Goal: Information Seeking & Learning: Learn about a topic

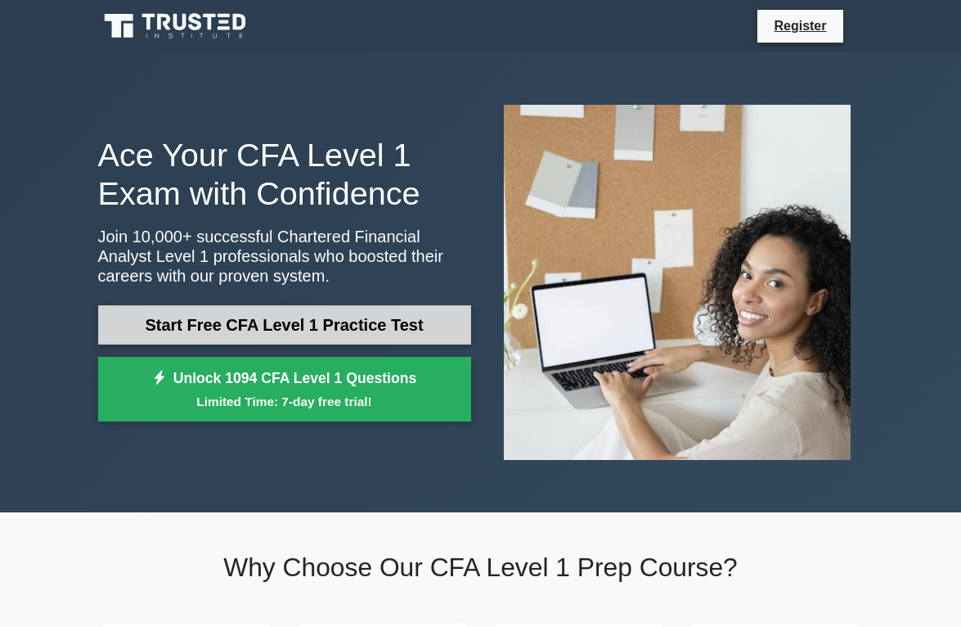
click at [310, 323] on link "Start Free CFA Level 1 Practice Test" at bounding box center [284, 324] width 373 height 39
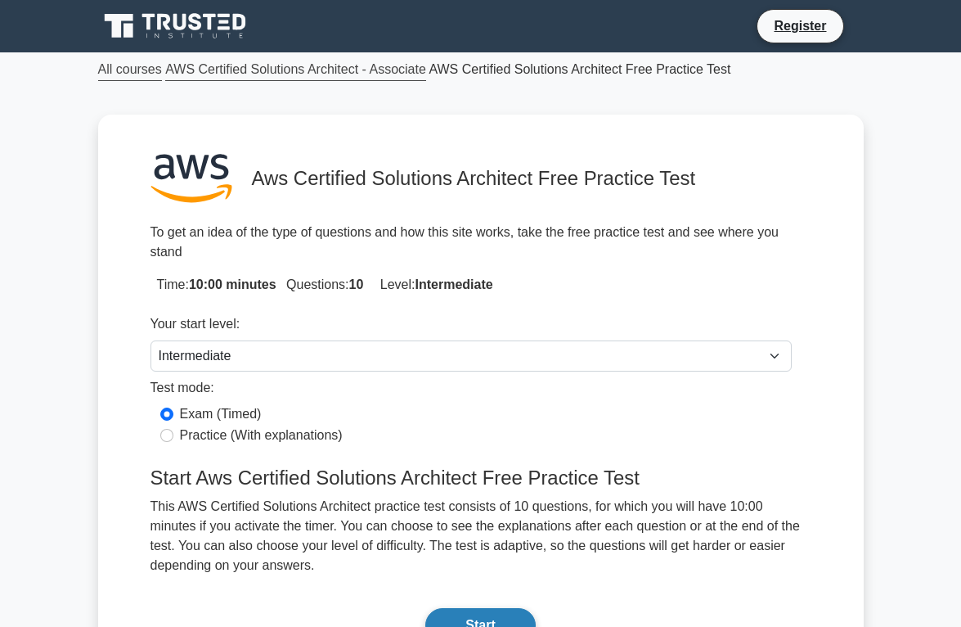
click at [495, 608] on button "Start" at bounding box center [480, 625] width 110 height 34
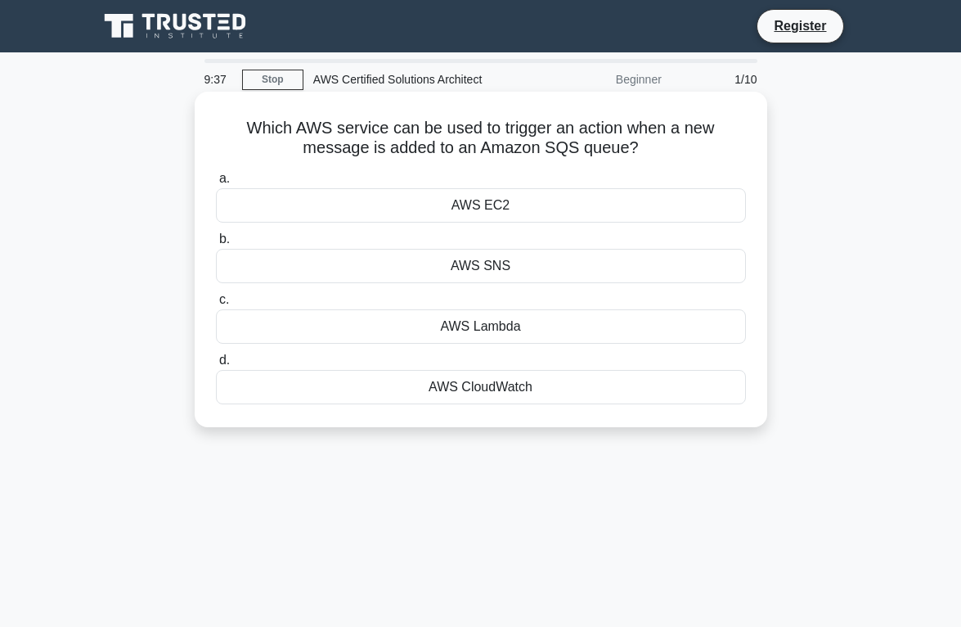
click at [497, 268] on div "AWS SNS" at bounding box center [481, 266] width 530 height 34
click at [216, 245] on input "b. AWS SNS" at bounding box center [216, 239] width 0 height 11
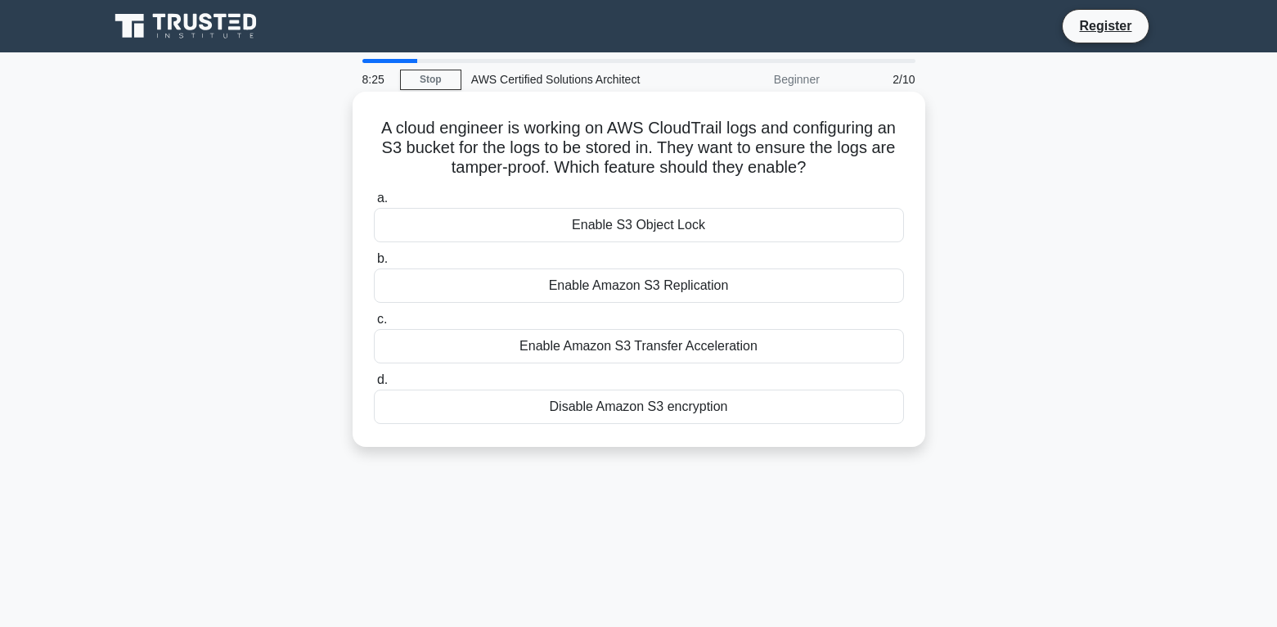
click at [617, 344] on div "Enable Amazon S3 Transfer Acceleration" at bounding box center [639, 346] width 530 height 34
click at [374, 325] on input "c. Enable Amazon S3 Transfer Acceleration" at bounding box center [374, 319] width 0 height 11
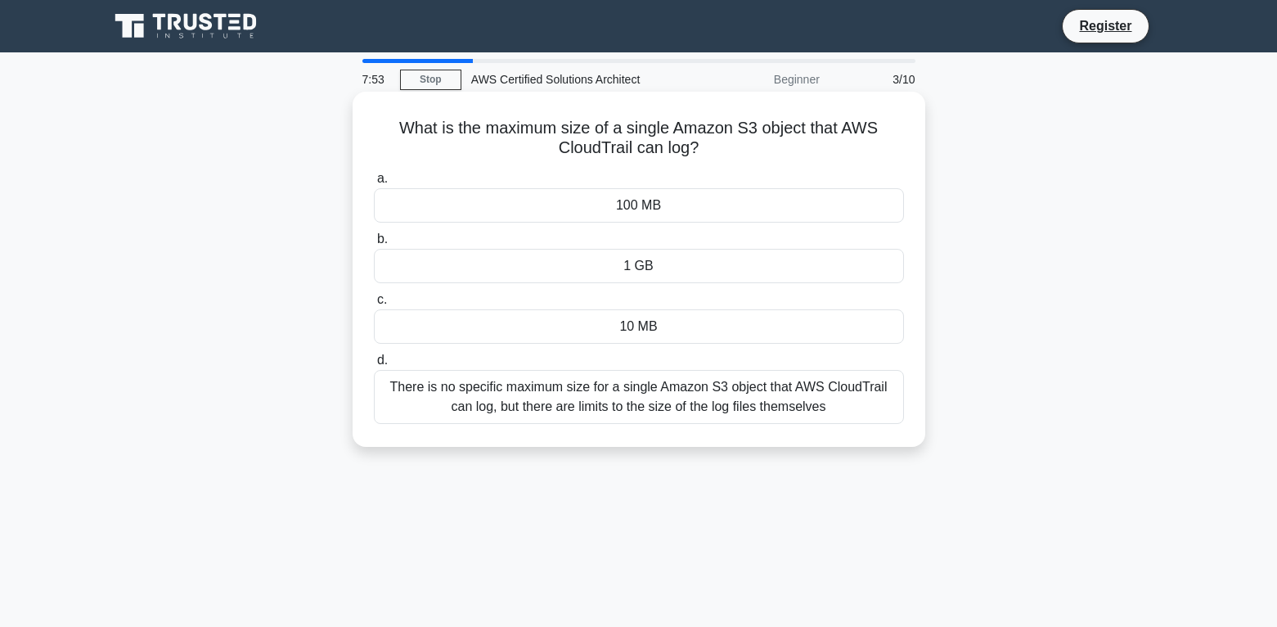
click at [612, 392] on div "There is no specific maximum size for a single Amazon S3 object that AWS CloudT…" at bounding box center [639, 397] width 530 height 54
click at [374, 366] on input "d. There is no specific maximum size for a single Amazon S3 object that AWS Clo…" at bounding box center [374, 360] width 0 height 11
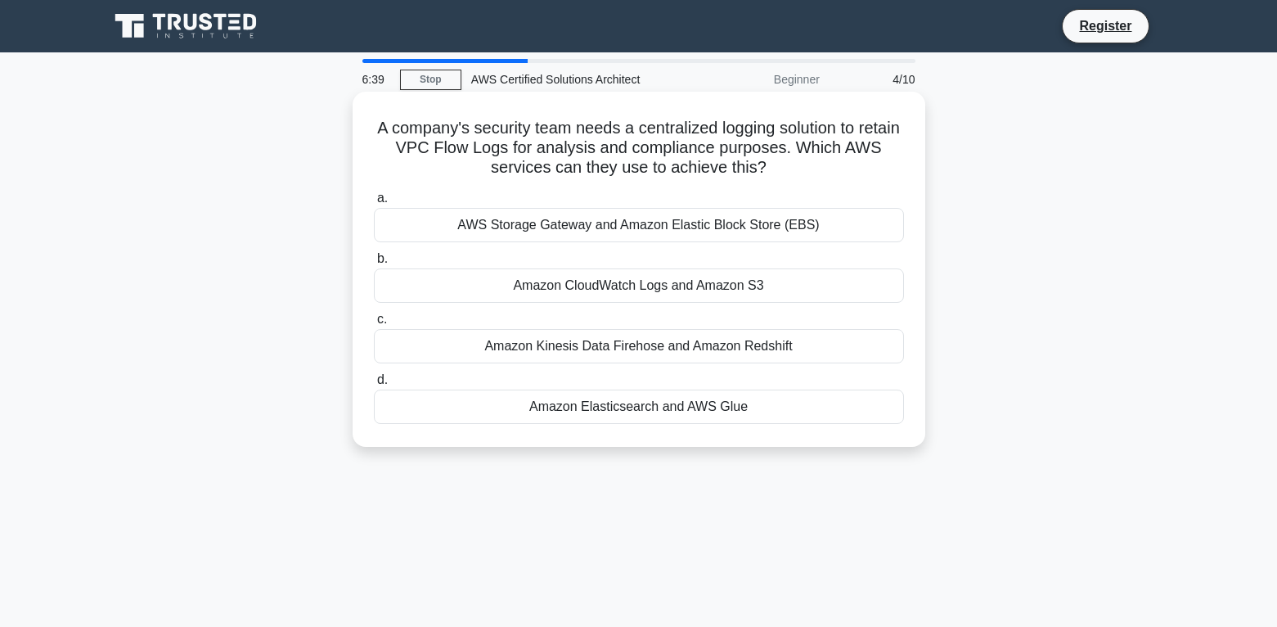
click at [602, 223] on div "AWS Storage Gateway and Amazon Elastic Block Store (EBS)" at bounding box center [639, 225] width 530 height 34
click at [374, 204] on input "a. AWS Storage Gateway and Amazon Elastic Block Store (EBS)" at bounding box center [374, 198] width 0 height 11
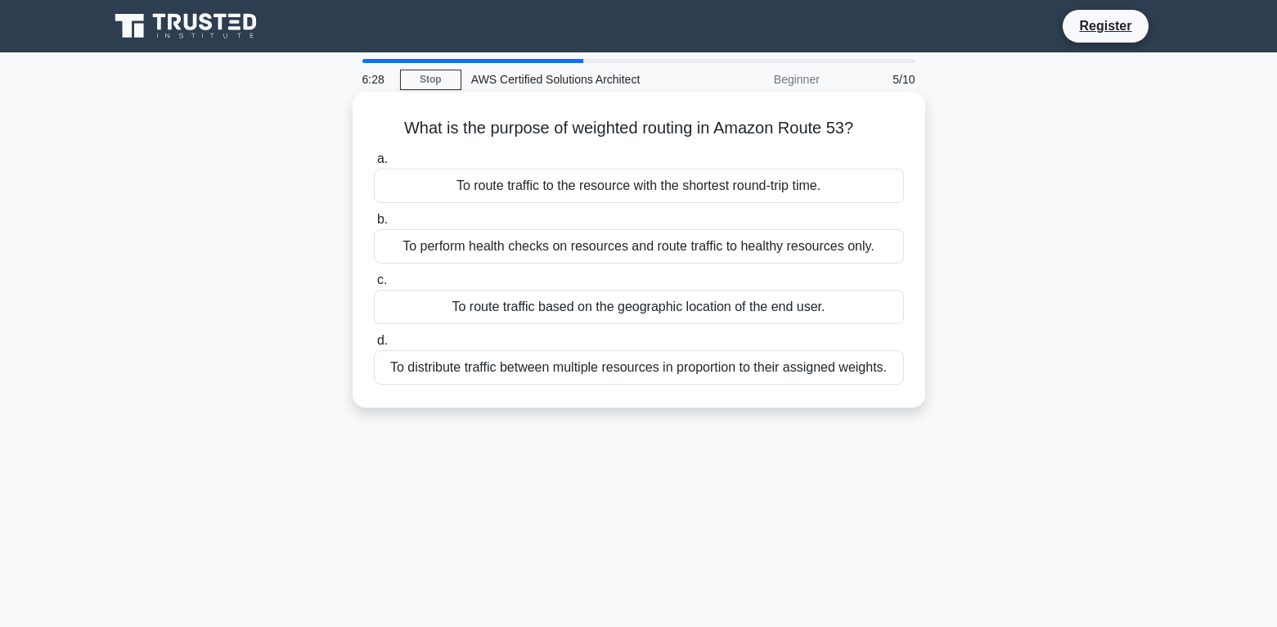
click at [646, 307] on div "To route traffic based on the geographic location of the end user." at bounding box center [639, 307] width 530 height 34
click at [374, 285] on input "c. To route traffic based on the geographic location of the end user." at bounding box center [374, 280] width 0 height 11
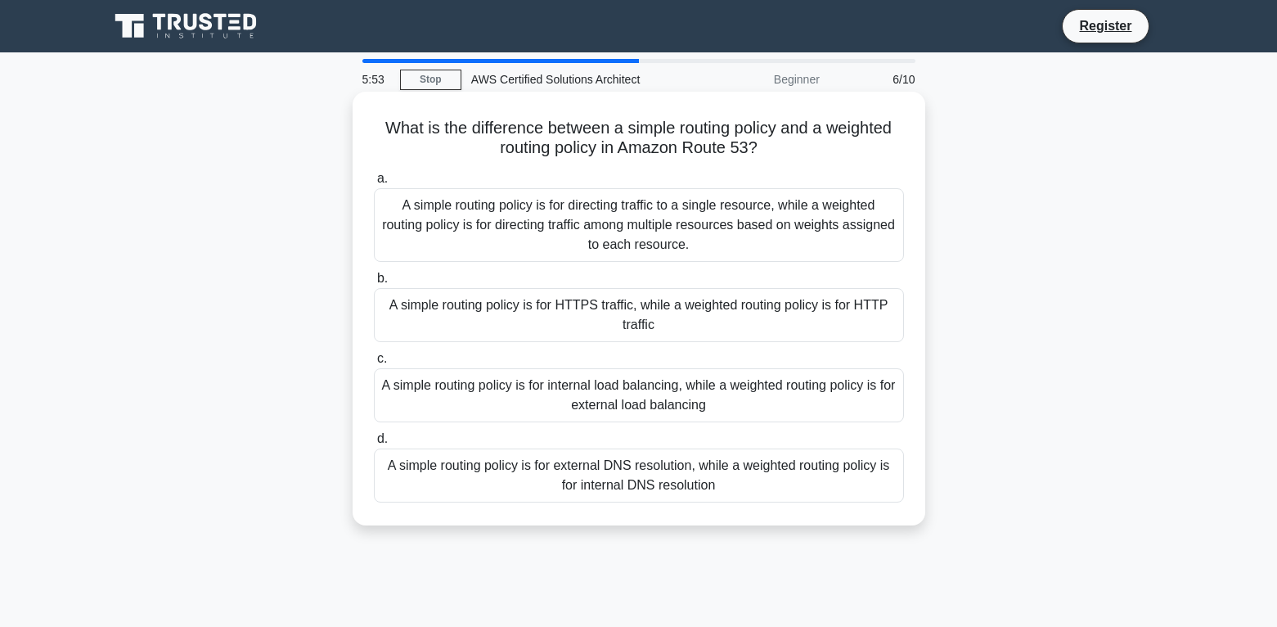
click at [654, 470] on div "A simple routing policy is for external DNS resolution, while a weighted routin…" at bounding box center [639, 475] width 530 height 54
click at [374, 444] on input "d. A simple routing policy is for external DNS resolution, while a weighted rou…" at bounding box center [374, 439] width 0 height 11
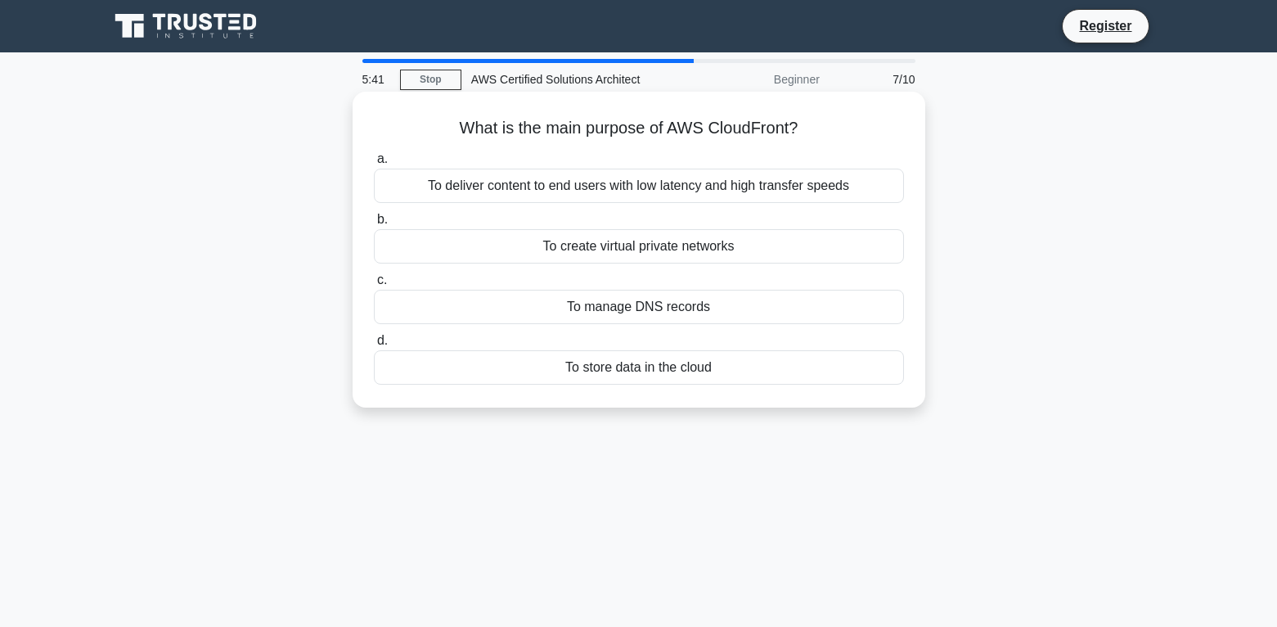
click at [769, 181] on div "To deliver content to end users with low latency and high transfer speeds" at bounding box center [639, 186] width 530 height 34
click at [374, 164] on input "a. To deliver content to end users with low latency and high transfer speeds" at bounding box center [374, 159] width 0 height 11
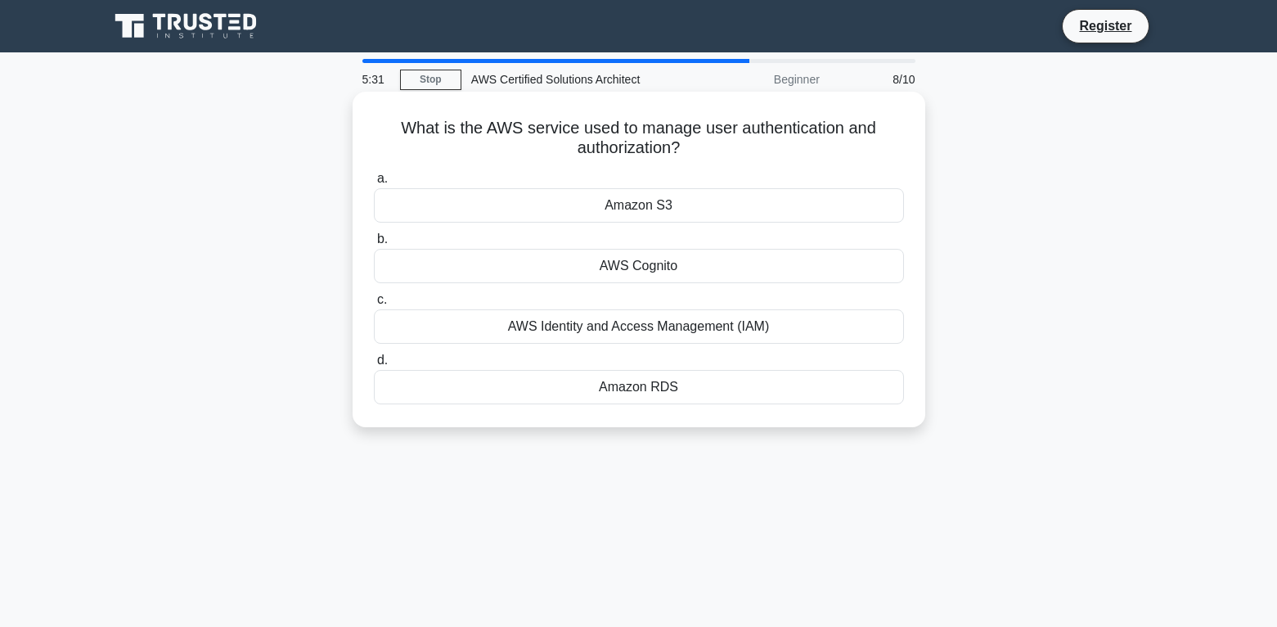
click at [648, 332] on div "AWS Identity and Access Management (IAM)" at bounding box center [639, 326] width 530 height 34
click at [374, 305] on input "c. AWS Identity and Access Management (IAM)" at bounding box center [374, 299] width 0 height 11
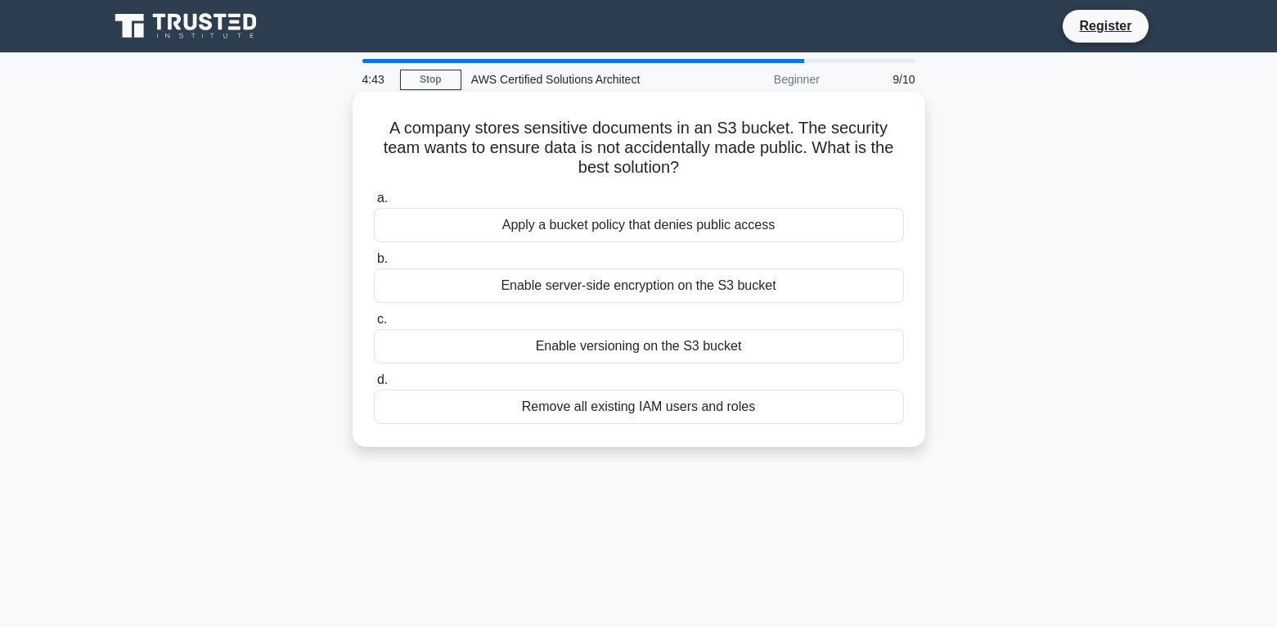
click at [659, 228] on div "Apply a bucket policy that denies public access" at bounding box center [639, 225] width 530 height 34
click at [374, 204] on input "a. Apply a bucket policy that denies public access" at bounding box center [374, 198] width 0 height 11
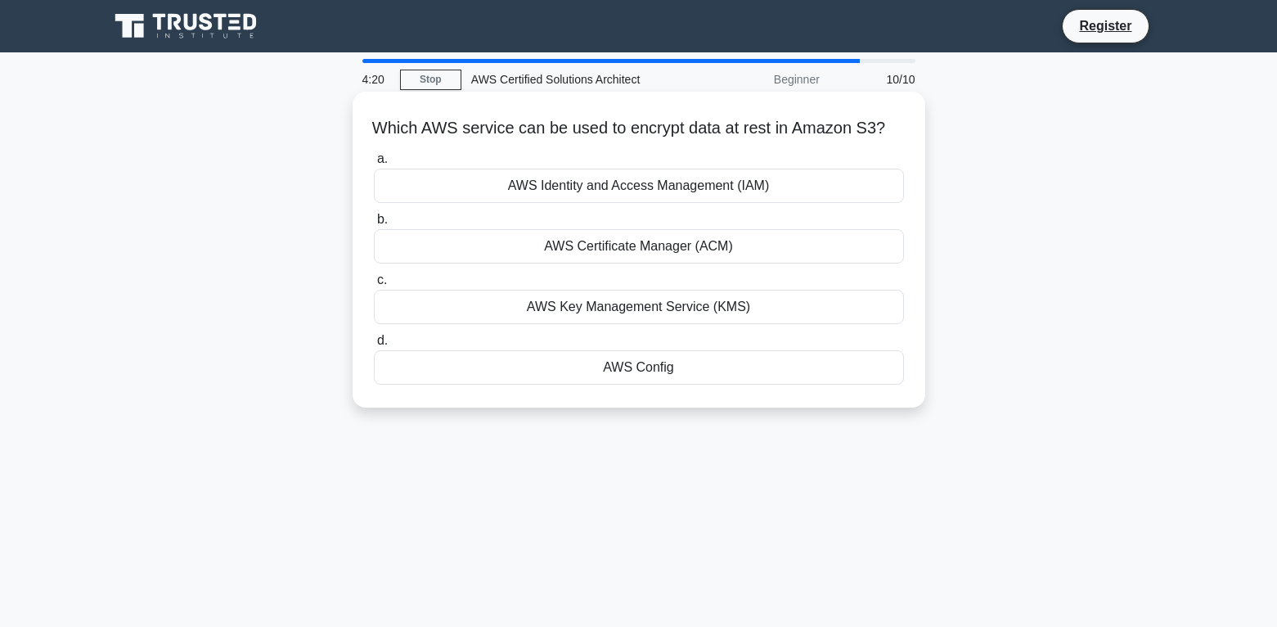
click at [628, 203] on div "AWS Identity and Access Management (IAM)" at bounding box center [639, 186] width 530 height 34
click at [374, 164] on input "a. AWS Identity and Access Management (IAM)" at bounding box center [374, 159] width 0 height 11
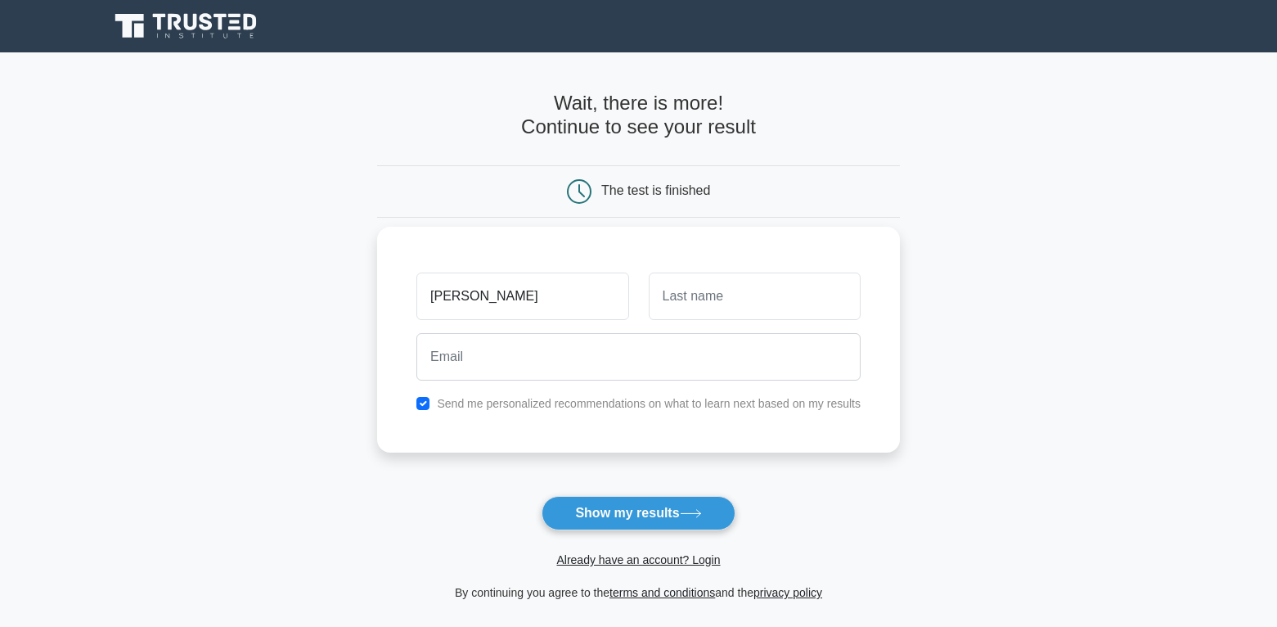
type input "[PERSON_NAME]"
click at [752, 301] on input "text" at bounding box center [755, 295] width 212 height 47
type input "[PERSON_NAME]"
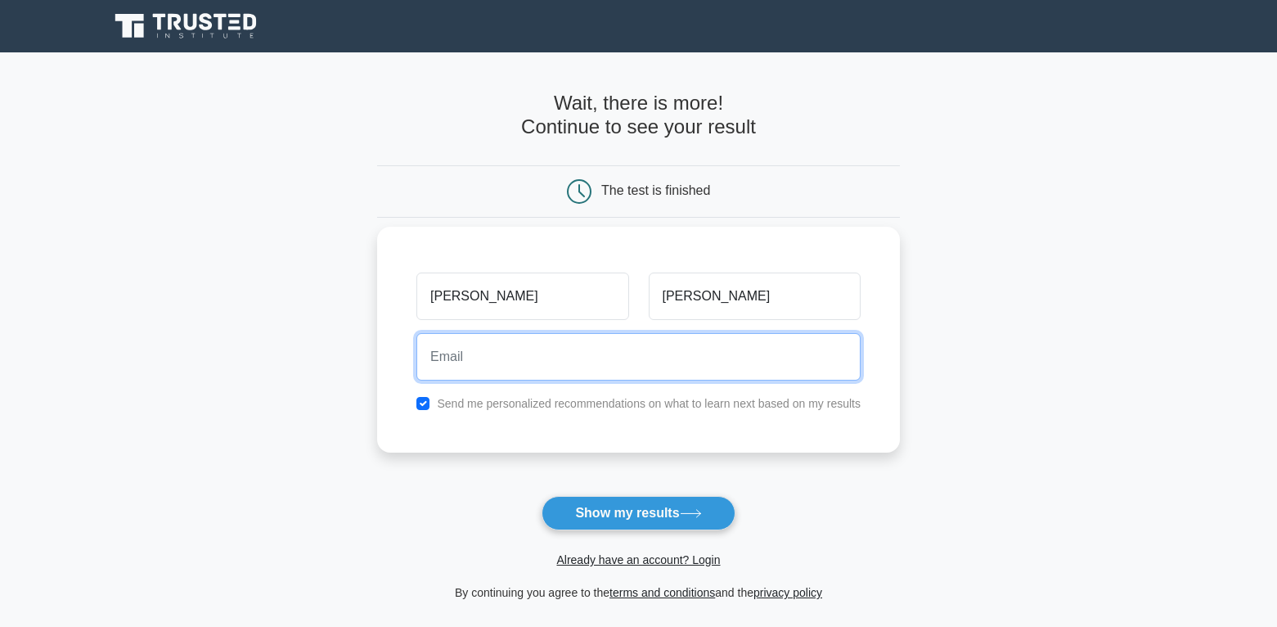
click at [496, 366] on input "email" at bounding box center [638, 356] width 444 height 47
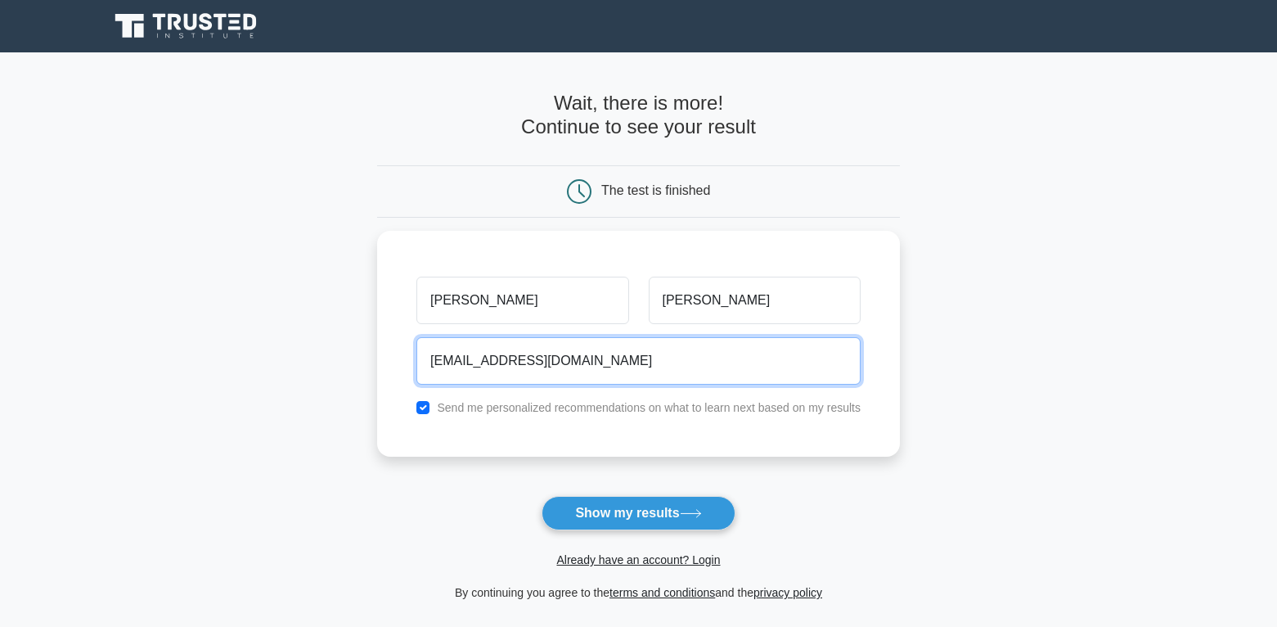
type input "[EMAIL_ADDRESS][DOMAIN_NAME]"
click at [542, 496] on button "Show my results" at bounding box center [638, 513] width 193 height 34
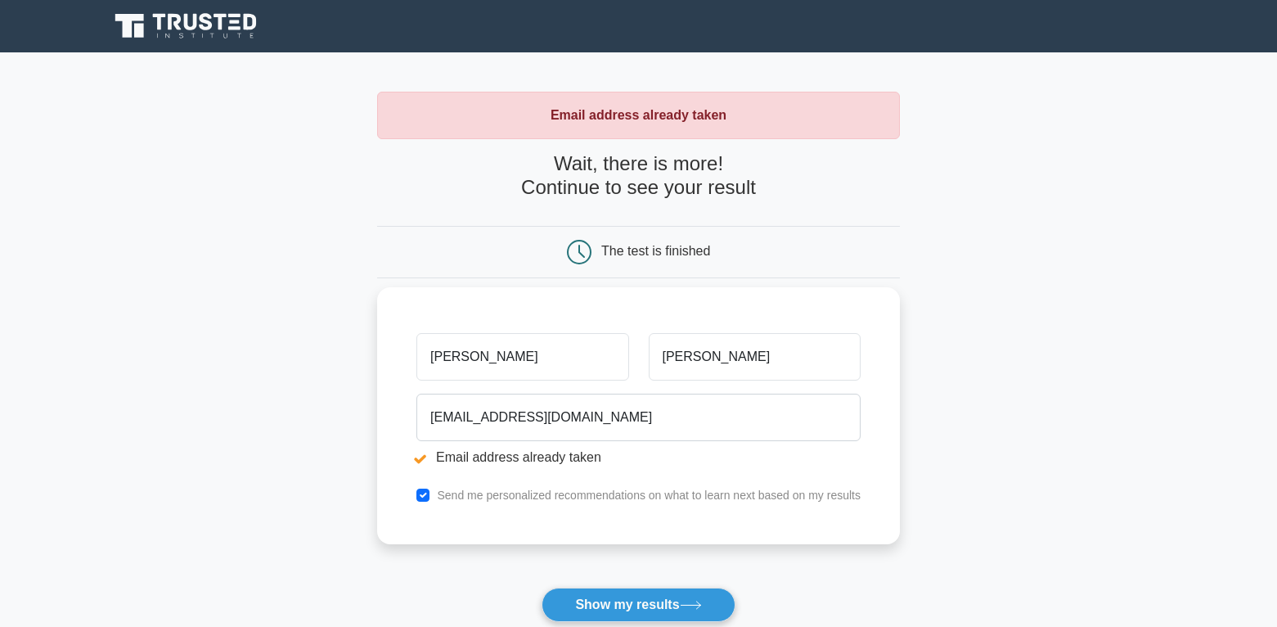
click at [417, 488] on div "Send me personalized recommendations on what to learn next based on my results" at bounding box center [639, 495] width 464 height 20
click at [427, 491] on input "checkbox" at bounding box center [422, 494] width 13 height 13
checkbox input "false"
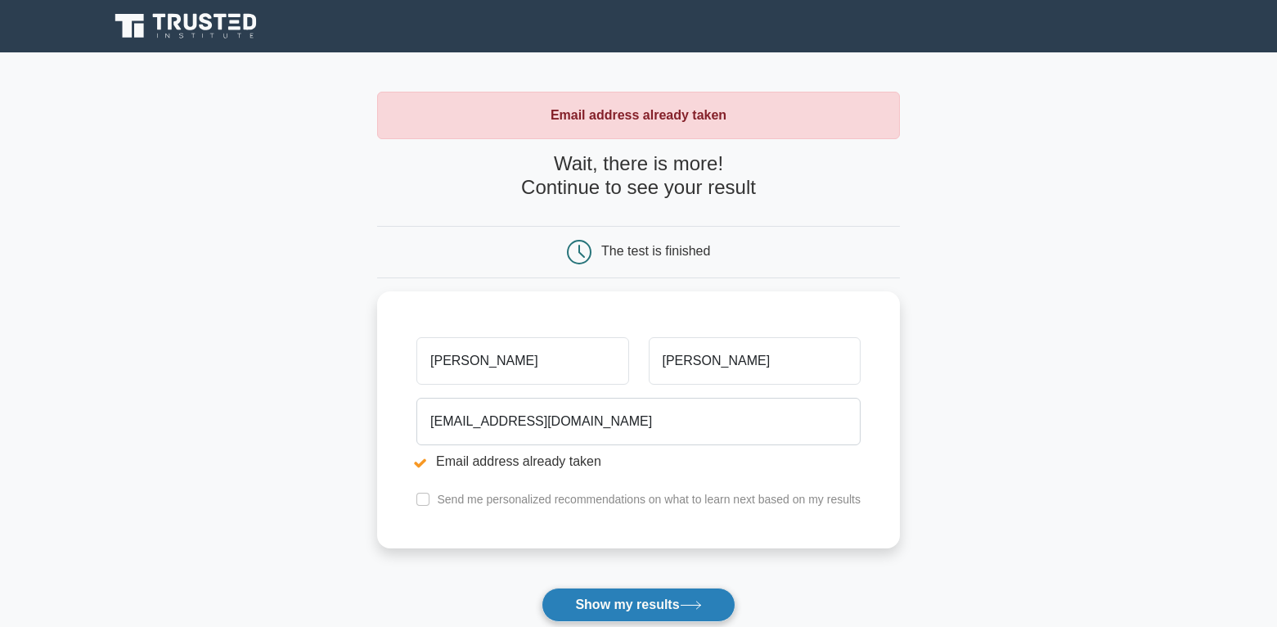
click at [629, 600] on button "Show my results" at bounding box center [638, 604] width 193 height 34
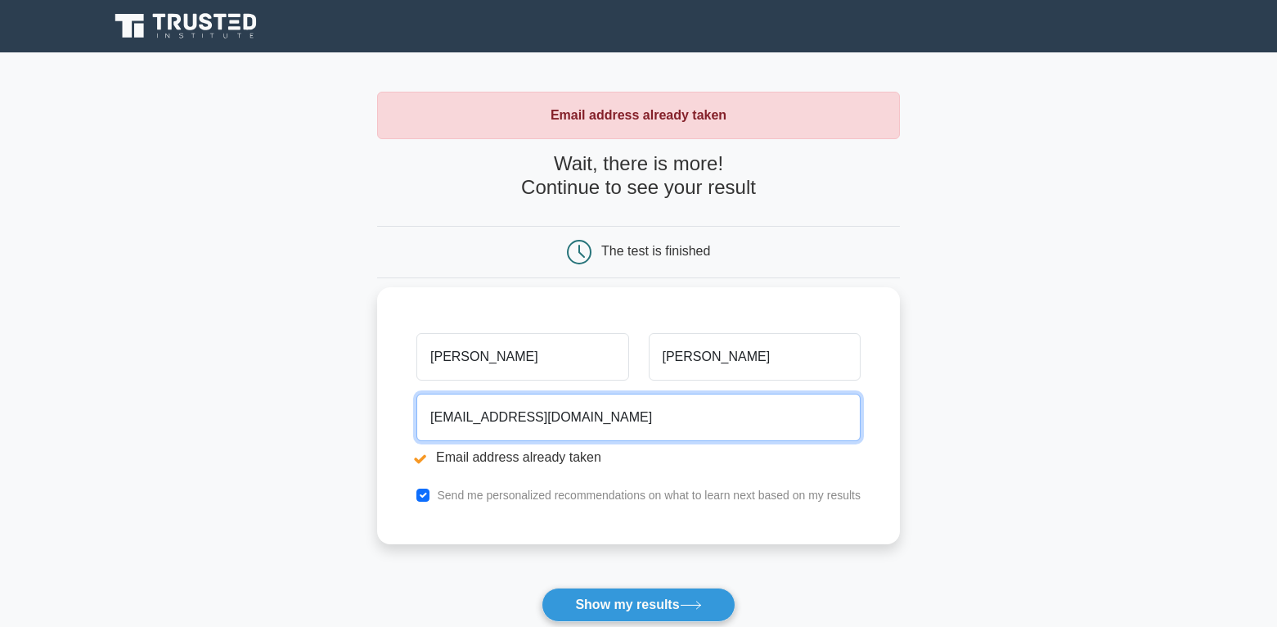
click at [529, 423] on input "shivangishakya78@gmail.com" at bounding box center [638, 416] width 444 height 47
type input "shivangishakya159@gmail.com"
click at [542, 587] on button "Show my results" at bounding box center [638, 604] width 193 height 34
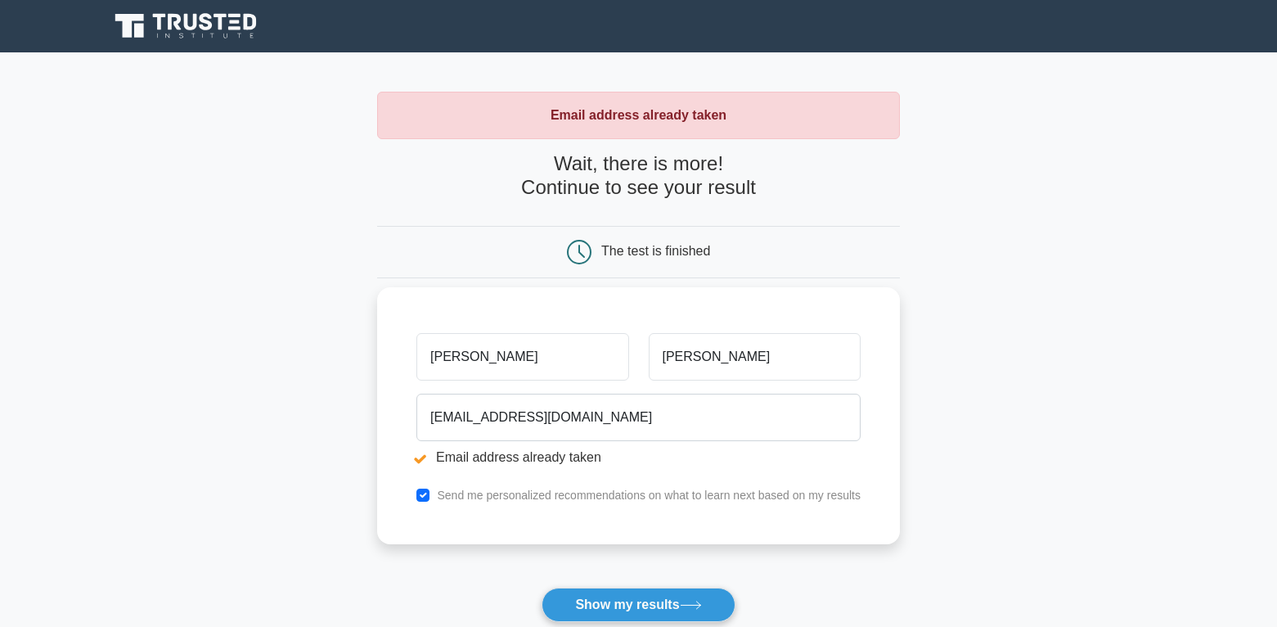
click at [499, 366] on input "[PERSON_NAME]" at bounding box center [522, 356] width 212 height 47
type input "s"
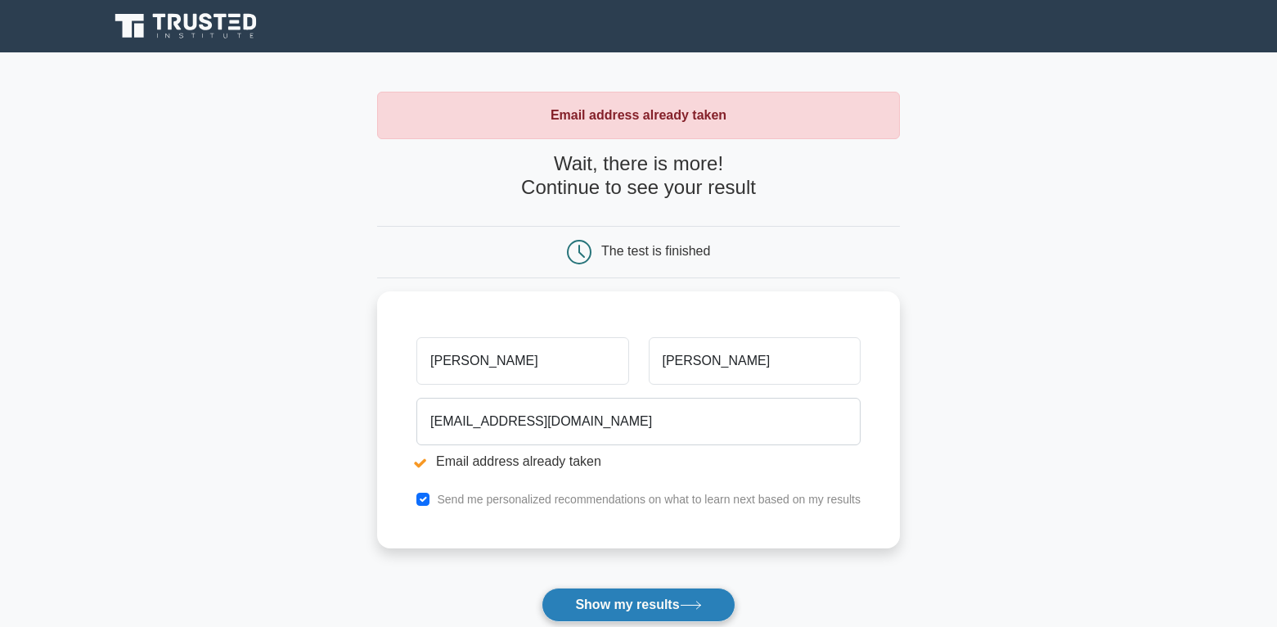
type input "[PERSON_NAME]"
click at [645, 599] on button "Show my results" at bounding box center [638, 604] width 193 height 34
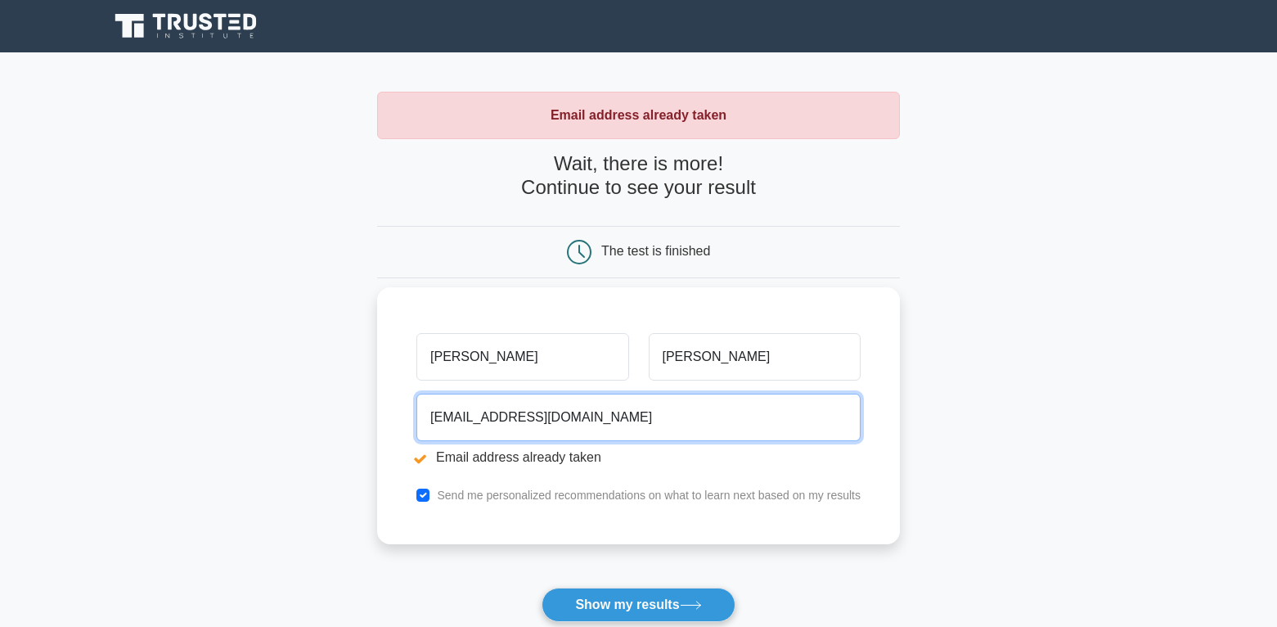
click at [538, 414] on input "[EMAIL_ADDRESS][DOMAIN_NAME]" at bounding box center [638, 416] width 444 height 47
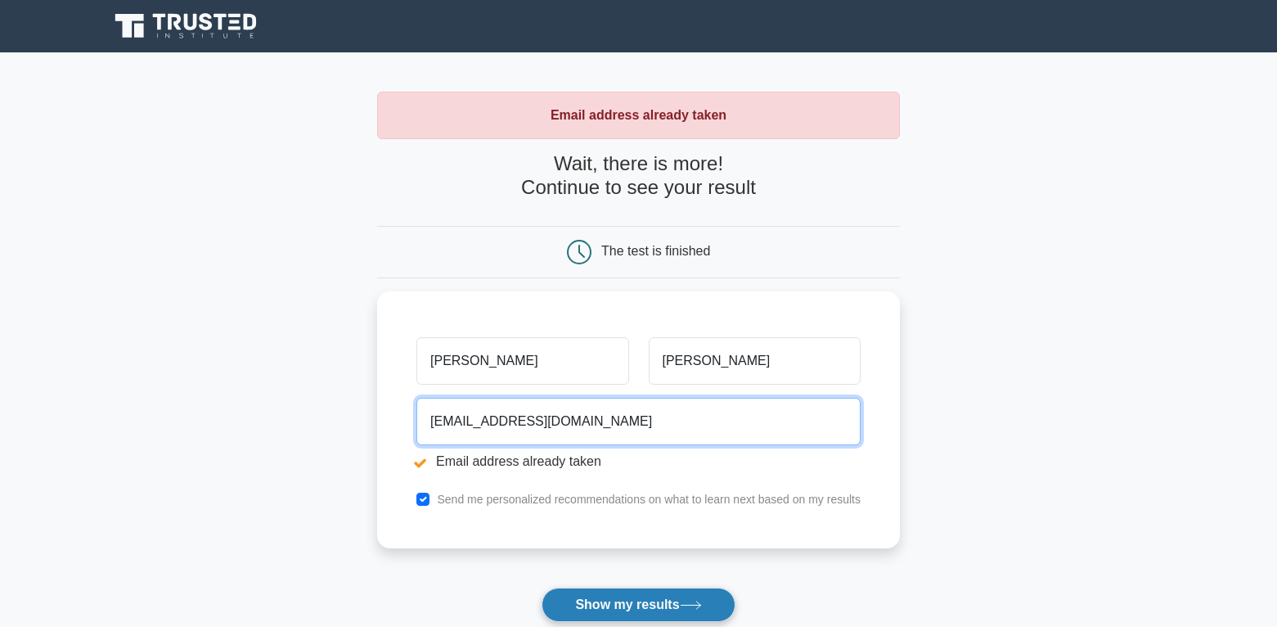
type input "[EMAIL_ADDRESS][DOMAIN_NAME]"
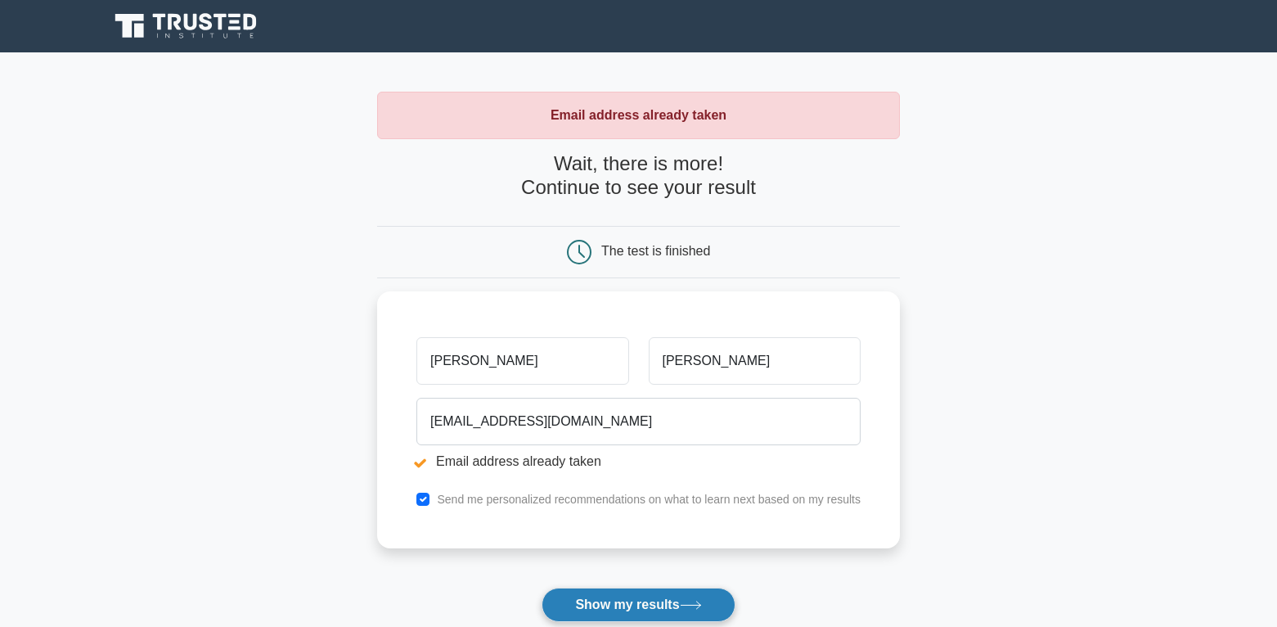
click at [658, 608] on button "Show my results" at bounding box center [638, 604] width 193 height 34
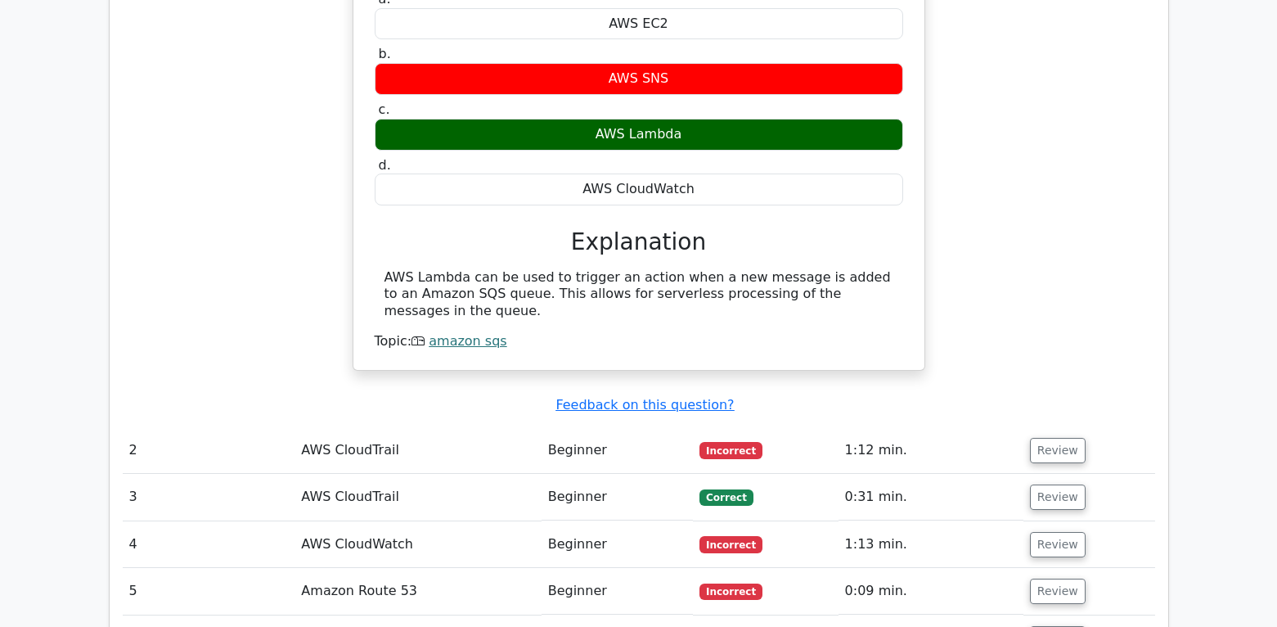
scroll to position [1554, 0]
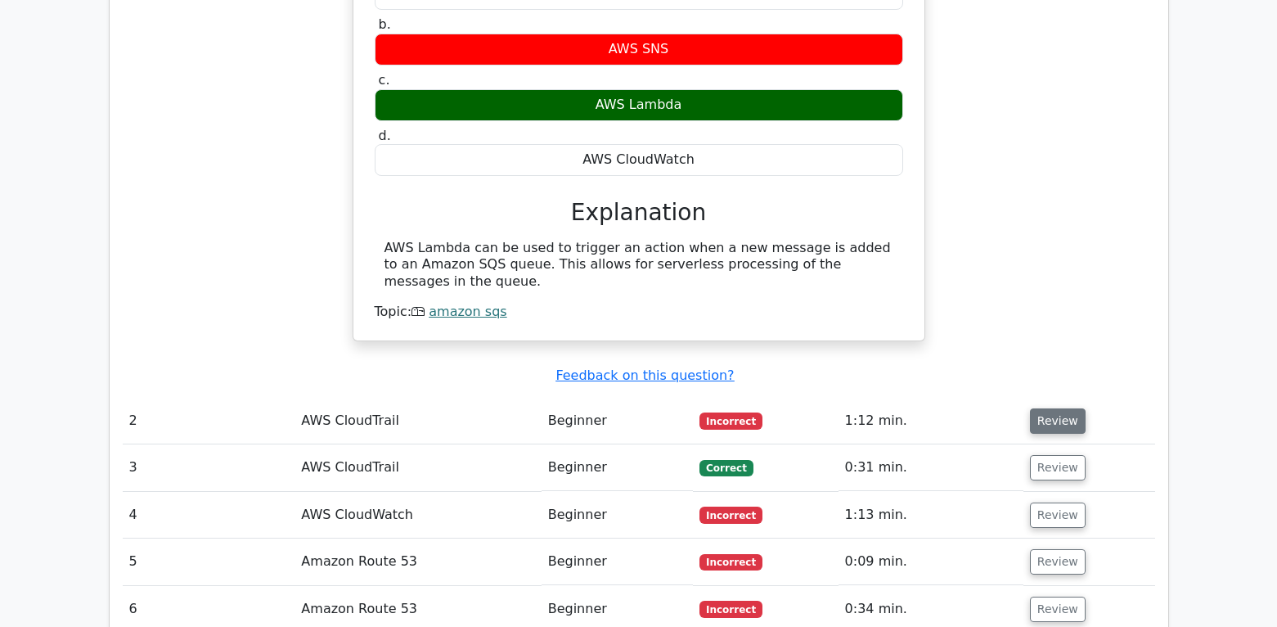
click at [1038, 408] on button "Review" at bounding box center [1058, 420] width 56 height 25
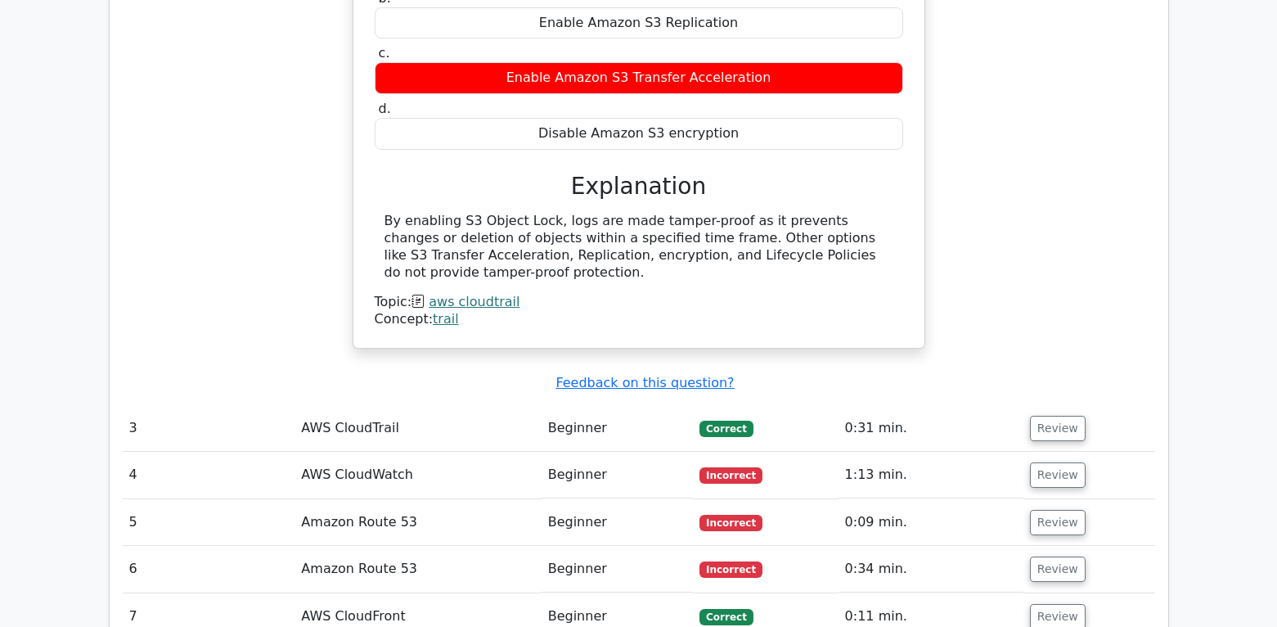
scroll to position [2209, 0]
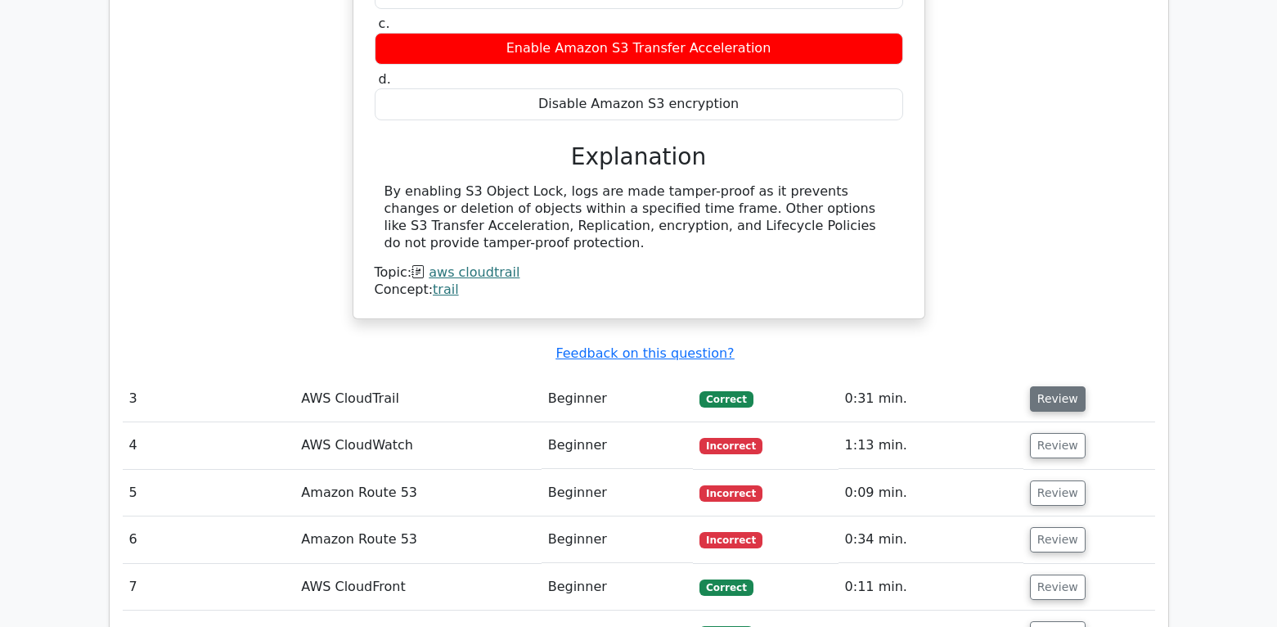
click at [1050, 386] on button "Review" at bounding box center [1058, 398] width 56 height 25
click at [1056, 386] on button "Review" at bounding box center [1058, 398] width 56 height 25
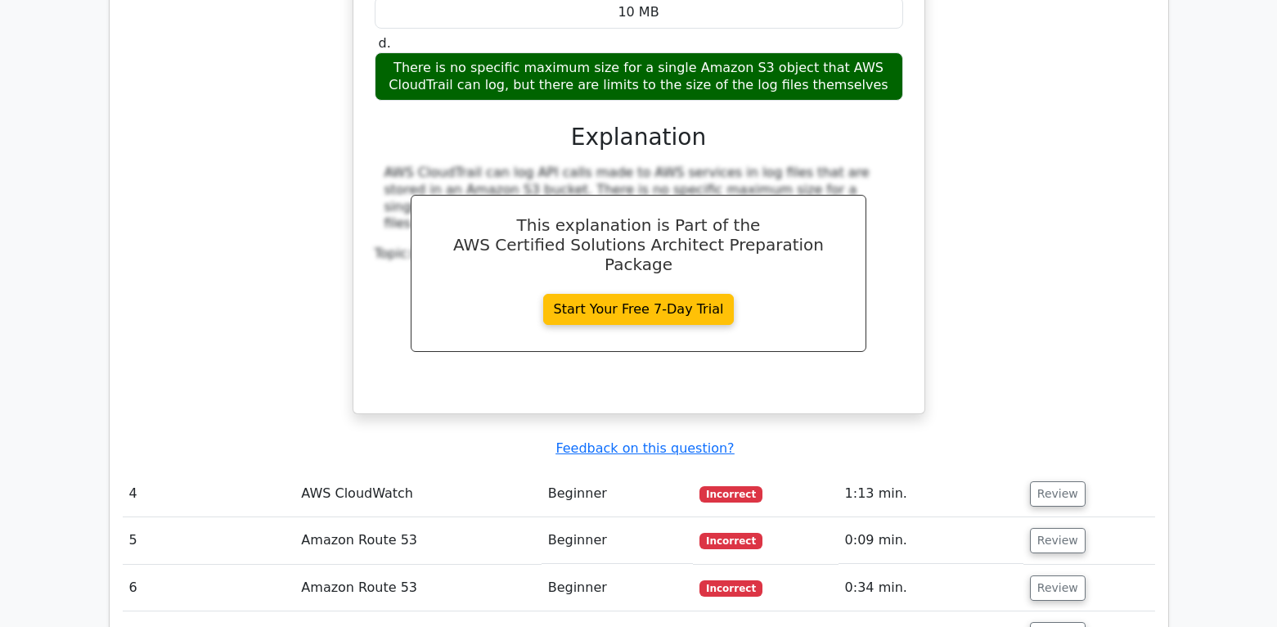
scroll to position [2863, 0]
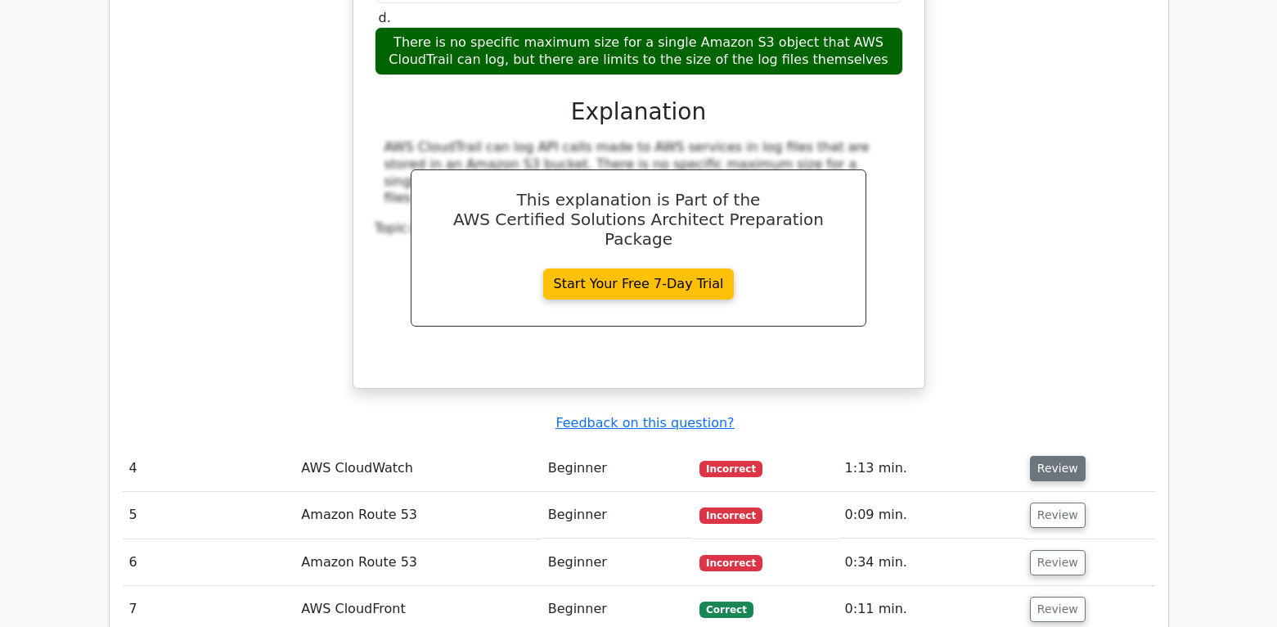
click at [1041, 456] on button "Review" at bounding box center [1058, 468] width 56 height 25
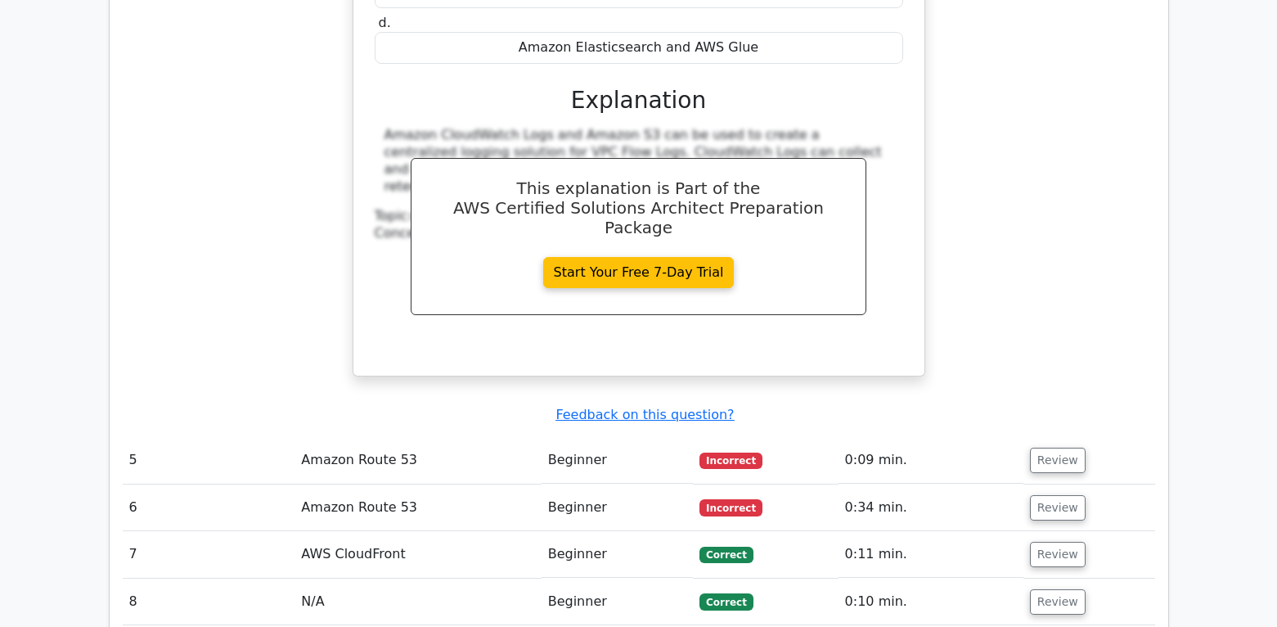
scroll to position [3599, 0]
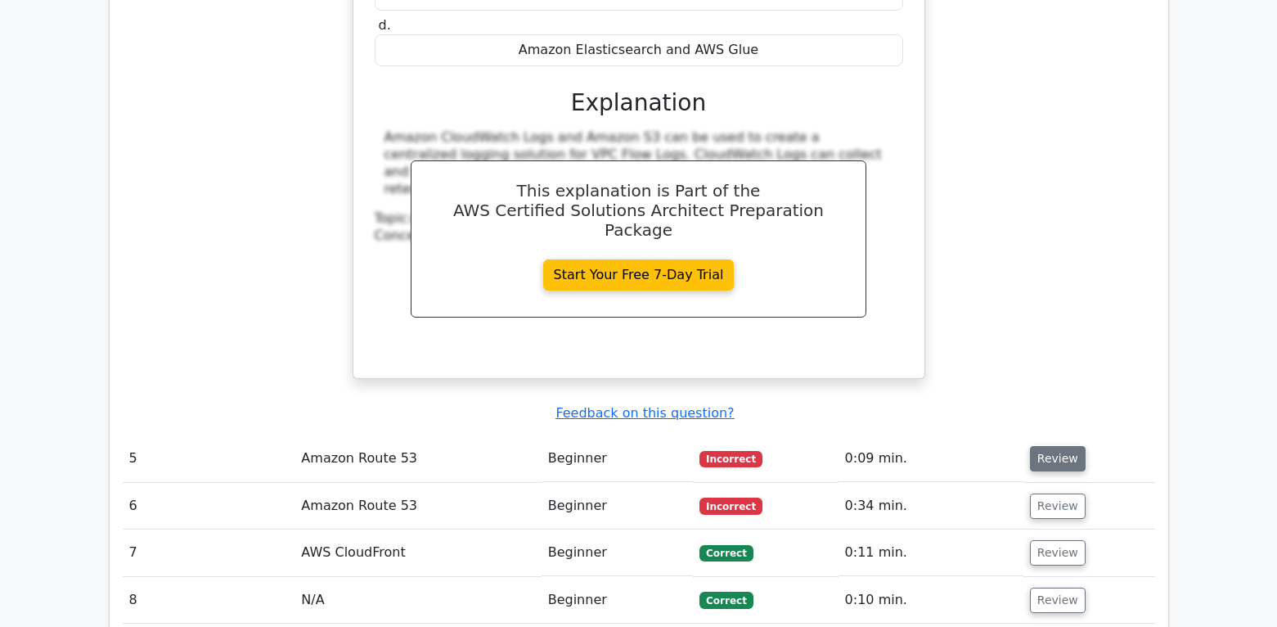
click at [1041, 446] on button "Review" at bounding box center [1058, 458] width 56 height 25
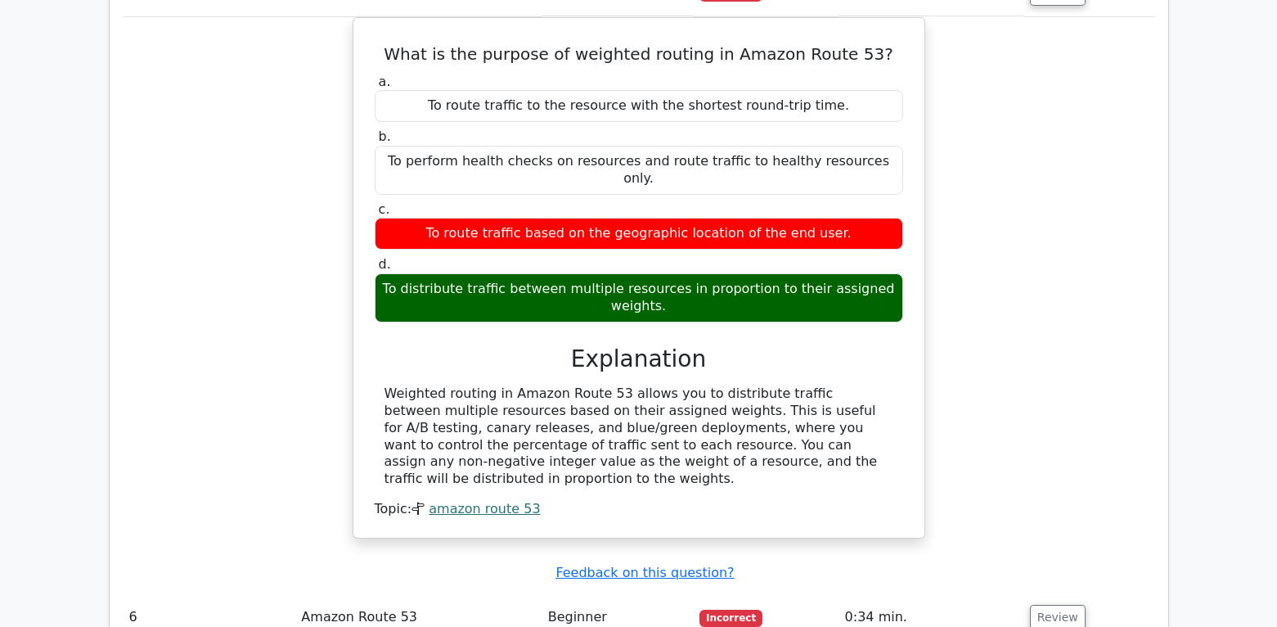
scroll to position [4090, 0]
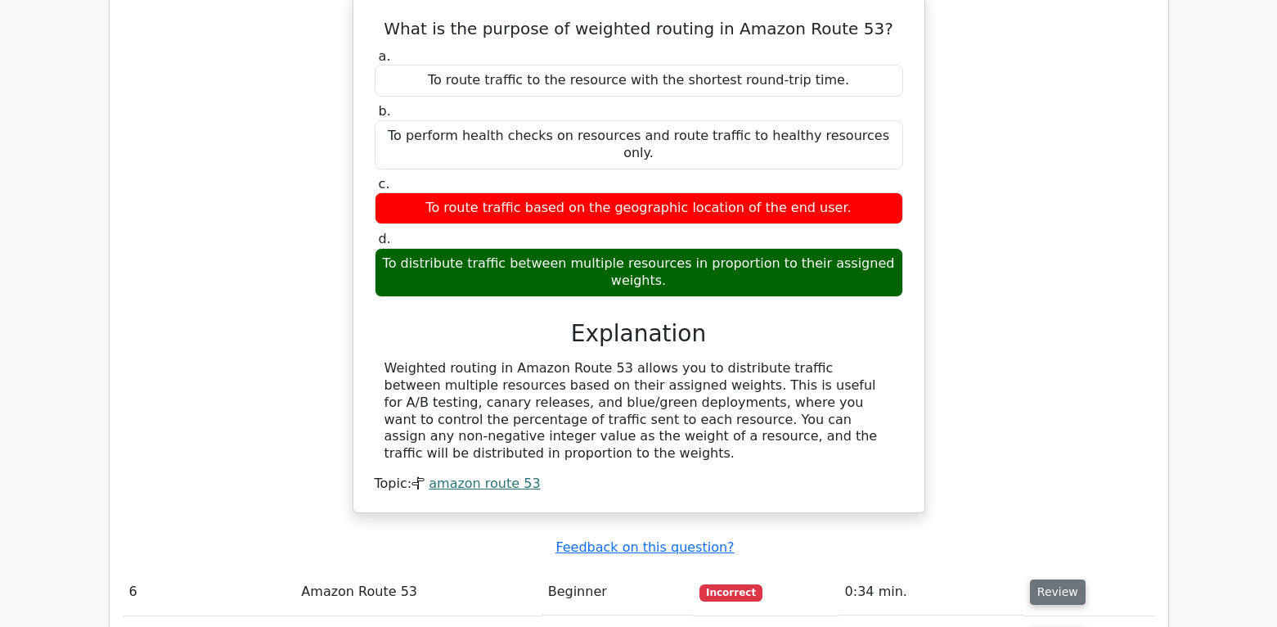
click at [1044, 579] on button "Review" at bounding box center [1058, 591] width 56 height 25
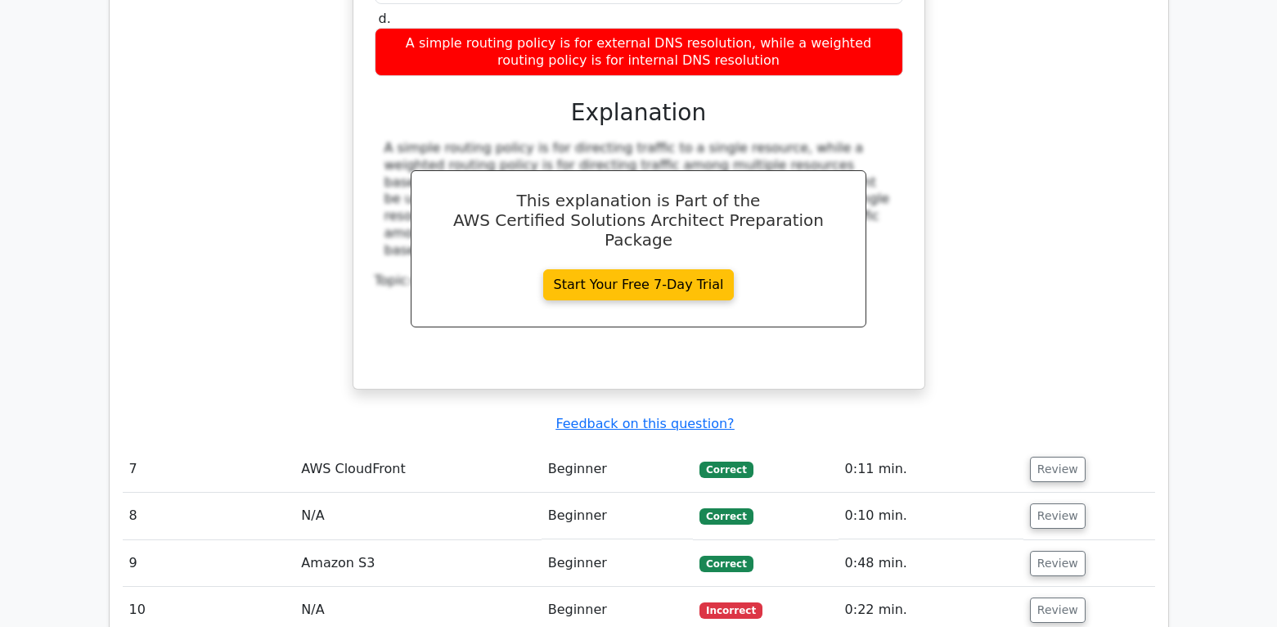
scroll to position [5235, 0]
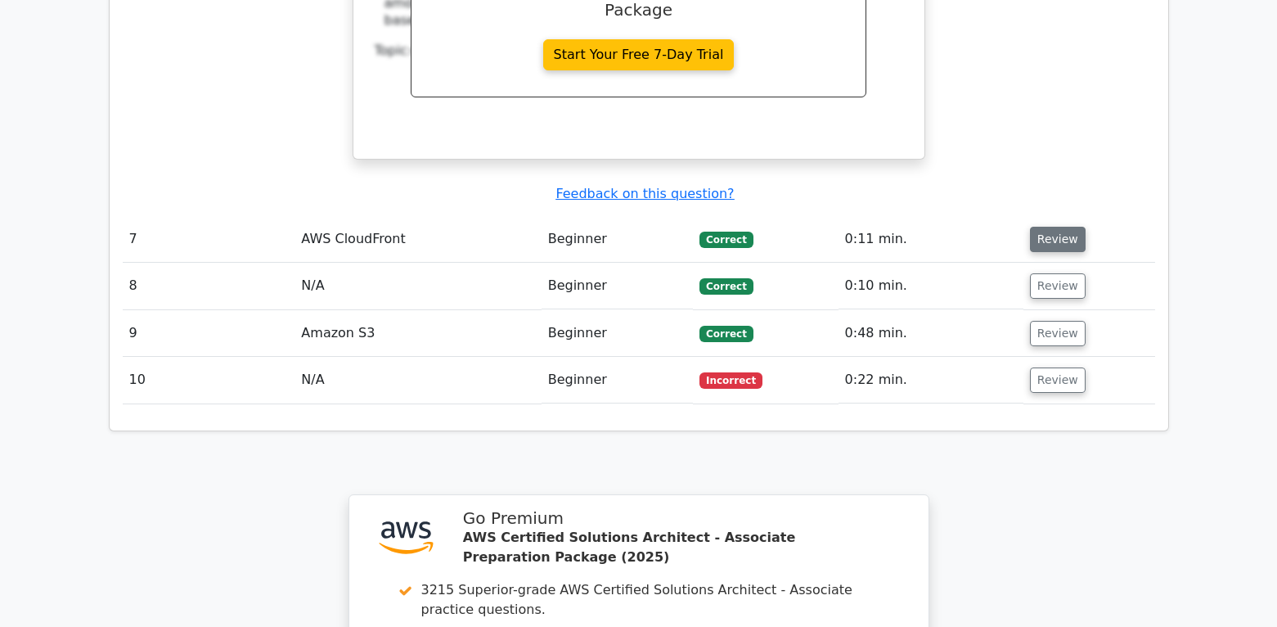
click at [1050, 227] on button "Review" at bounding box center [1058, 239] width 56 height 25
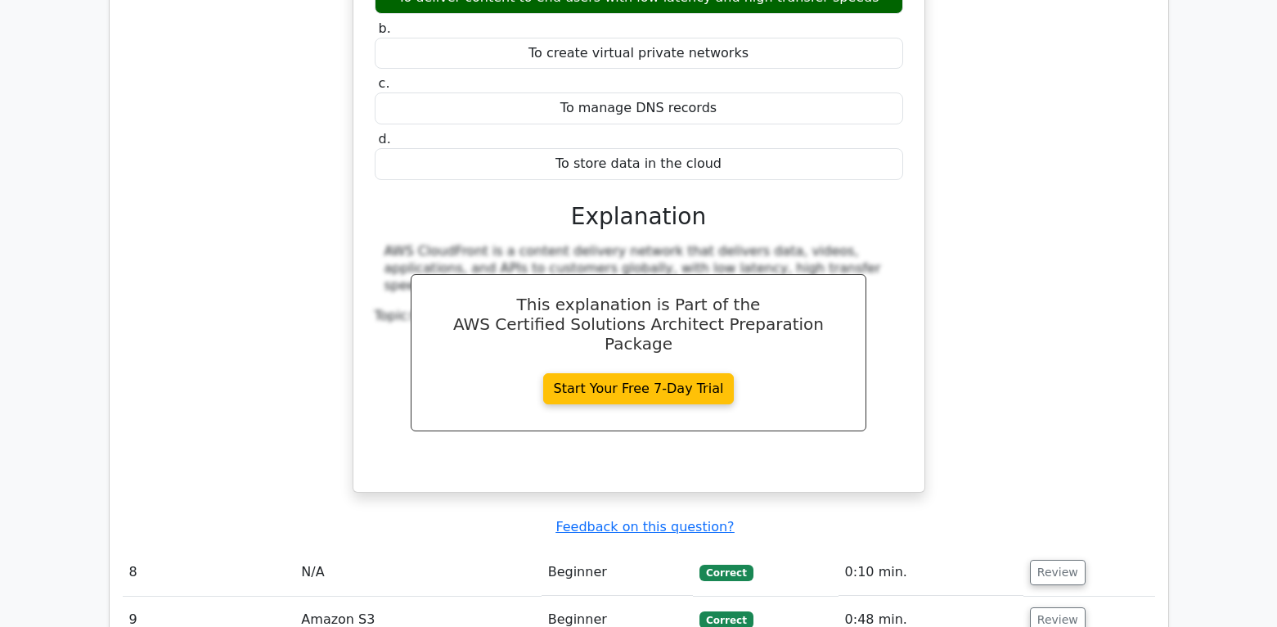
scroll to position [5644, 0]
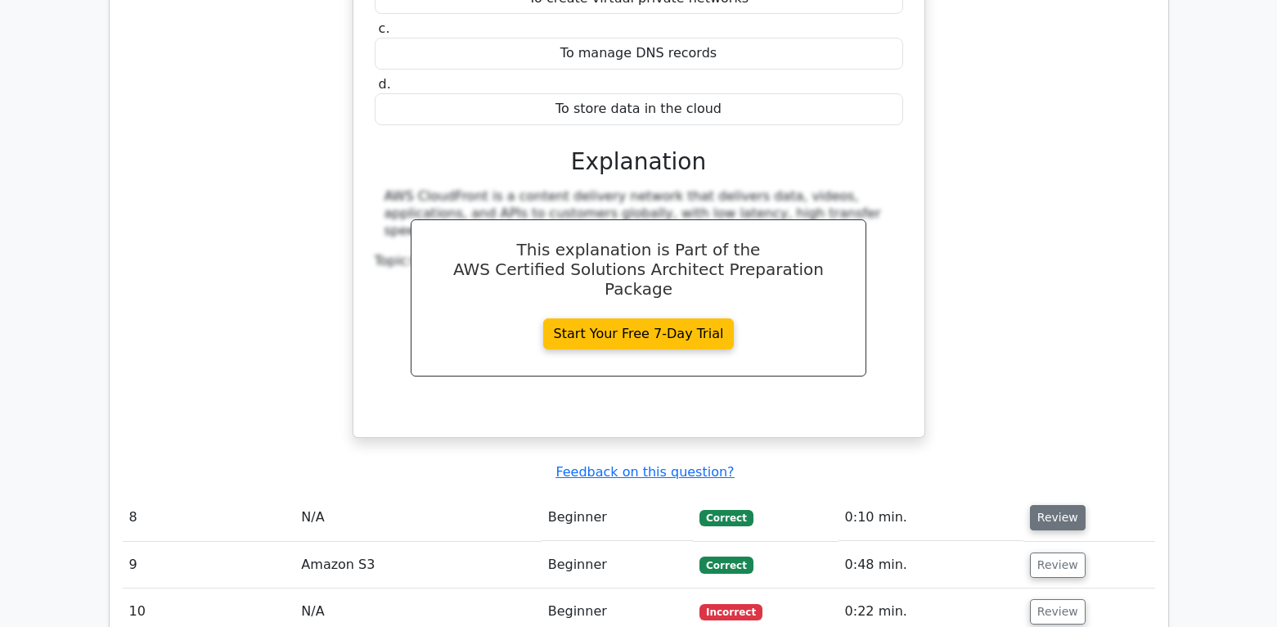
click at [1054, 505] on button "Review" at bounding box center [1058, 517] width 56 height 25
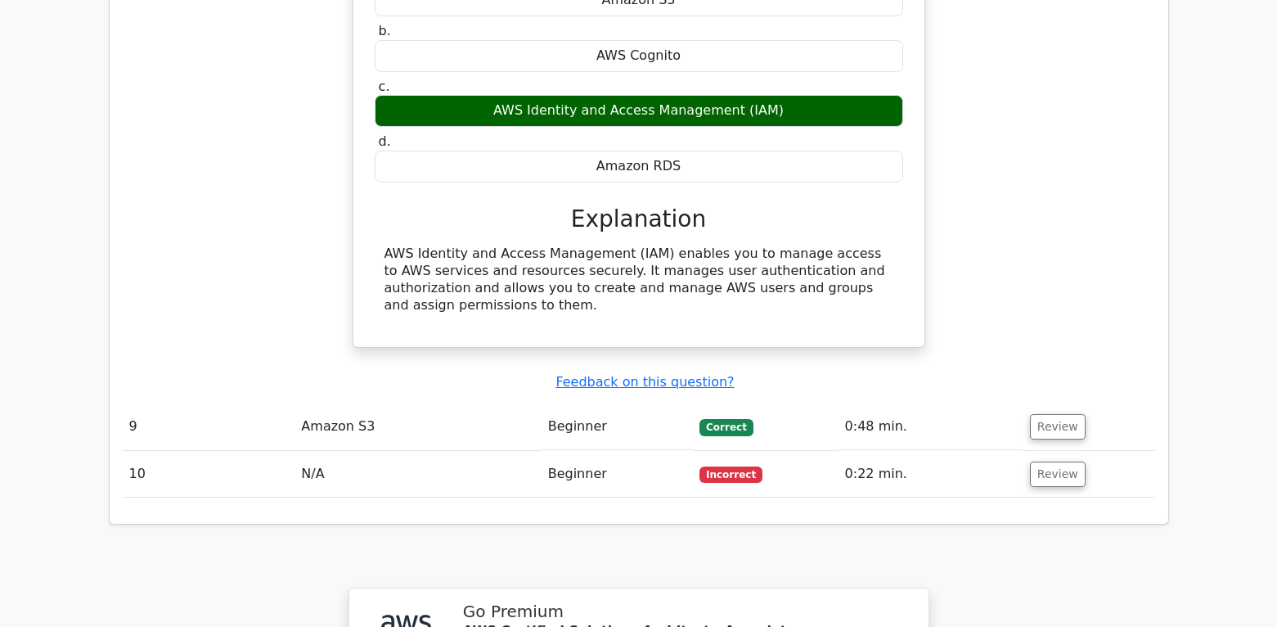
scroll to position [6299, 0]
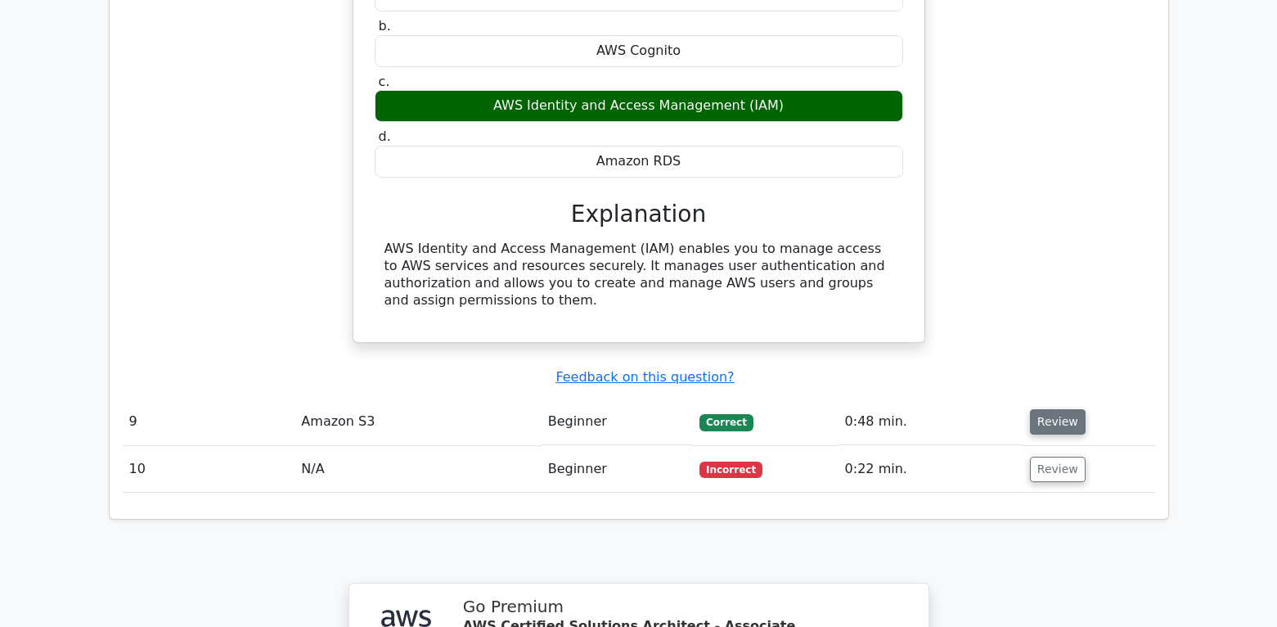
click at [1041, 409] on button "Review" at bounding box center [1058, 421] width 56 height 25
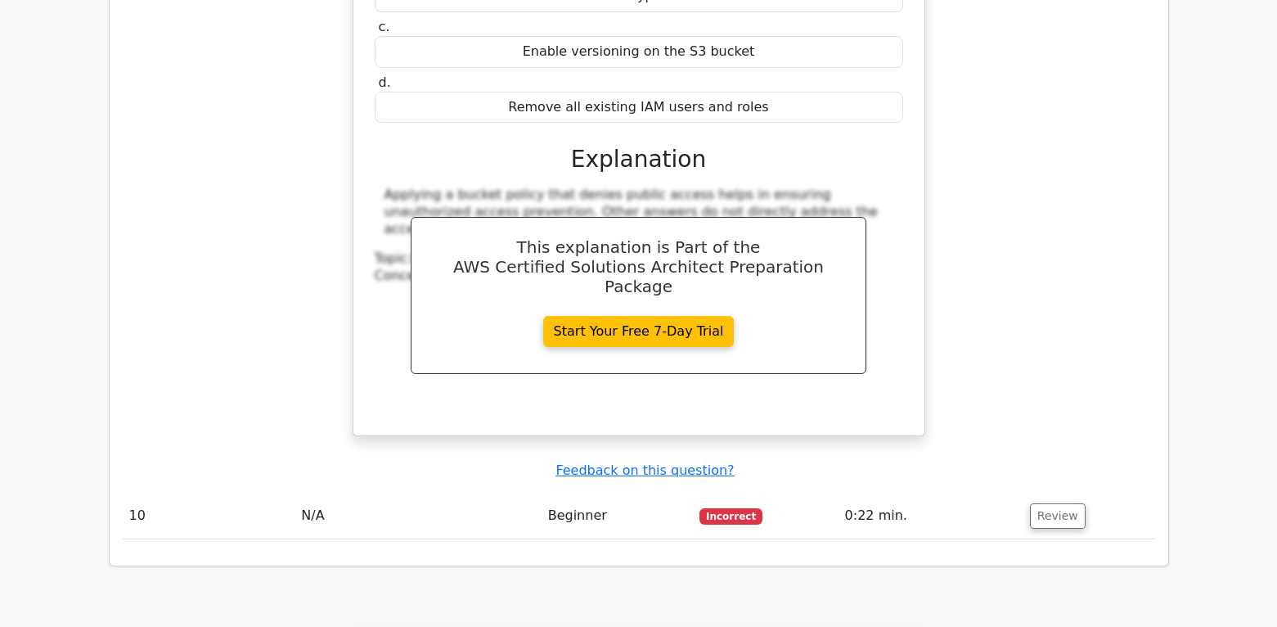
scroll to position [6953, 0]
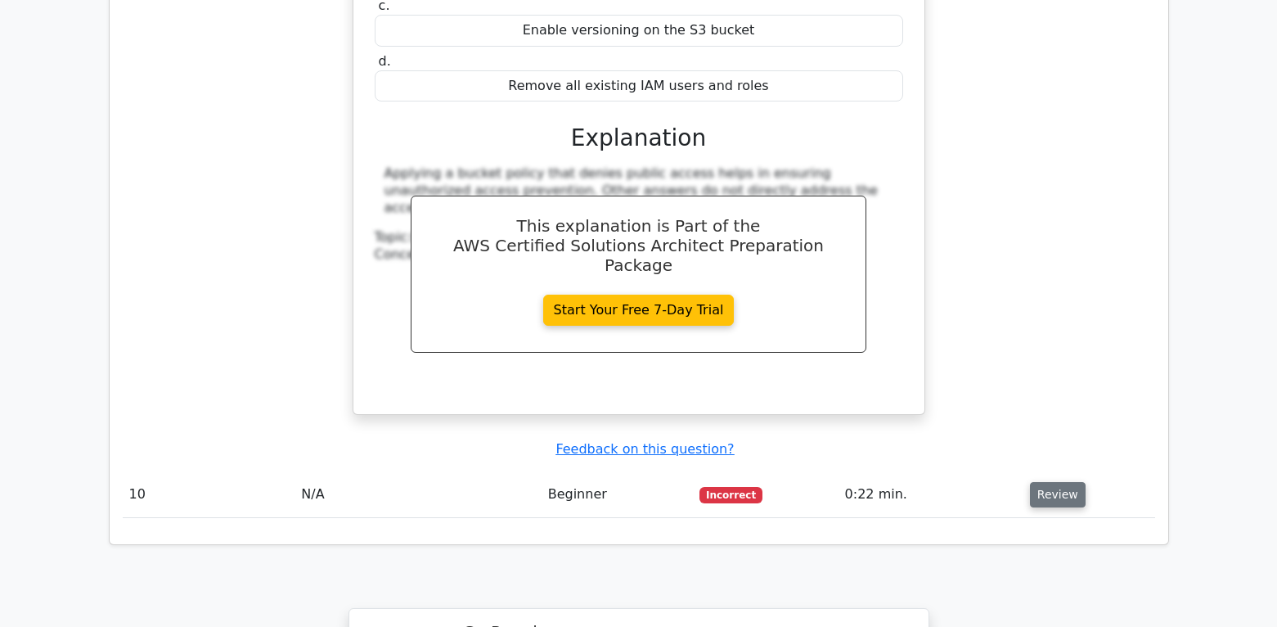
click at [1053, 482] on button "Review" at bounding box center [1058, 494] width 56 height 25
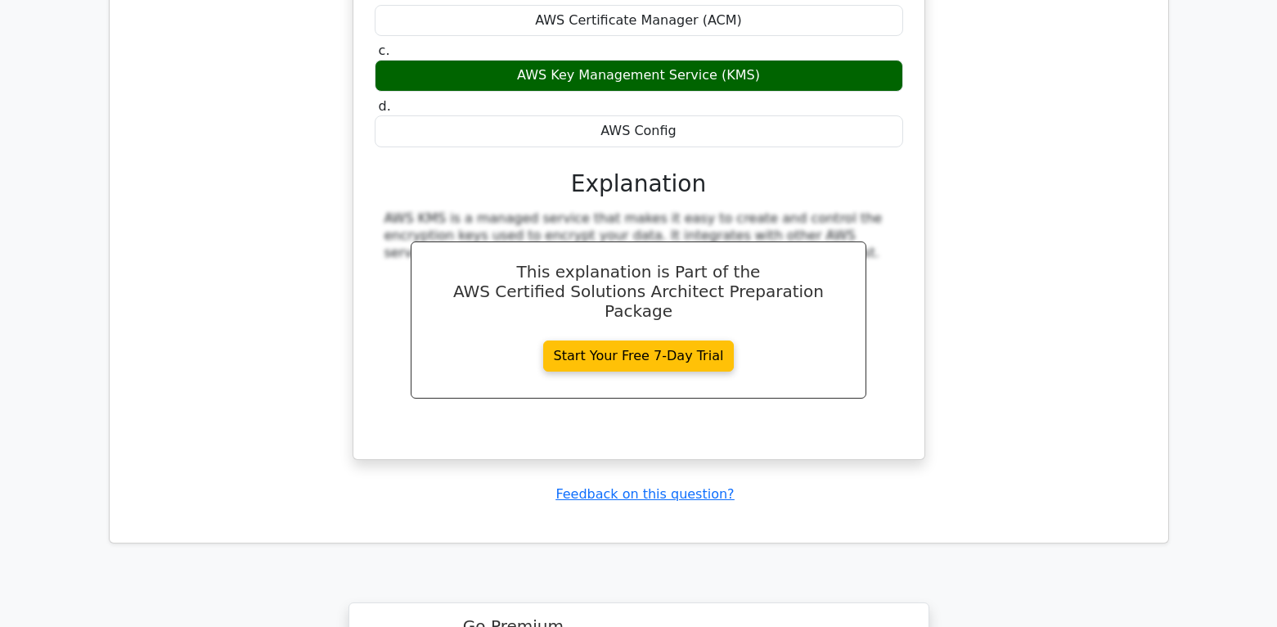
scroll to position [8098, 0]
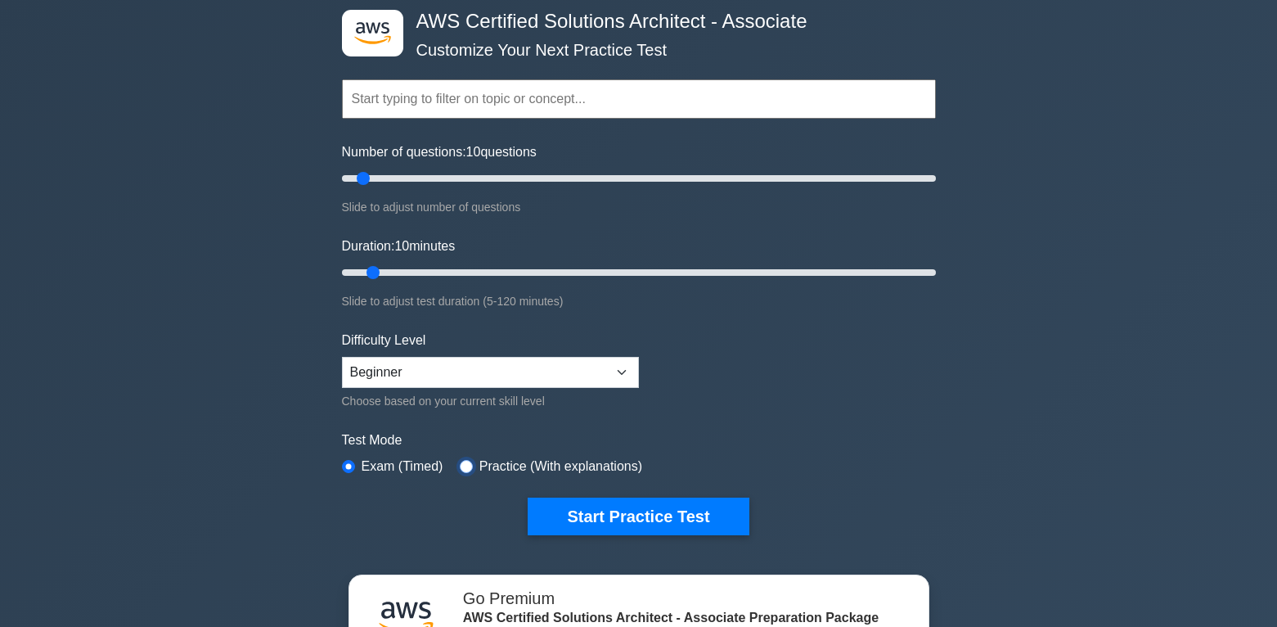
click at [460, 468] on input "radio" at bounding box center [466, 466] width 13 height 13
radio input "true"
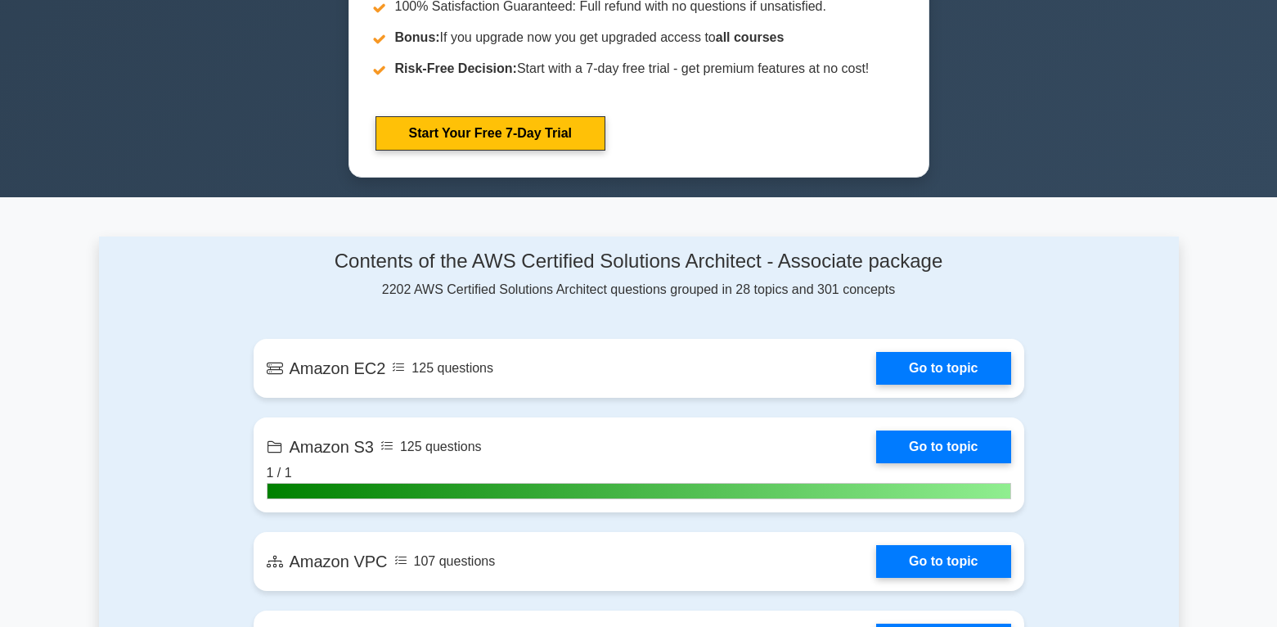
scroll to position [900, 0]
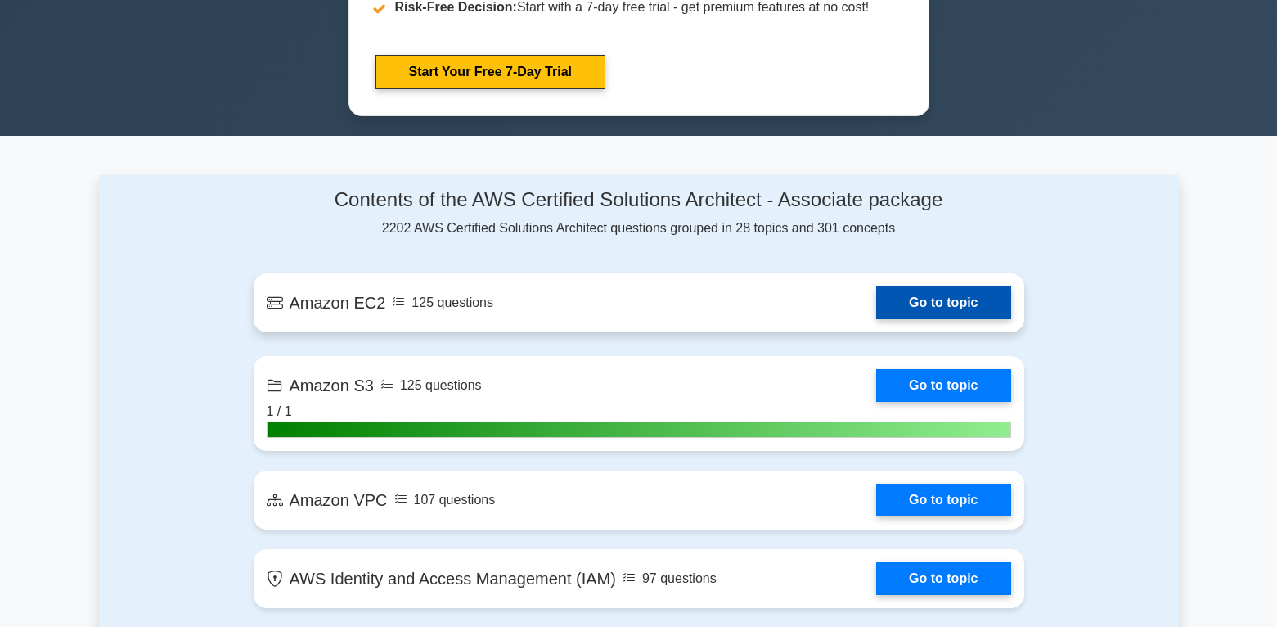
click at [939, 294] on link "Go to topic" at bounding box center [943, 302] width 134 height 33
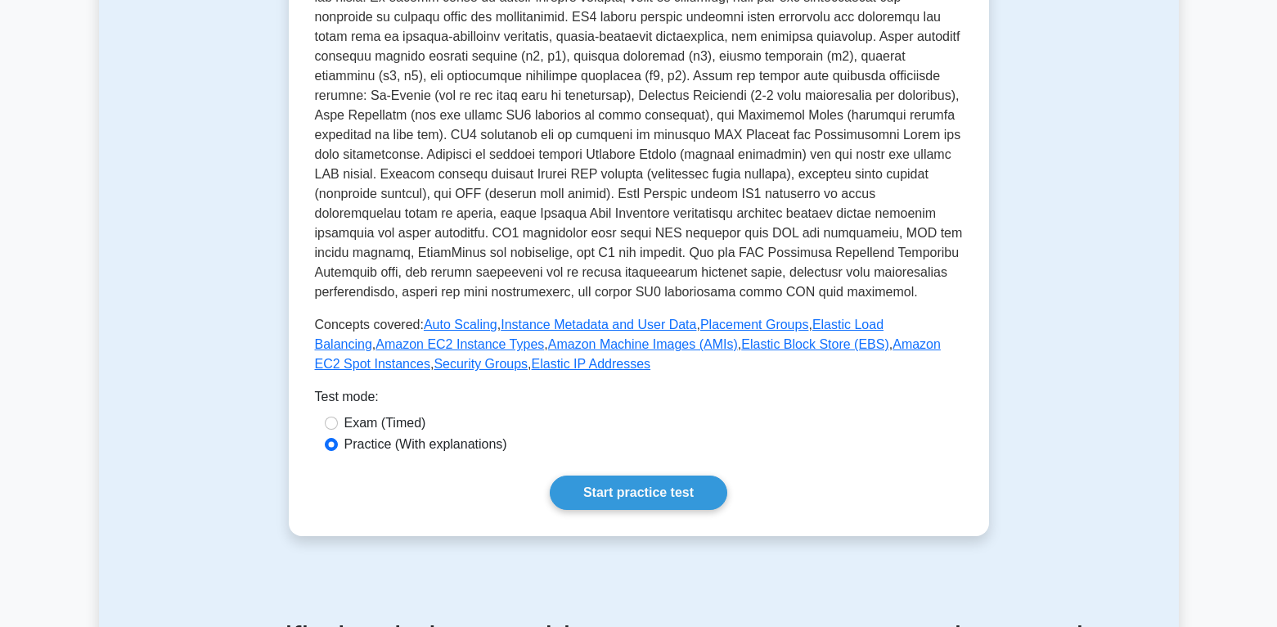
scroll to position [573, 0]
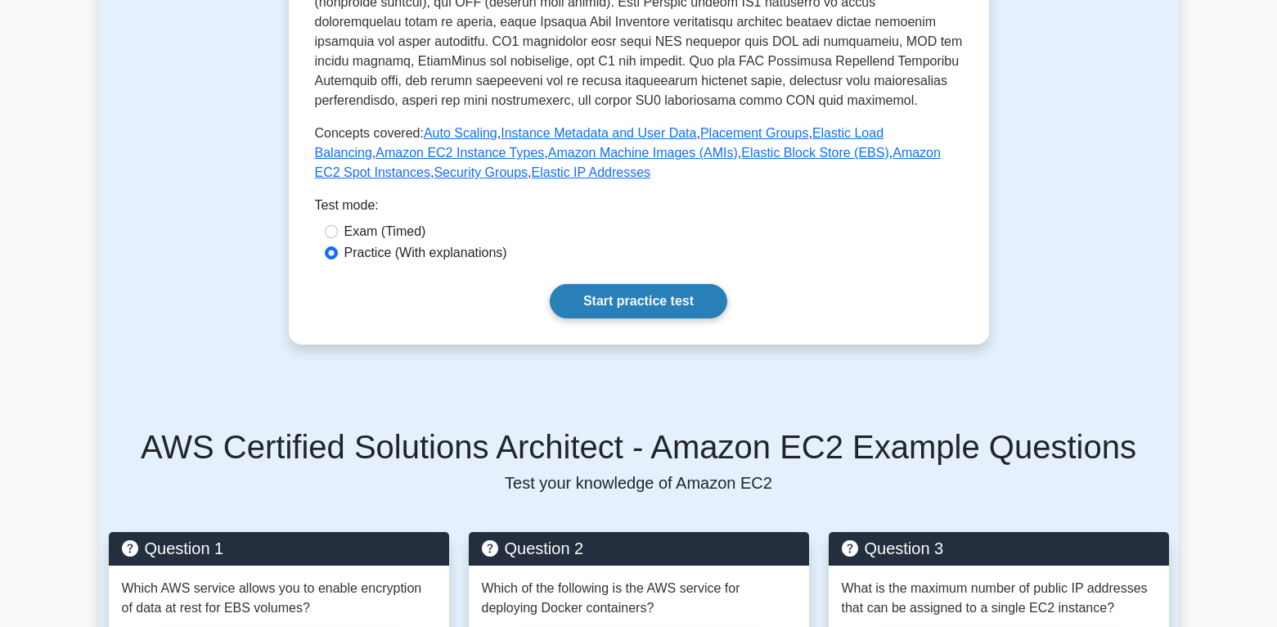
click at [618, 303] on link "Start practice test" at bounding box center [639, 301] width 178 height 34
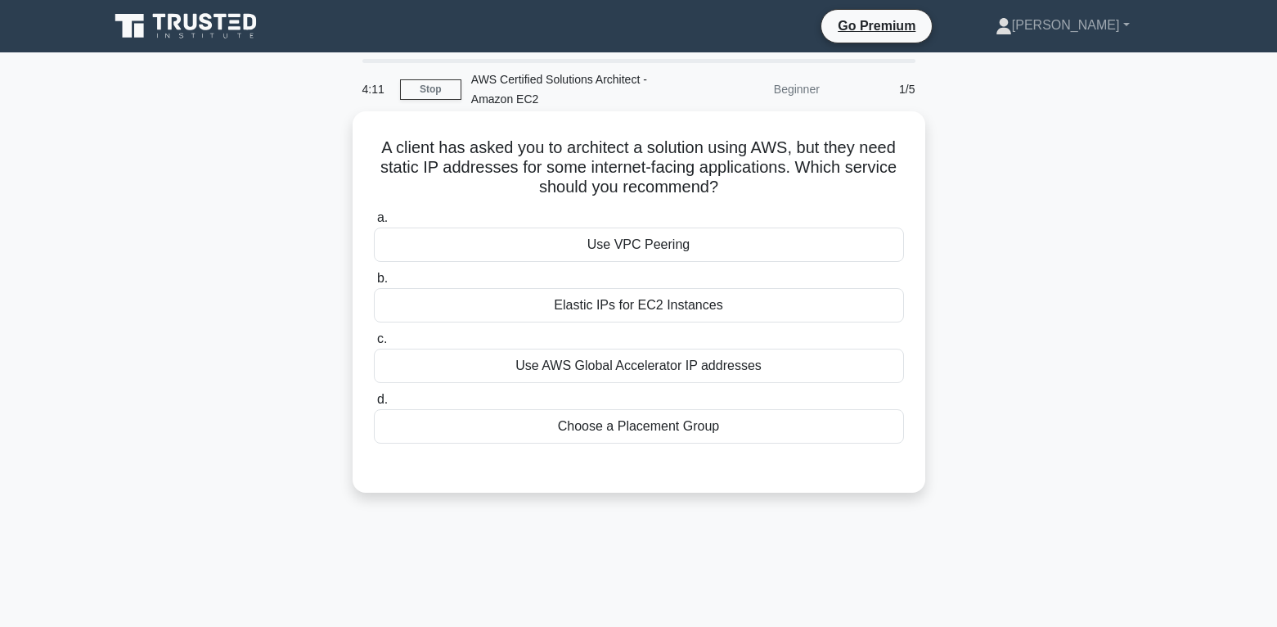
click at [634, 298] on div "Elastic IPs for EC2 Instances" at bounding box center [639, 305] width 530 height 34
click at [374, 284] on input "b. Elastic IPs for EC2 Instances" at bounding box center [374, 278] width 0 height 11
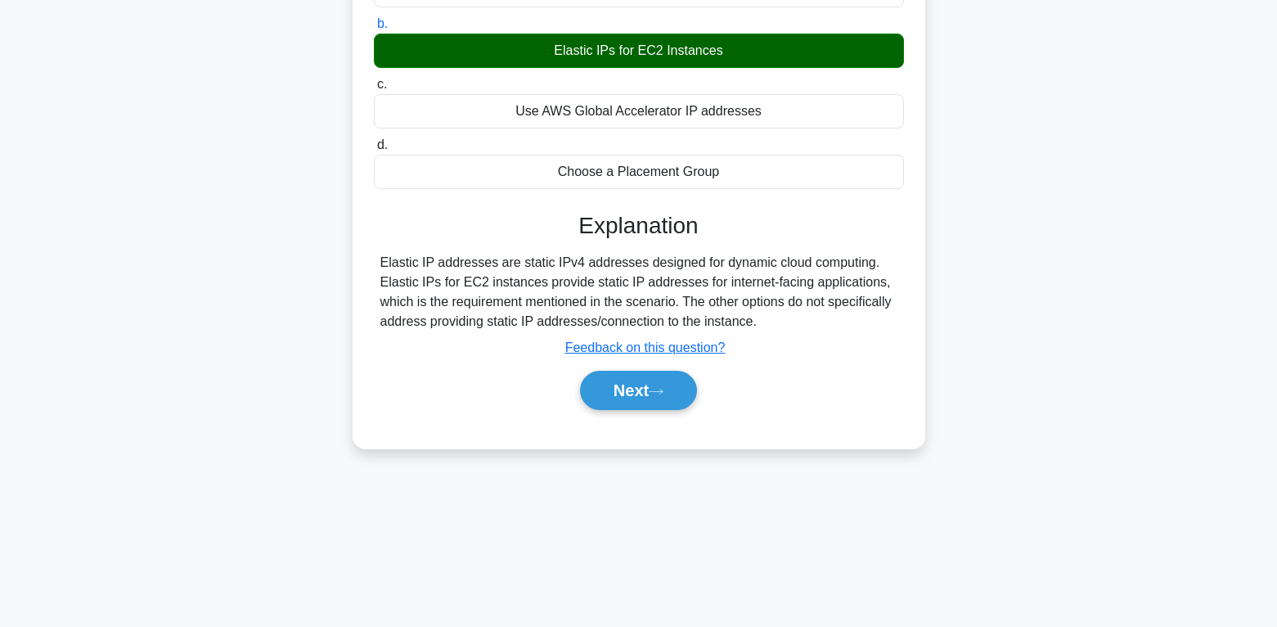
scroll to position [257, 0]
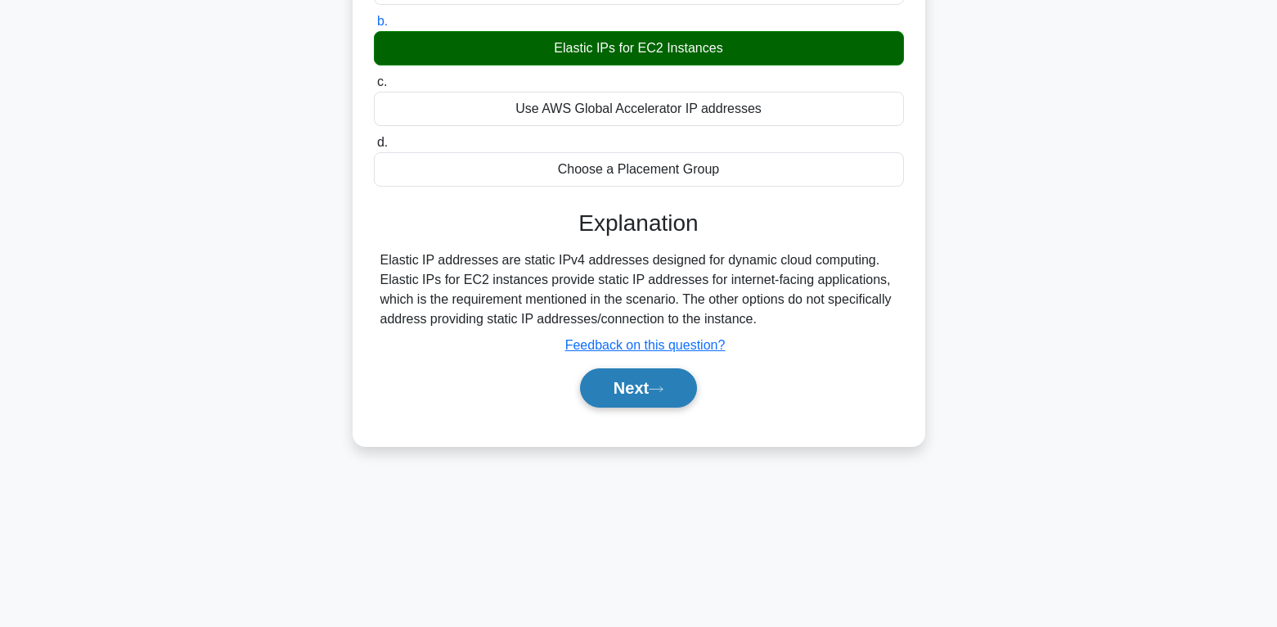
click at [632, 384] on button "Next" at bounding box center [638, 387] width 117 height 39
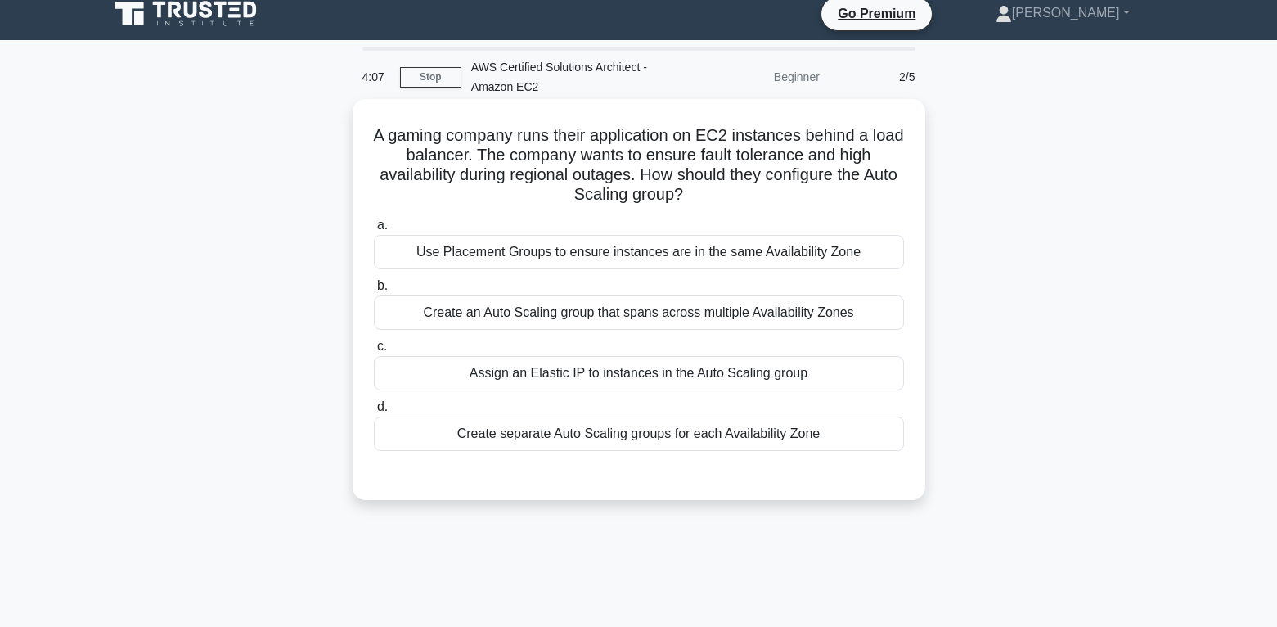
scroll to position [11, 0]
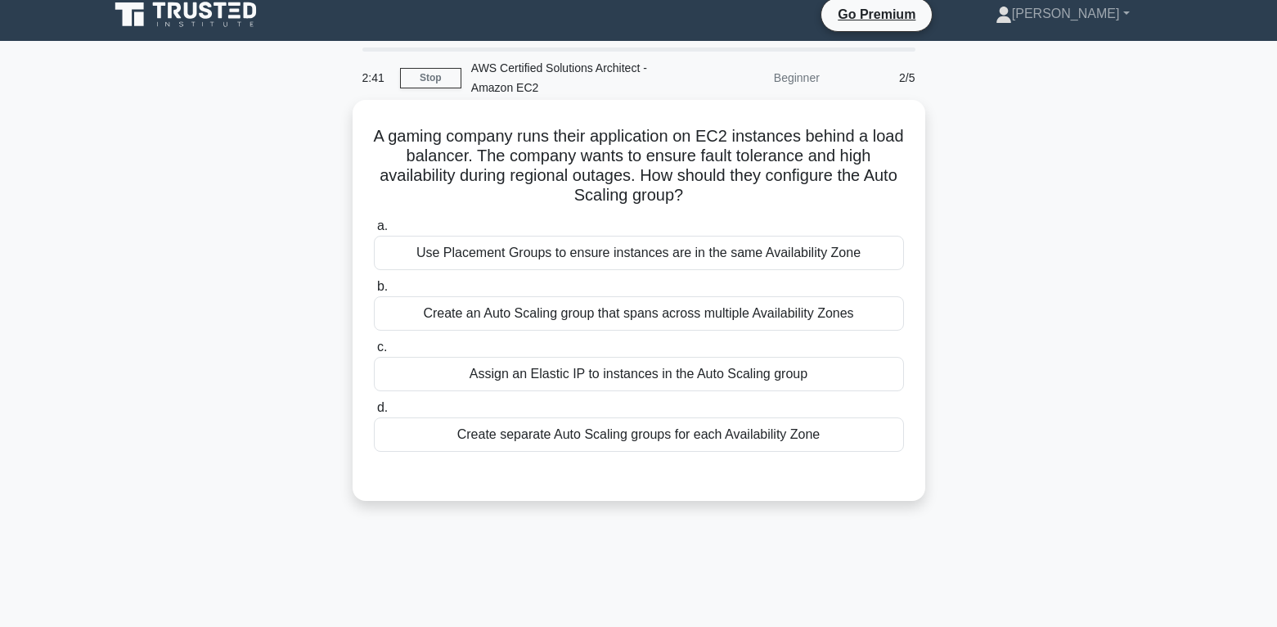
click at [610, 439] on div "Create separate Auto Scaling groups for each Availability Zone" at bounding box center [639, 434] width 530 height 34
click at [374, 413] on input "d. Create separate Auto Scaling groups for each Availability Zone" at bounding box center [374, 407] width 0 height 11
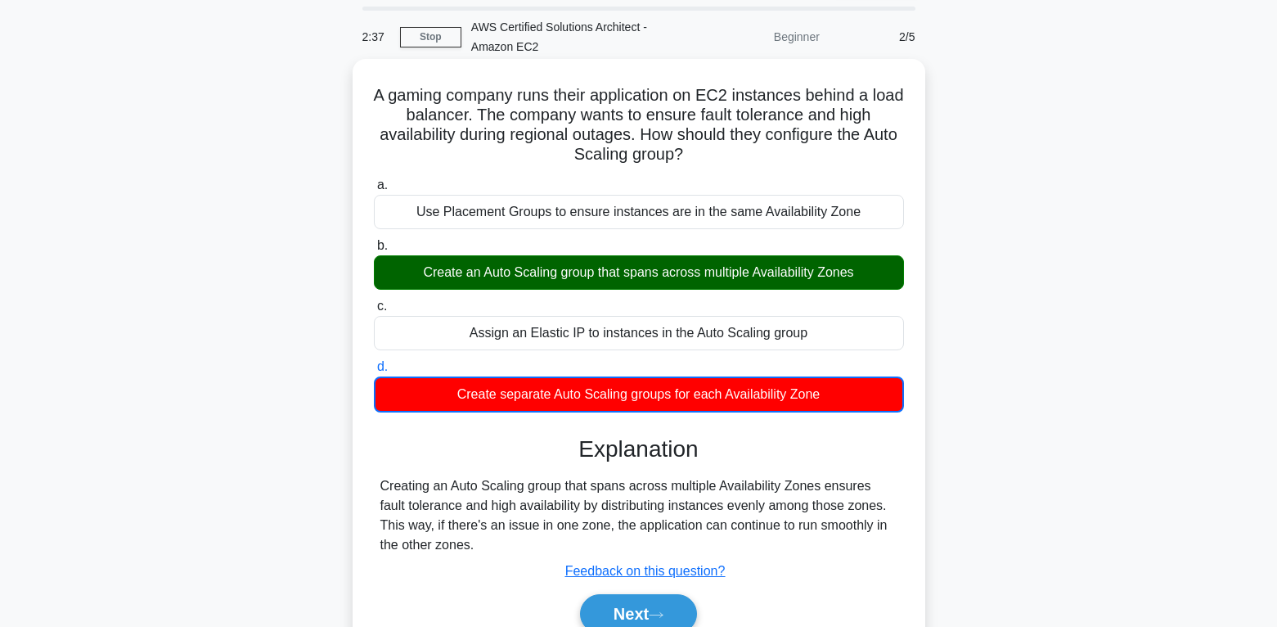
scroll to position [93, 0]
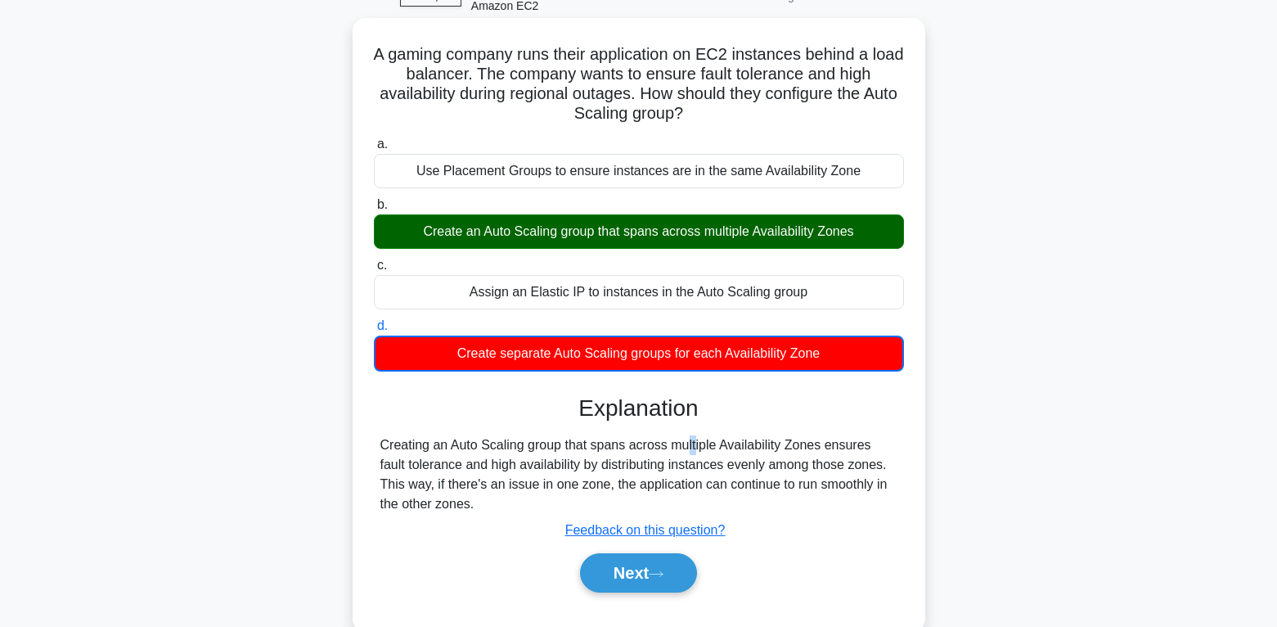
click at [590, 447] on div "Creating an Auto Scaling group that spans across multiple Availability Zones en…" at bounding box center [638, 474] width 517 height 79
drag, startPoint x: 590, startPoint y: 447, endPoint x: 743, endPoint y: 411, distance: 157.1
click at [743, 411] on h3 "Explanation" at bounding box center [639, 408] width 510 height 28
click at [591, 445] on div "Creating an Auto Scaling group that spans across multiple Availability Zones en…" at bounding box center [638, 474] width 517 height 79
drag, startPoint x: 595, startPoint y: 447, endPoint x: 623, endPoint y: 446, distance: 28.6
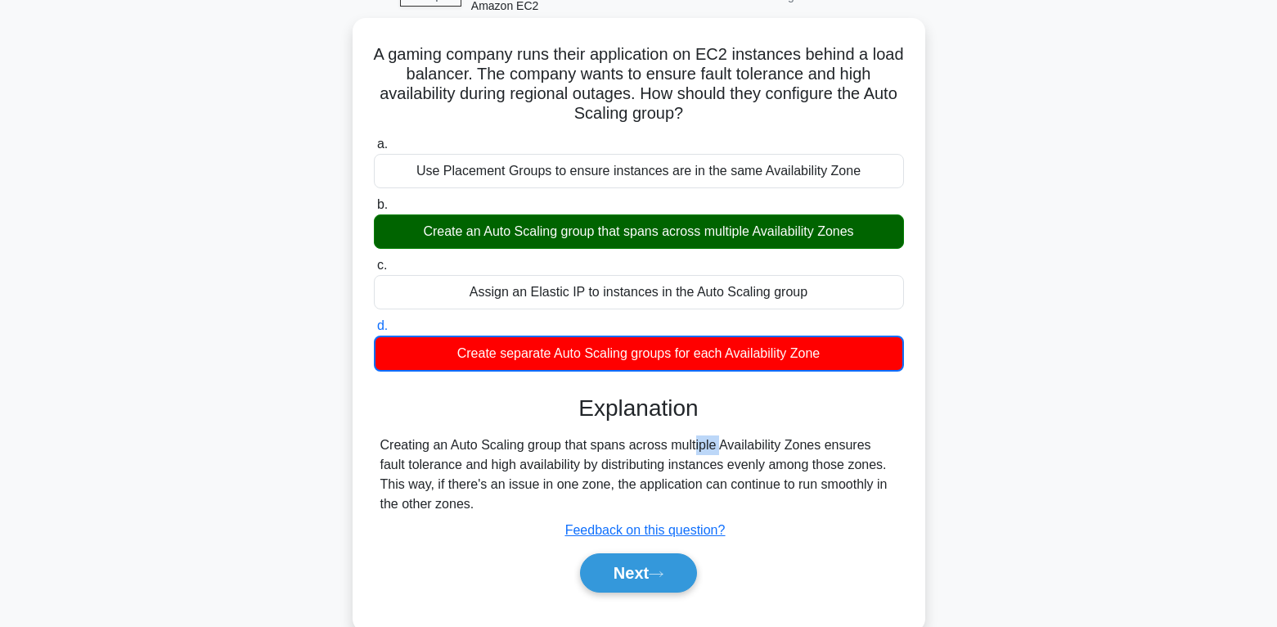
click at [623, 446] on div "Creating an Auto Scaling group that spans across multiple Availability Zones en…" at bounding box center [638, 474] width 517 height 79
drag, startPoint x: 623, startPoint y: 446, endPoint x: 731, endPoint y: 528, distance: 135.5
click at [731, 514] on div "Creating an Auto Scaling group that spans across multiple Availability Zones en…" at bounding box center [638, 474] width 517 height 79
click at [669, 566] on button "Next" at bounding box center [638, 572] width 117 height 39
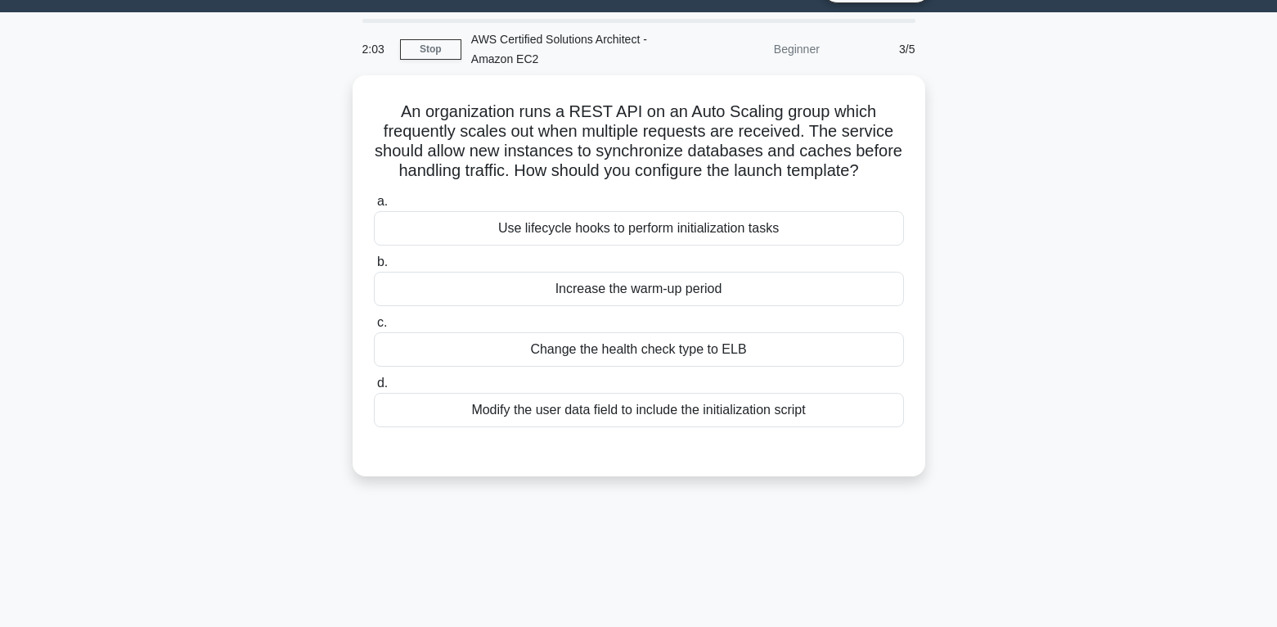
scroll to position [11, 0]
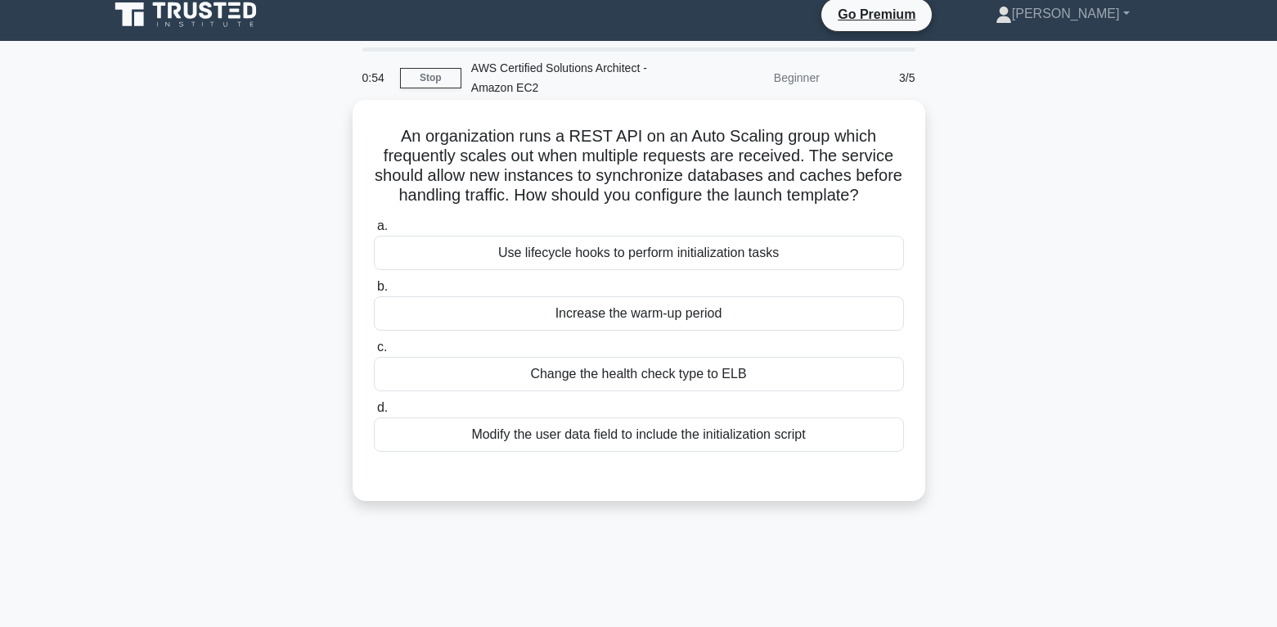
click at [663, 379] on div "Change the health check type to ELB" at bounding box center [639, 374] width 530 height 34
click at [374, 353] on input "c. Change the health check type to ELB" at bounding box center [374, 347] width 0 height 11
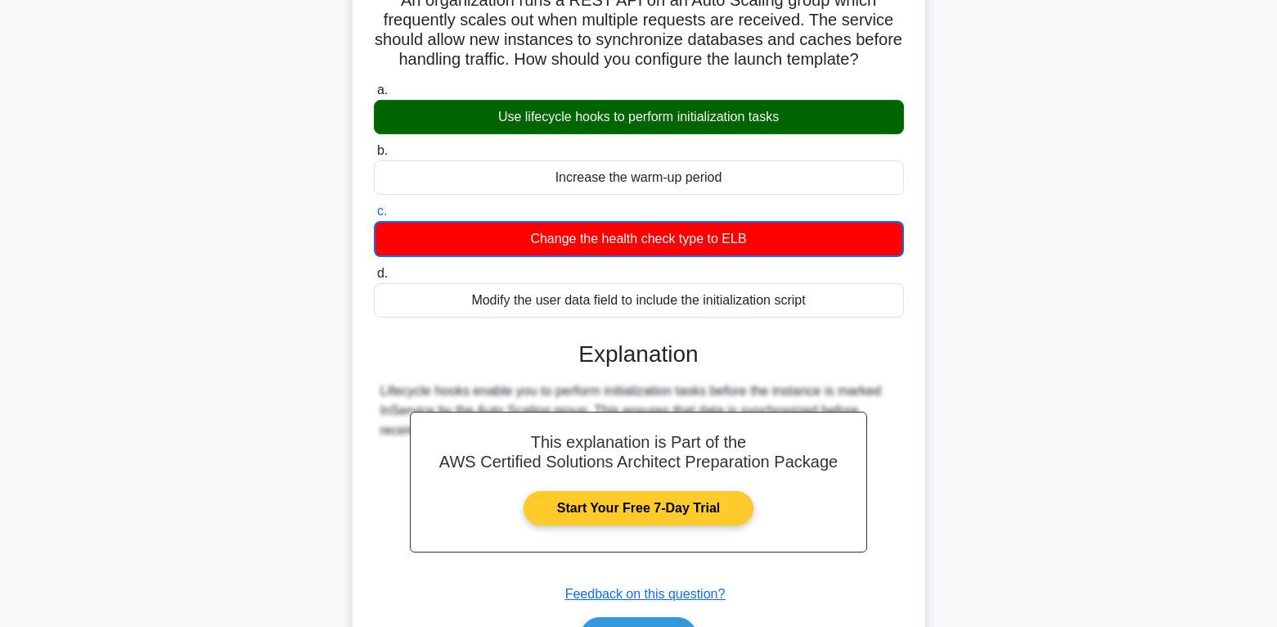
scroll to position [175, 0]
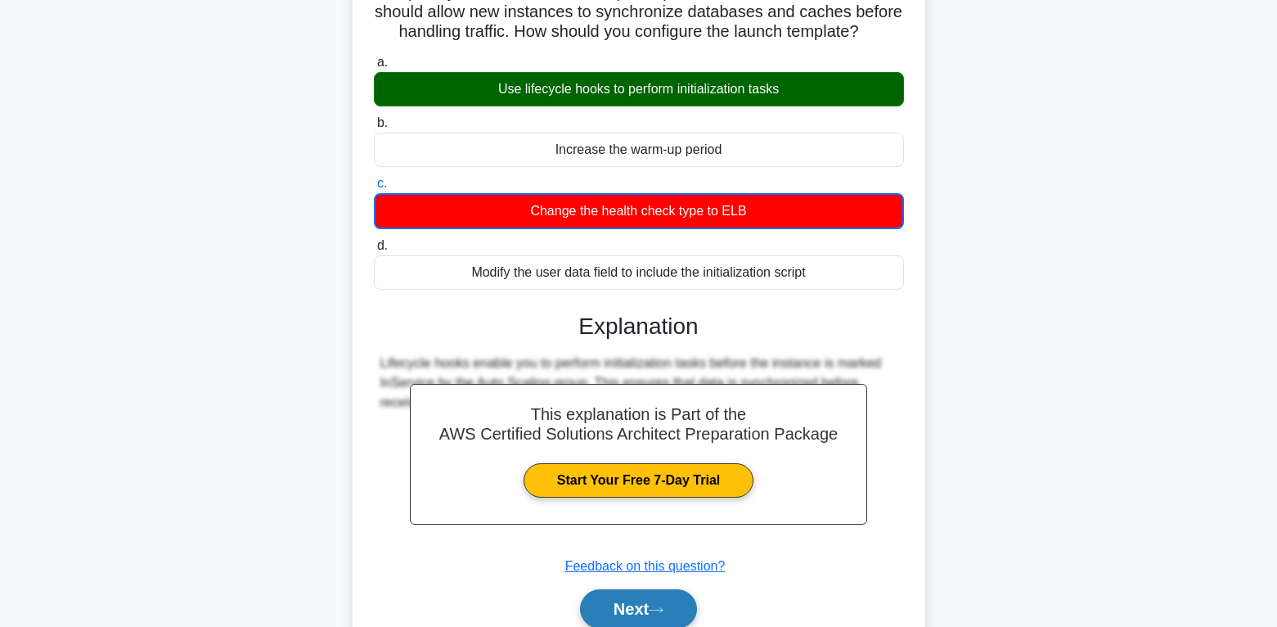
click at [653, 601] on button "Next" at bounding box center [638, 608] width 117 height 39
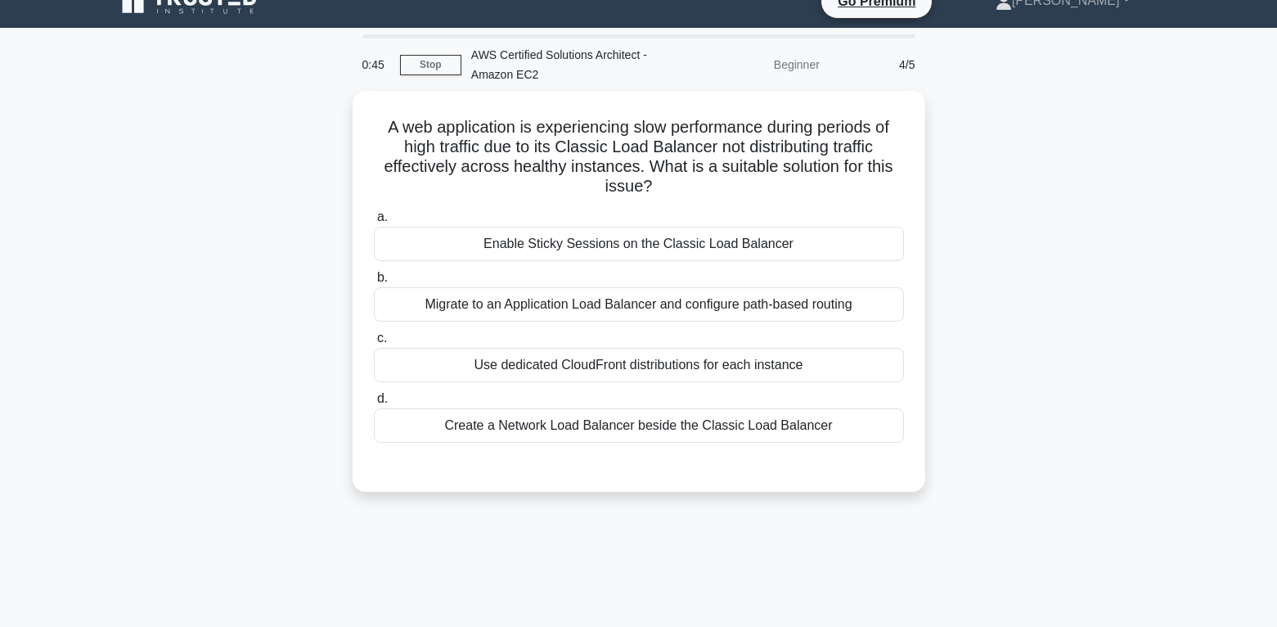
scroll to position [11, 0]
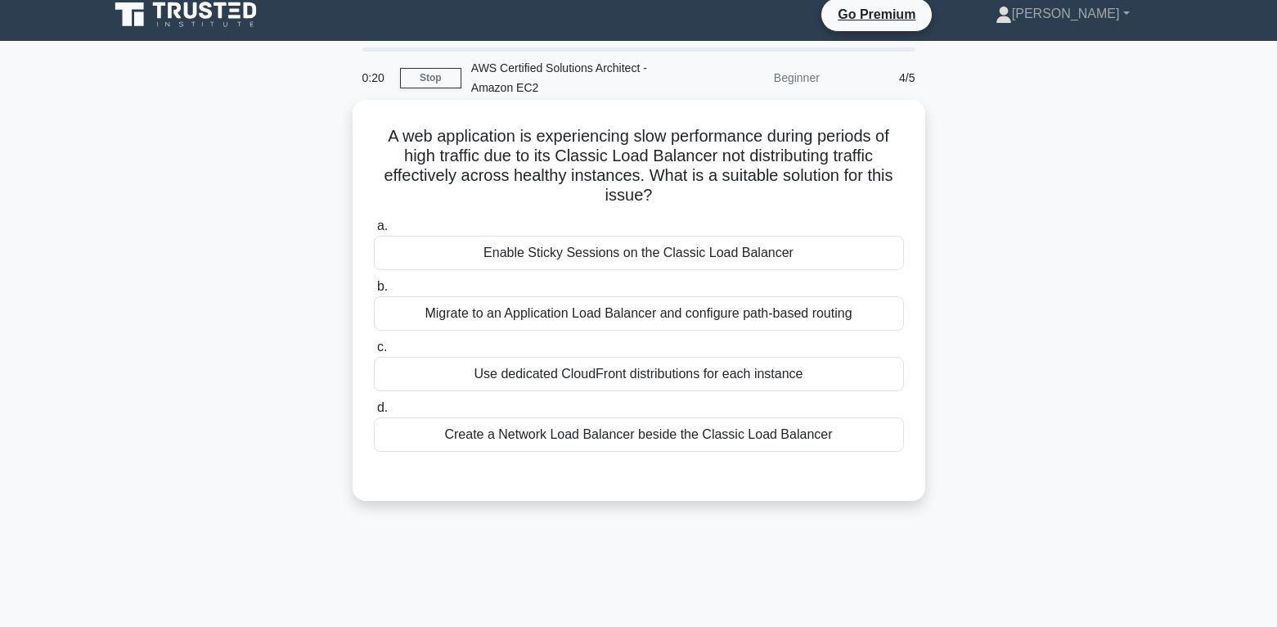
click at [551, 252] on div "Enable Sticky Sessions on the Classic Load Balancer" at bounding box center [639, 253] width 530 height 34
click at [374, 231] on input "a. Enable Sticky Sessions on the Classic Load Balancer" at bounding box center [374, 226] width 0 height 11
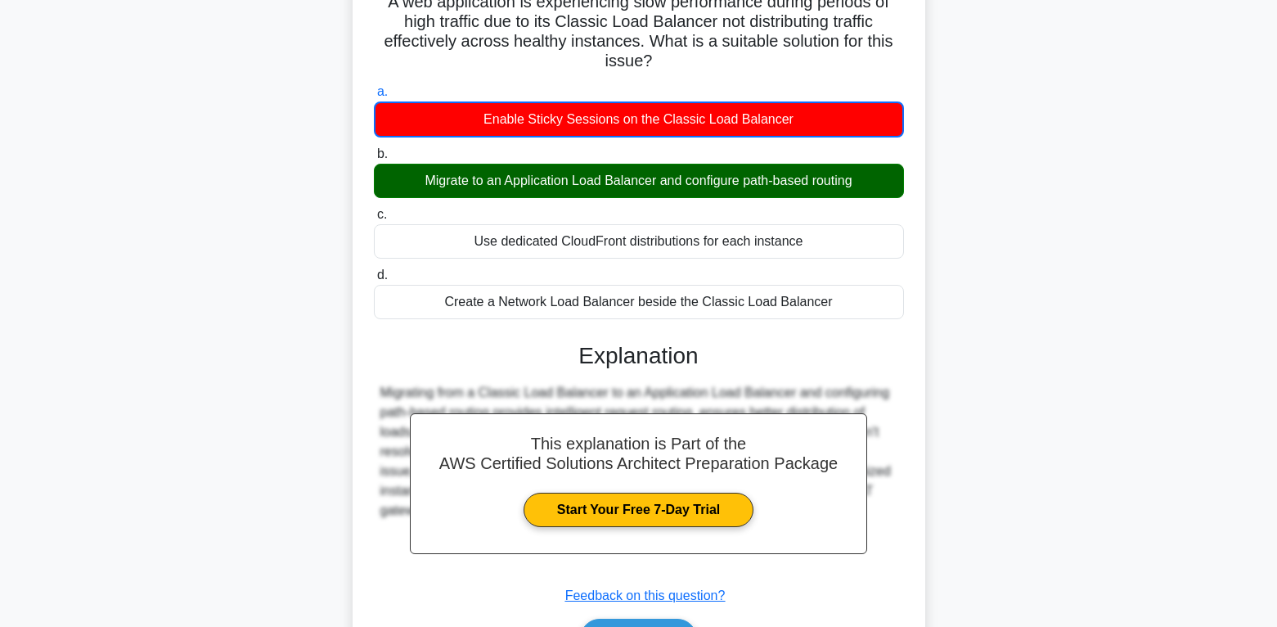
scroll to position [175, 0]
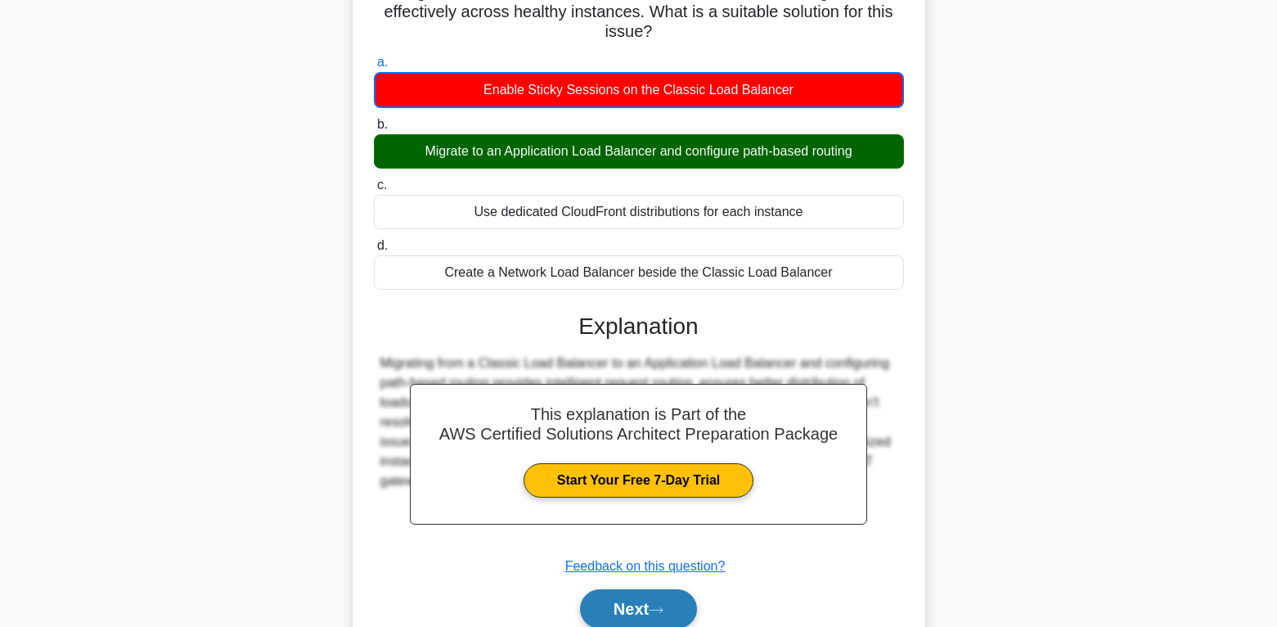
click at [668, 600] on button "Next" at bounding box center [638, 608] width 117 height 39
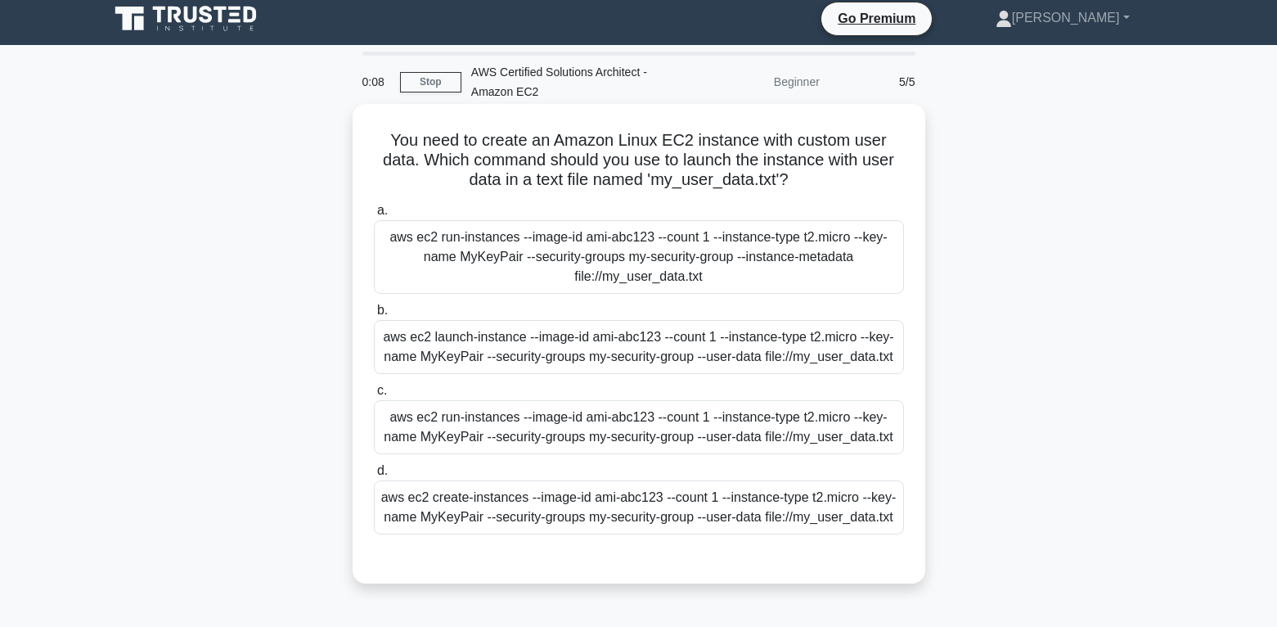
scroll to position [0, 0]
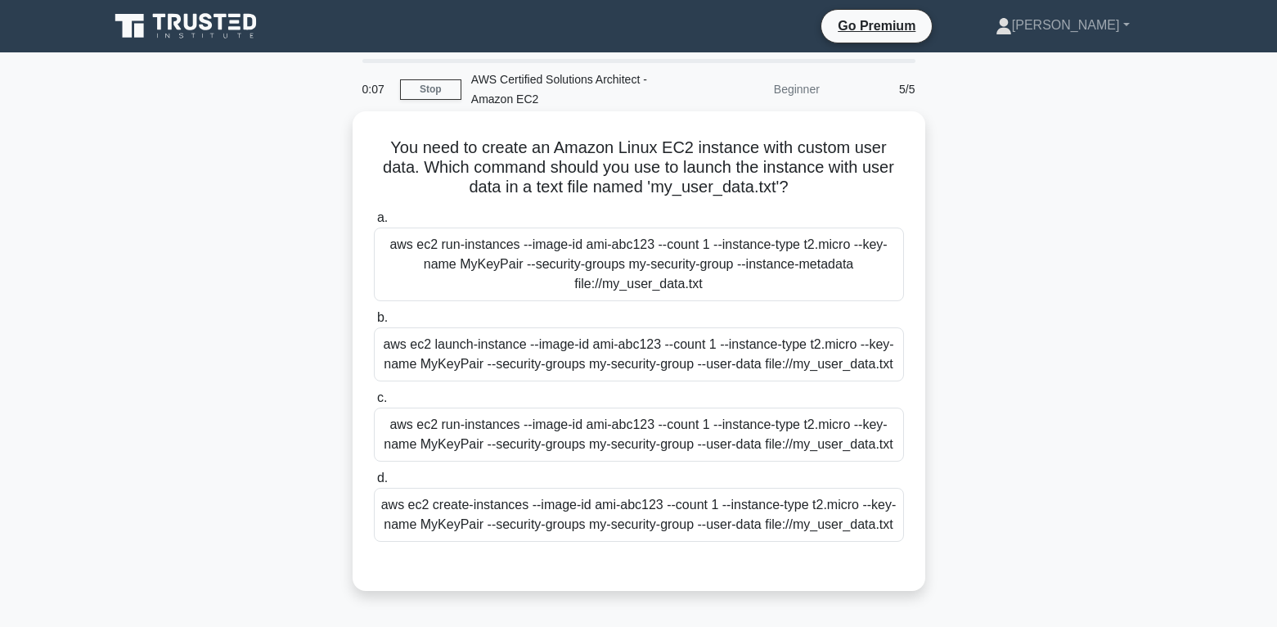
click at [632, 372] on div "aws ec2 launch-instance --image-id ami-abc123 --count 1 --instance-type t2.micr…" at bounding box center [639, 354] width 530 height 54
click at [374, 323] on input "b. aws ec2 launch-instance --image-id ami-abc123 --count 1 --instance-type t2.m…" at bounding box center [374, 317] width 0 height 11
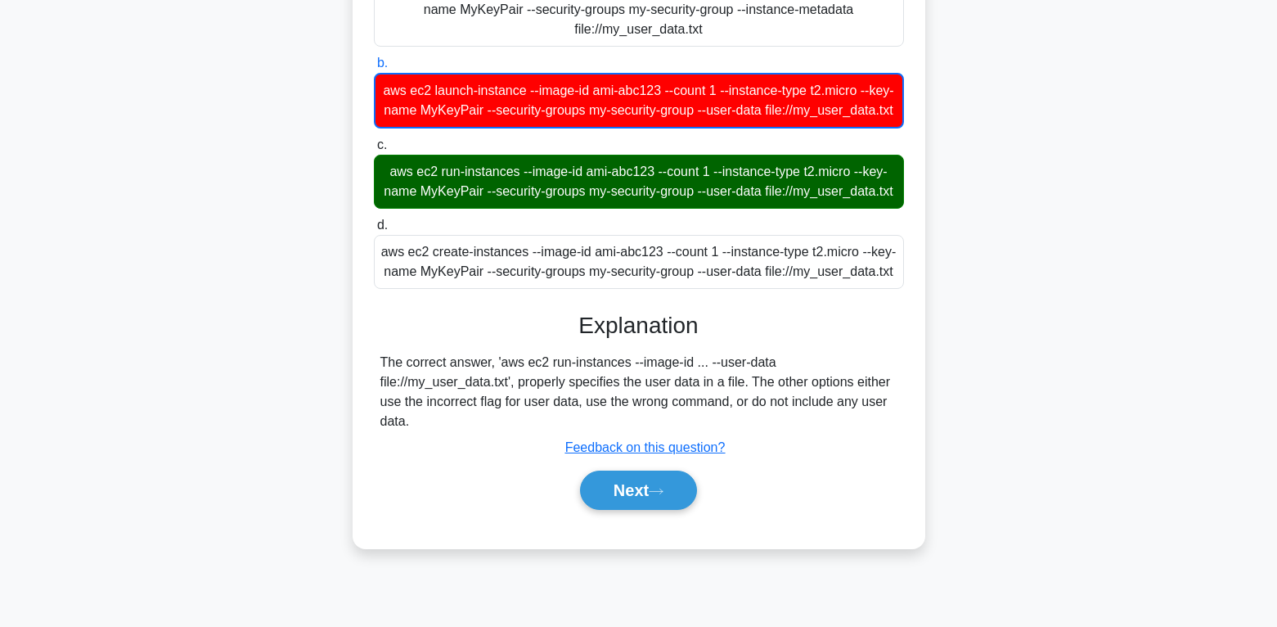
scroll to position [267, 0]
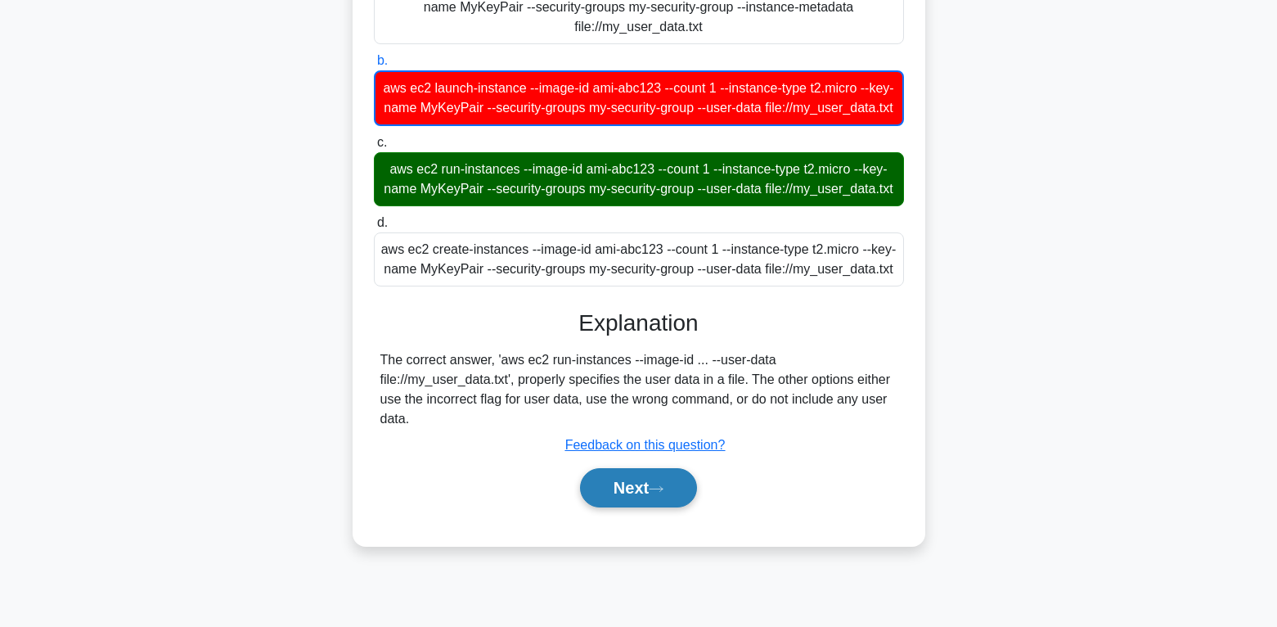
click at [676, 507] on button "Next" at bounding box center [638, 487] width 117 height 39
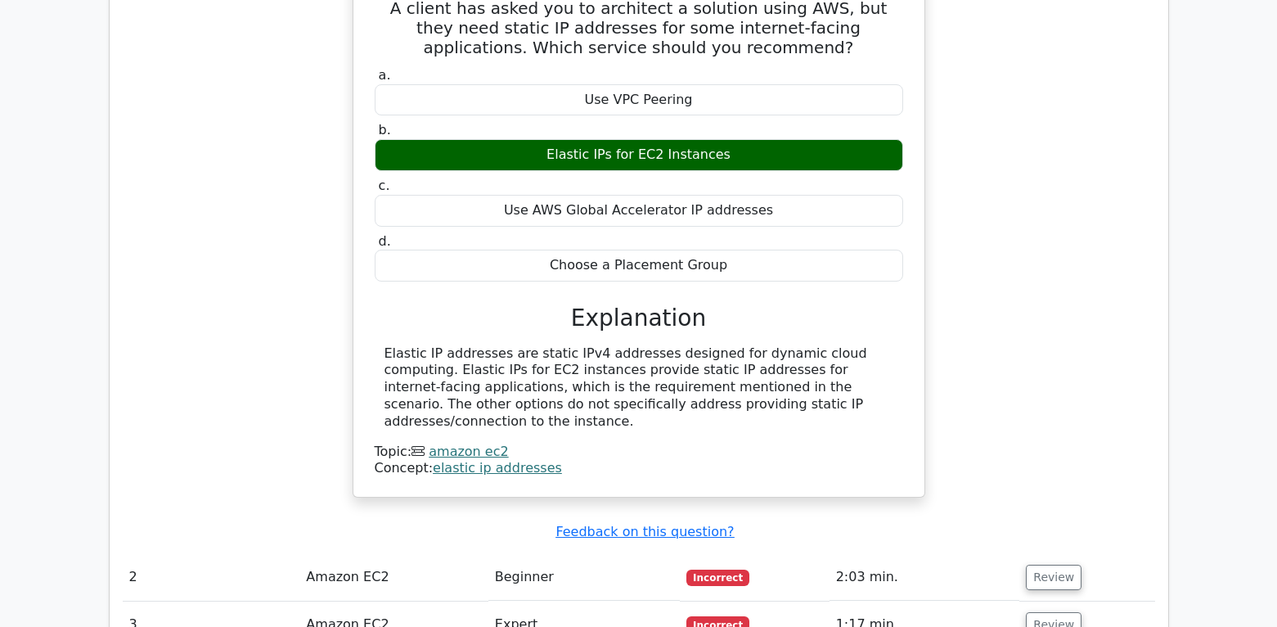
scroll to position [1472, 0]
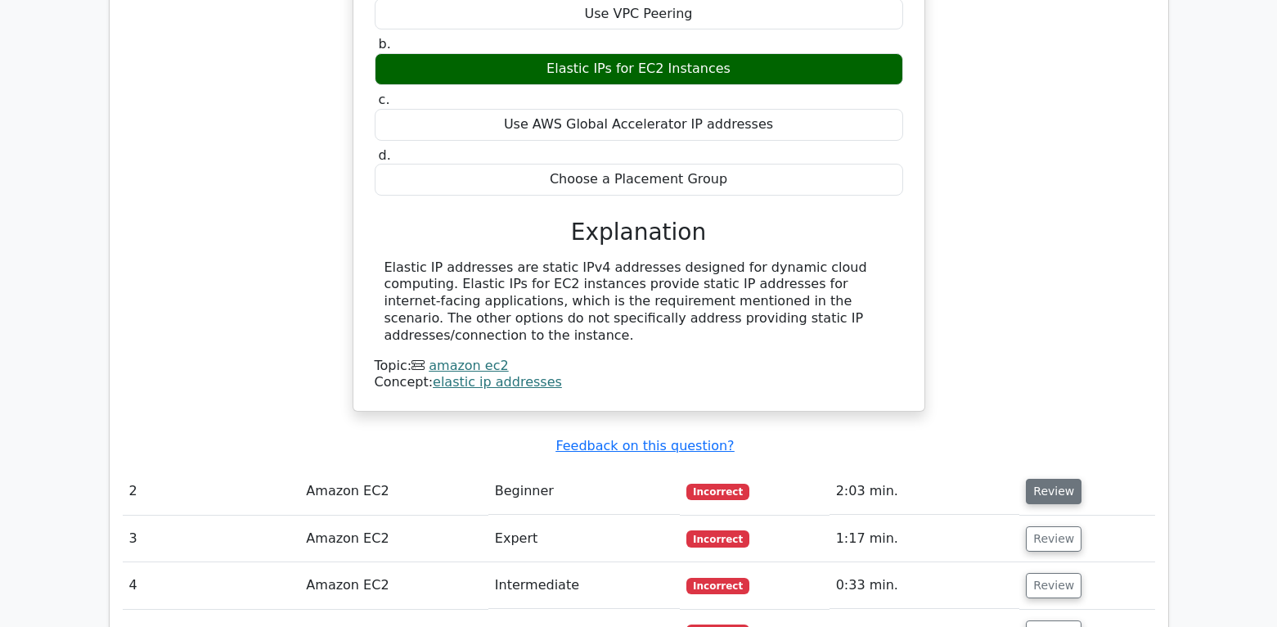
click at [1059, 479] on button "Review" at bounding box center [1054, 491] width 56 height 25
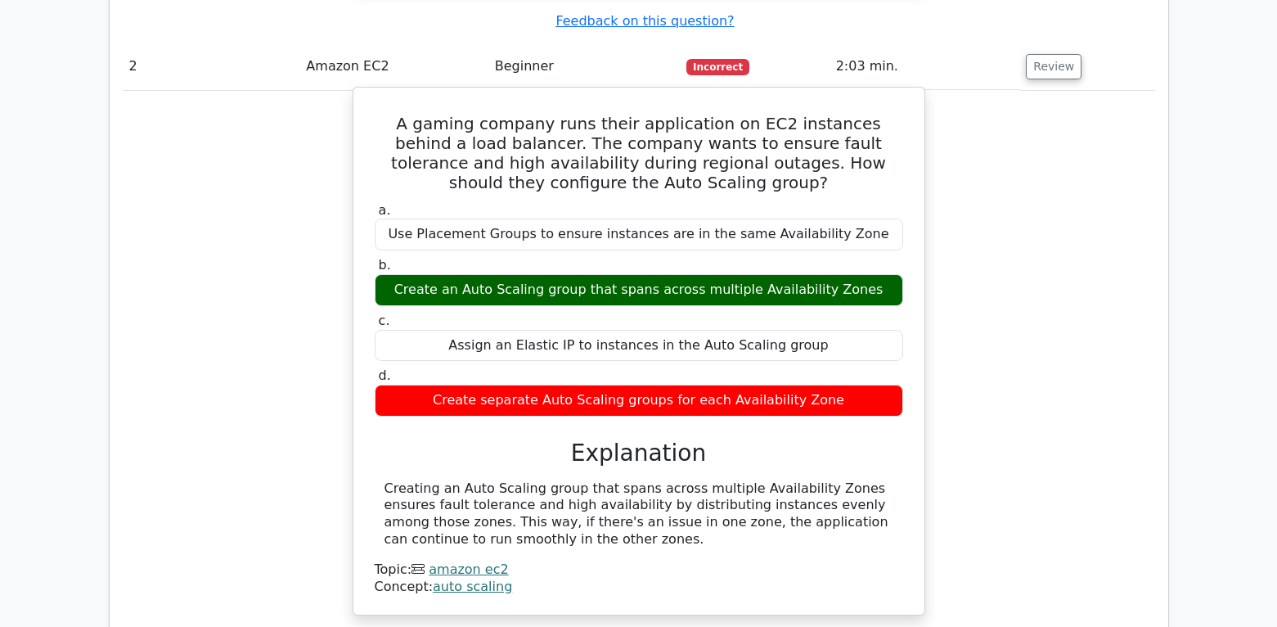
scroll to position [2045, 0]
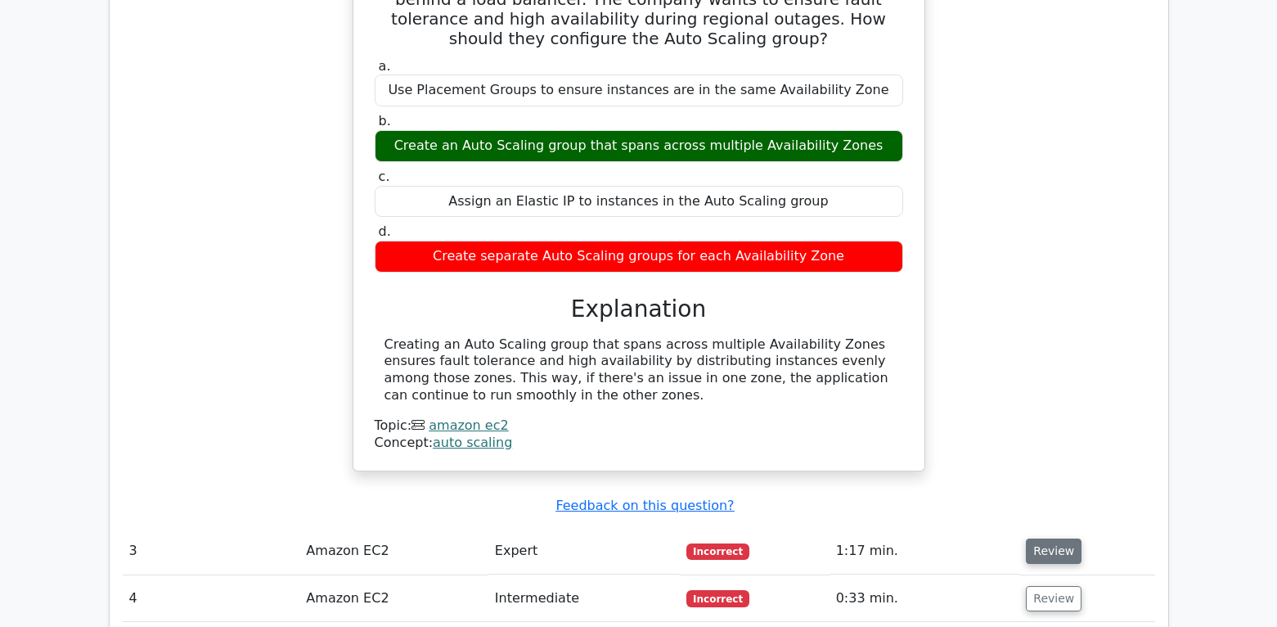
click at [1059, 538] on button "Review" at bounding box center [1054, 550] width 56 height 25
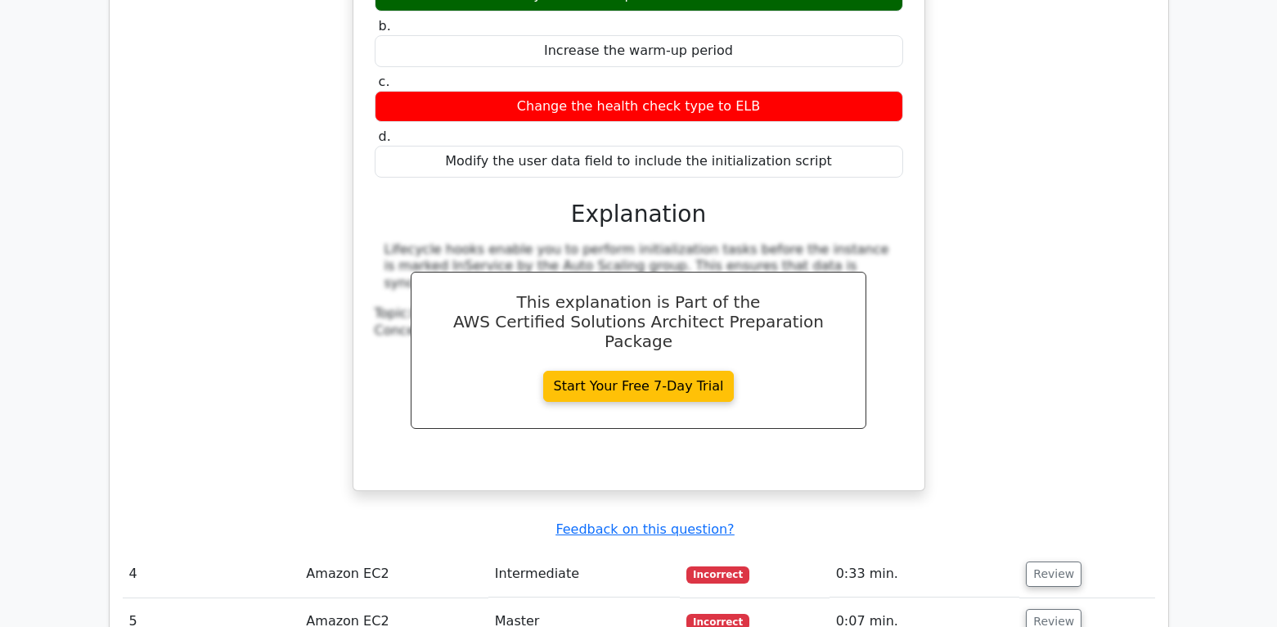
scroll to position [2945, 0]
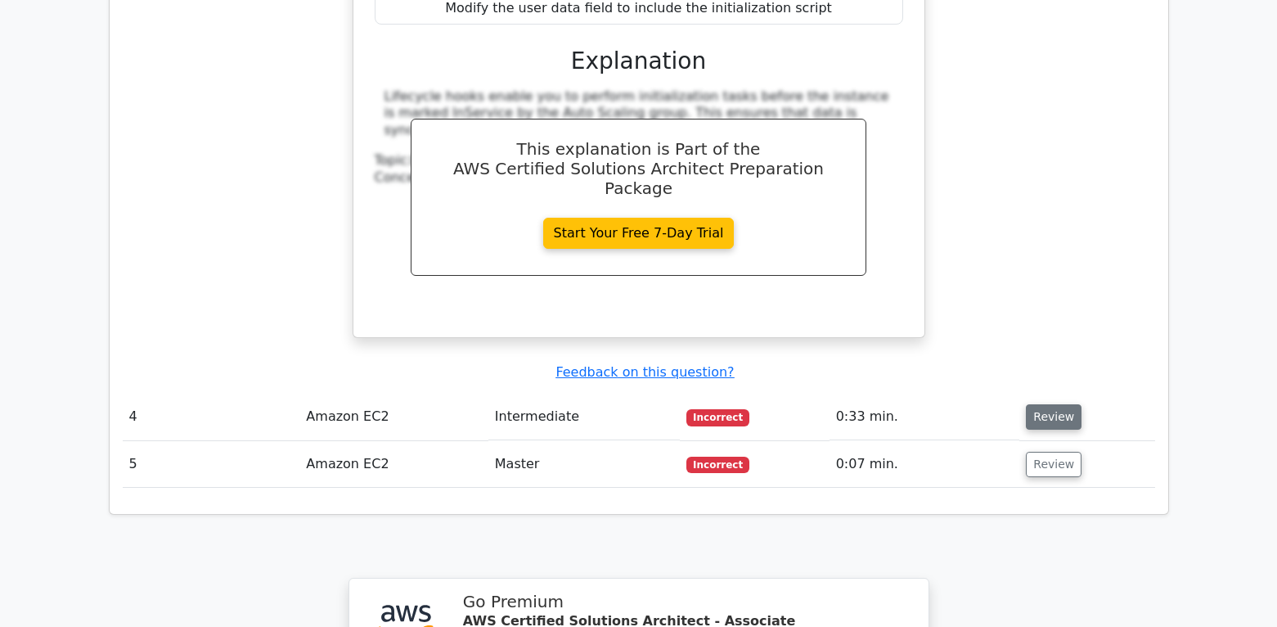
click at [1038, 404] on button "Review" at bounding box center [1054, 416] width 56 height 25
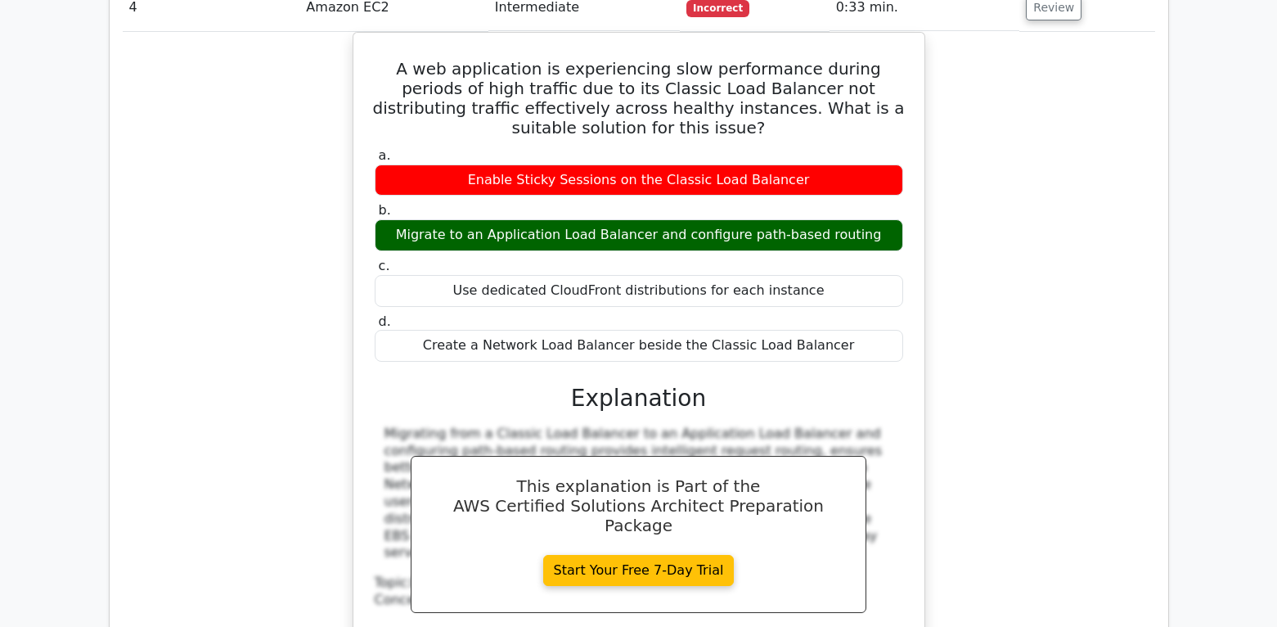
scroll to position [3681, 0]
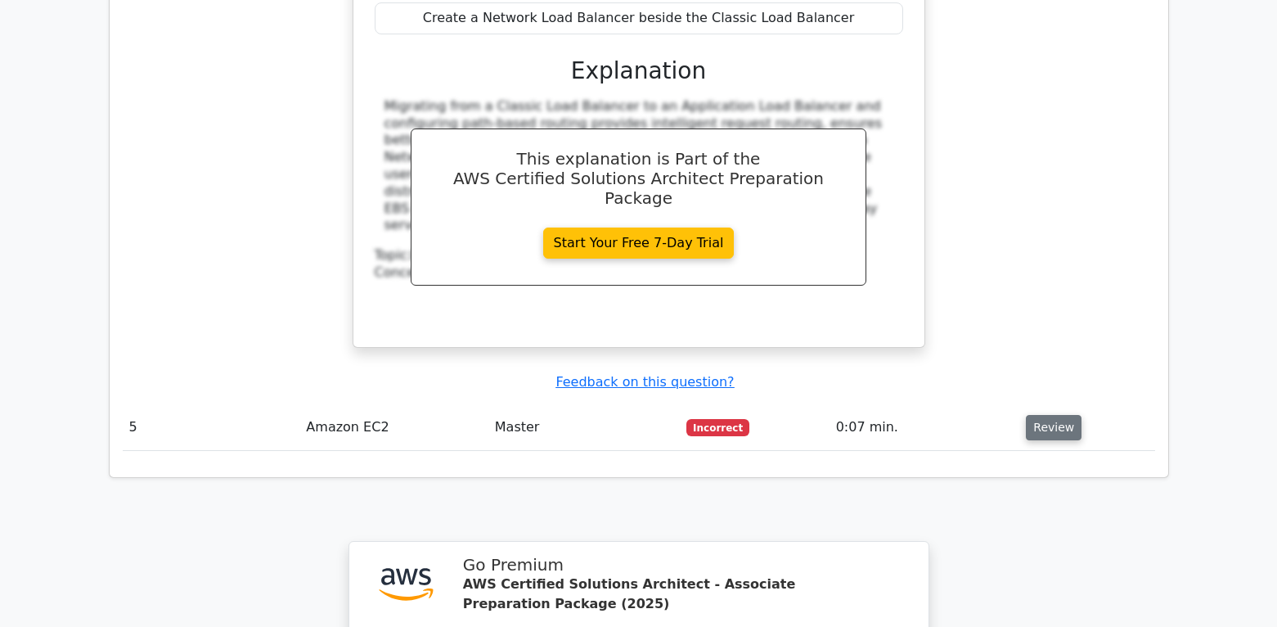
click at [1062, 415] on button "Review" at bounding box center [1054, 427] width 56 height 25
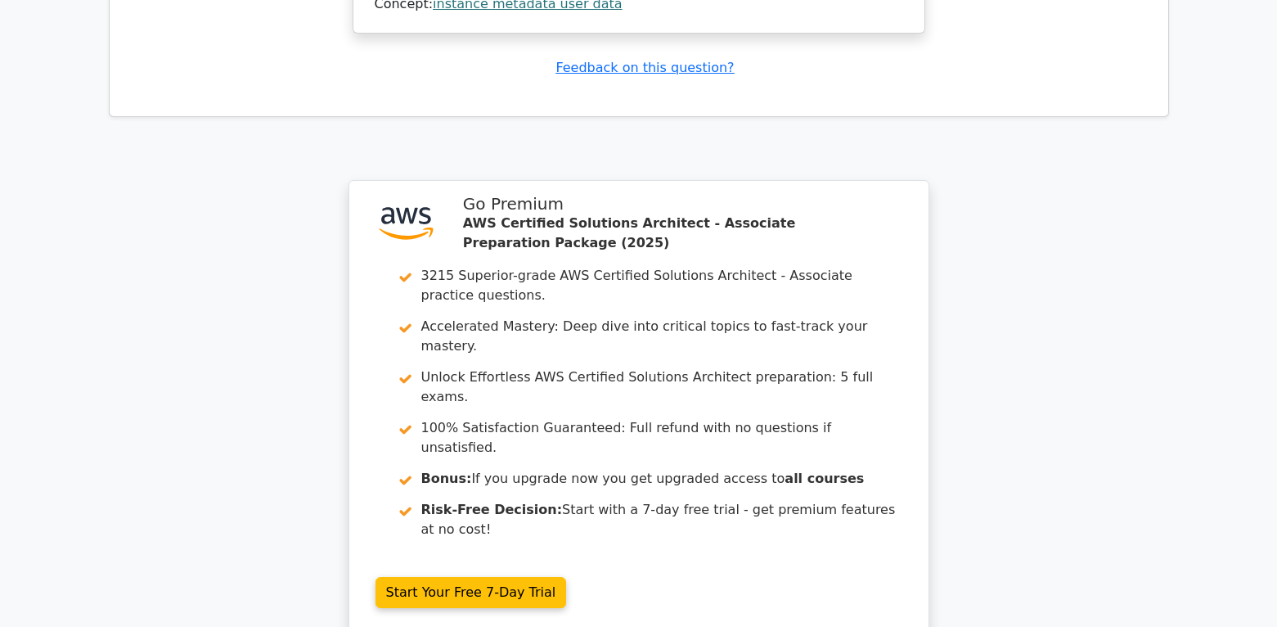
scroll to position [4745, 0]
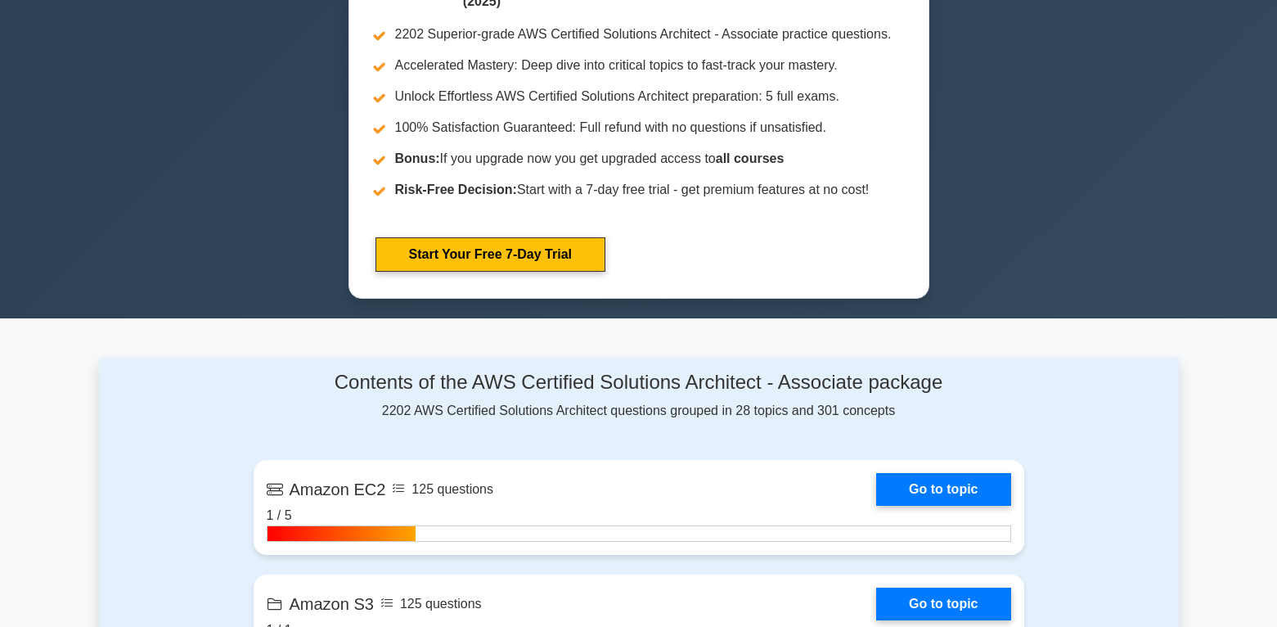
scroll to position [736, 0]
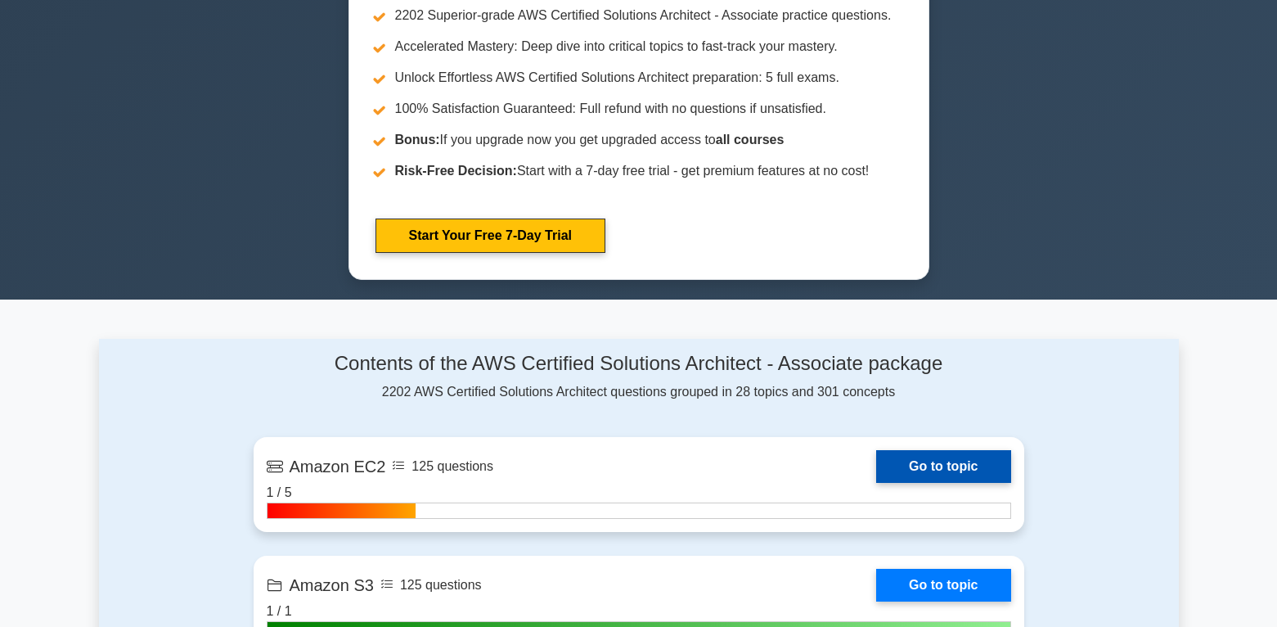
click at [946, 457] on link "Go to topic" at bounding box center [943, 466] width 134 height 33
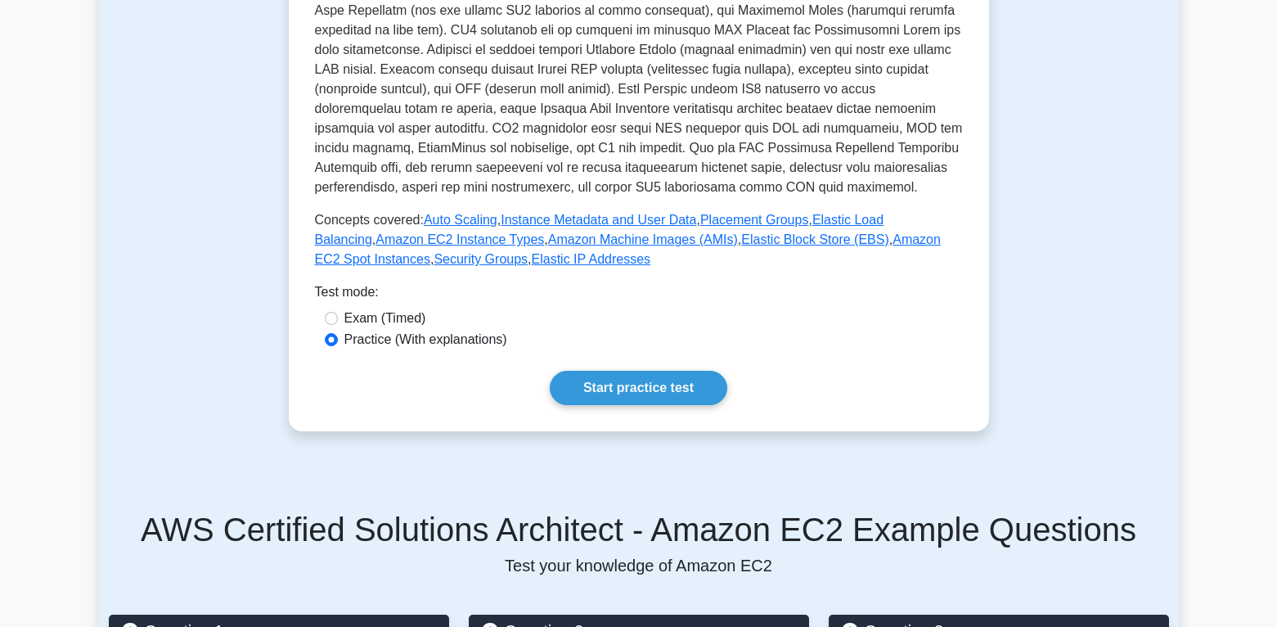
scroll to position [491, 0]
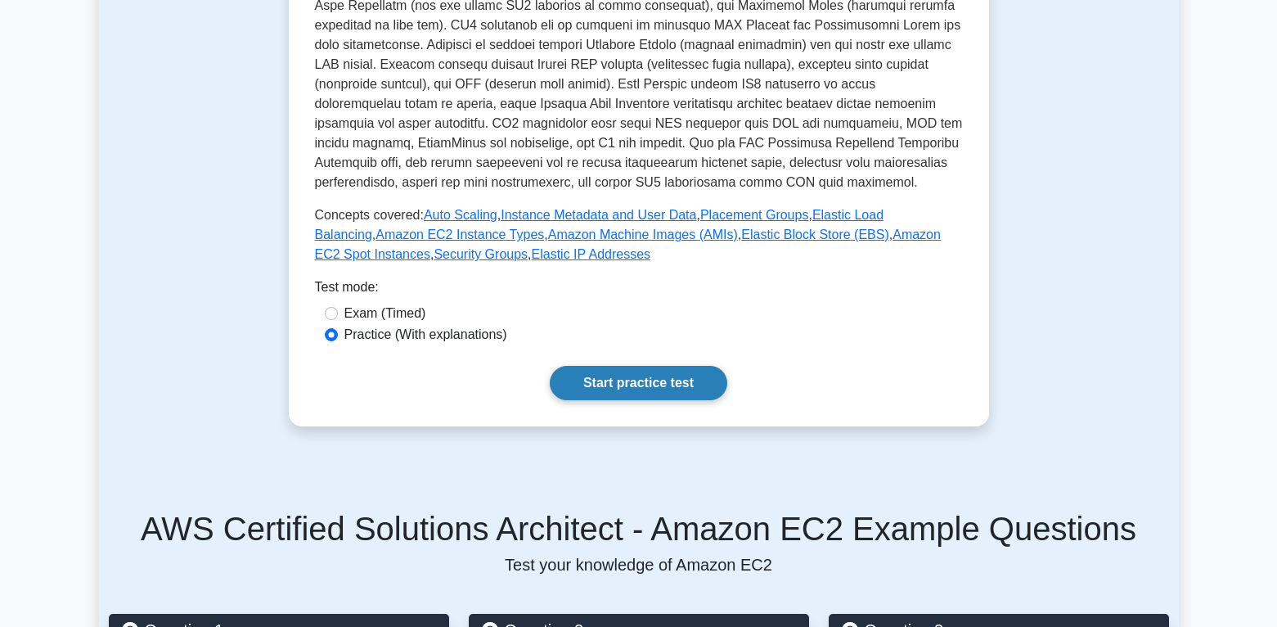
click at [624, 380] on link "Start practice test" at bounding box center [639, 383] width 178 height 34
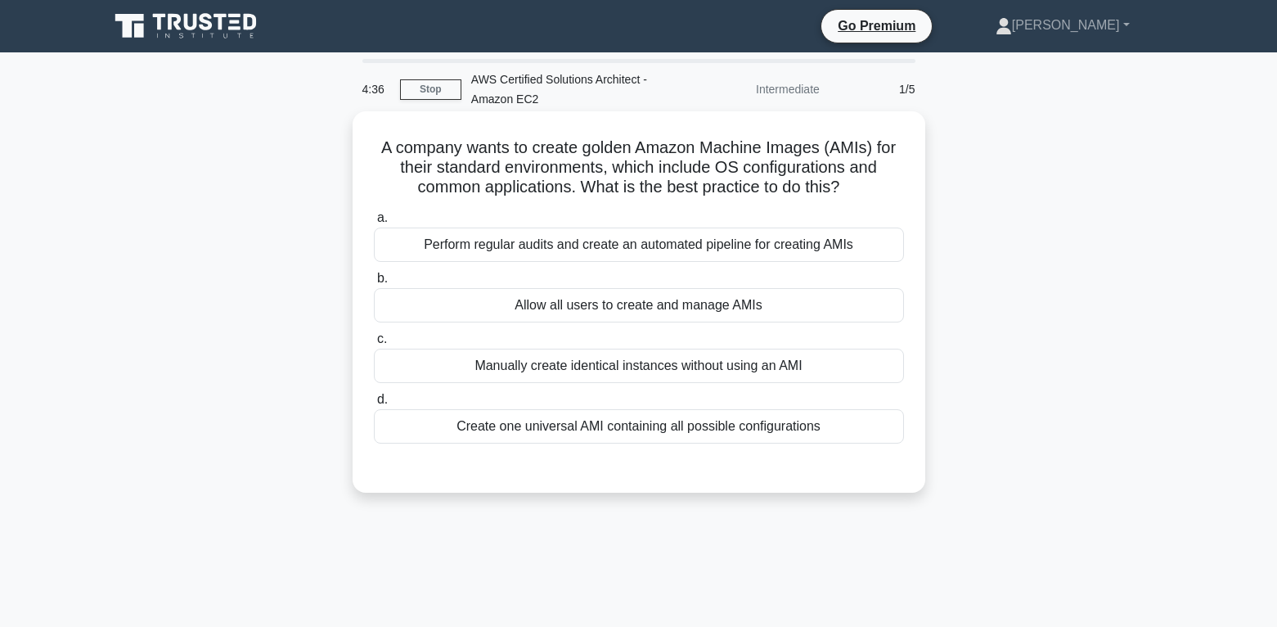
click at [599, 309] on div "Allow all users to create and manage AMIs" at bounding box center [639, 305] width 530 height 34
click at [374, 284] on input "b. Allow all users to create and manage AMIs" at bounding box center [374, 278] width 0 height 11
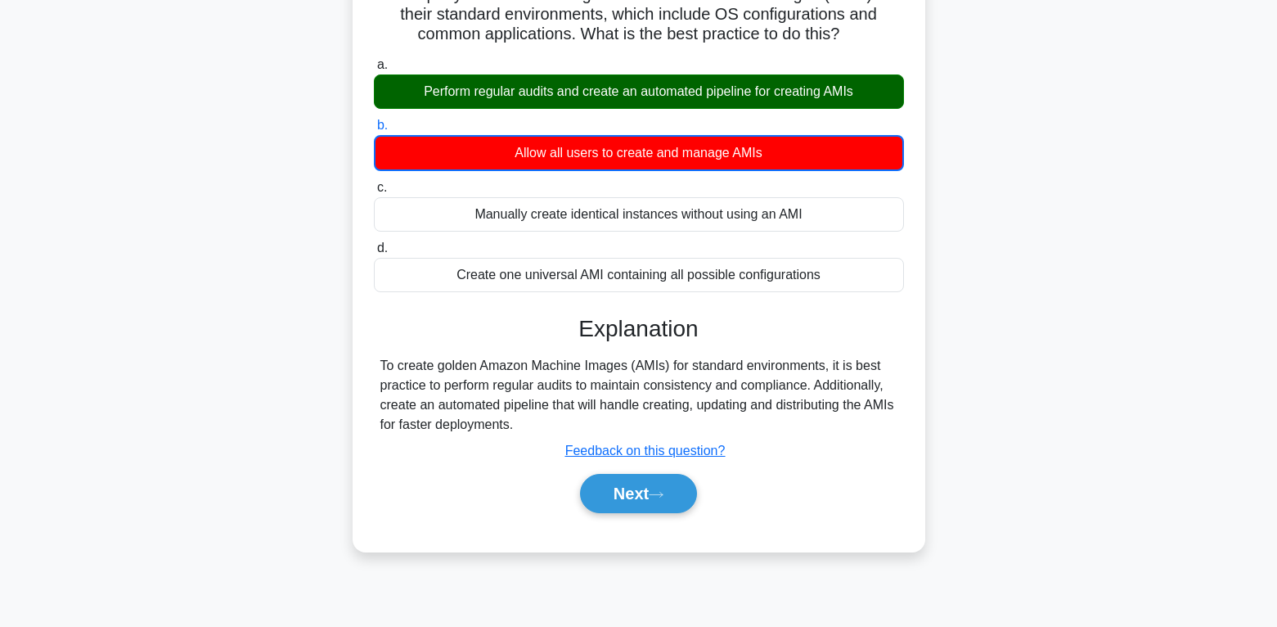
scroll to position [82, 0]
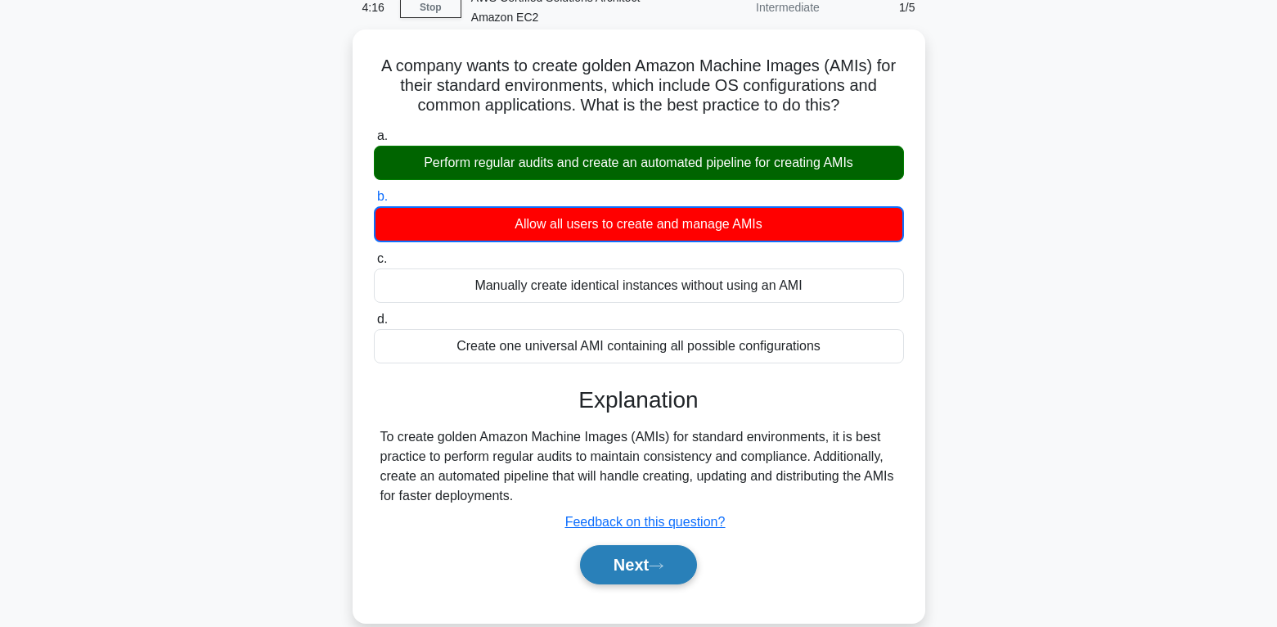
click at [682, 564] on button "Next" at bounding box center [638, 564] width 117 height 39
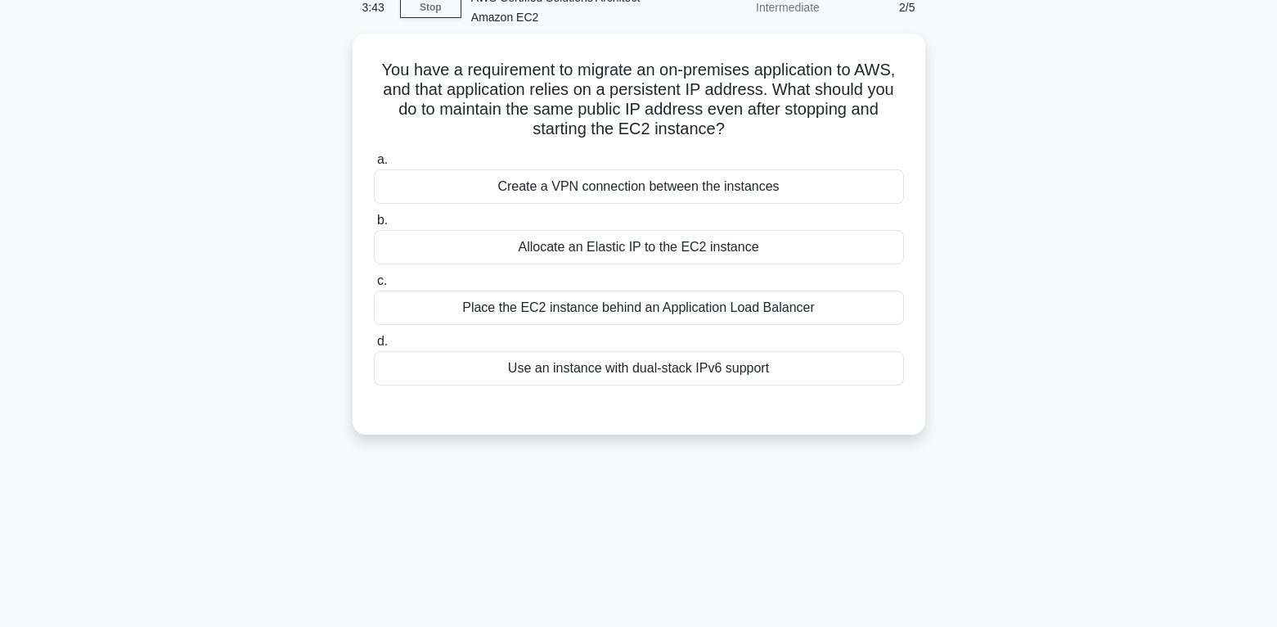
scroll to position [0, 0]
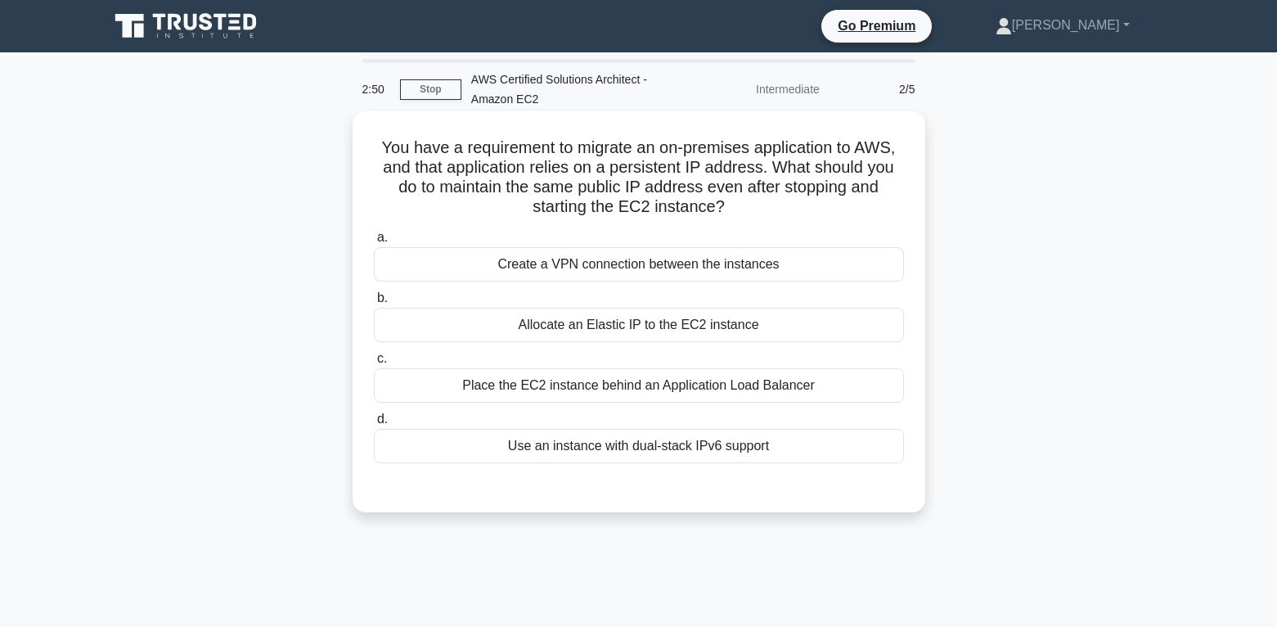
click at [590, 323] on div "Allocate an Elastic IP to the EC2 instance" at bounding box center [639, 325] width 530 height 34
click at [374, 303] on input "b. Allocate an Elastic IP to the EC2 instance" at bounding box center [374, 298] width 0 height 11
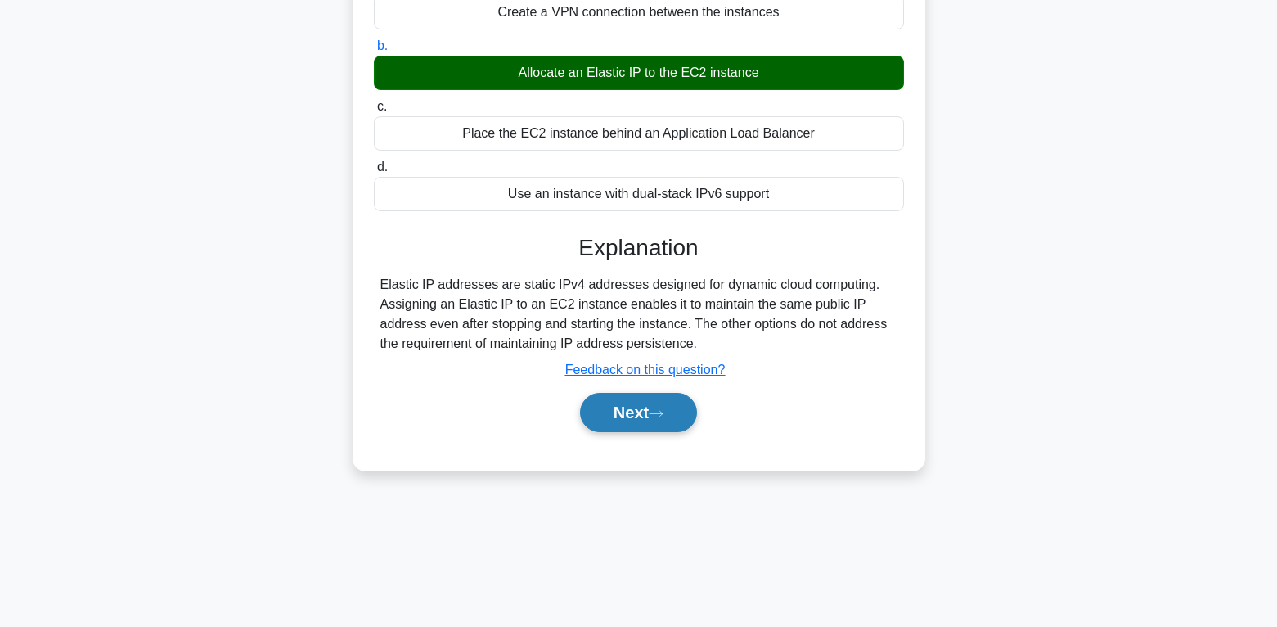
scroll to position [257, 0]
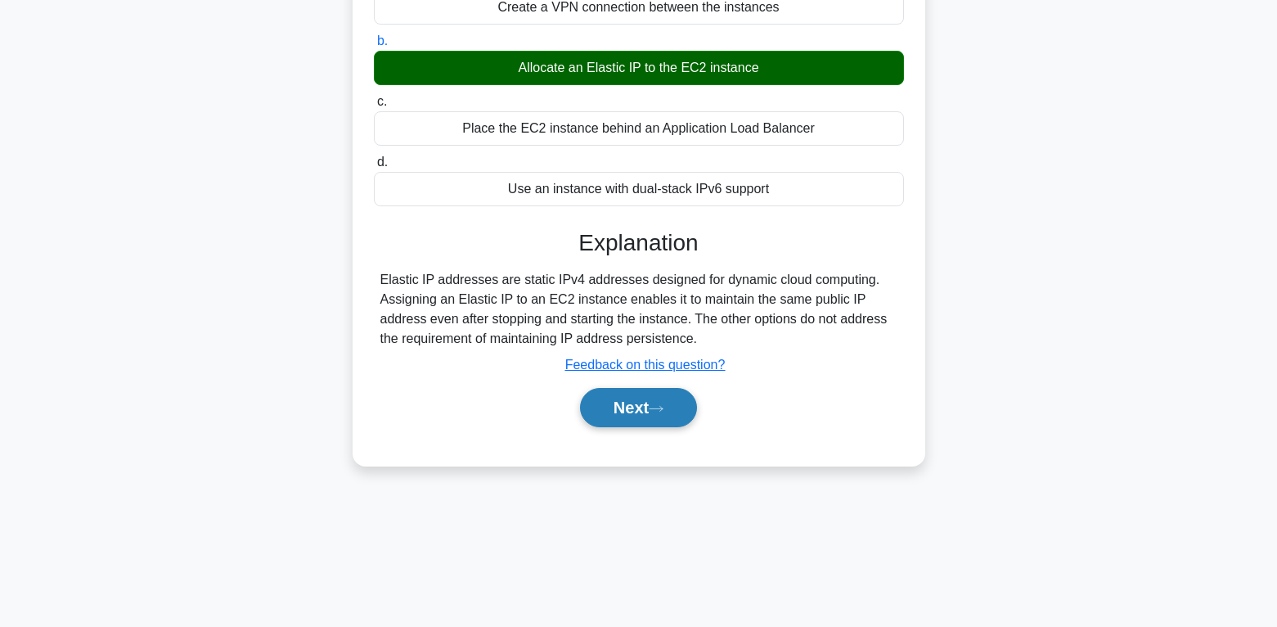
click at [663, 410] on icon at bounding box center [656, 408] width 13 height 5
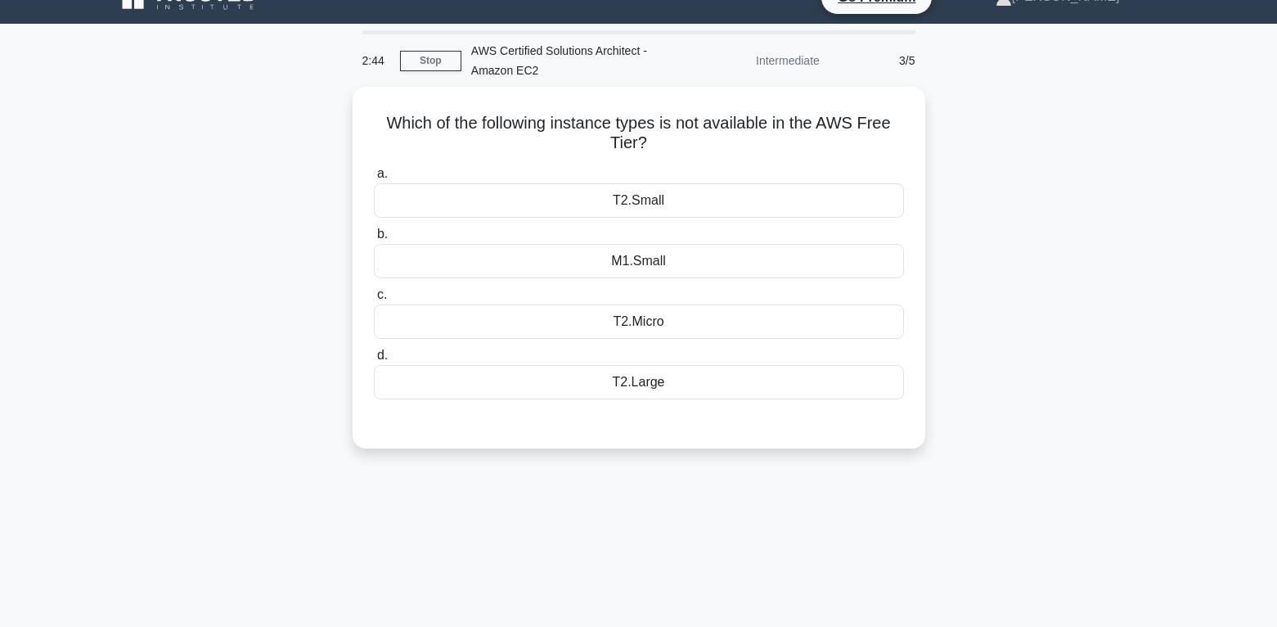
scroll to position [11, 0]
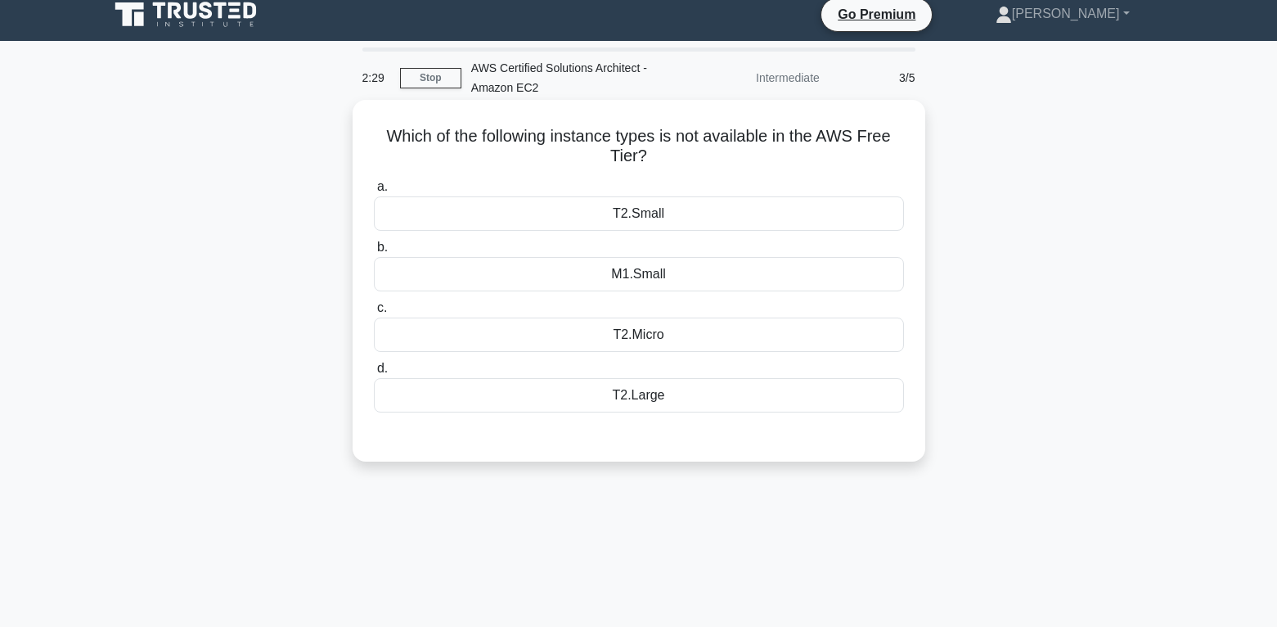
click at [648, 391] on div "T2.Large" at bounding box center [639, 395] width 530 height 34
click at [374, 374] on input "d. T2.Large" at bounding box center [374, 368] width 0 height 11
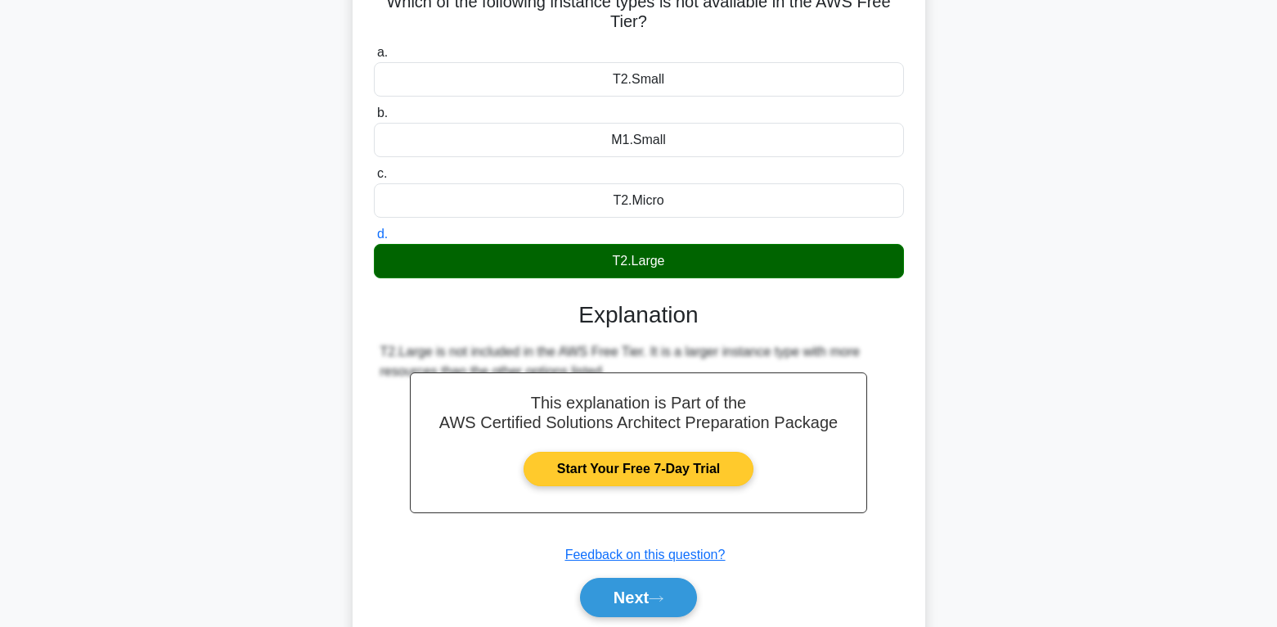
scroll to position [257, 0]
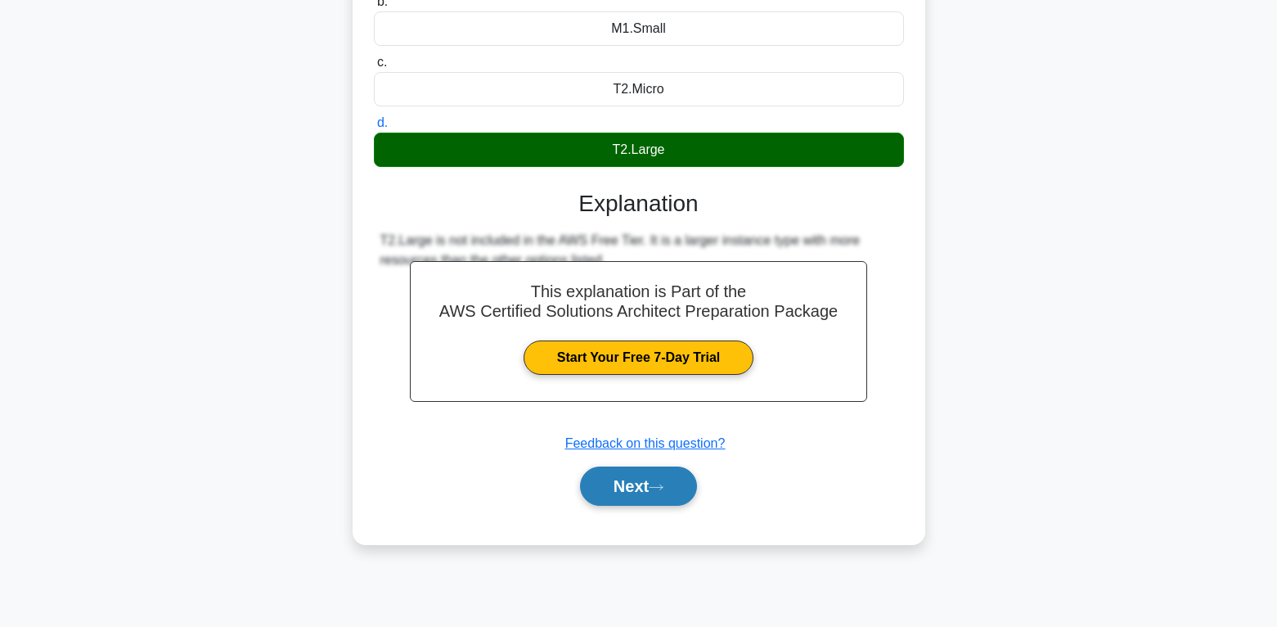
click at [671, 489] on button "Next" at bounding box center [638, 485] width 117 height 39
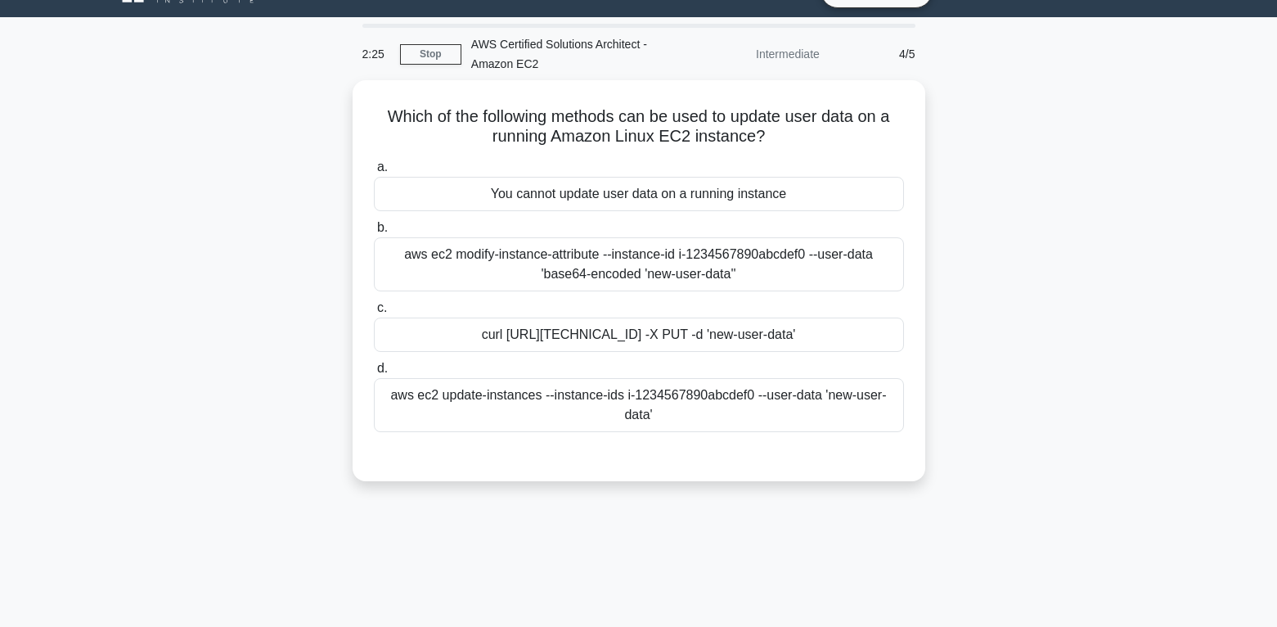
scroll to position [11, 0]
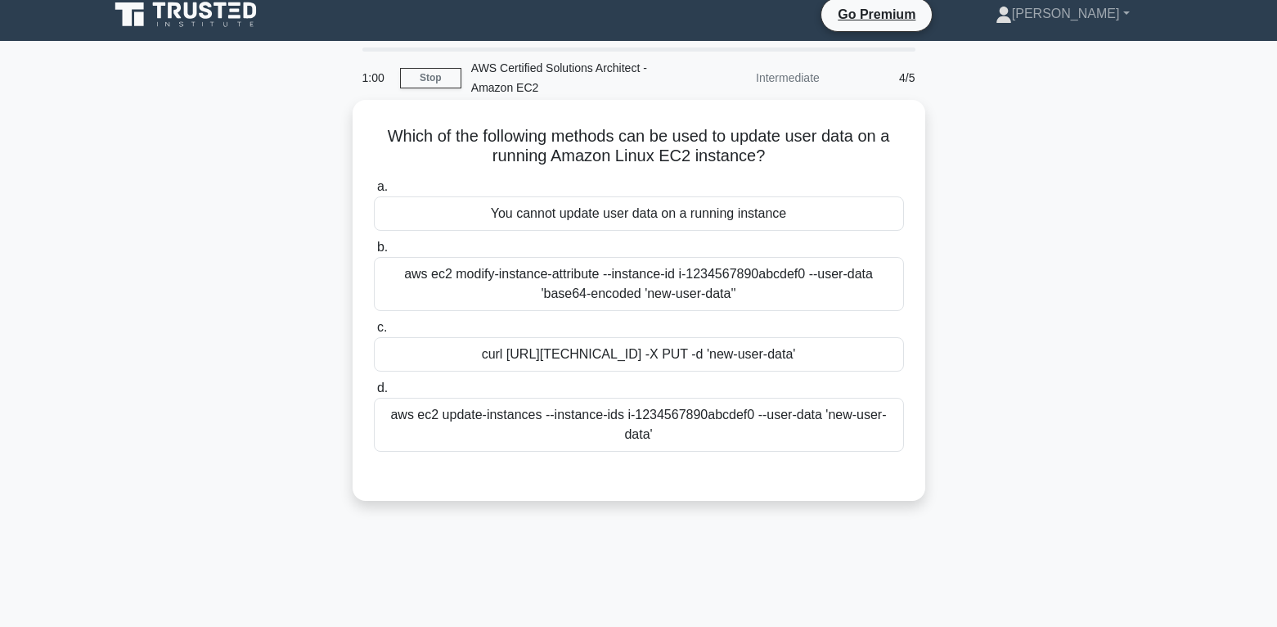
click at [594, 207] on div "You cannot update user data on a running instance" at bounding box center [639, 213] width 530 height 34
click at [374, 192] on input "a. You cannot update user data on a running instance" at bounding box center [374, 187] width 0 height 11
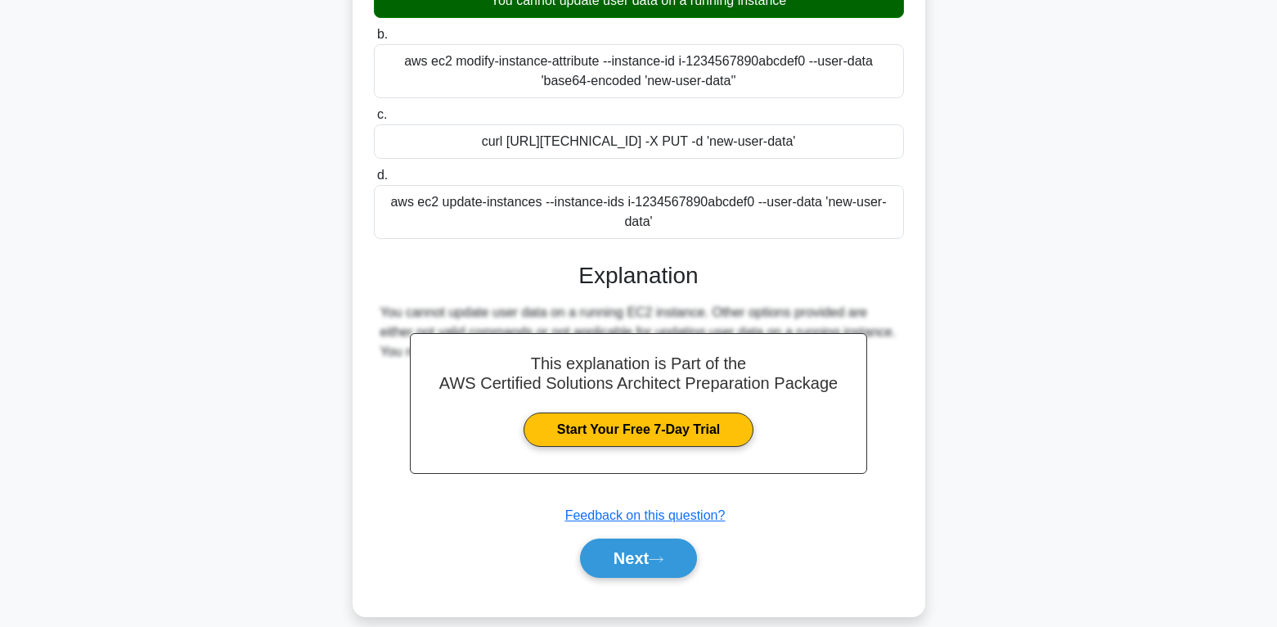
scroll to position [257, 0]
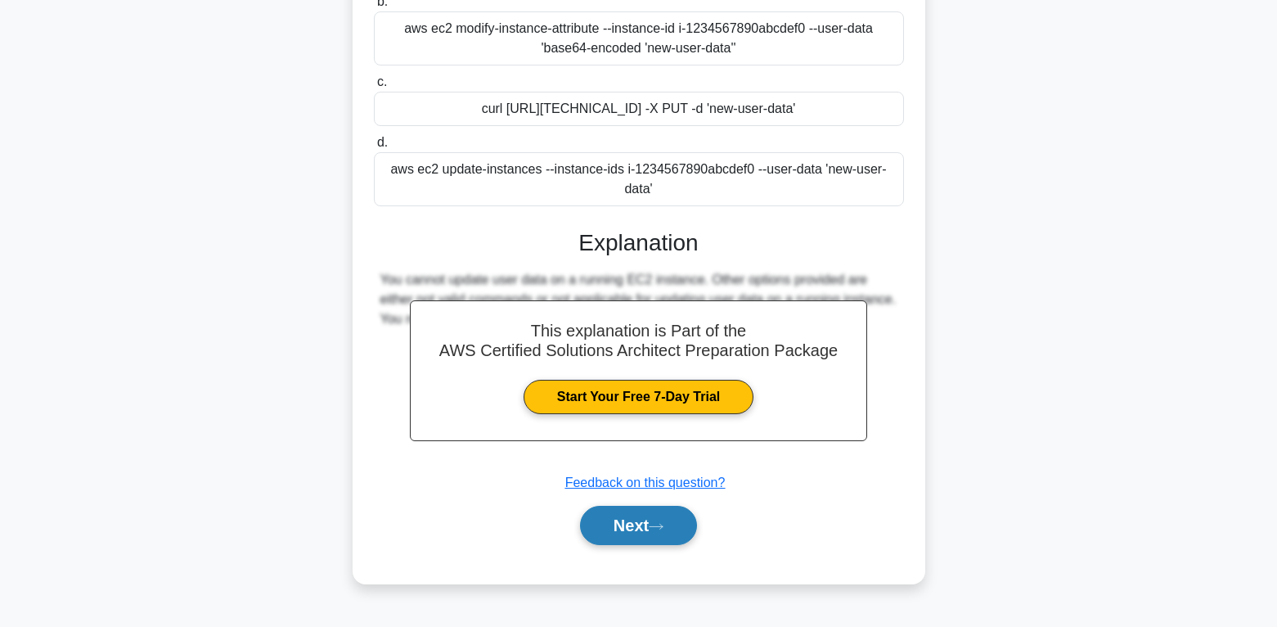
click at [663, 526] on icon at bounding box center [656, 526] width 15 height 9
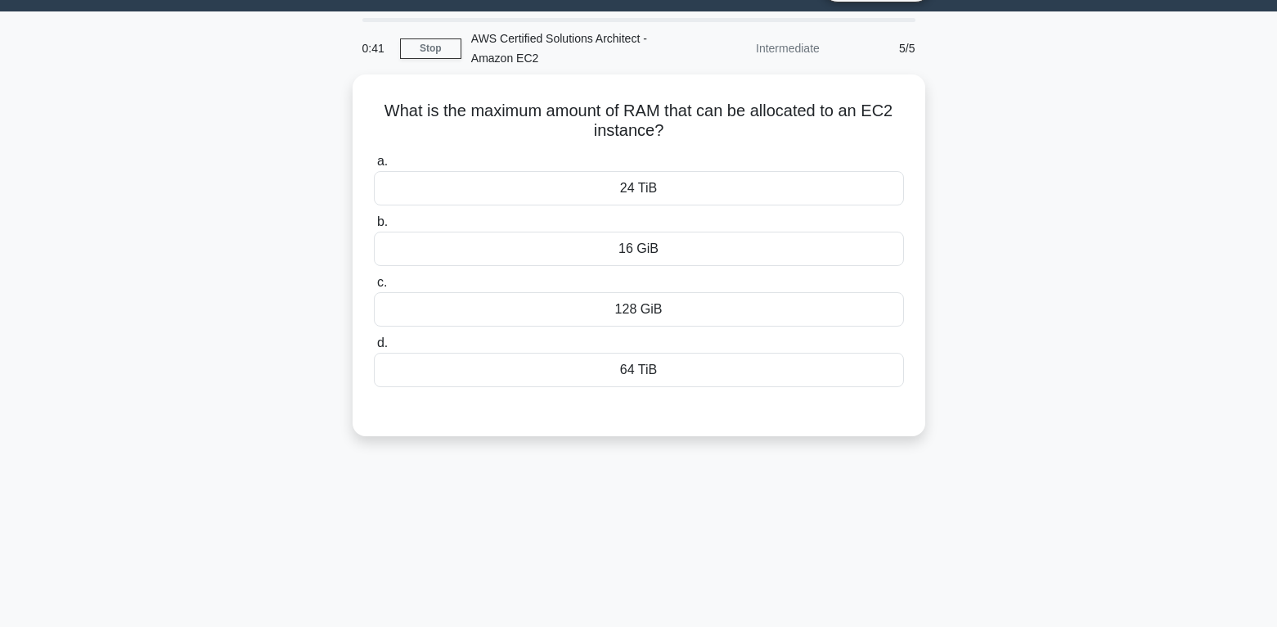
scroll to position [11, 0]
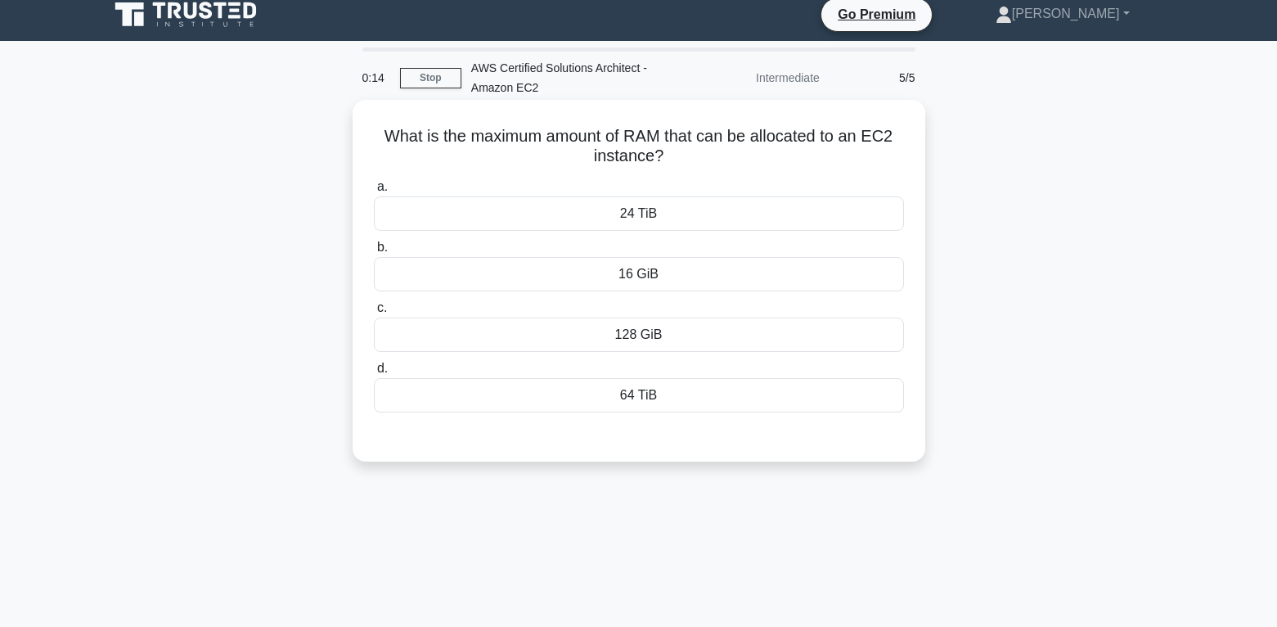
click at [661, 399] on div "64 TiB" at bounding box center [639, 395] width 530 height 34
click at [374, 374] on input "d. 64 TiB" at bounding box center [374, 368] width 0 height 11
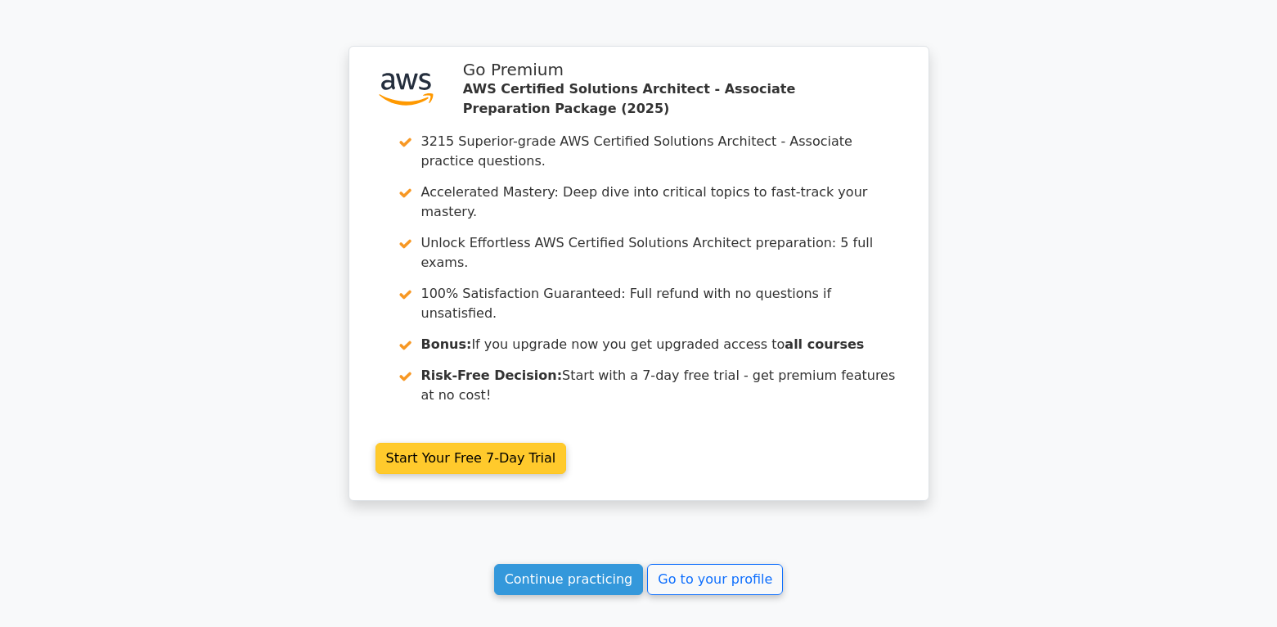
scroll to position [2127, 0]
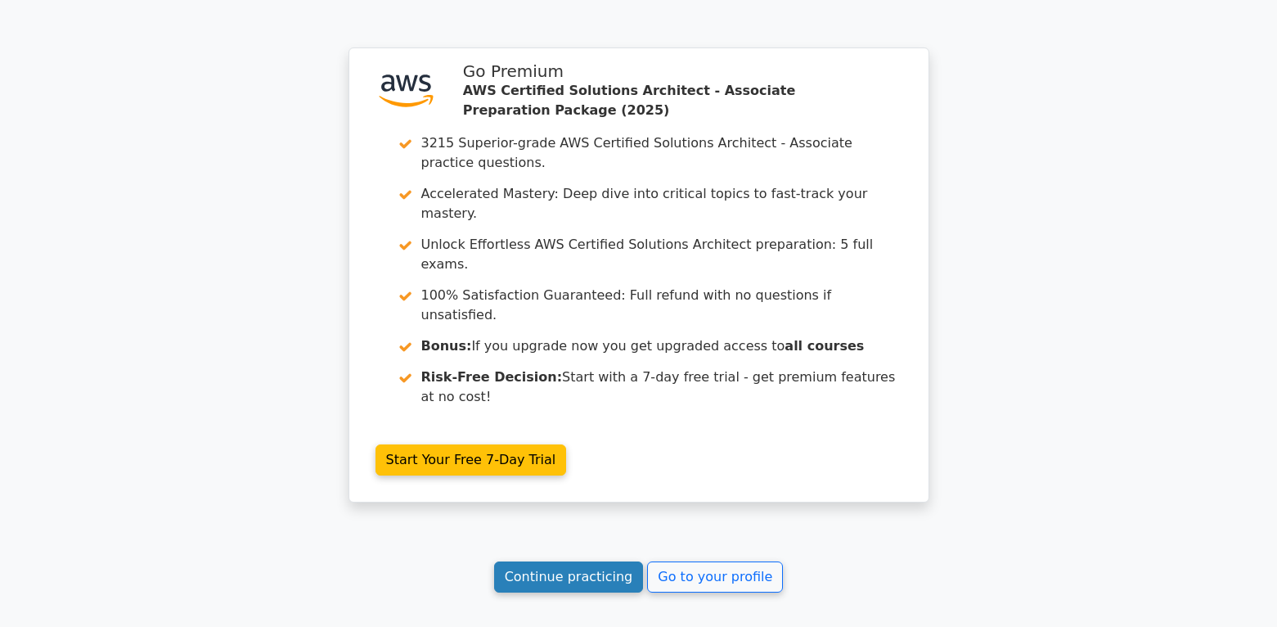
click at [586, 561] on link "Continue practicing" at bounding box center [569, 576] width 150 height 31
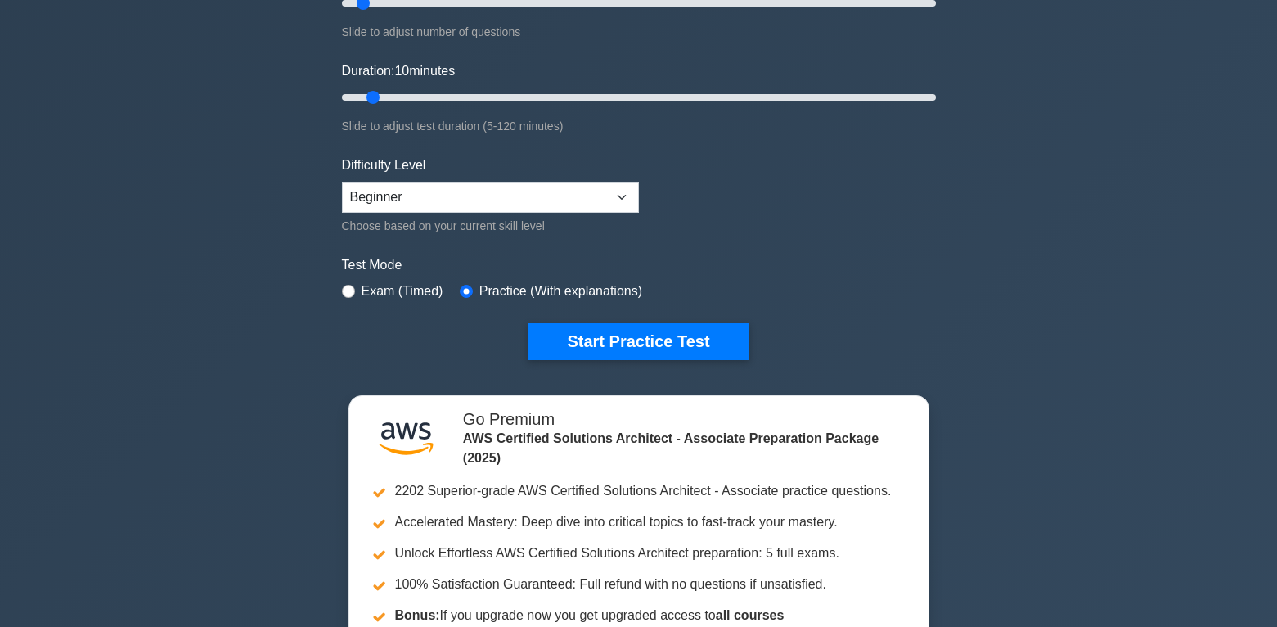
scroll to position [654, 0]
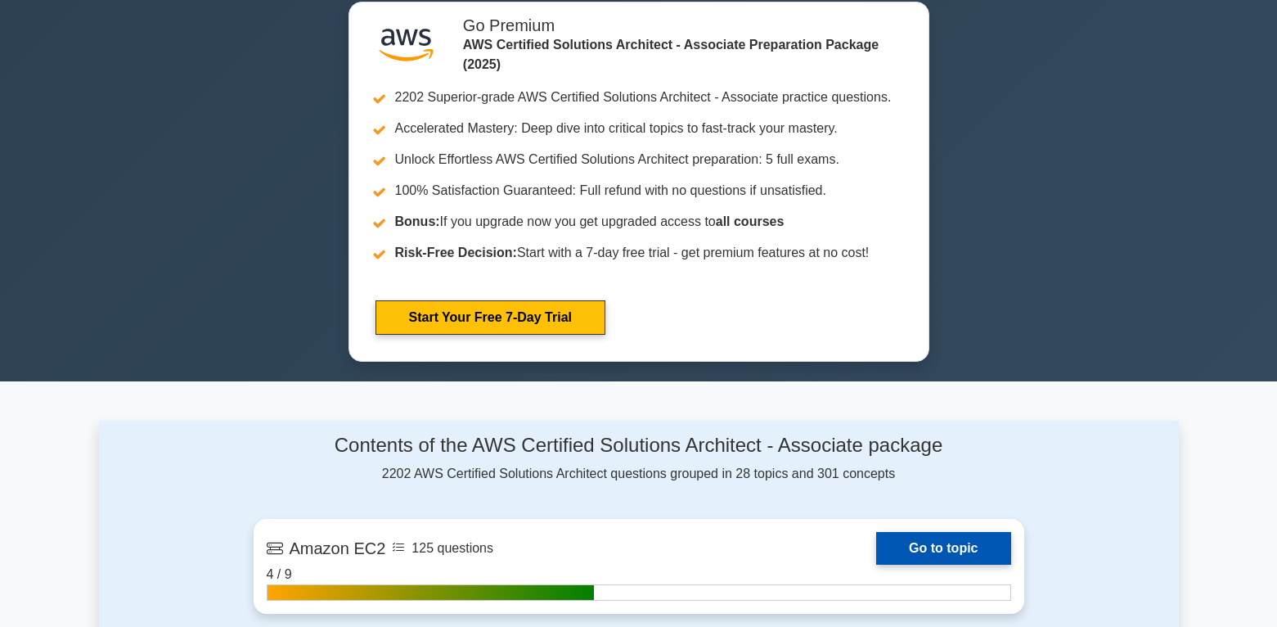
click at [951, 545] on link "Go to topic" at bounding box center [943, 548] width 134 height 33
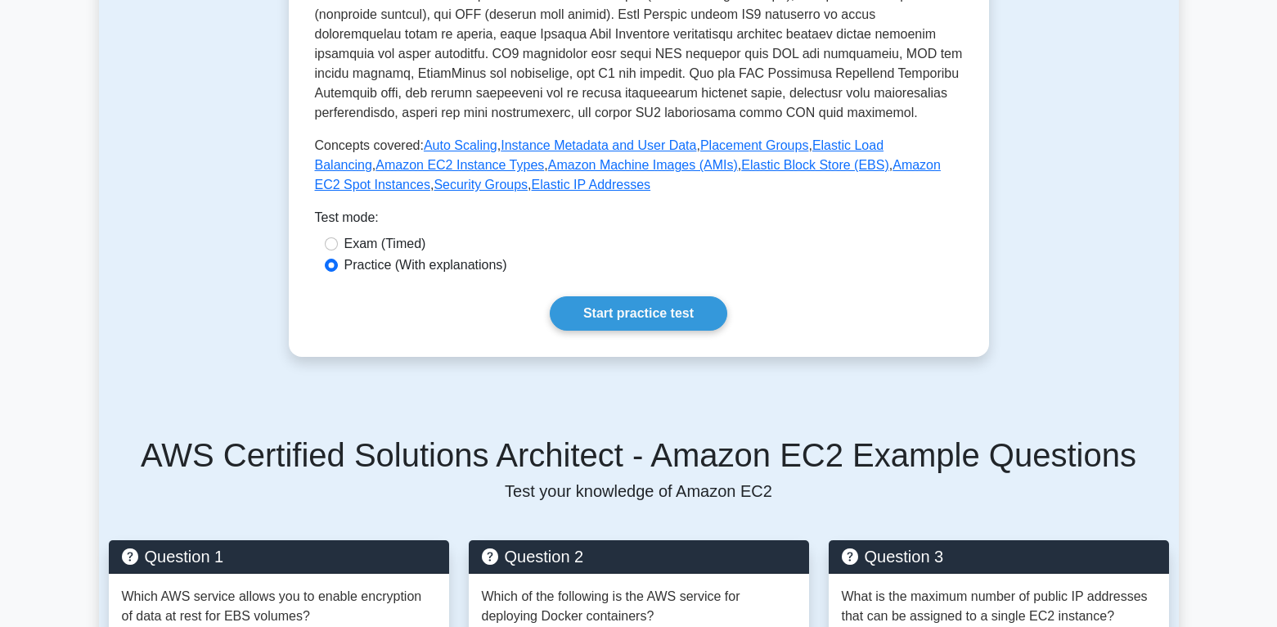
scroll to position [573, 0]
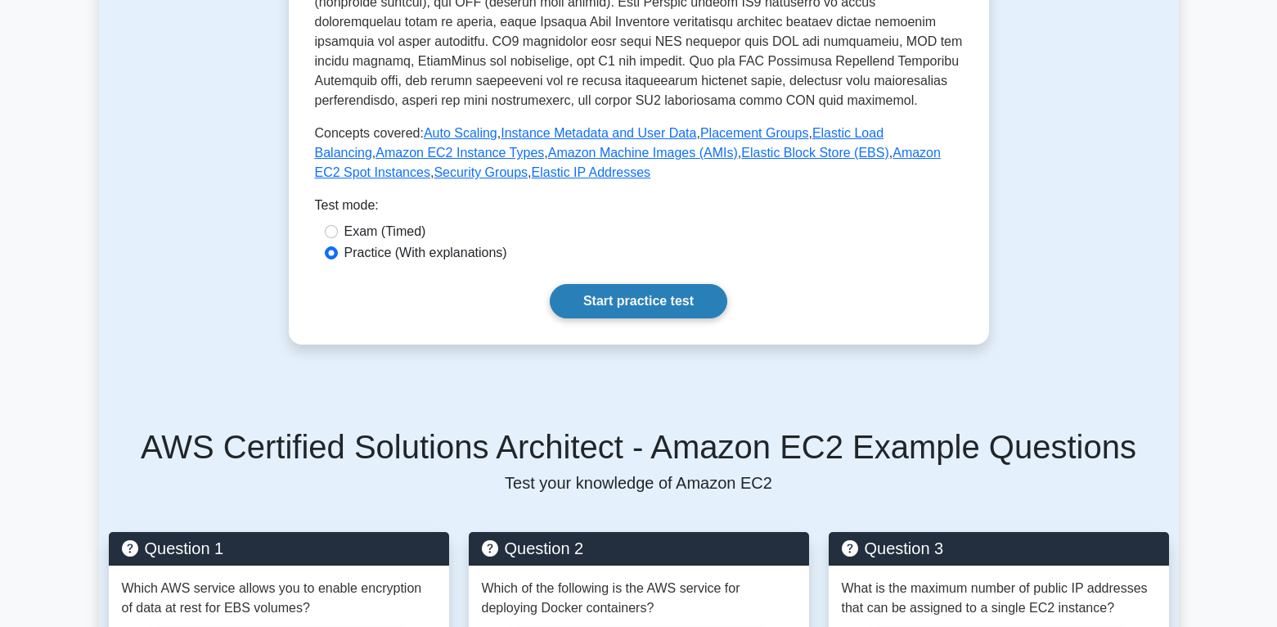
drag, startPoint x: 632, startPoint y: 318, endPoint x: 637, endPoint y: 303, distance: 15.5
click at [639, 300] on link "Start practice test" at bounding box center [639, 301] width 178 height 34
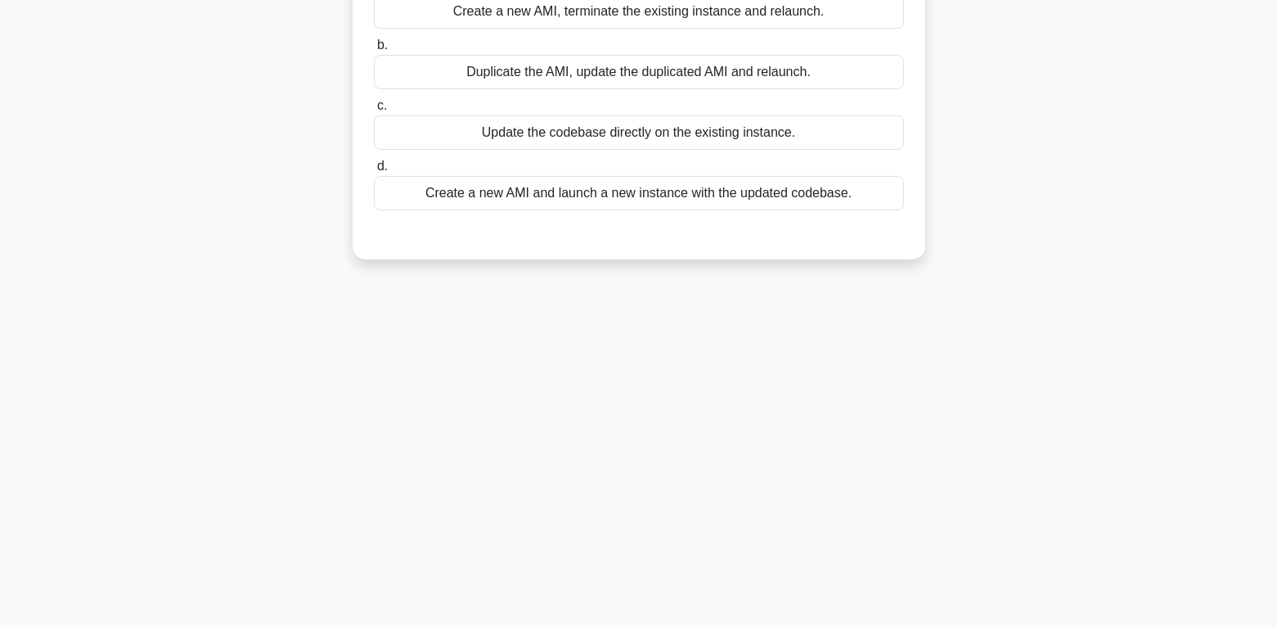
scroll to position [11, 0]
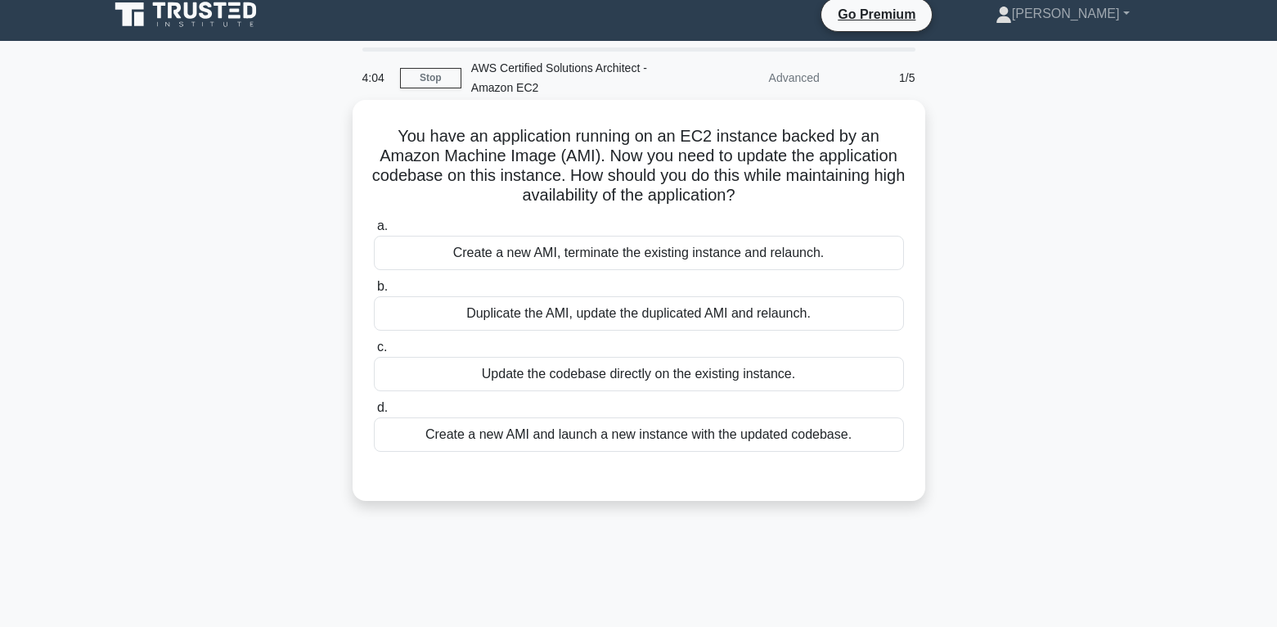
click at [814, 434] on div "Create a new AMI and launch a new instance with the updated codebase." at bounding box center [639, 434] width 530 height 34
click at [374, 413] on input "d. Create a new AMI and launch a new instance with the updated codebase." at bounding box center [374, 407] width 0 height 11
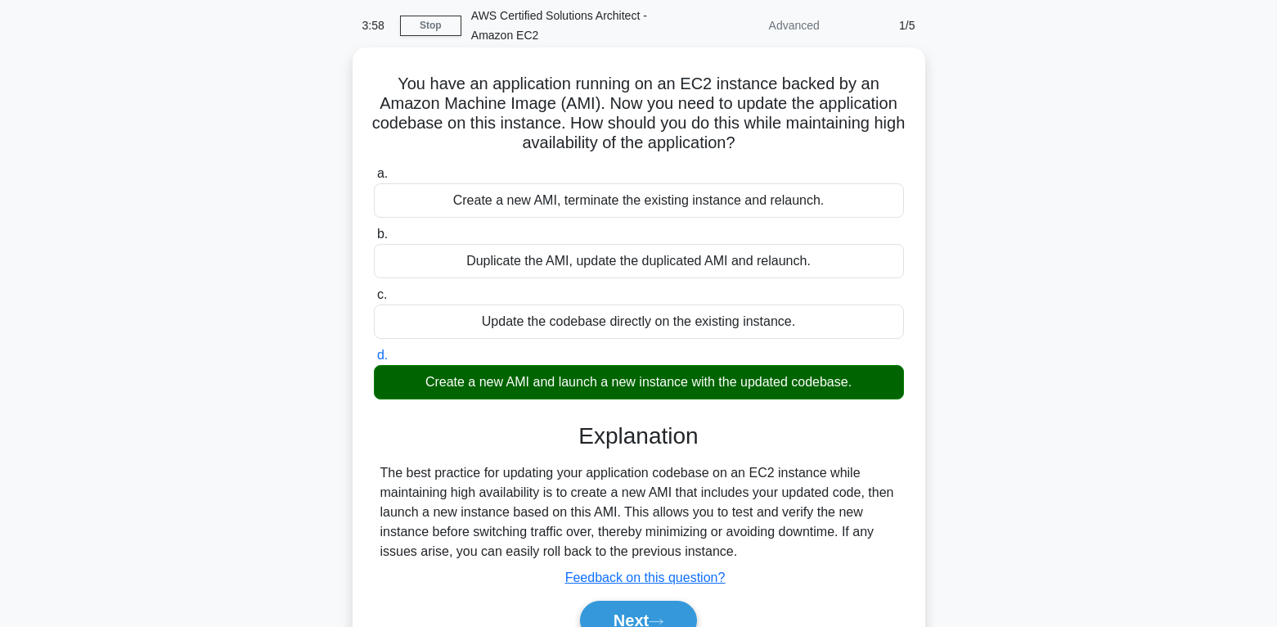
scroll to position [93, 0]
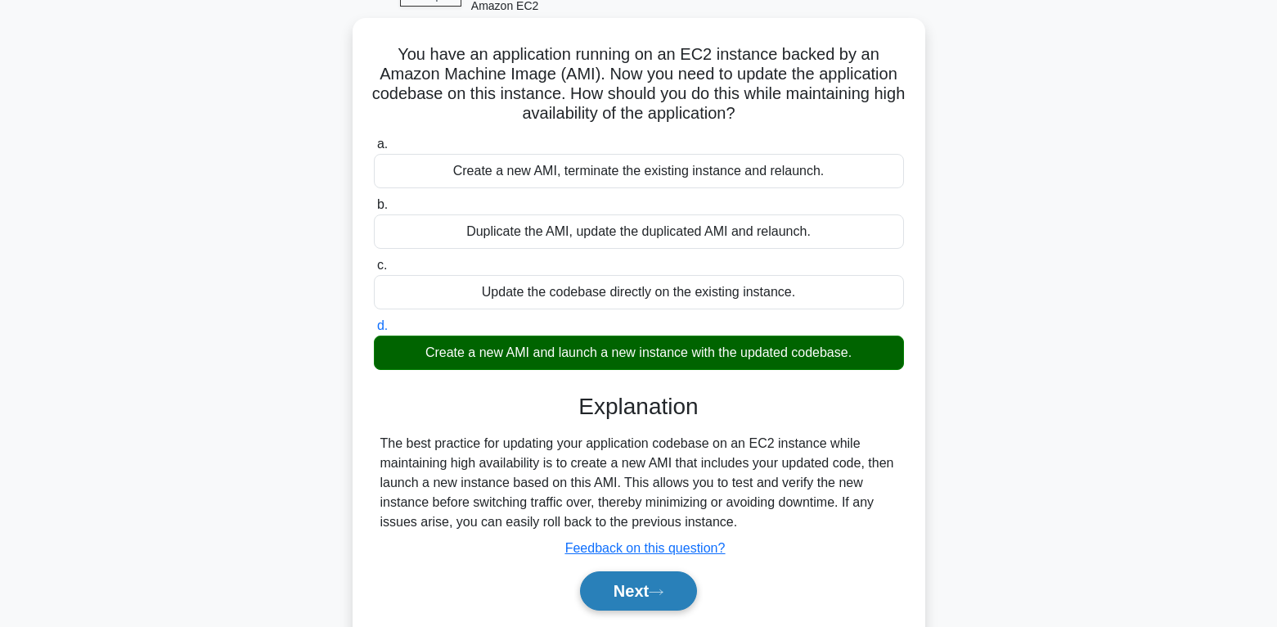
click at [662, 587] on button "Next" at bounding box center [638, 590] width 117 height 39
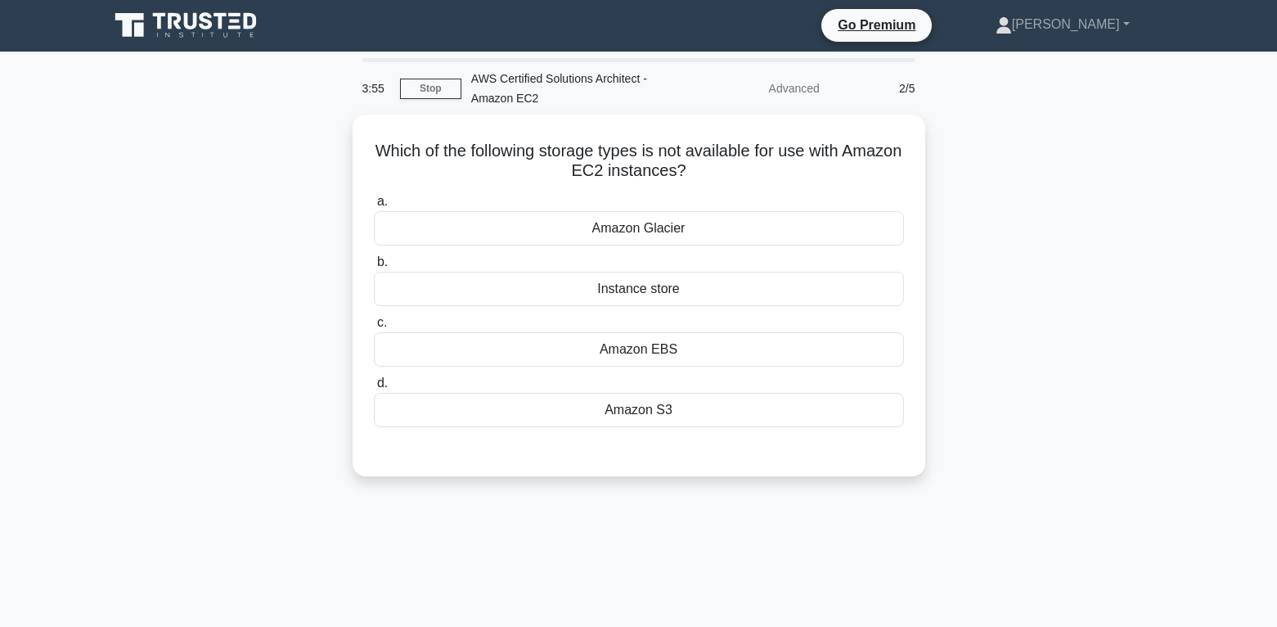
scroll to position [0, 0]
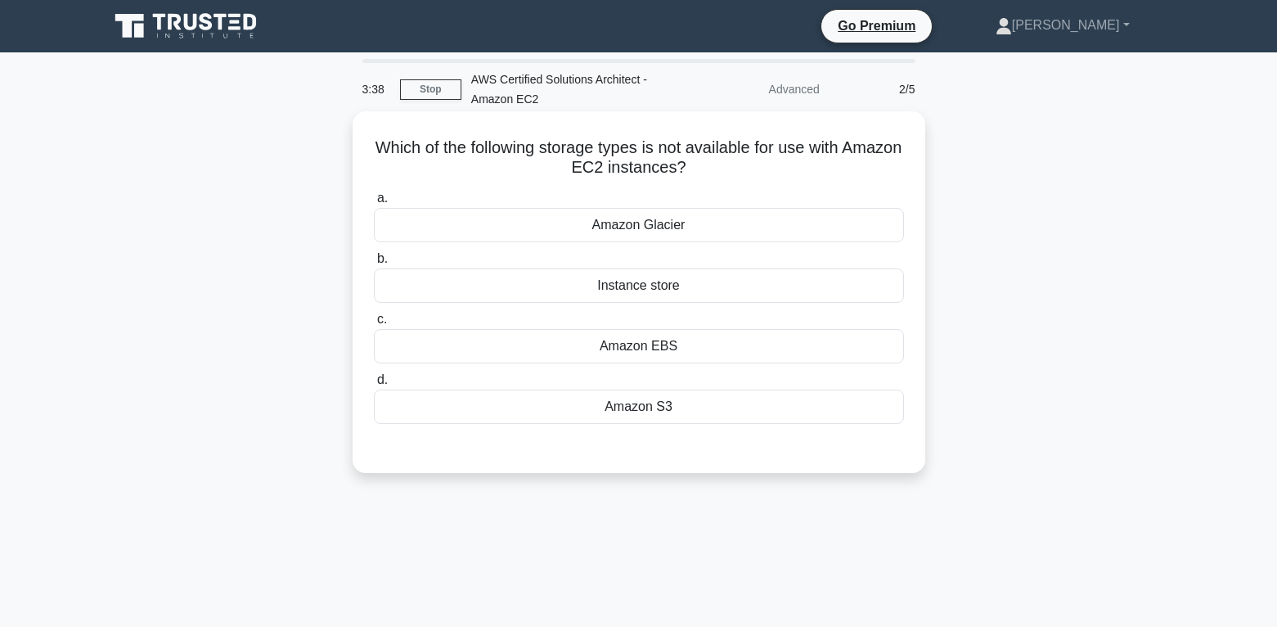
click at [654, 227] on div "Amazon Glacier" at bounding box center [639, 225] width 530 height 34
click at [374, 204] on input "a. Amazon Glacier" at bounding box center [374, 198] width 0 height 11
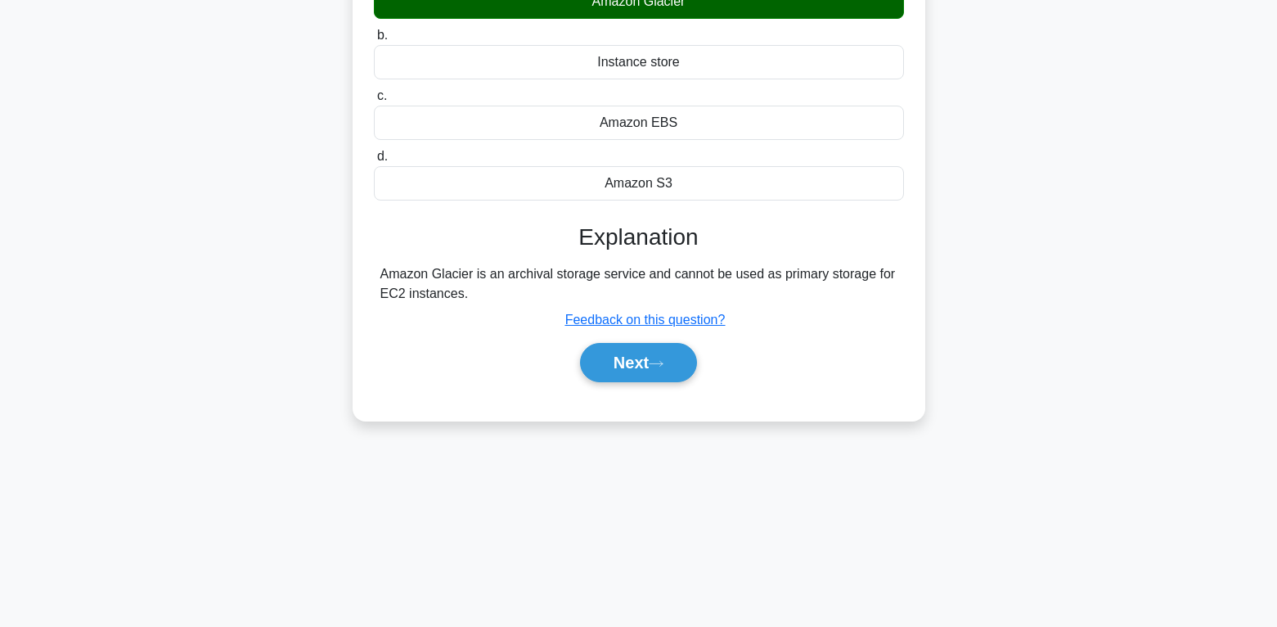
scroll to position [257, 0]
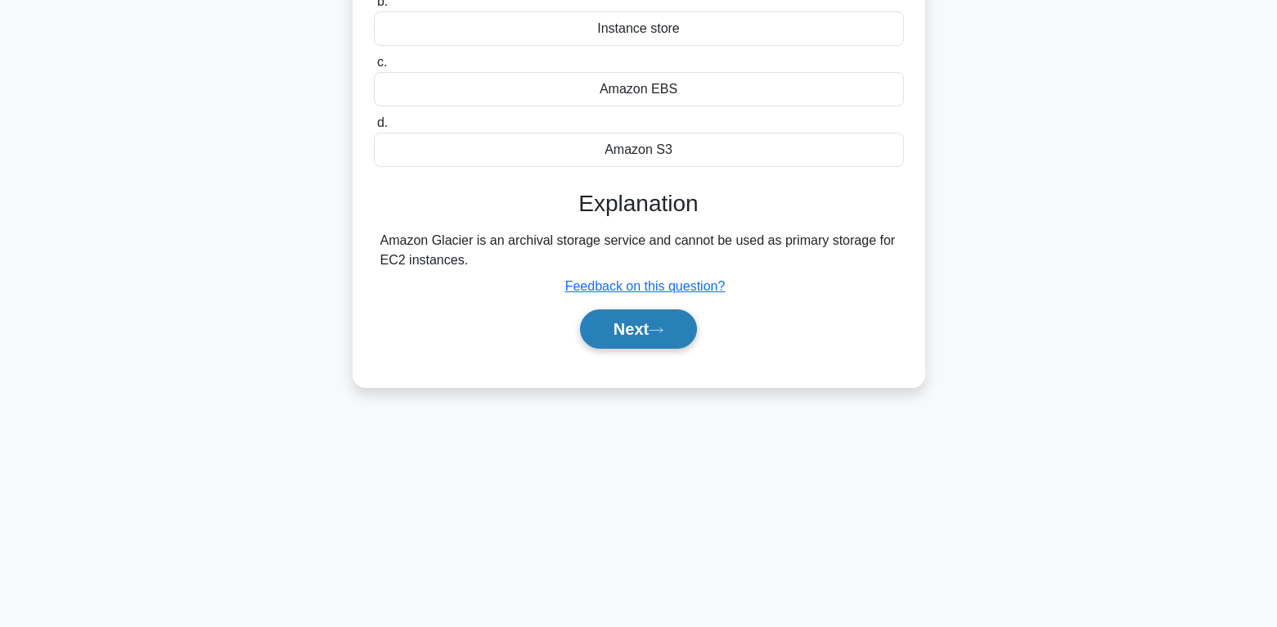
click at [663, 335] on icon at bounding box center [656, 330] width 15 height 9
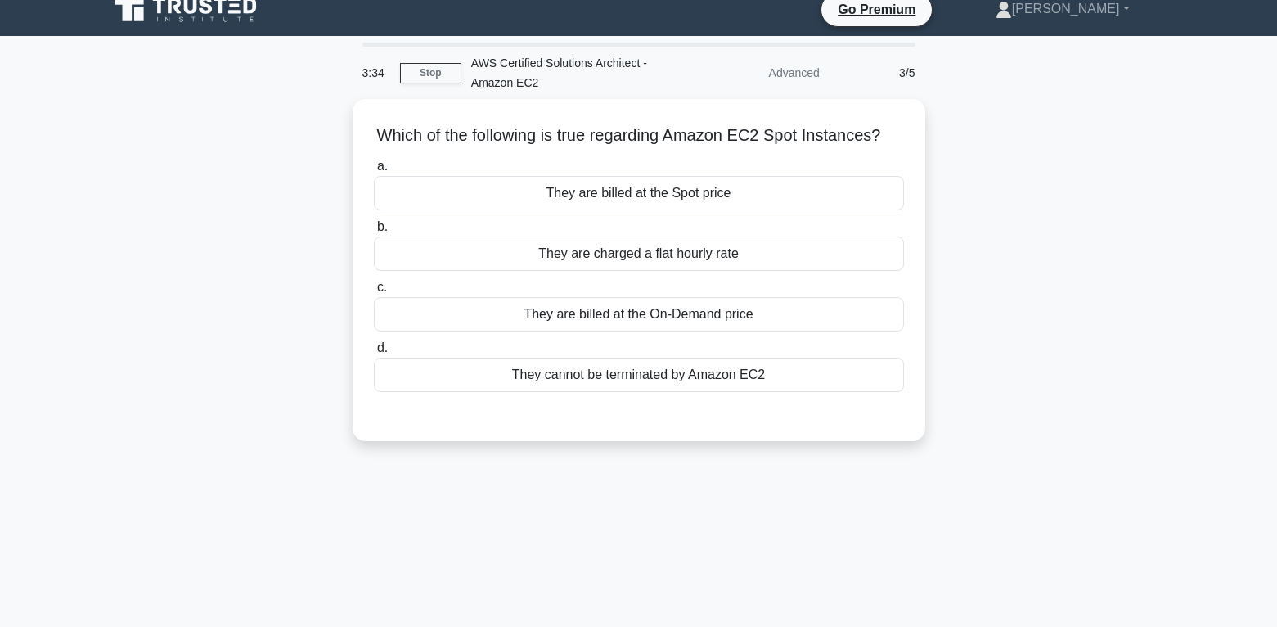
scroll to position [11, 0]
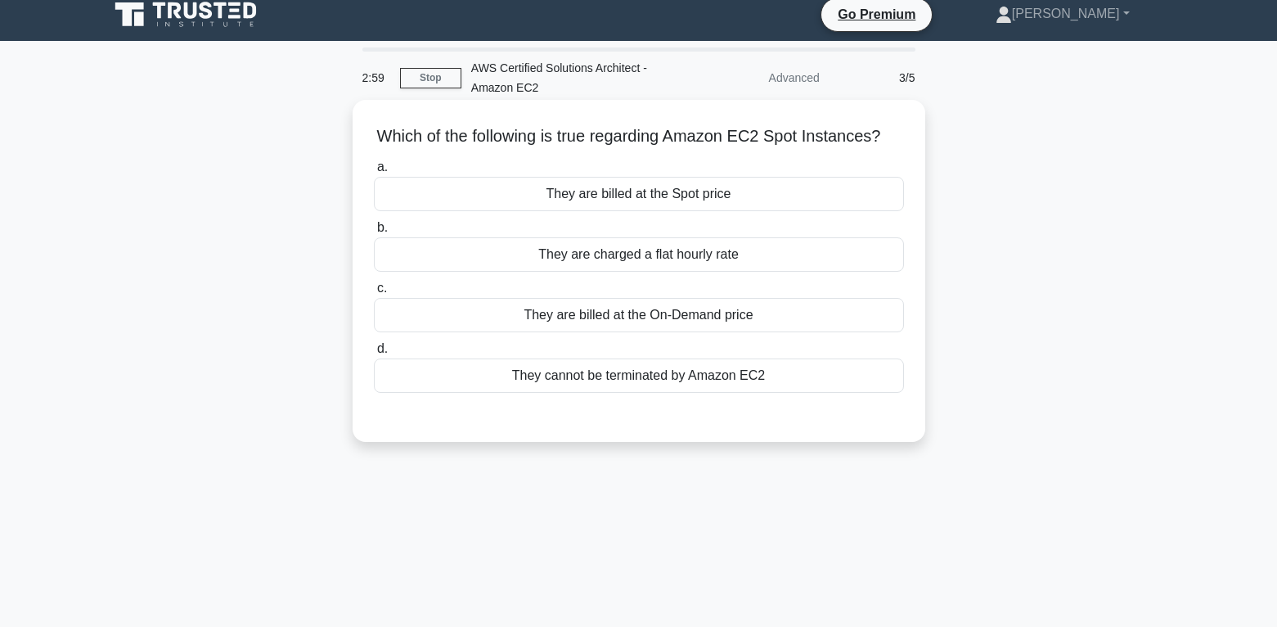
click at [701, 211] on div "They are billed at the Spot price" at bounding box center [639, 194] width 530 height 34
click at [374, 173] on input "a. They are billed at the Spot price" at bounding box center [374, 167] width 0 height 11
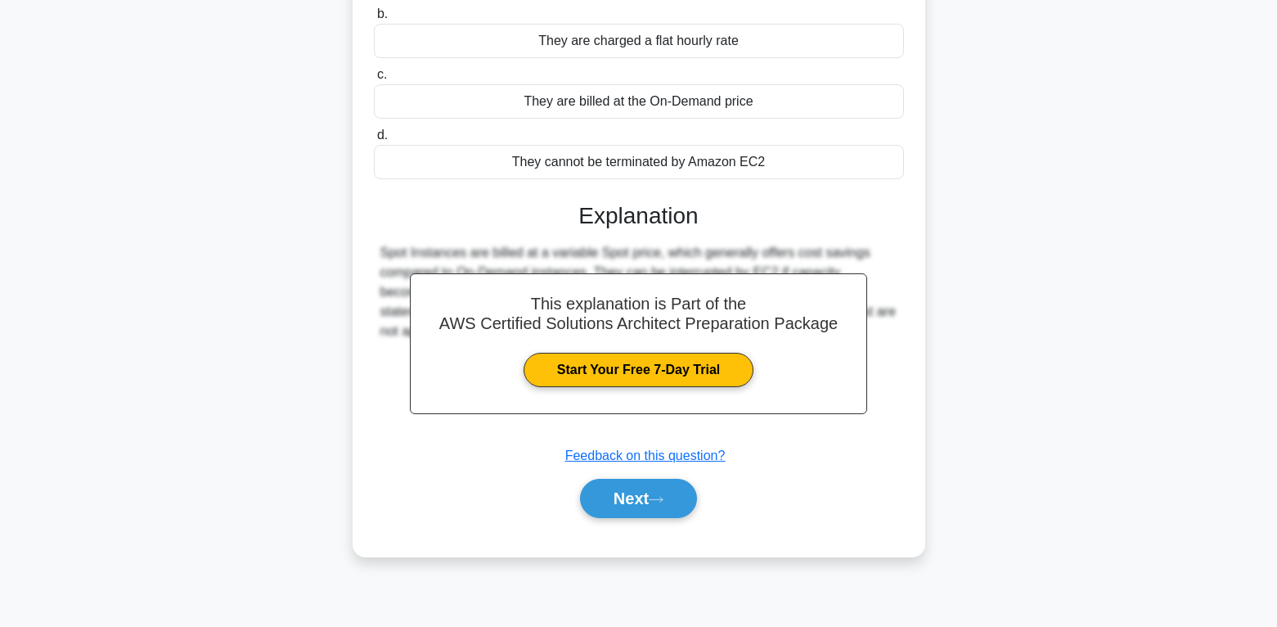
scroll to position [257, 0]
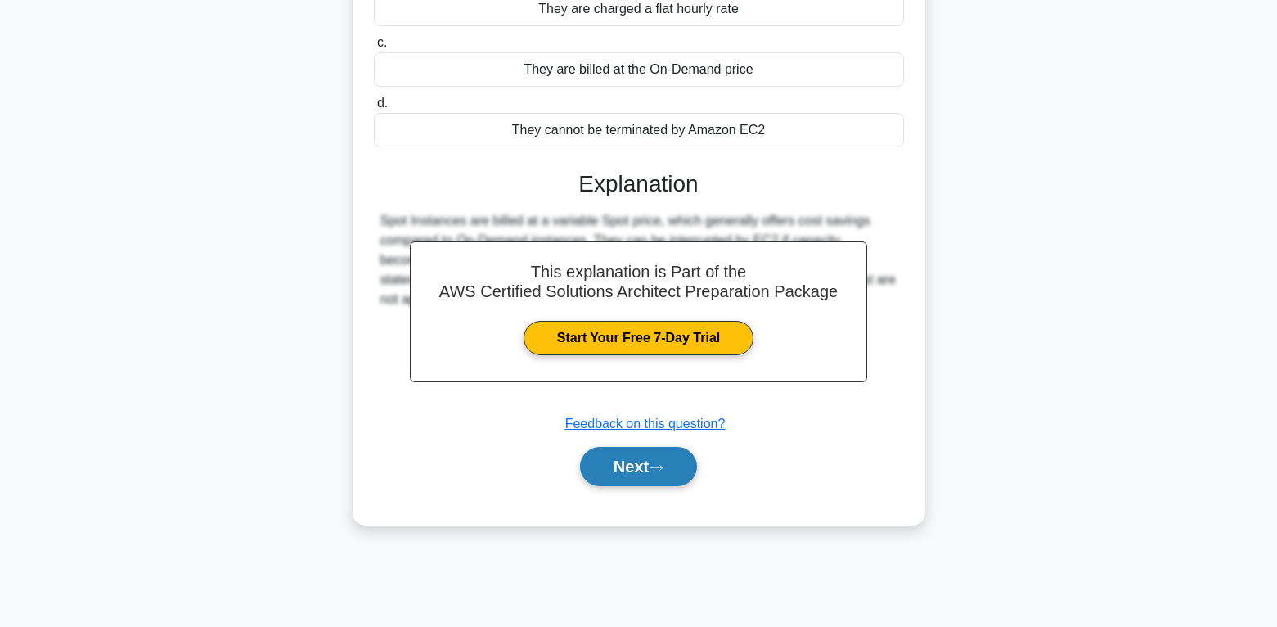
click at [669, 486] on button "Next" at bounding box center [638, 466] width 117 height 39
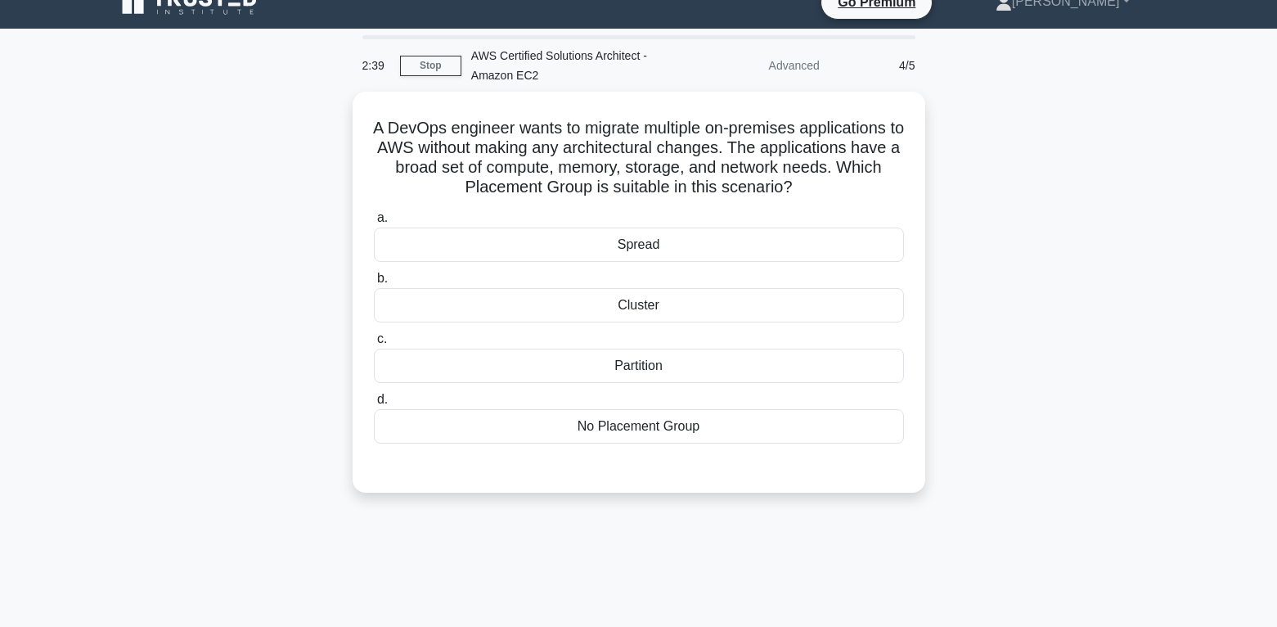
scroll to position [11, 0]
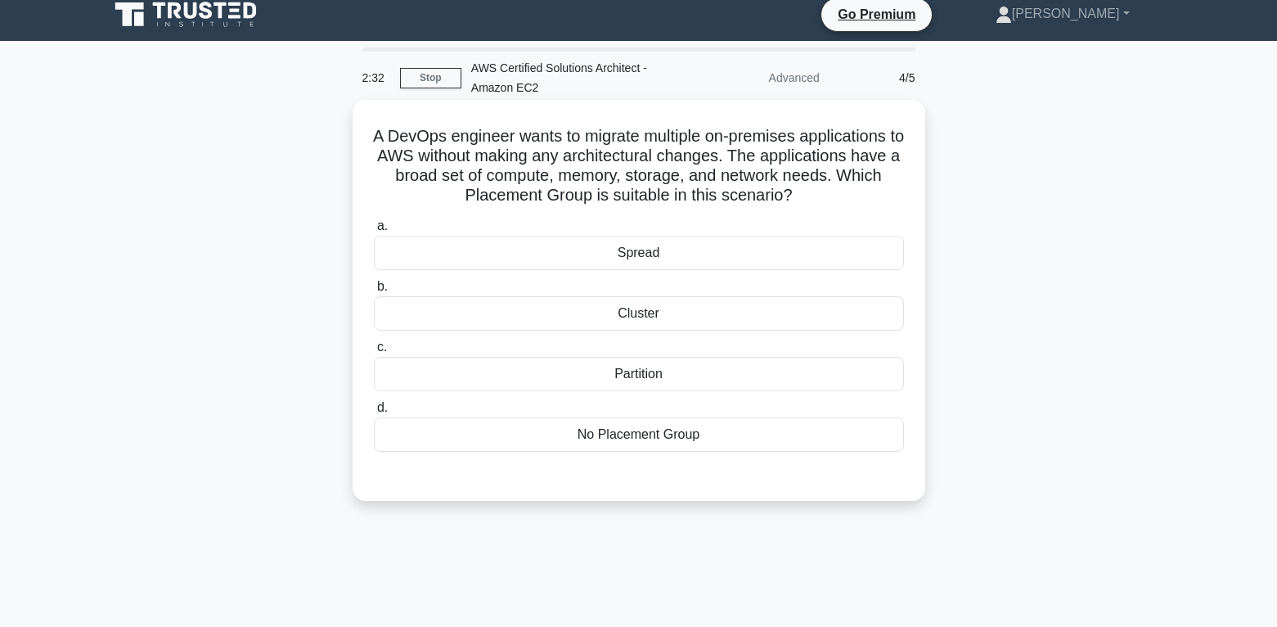
click at [669, 371] on div "Partition" at bounding box center [639, 374] width 530 height 34
click at [374, 353] on input "c. Partition" at bounding box center [374, 347] width 0 height 11
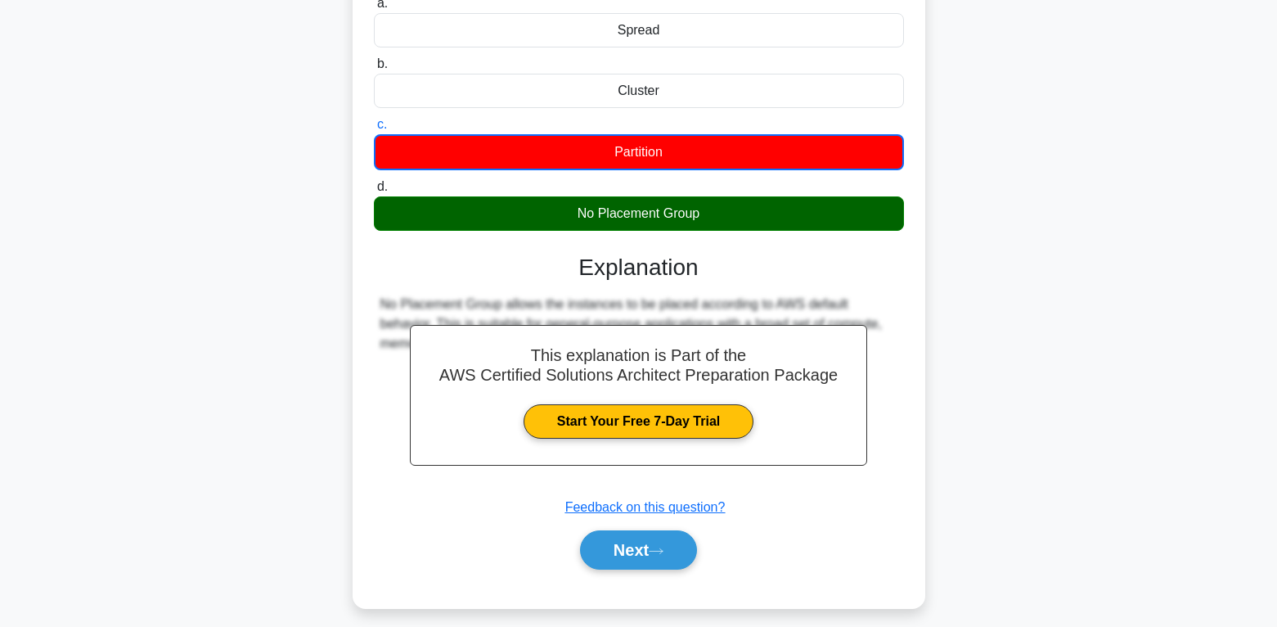
scroll to position [257, 0]
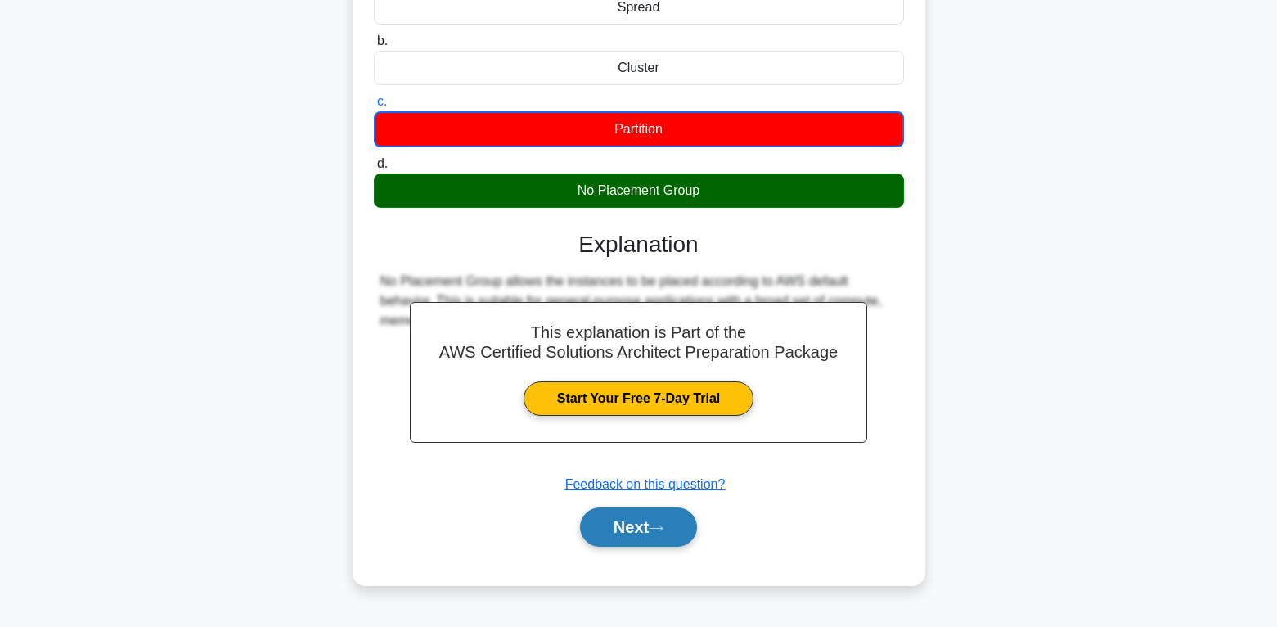
click at [677, 536] on button "Next" at bounding box center [638, 526] width 117 height 39
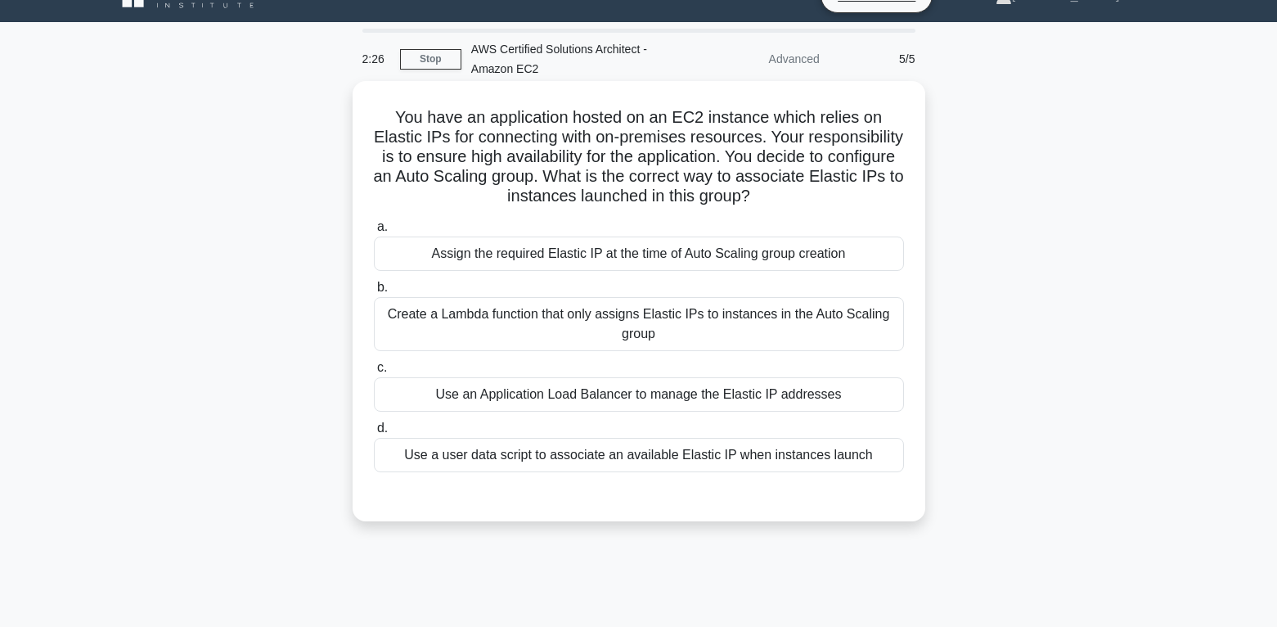
scroll to position [11, 0]
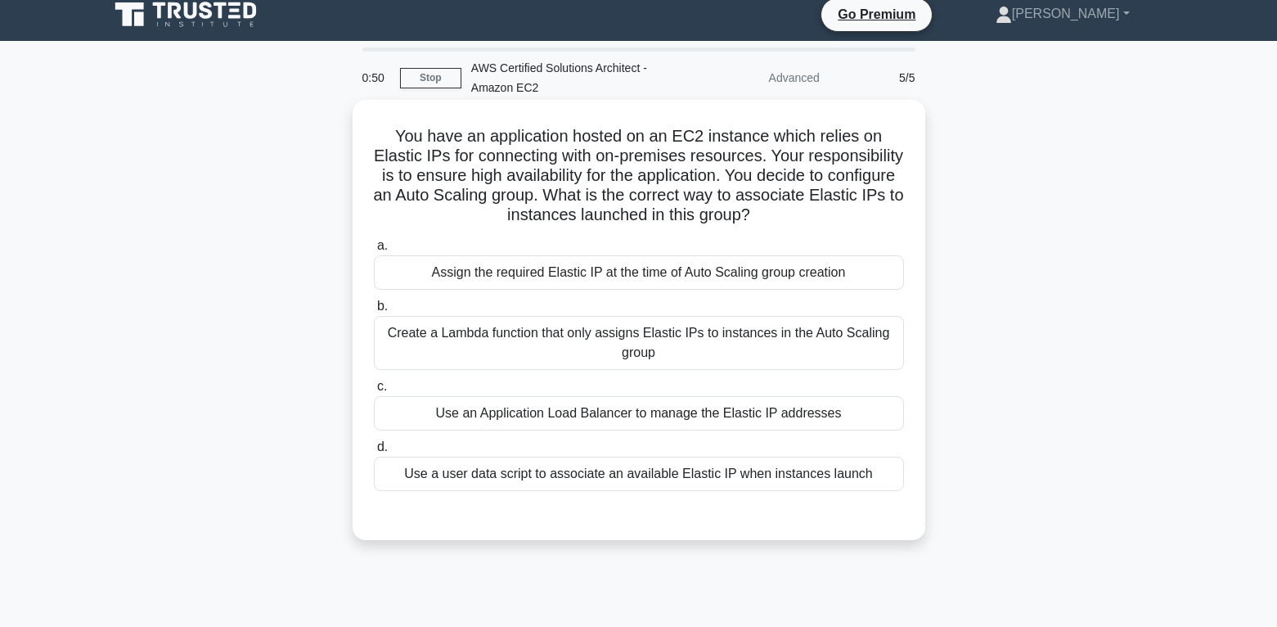
click at [546, 341] on div "Create a Lambda function that only assigns Elastic IPs to instances in the Auto…" at bounding box center [639, 343] width 530 height 54
click at [374, 312] on input "b. Create a Lambda function that only assigns Elastic IPs to instances in the A…" at bounding box center [374, 306] width 0 height 11
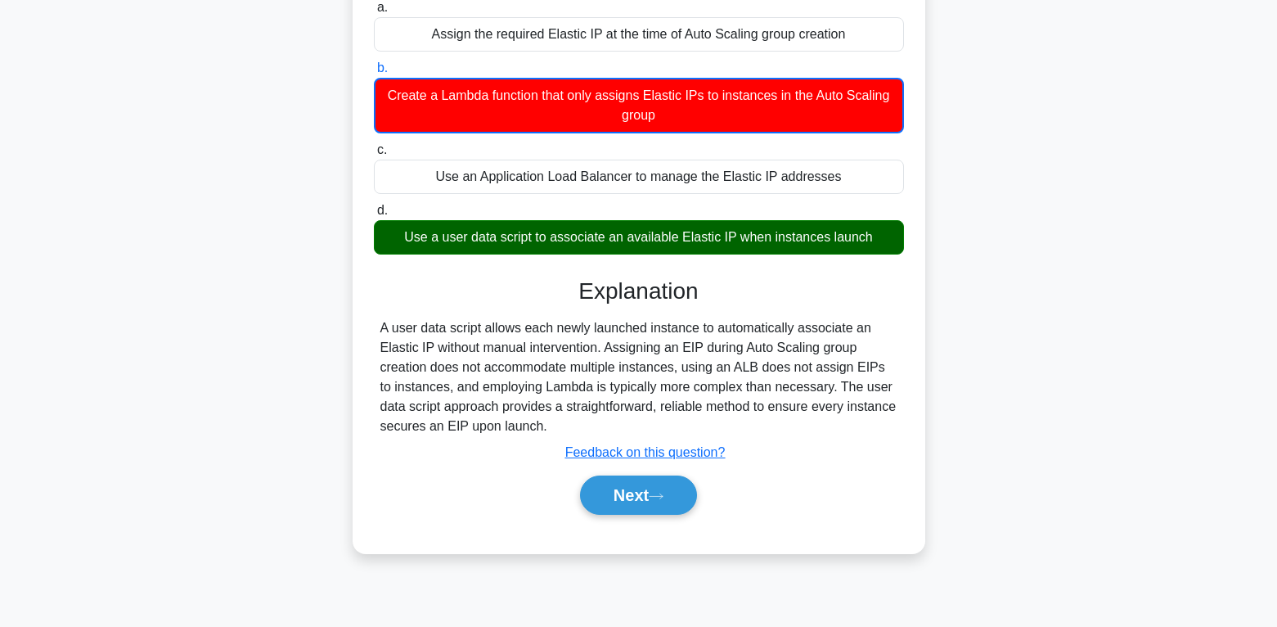
scroll to position [257, 0]
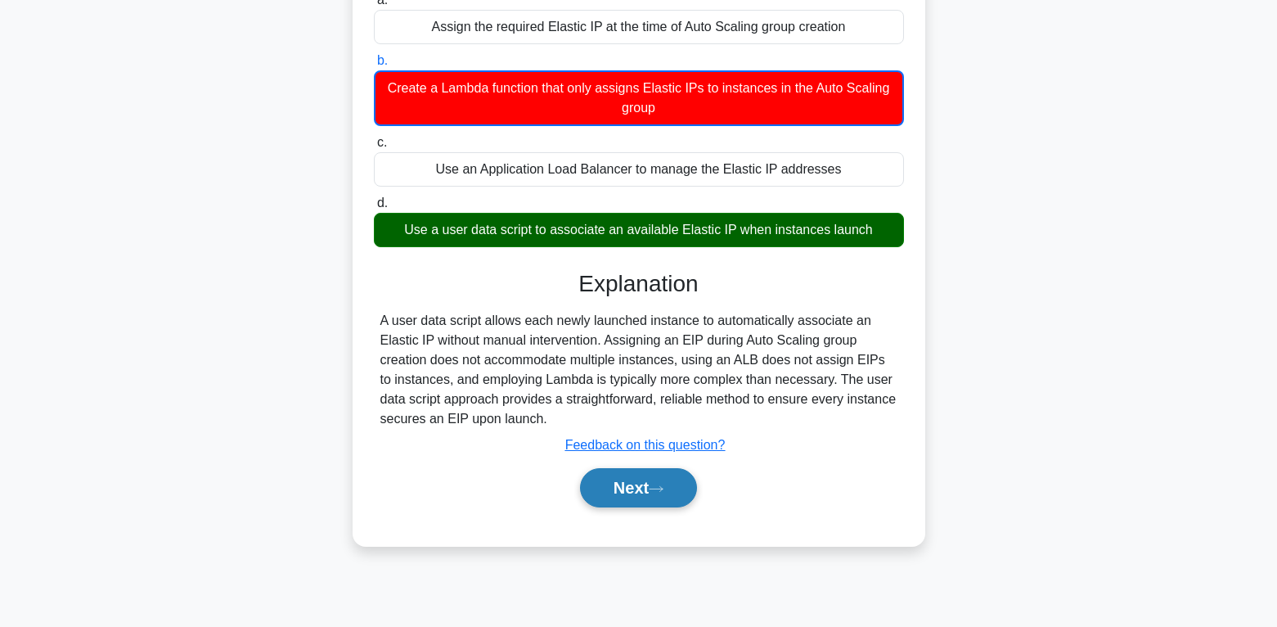
click at [666, 483] on button "Next" at bounding box center [638, 487] width 117 height 39
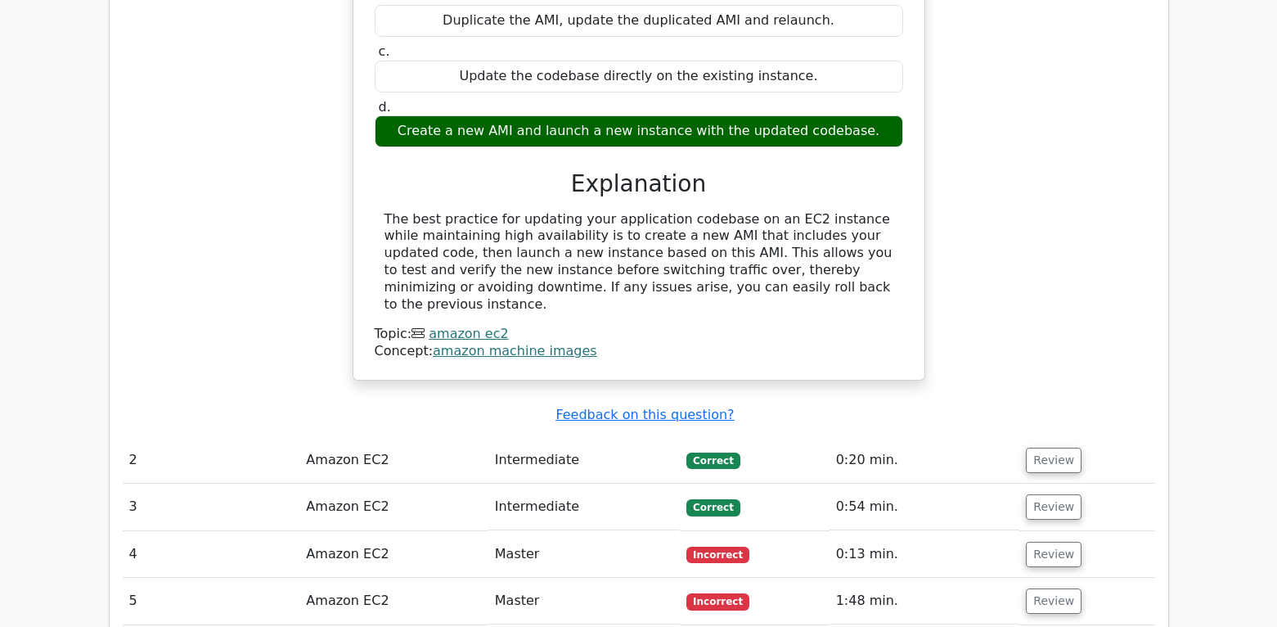
scroll to position [1554, 0]
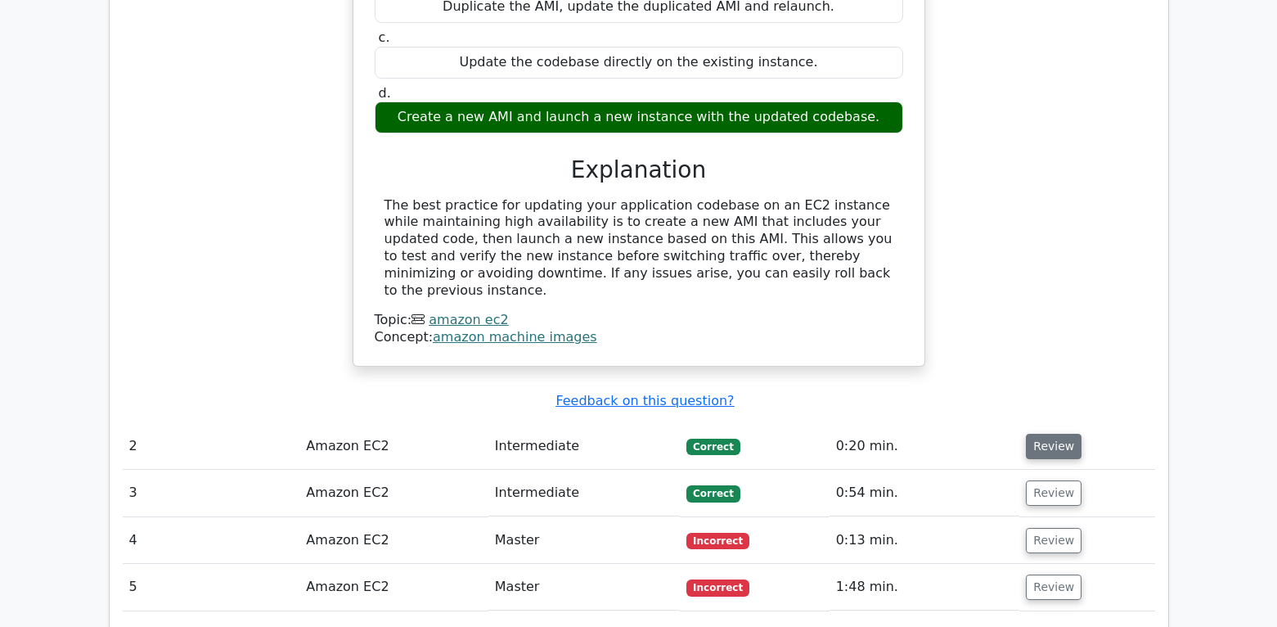
click at [1034, 434] on button "Review" at bounding box center [1054, 446] width 56 height 25
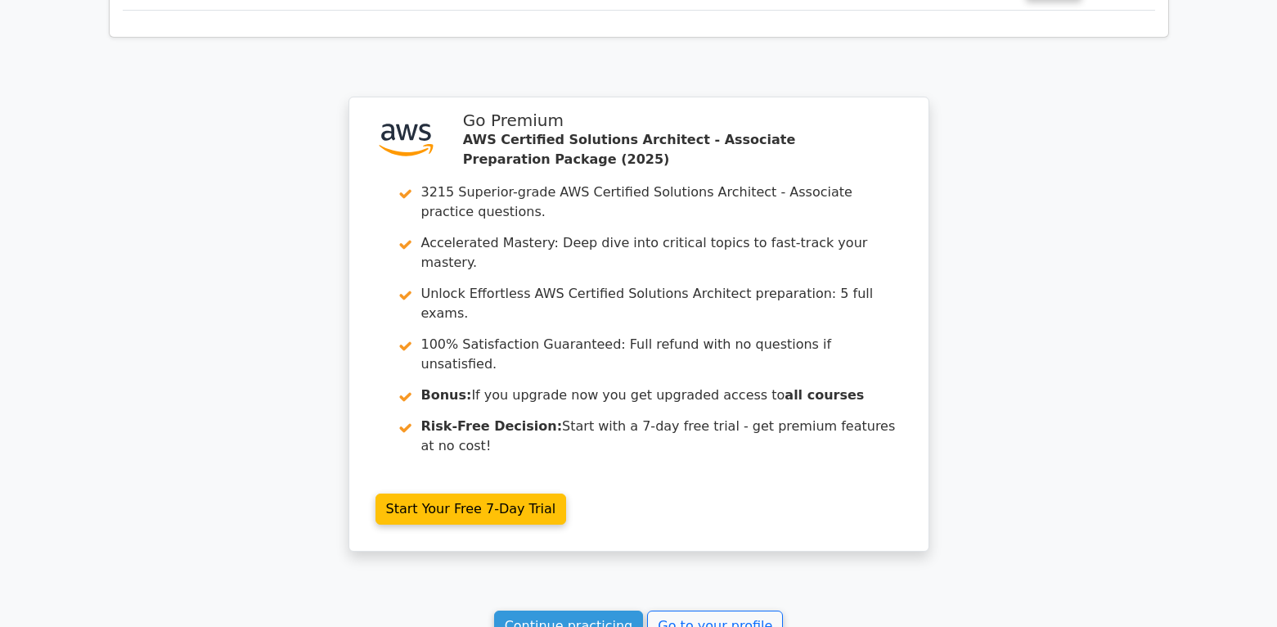
scroll to position [2699, 0]
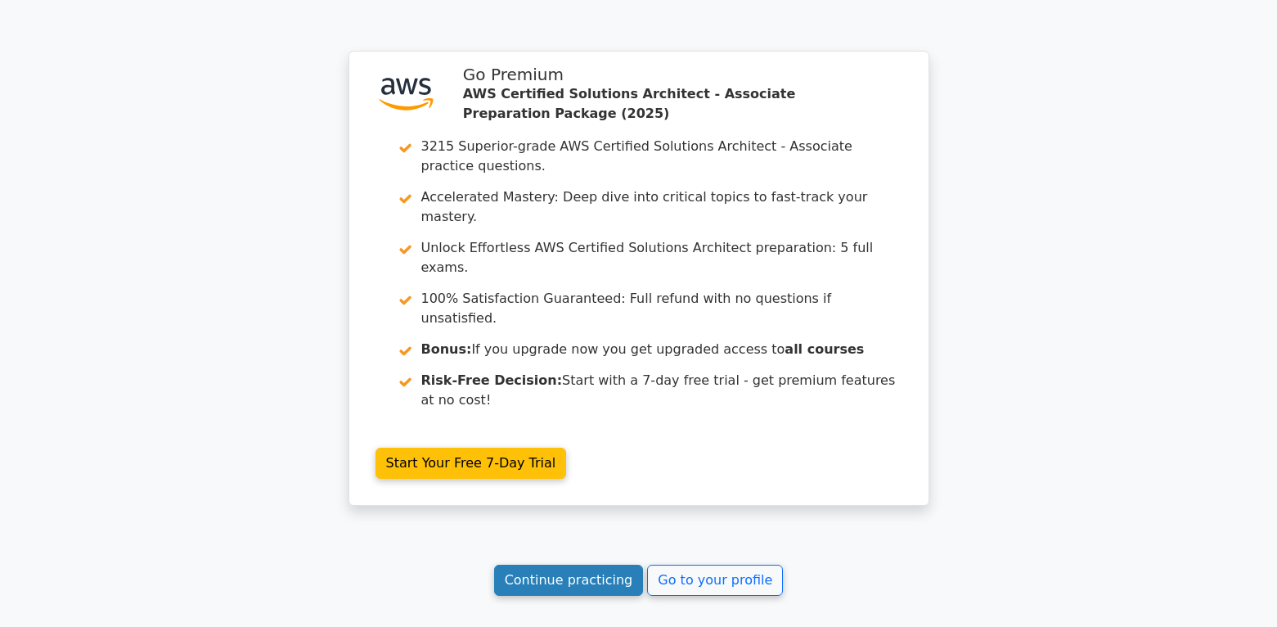
click at [626, 564] on link "Continue practicing" at bounding box center [569, 579] width 150 height 31
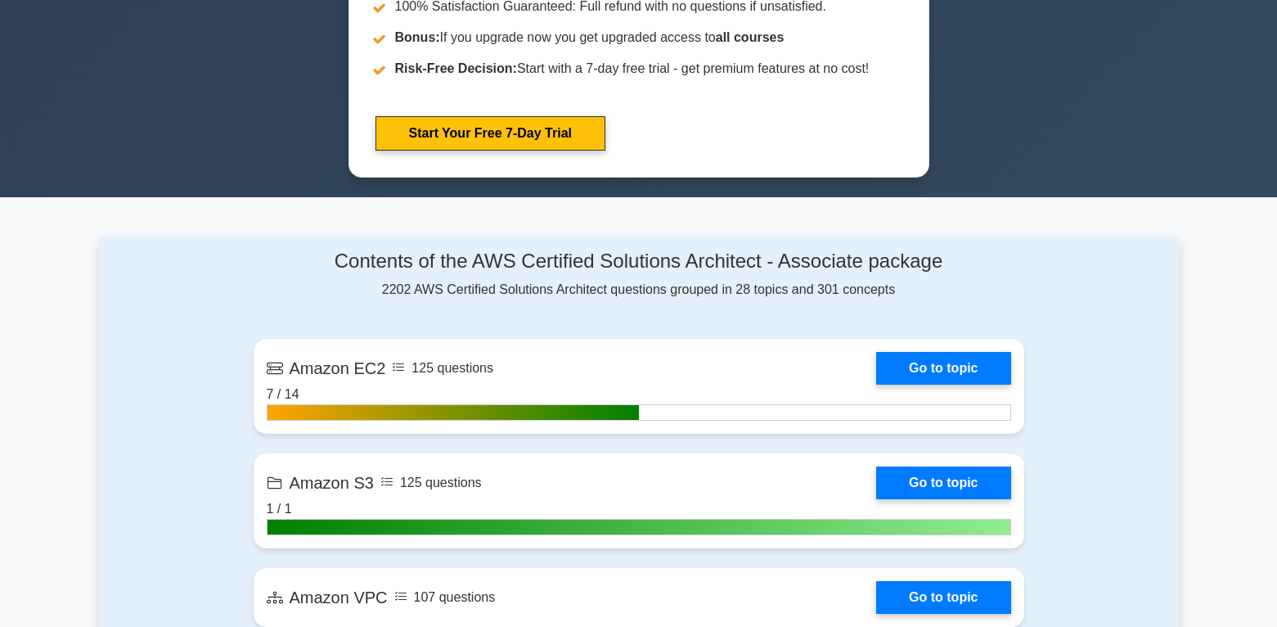
scroll to position [900, 0]
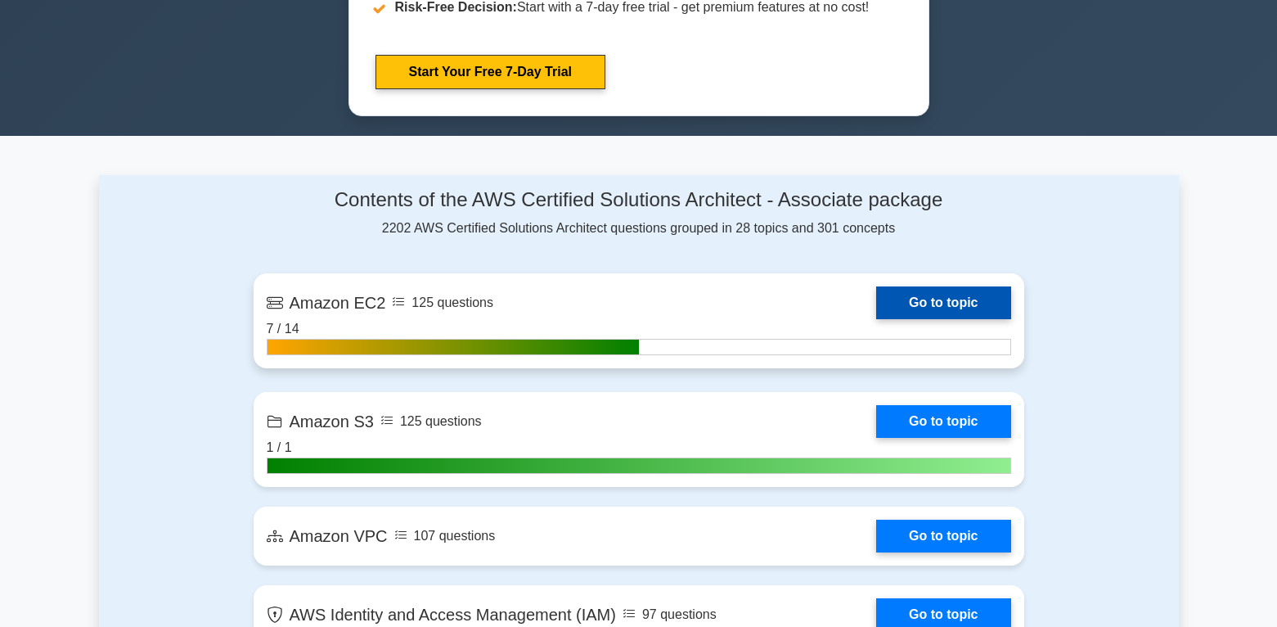
click at [938, 299] on link "Go to topic" at bounding box center [943, 302] width 134 height 33
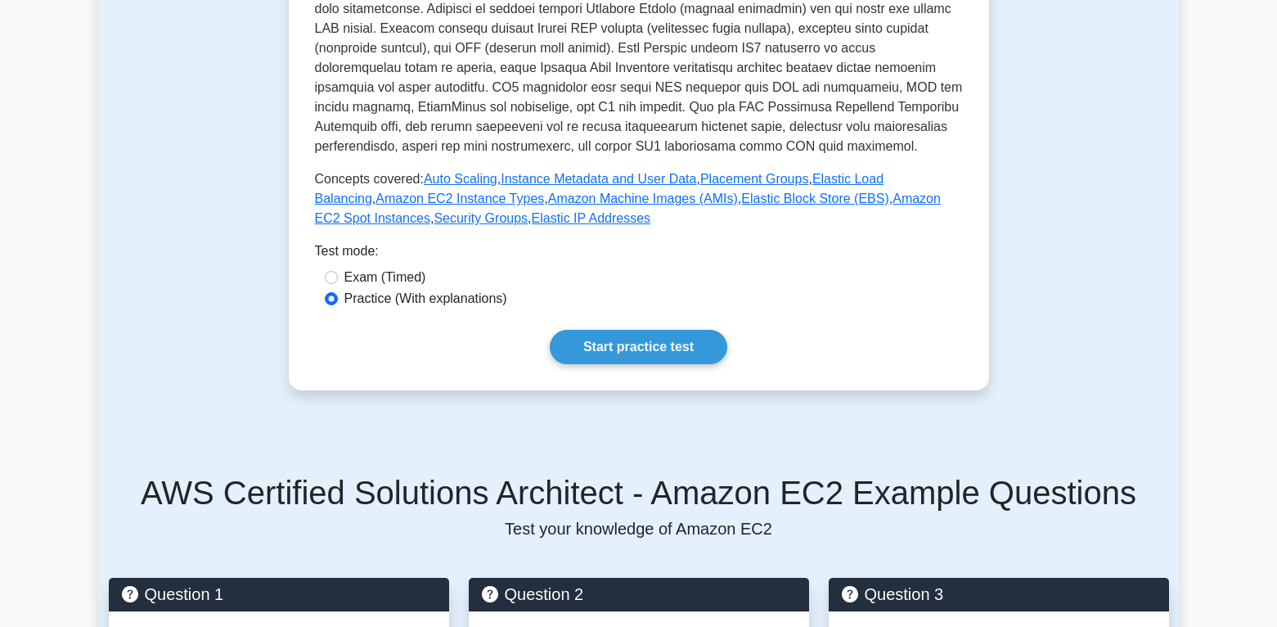
scroll to position [654, 0]
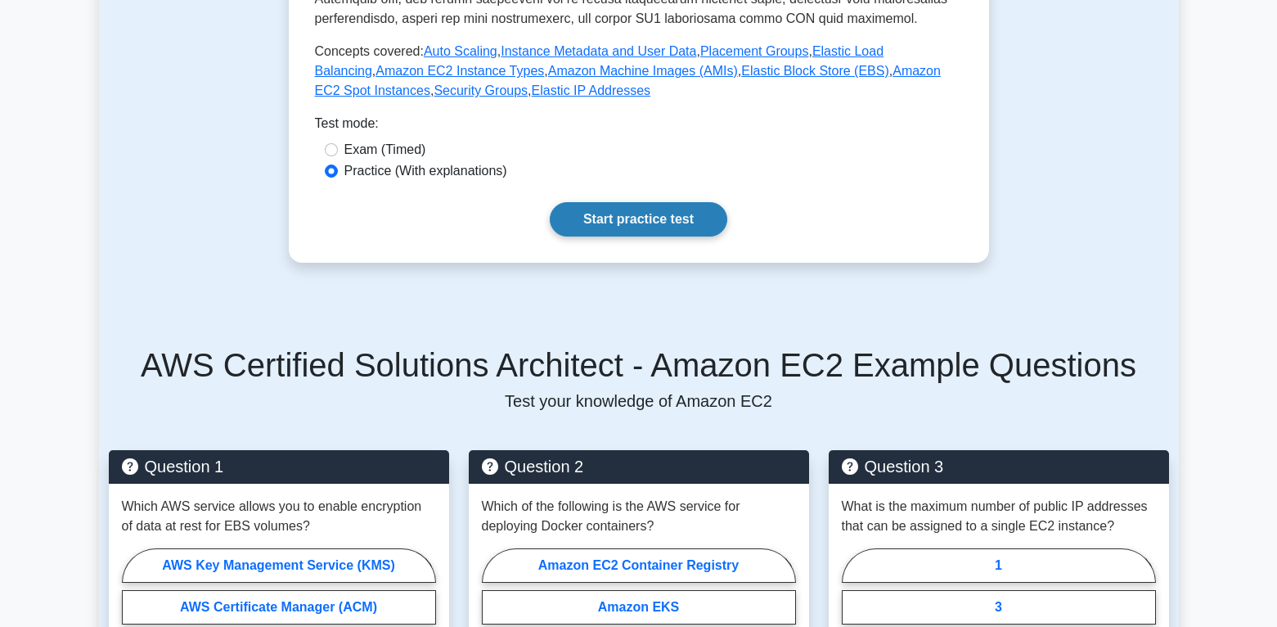
click at [643, 218] on link "Start practice test" at bounding box center [639, 219] width 178 height 34
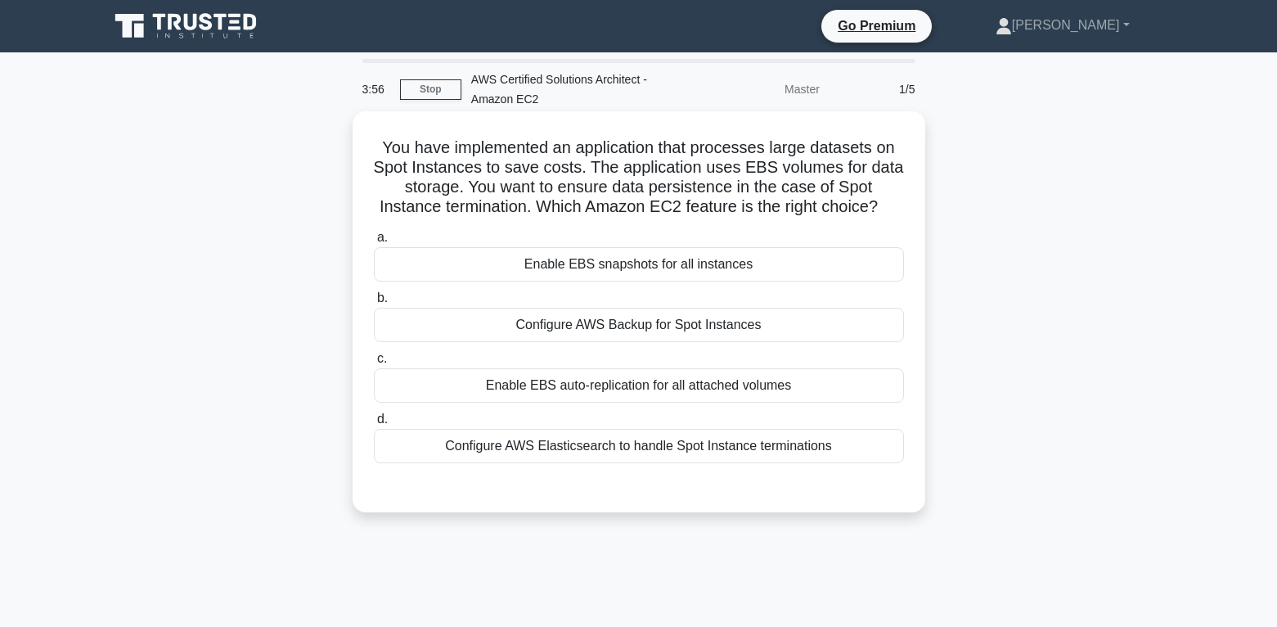
click at [632, 267] on div "Enable EBS snapshots for all instances" at bounding box center [639, 264] width 530 height 34
click at [374, 243] on input "a. Enable EBS snapshots for all instances" at bounding box center [374, 237] width 0 height 11
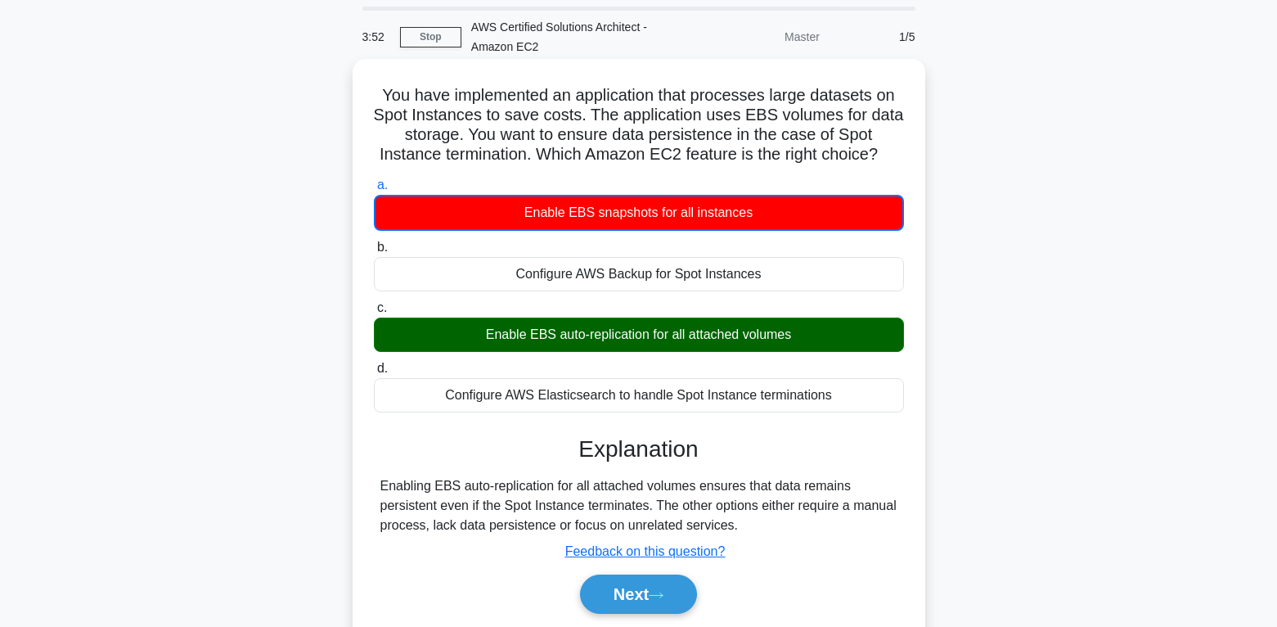
scroll to position [82, 0]
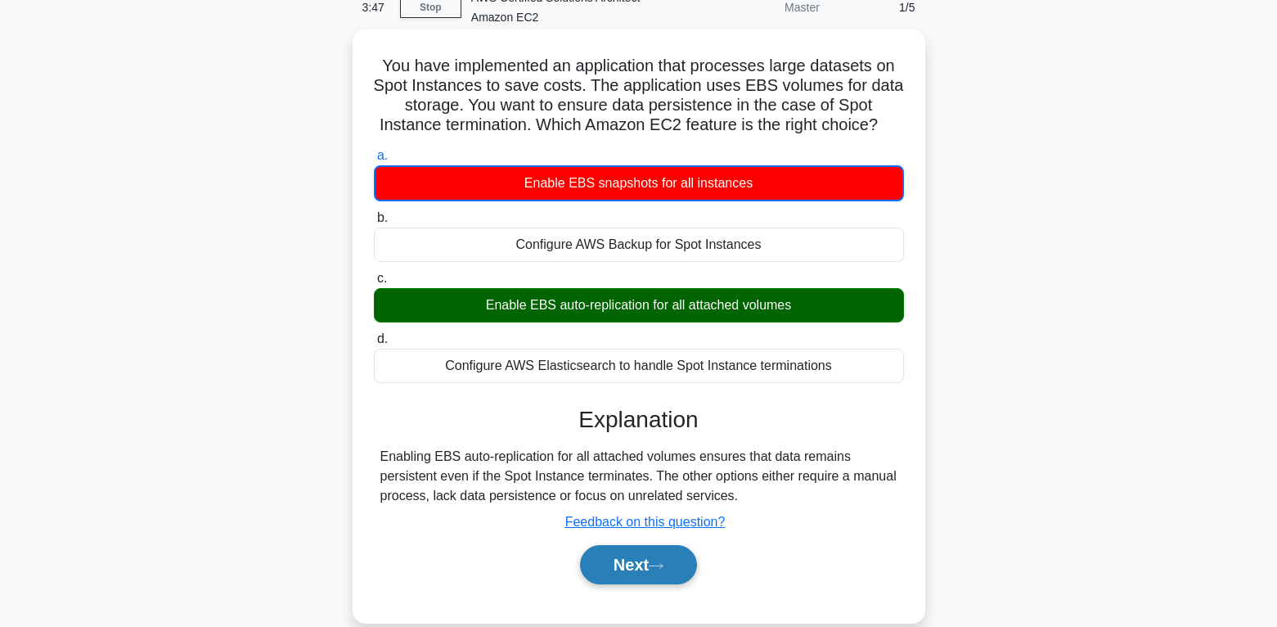
click at [659, 564] on icon at bounding box center [656, 565] width 15 height 9
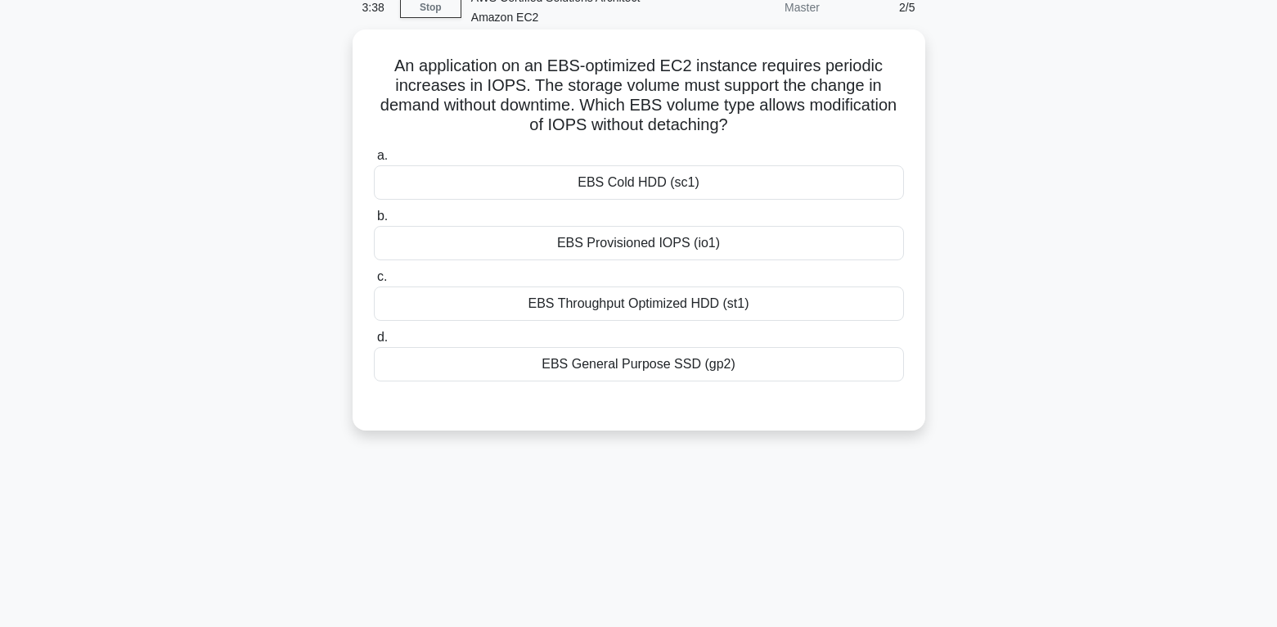
click at [658, 249] on div "EBS Provisioned IOPS (io1)" at bounding box center [639, 243] width 530 height 34
click at [374, 222] on input "b. EBS Provisioned IOPS (io1)" at bounding box center [374, 216] width 0 height 11
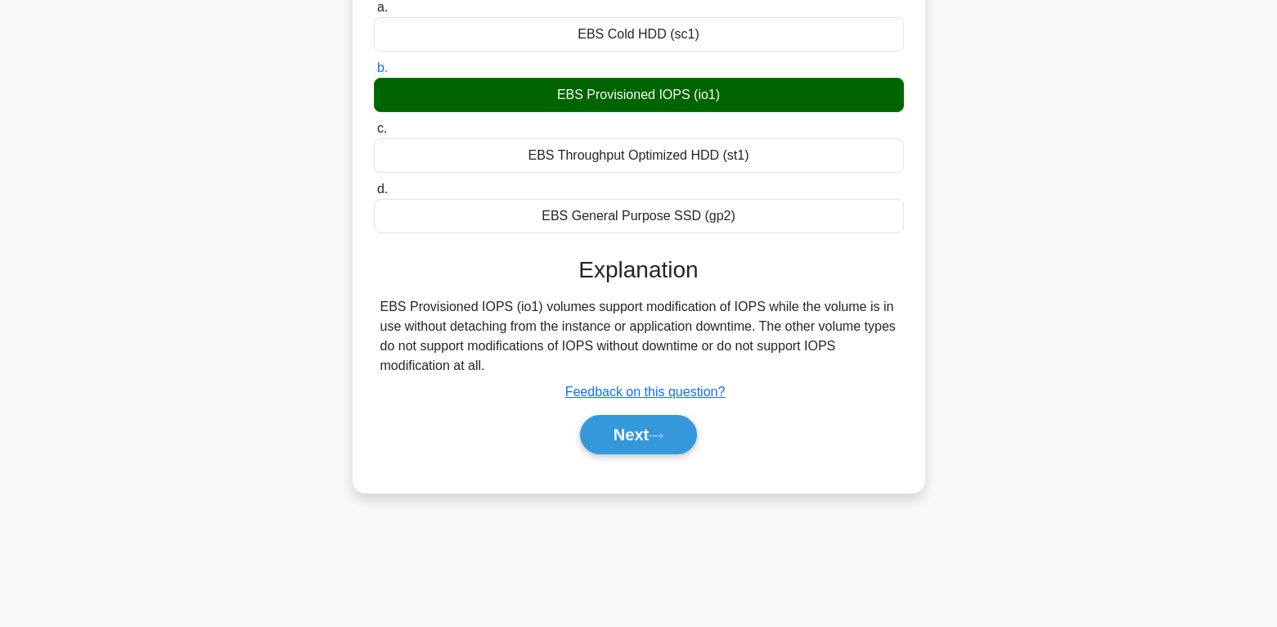
scroll to position [257, 0]
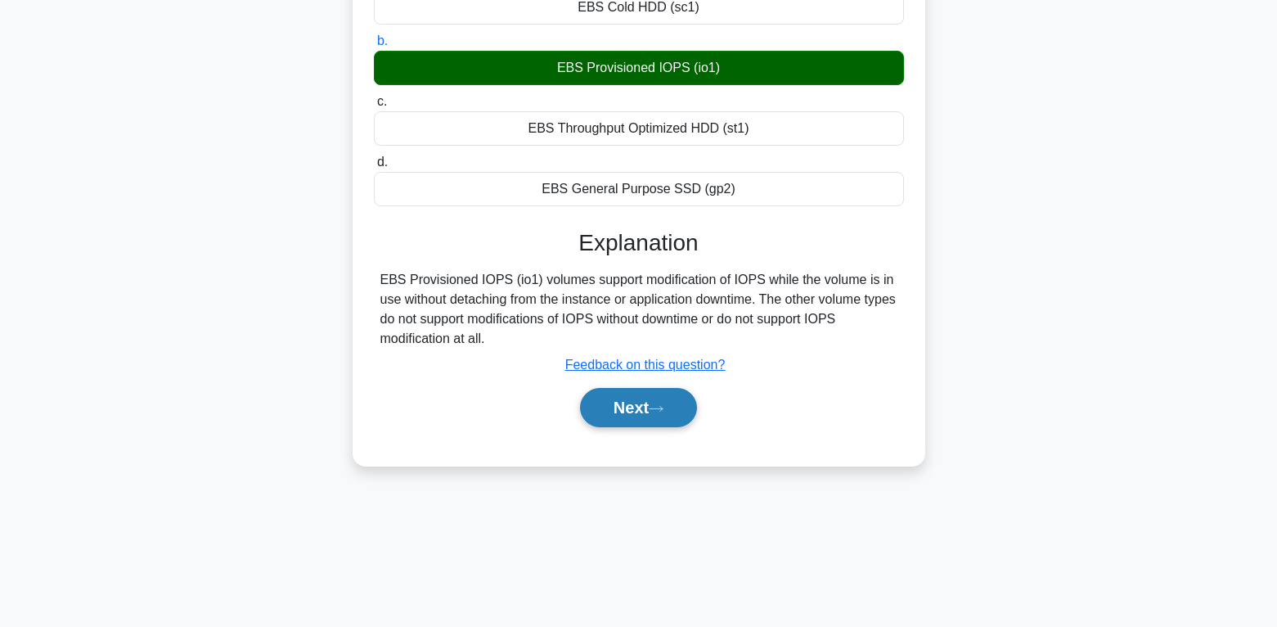
click at [663, 400] on button "Next" at bounding box center [638, 407] width 117 height 39
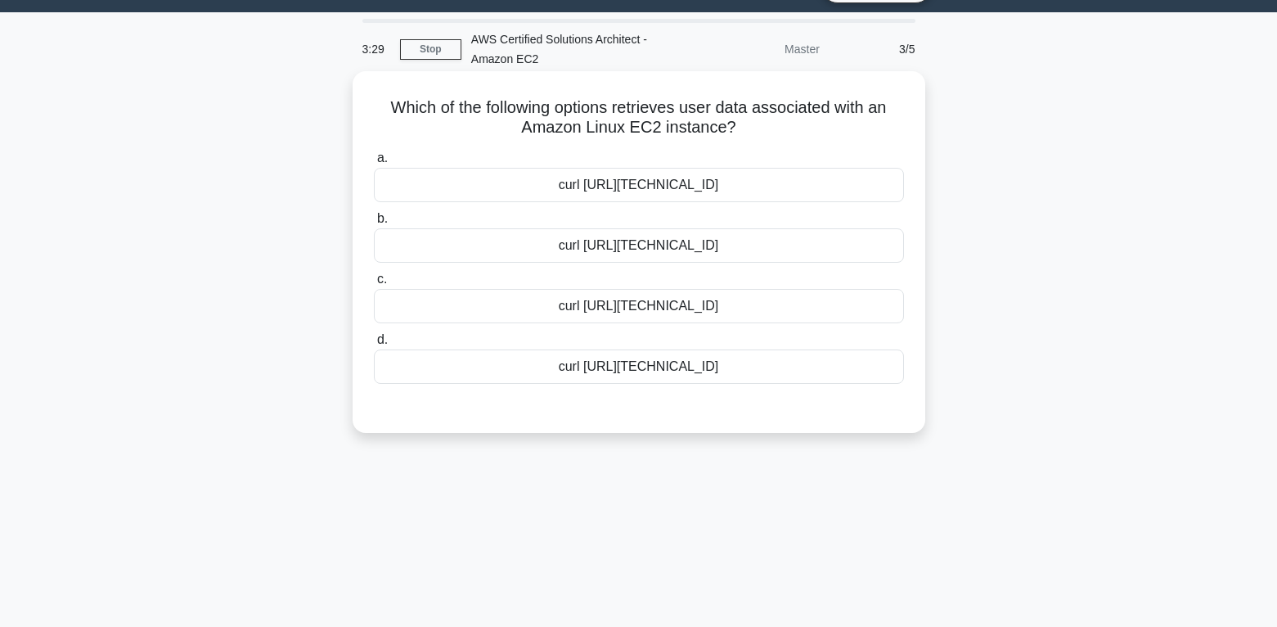
scroll to position [11, 0]
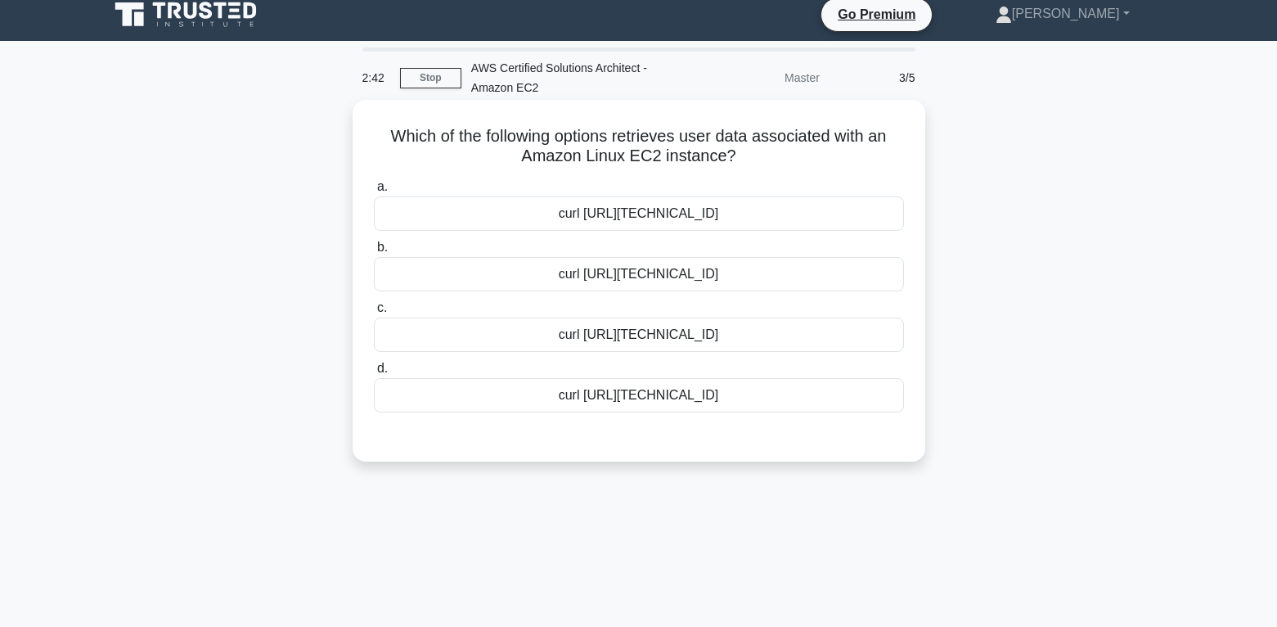
click at [757, 215] on div "curl [URL][TECHNICAL_ID]" at bounding box center [639, 213] width 530 height 34
click at [374, 192] on input "a. curl [URL][TECHNICAL_ID]" at bounding box center [374, 187] width 0 height 11
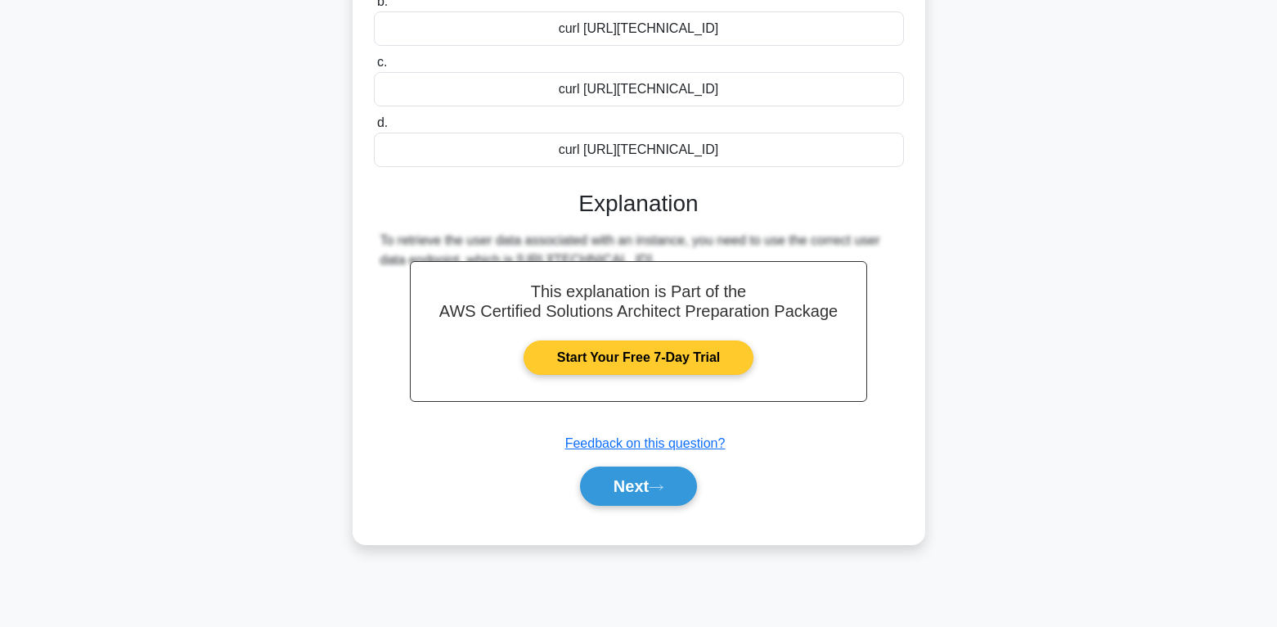
scroll to position [175, 0]
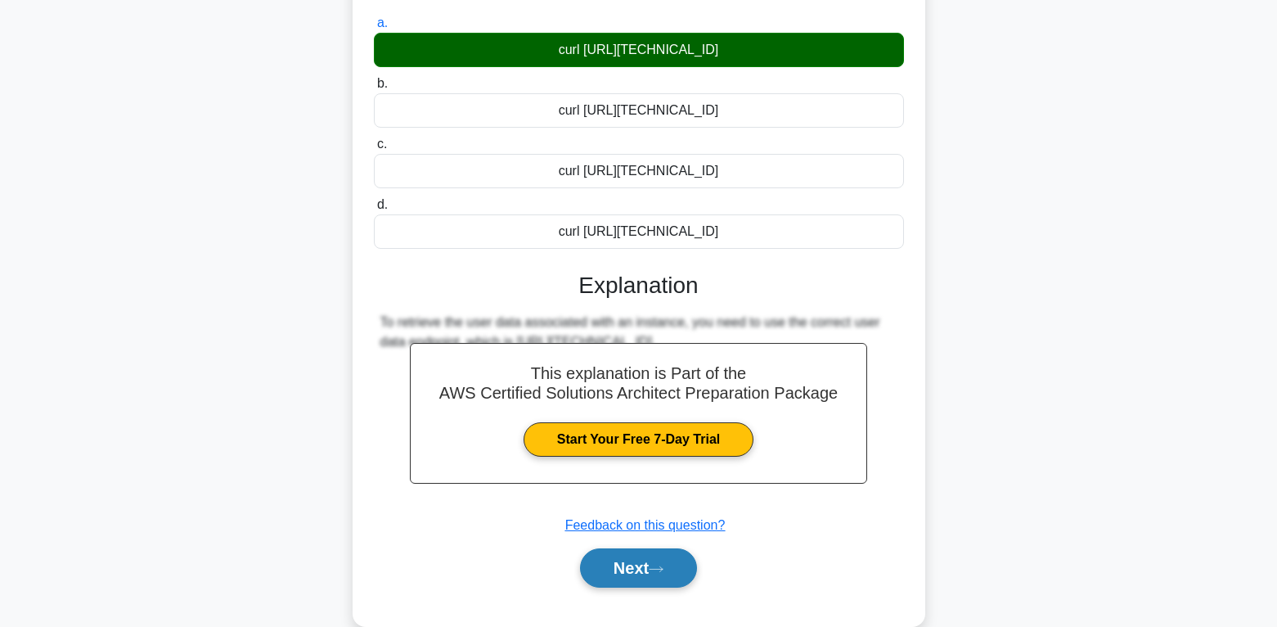
click at [671, 571] on button "Next" at bounding box center [638, 567] width 117 height 39
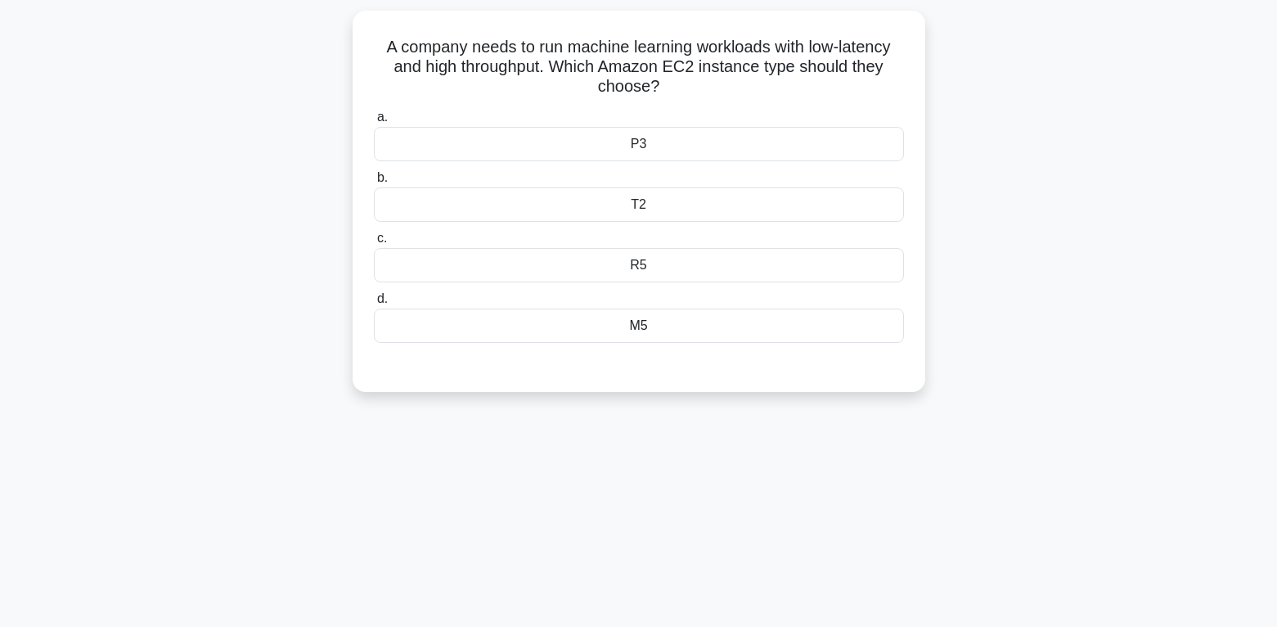
scroll to position [11, 0]
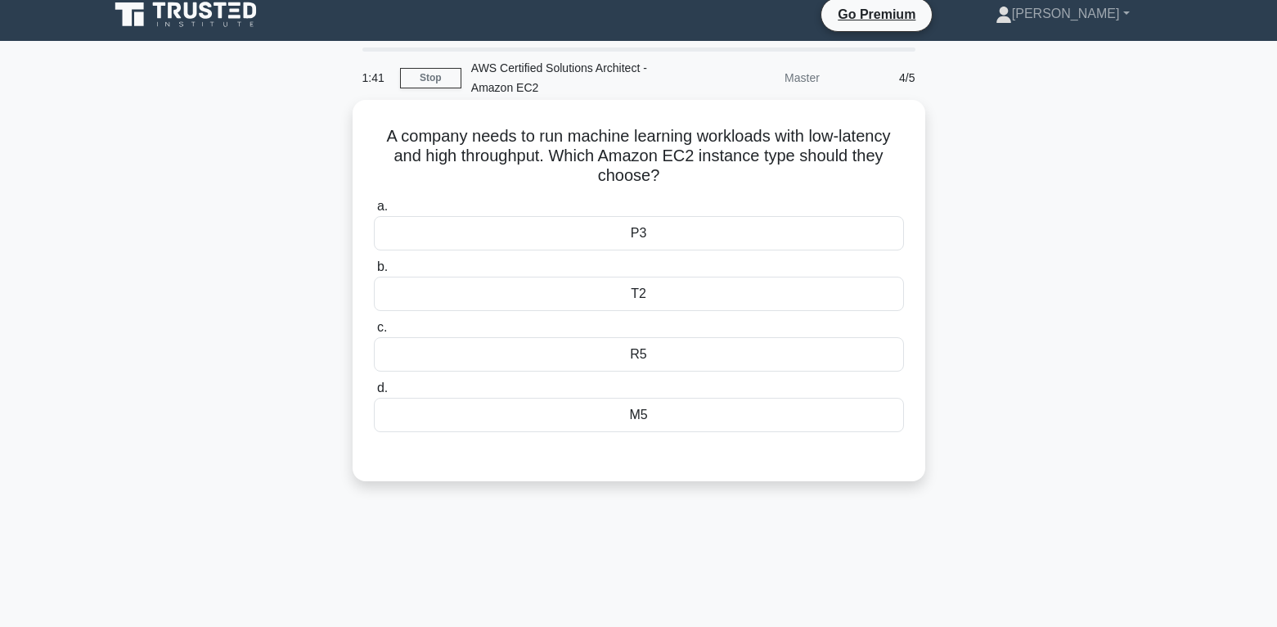
click at [644, 294] on div "T2" at bounding box center [639, 293] width 530 height 34
click at [374, 272] on input "b. T2" at bounding box center [374, 267] width 0 height 11
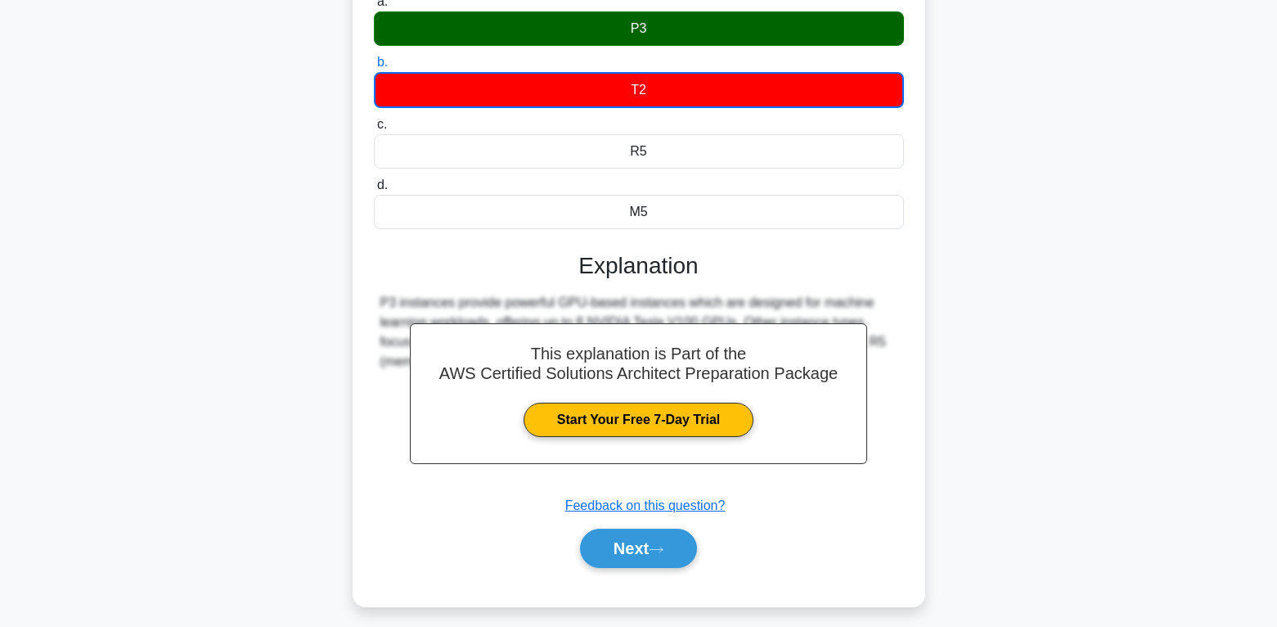
scroll to position [257, 0]
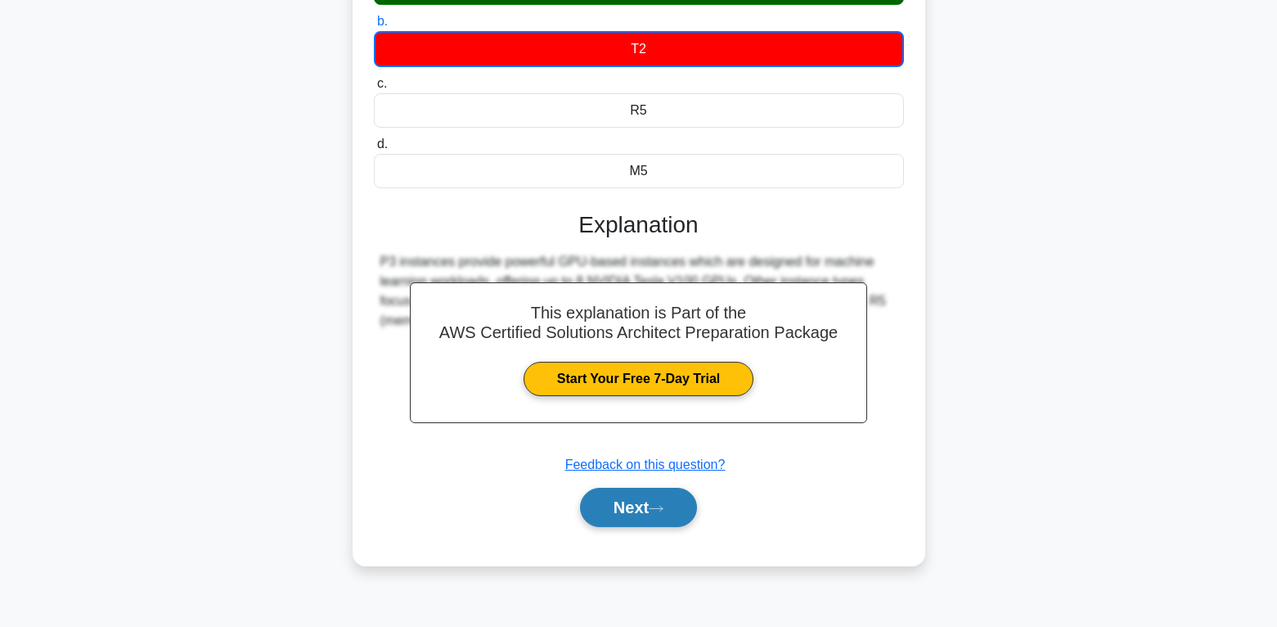
click at [663, 509] on icon at bounding box center [656, 508] width 15 height 9
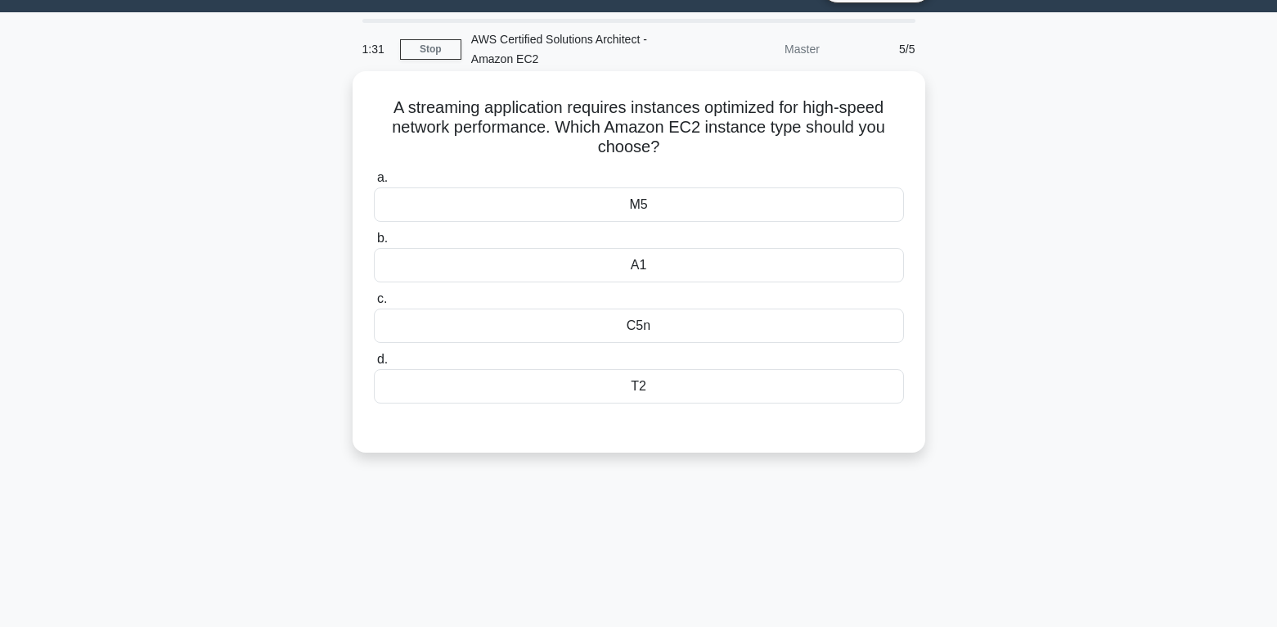
scroll to position [11, 0]
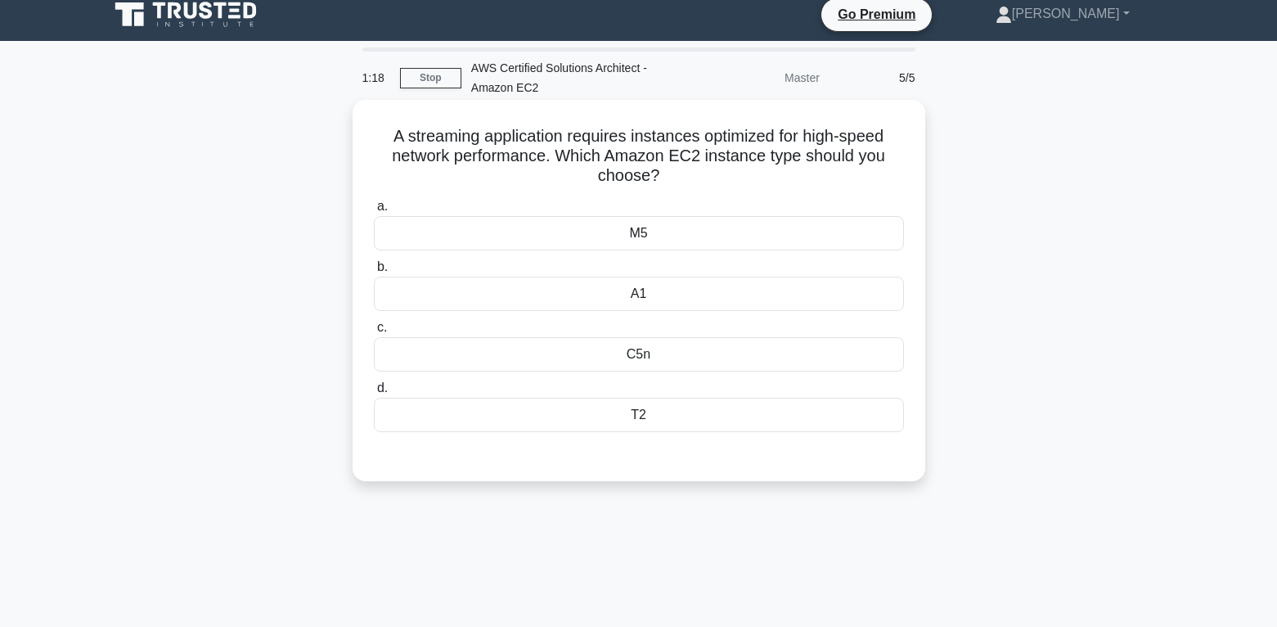
click at [641, 283] on div "A1" at bounding box center [639, 293] width 530 height 34
click at [374, 272] on input "b. A1" at bounding box center [374, 267] width 0 height 11
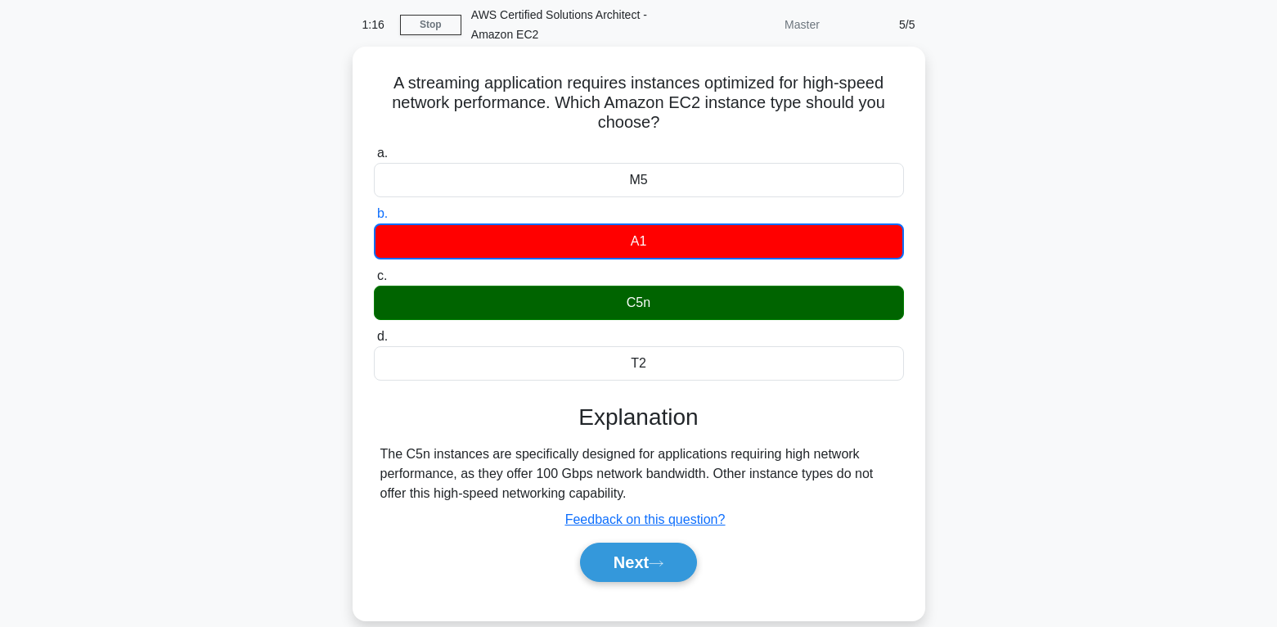
scroll to position [93, 0]
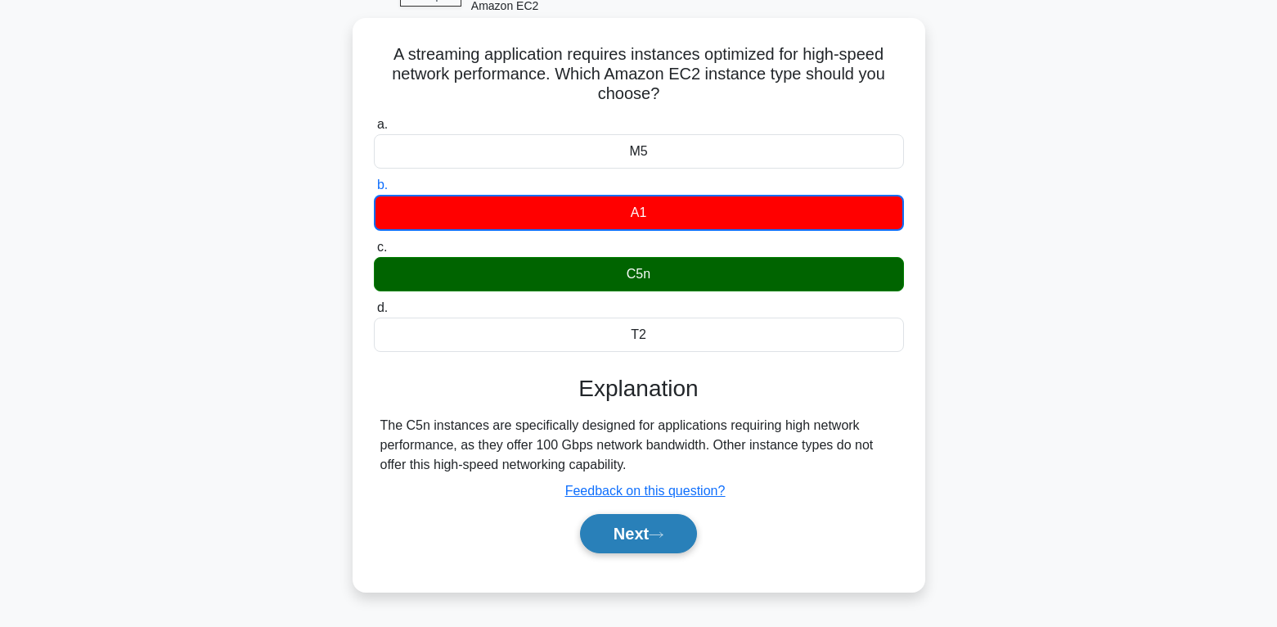
click at [663, 533] on icon at bounding box center [656, 534] width 13 height 5
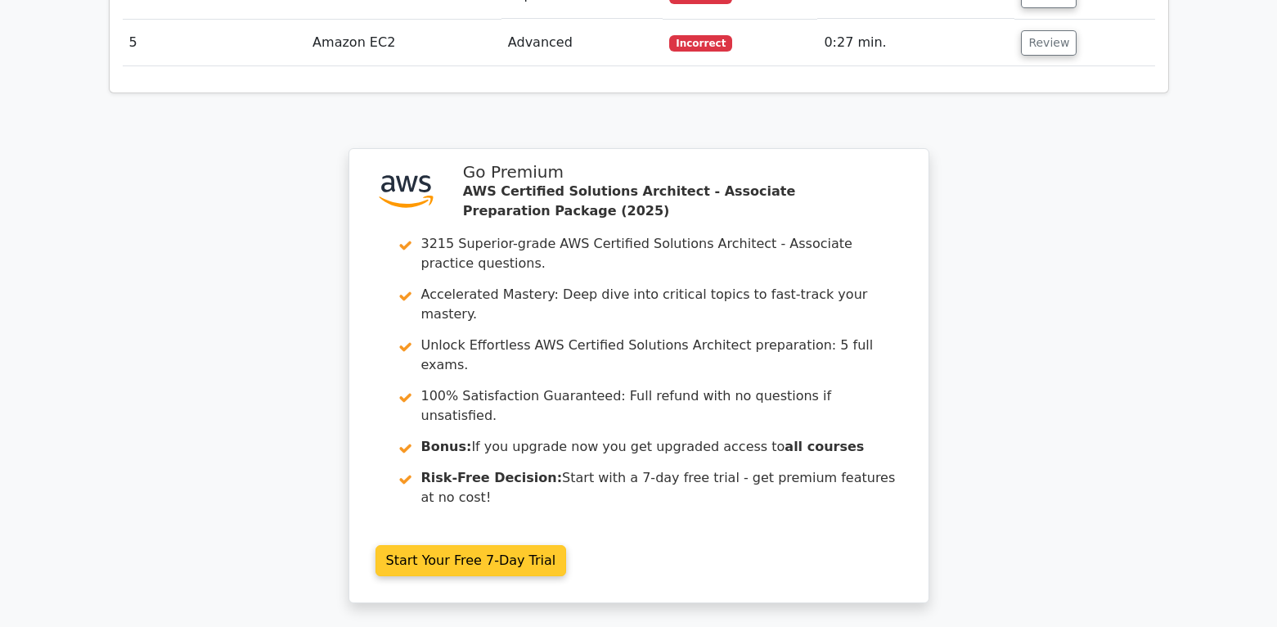
scroll to position [2210, 0]
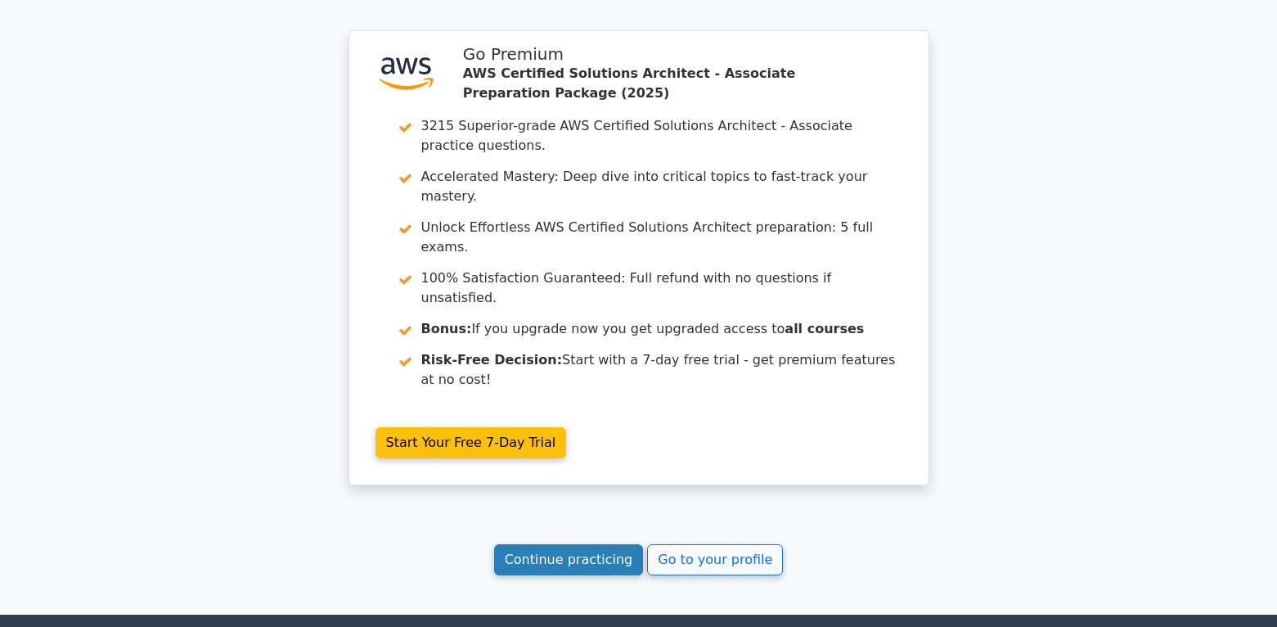
click at [584, 544] on link "Continue practicing" at bounding box center [569, 559] width 150 height 31
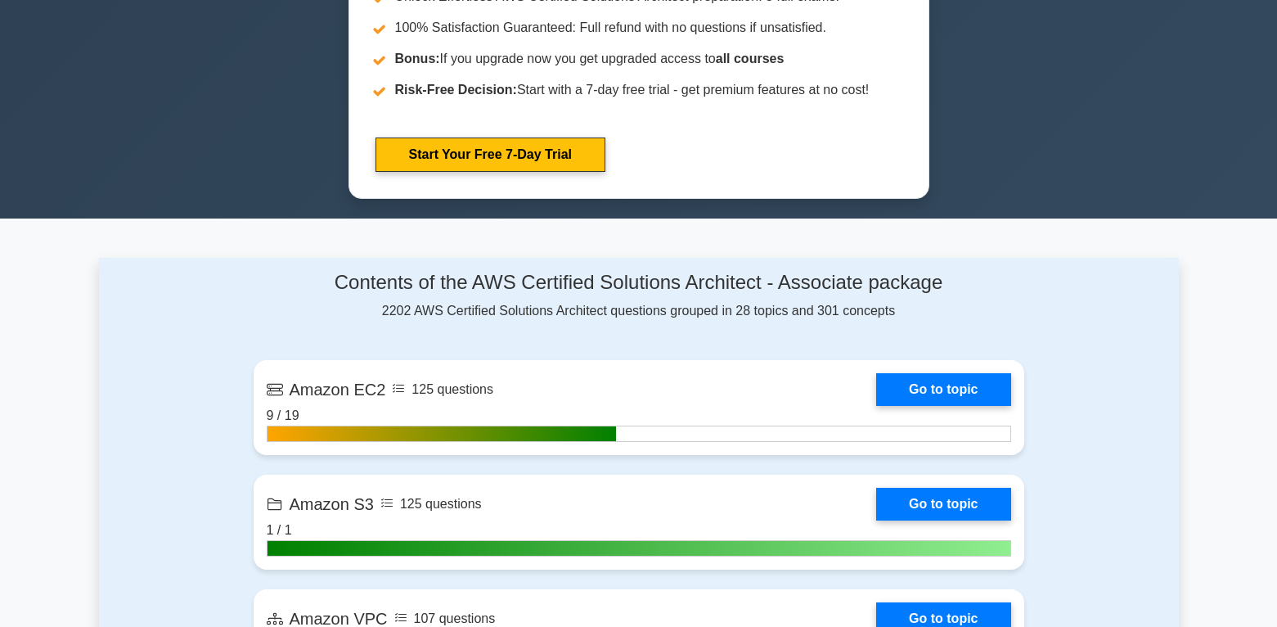
scroll to position [818, 0]
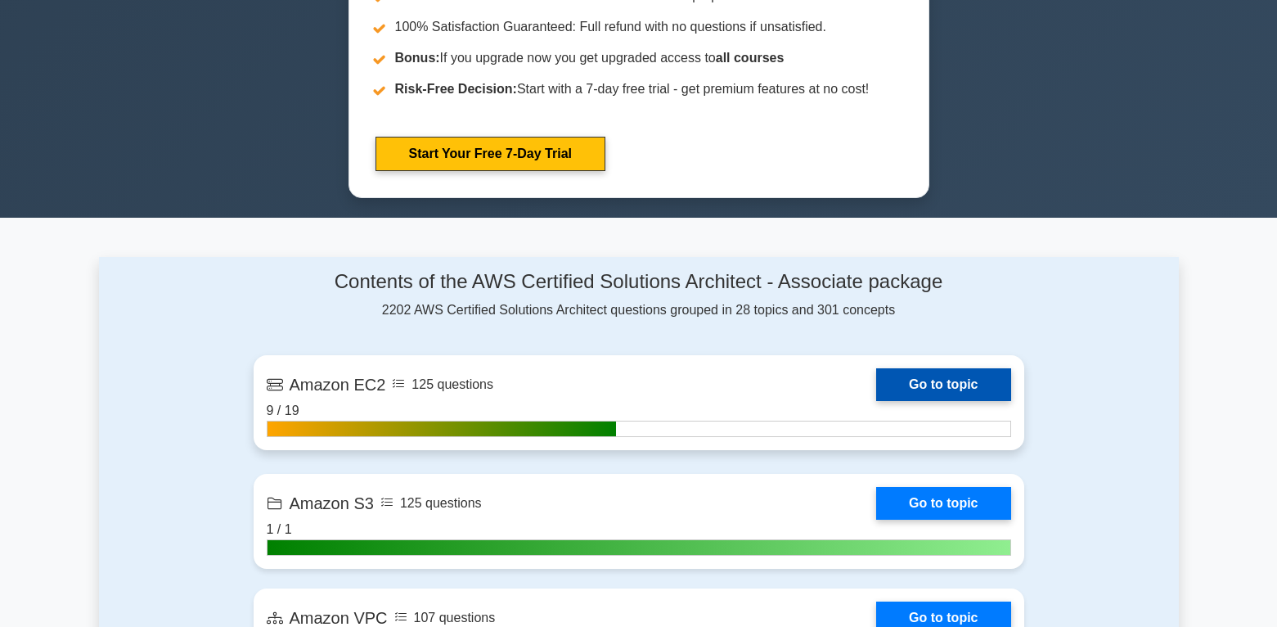
click at [944, 377] on link "Go to topic" at bounding box center [943, 384] width 134 height 33
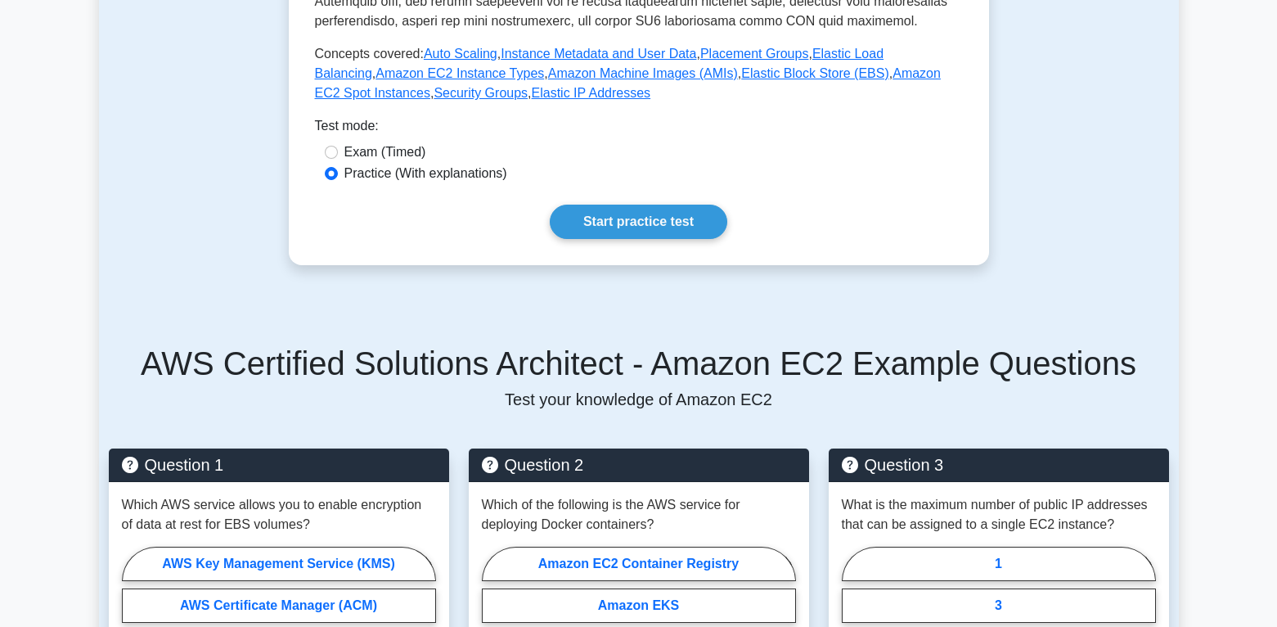
scroll to position [654, 0]
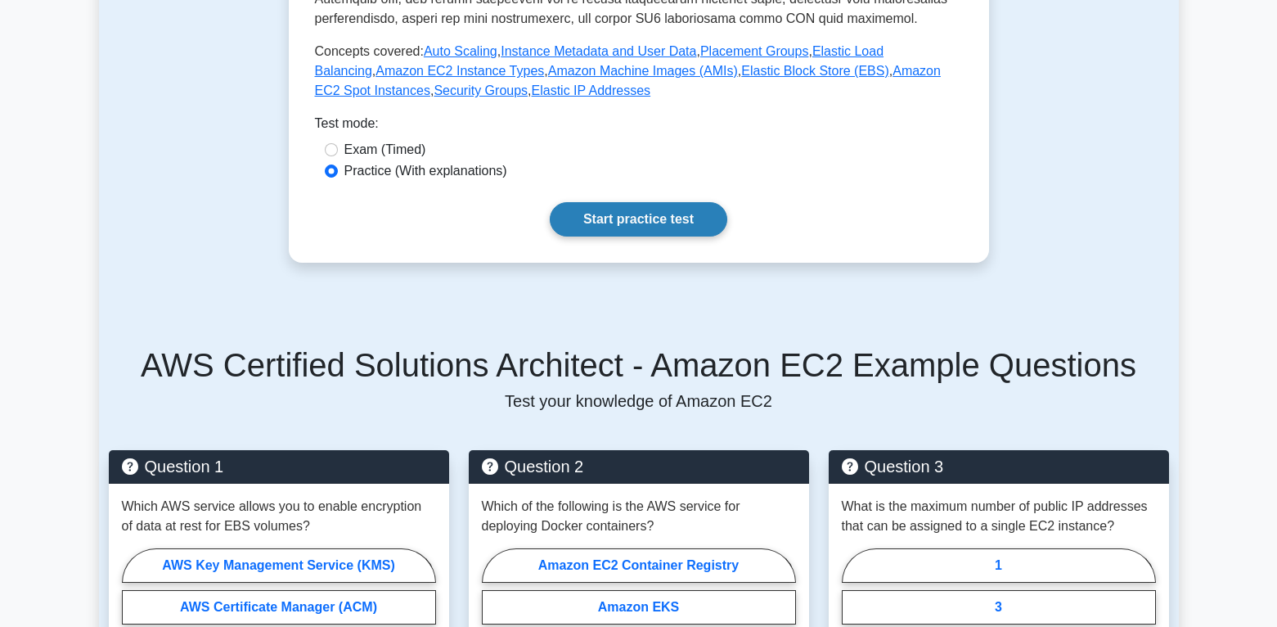
click at [627, 215] on link "Start practice test" at bounding box center [639, 219] width 178 height 34
click at [649, 214] on link "Start practice test" at bounding box center [639, 219] width 178 height 34
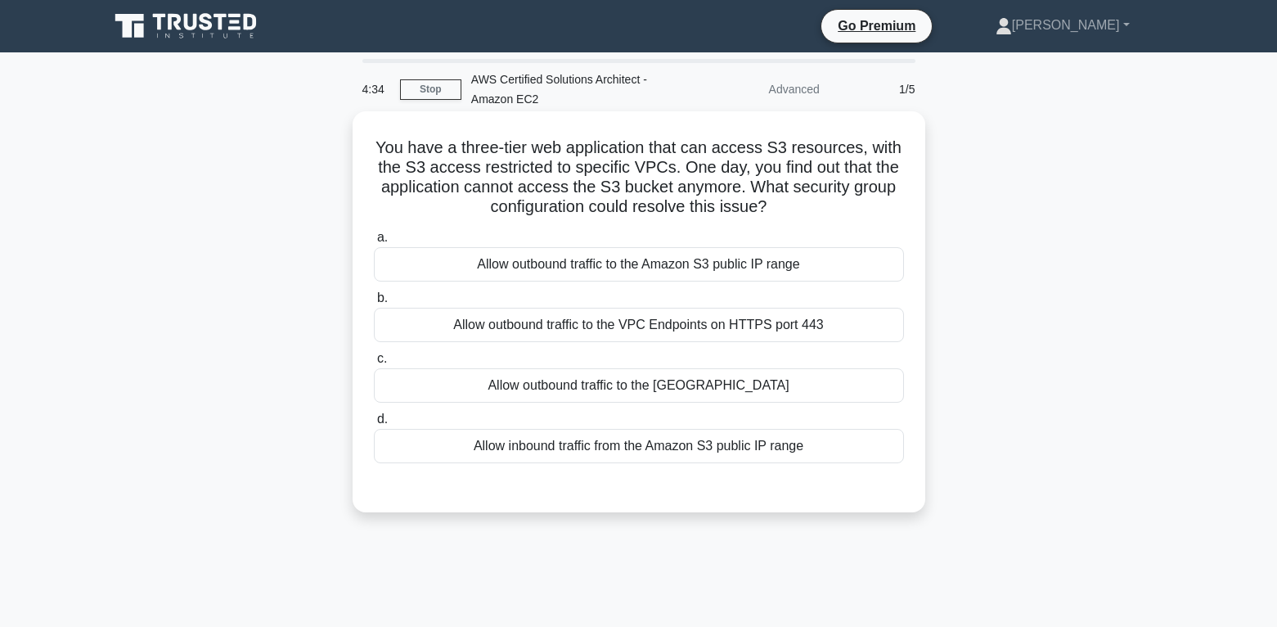
click at [664, 380] on div "Allow outbound traffic to the [GEOGRAPHIC_DATA]" at bounding box center [639, 385] width 530 height 34
click at [374, 364] on input "c. Allow outbound traffic to the [GEOGRAPHIC_DATA]" at bounding box center [374, 358] width 0 height 11
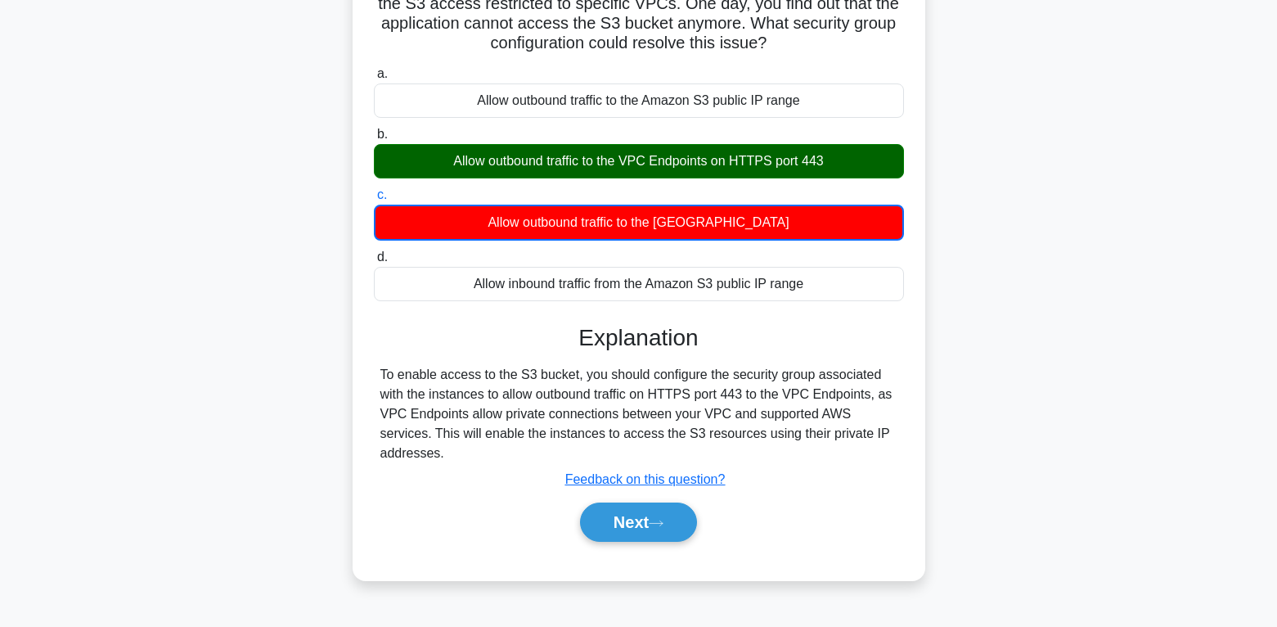
scroll to position [82, 0]
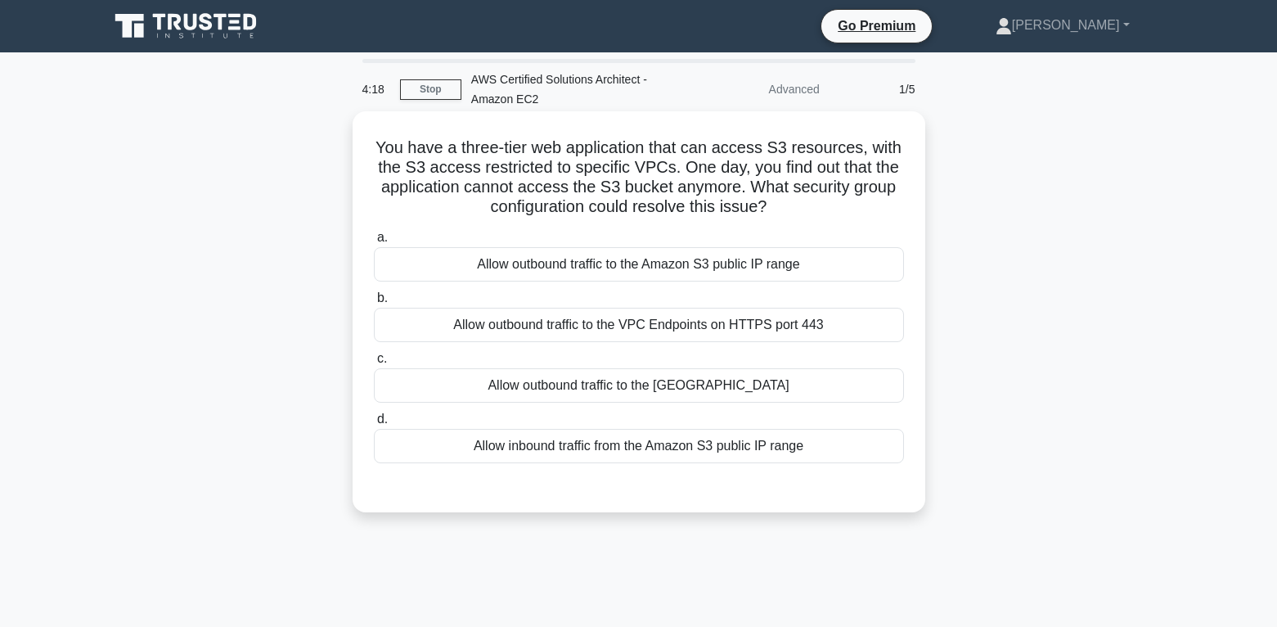
click at [739, 337] on div "Allow outbound traffic to the VPC Endpoints on HTTPS port 443" at bounding box center [639, 325] width 530 height 34
click at [374, 303] on input "b. Allow outbound traffic to the VPC Endpoints on HTTPS port 443" at bounding box center [374, 298] width 0 height 11
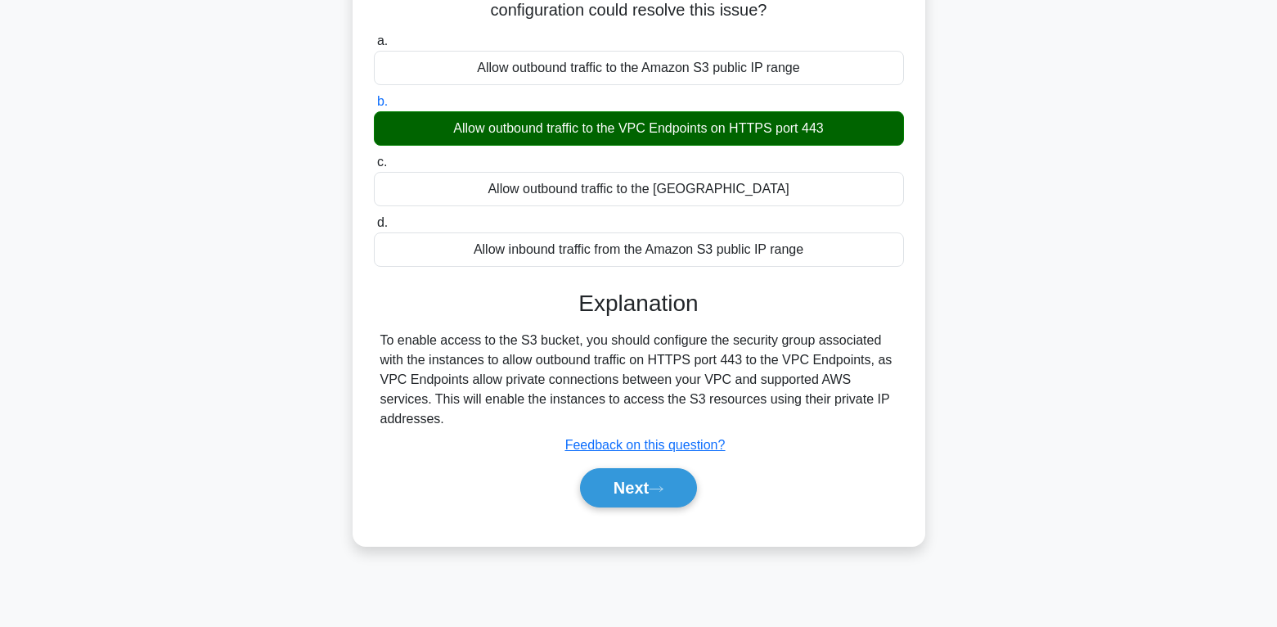
scroll to position [257, 0]
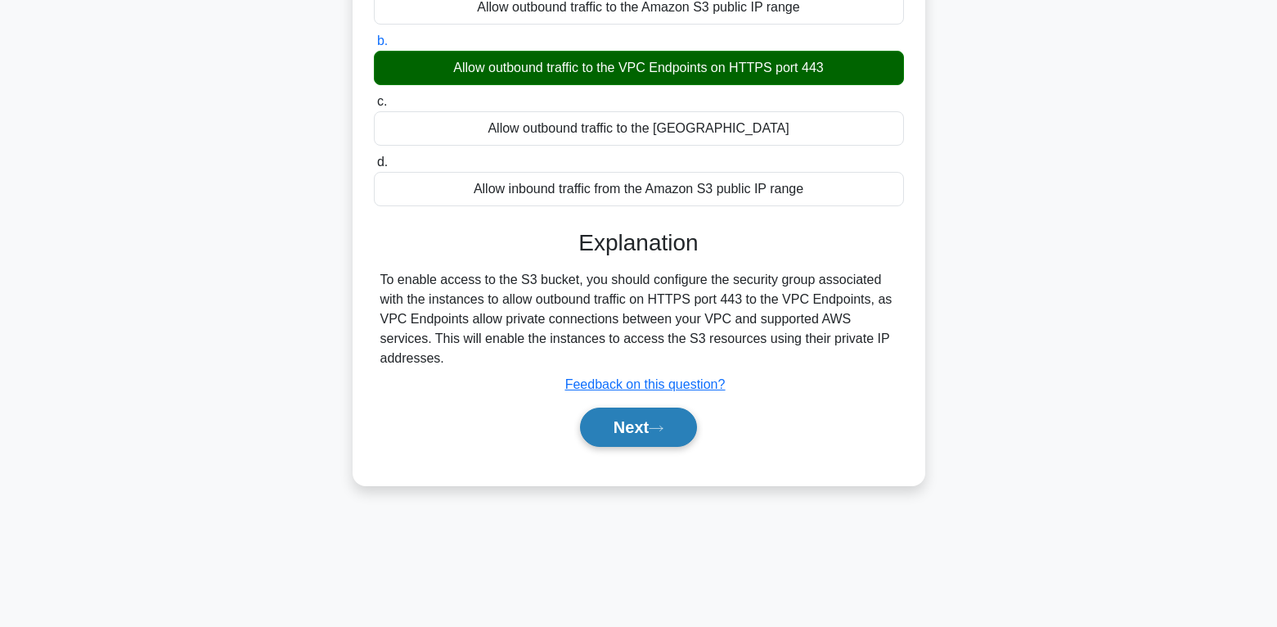
click at [663, 424] on icon at bounding box center [656, 428] width 15 height 9
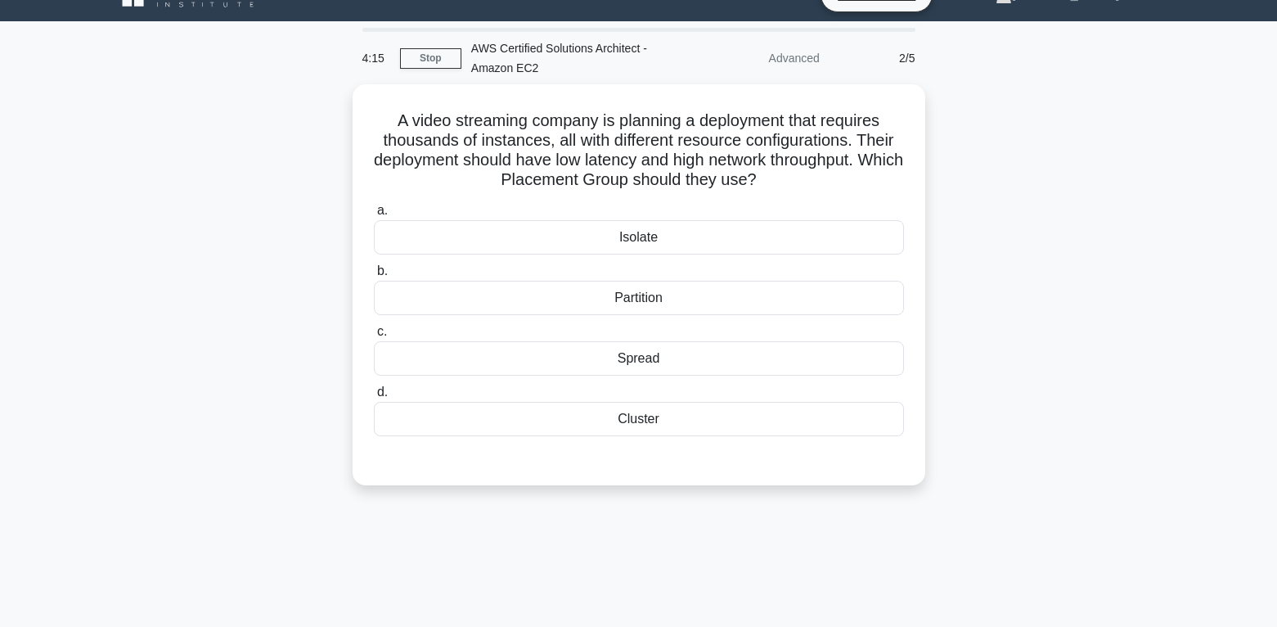
scroll to position [11, 0]
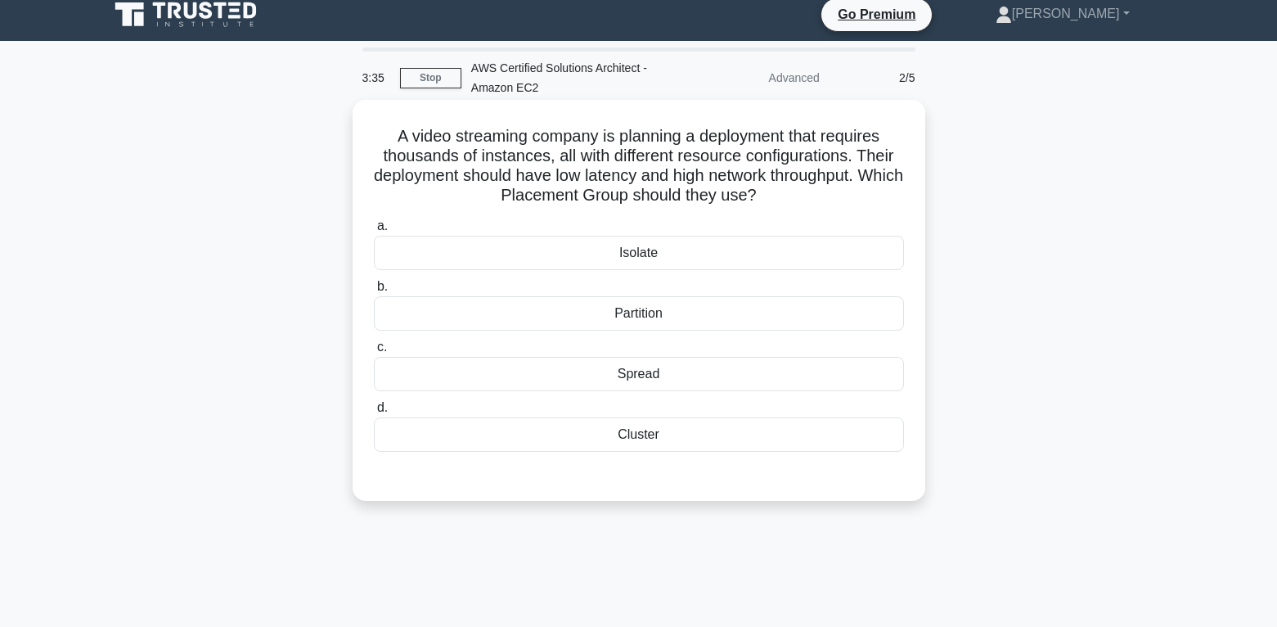
click at [643, 374] on div "Spread" at bounding box center [639, 374] width 530 height 34
click at [374, 353] on input "c. Spread" at bounding box center [374, 347] width 0 height 11
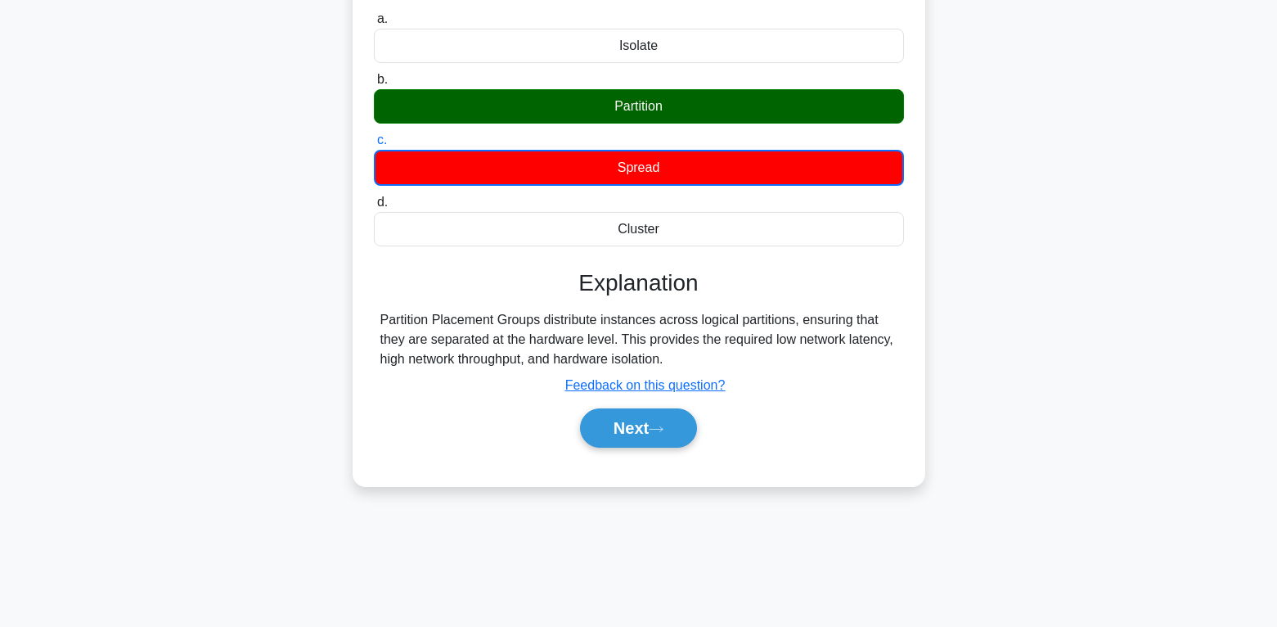
scroll to position [257, 0]
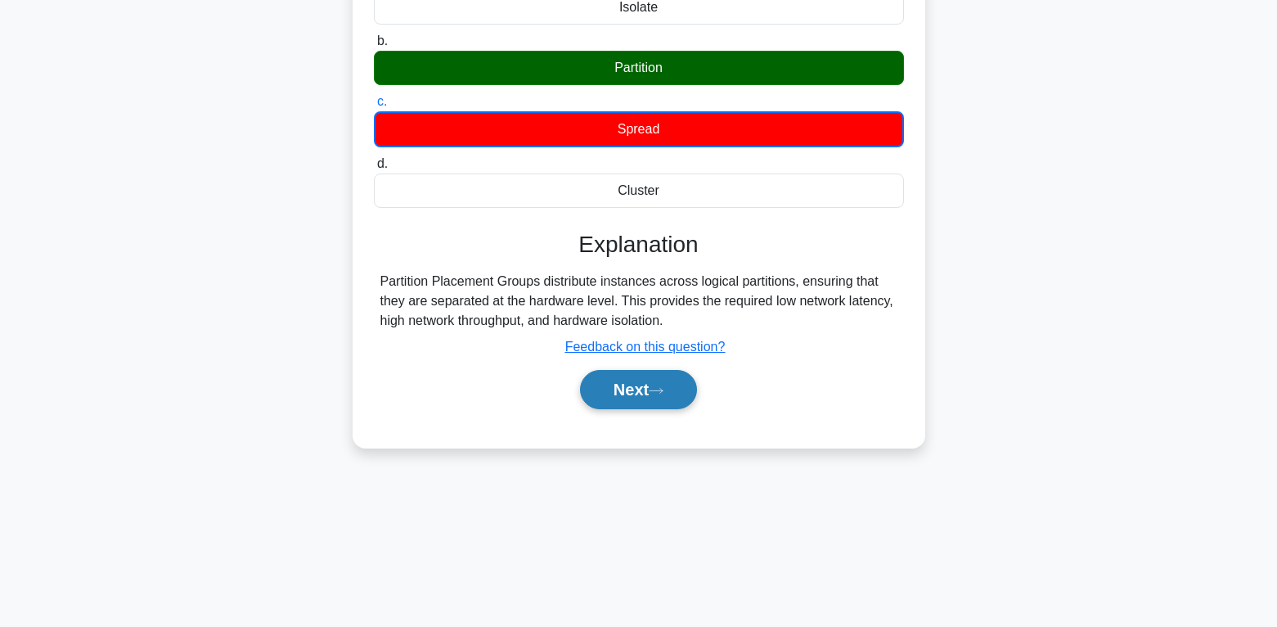
click at [668, 384] on button "Next" at bounding box center [638, 389] width 117 height 39
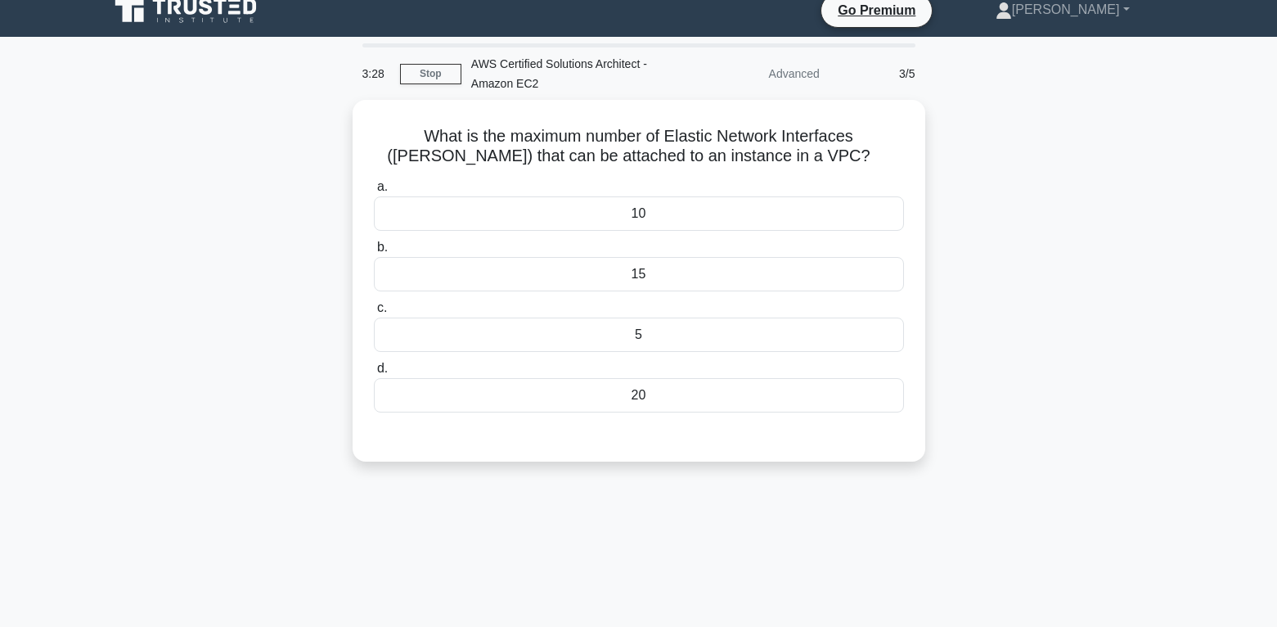
scroll to position [11, 0]
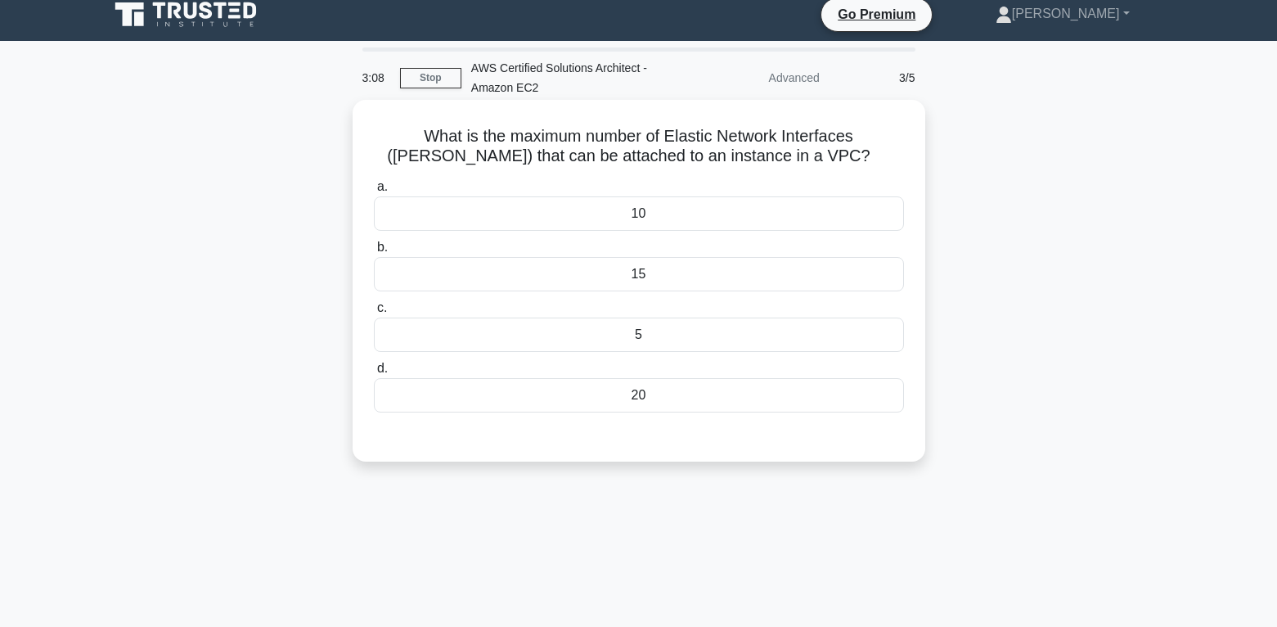
click at [633, 337] on div "5" at bounding box center [639, 334] width 530 height 34
click at [374, 313] on input "c. 5" at bounding box center [374, 308] width 0 height 11
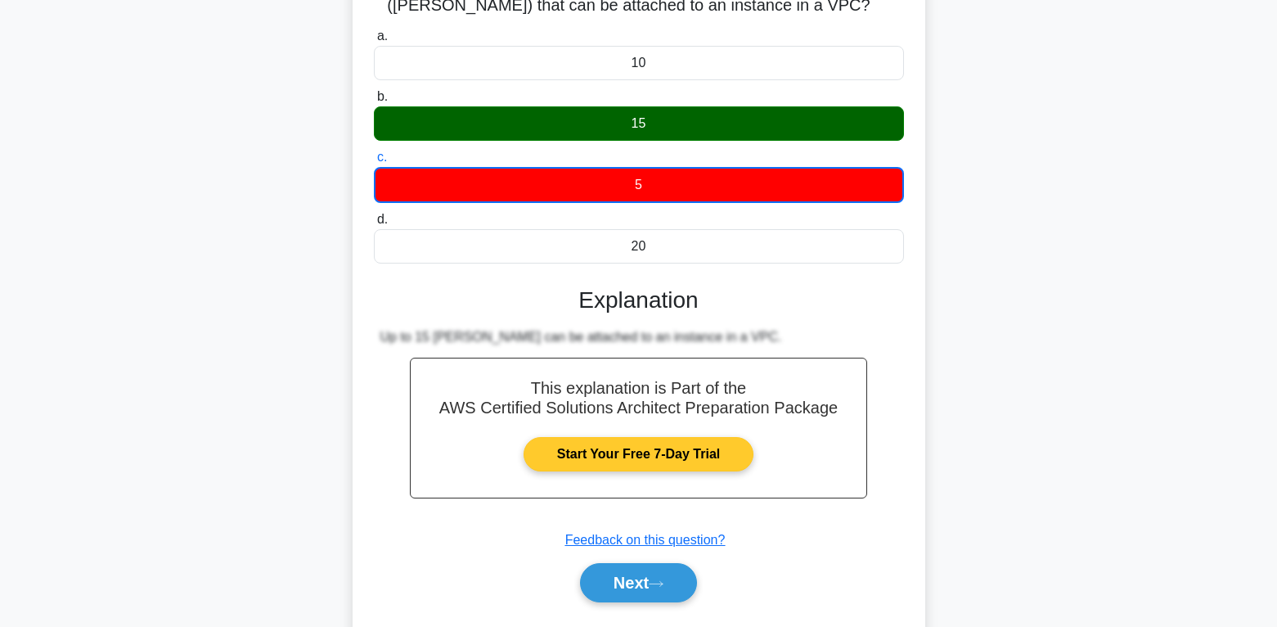
scroll to position [257, 0]
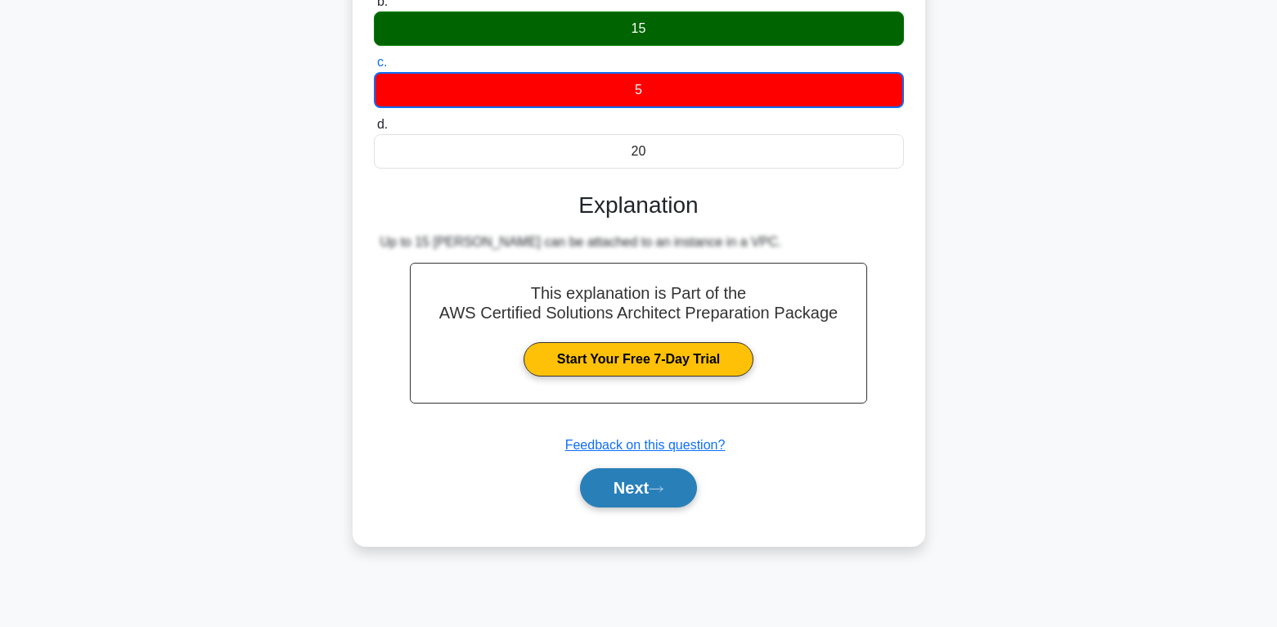
click at [657, 490] on icon at bounding box center [656, 488] width 13 height 5
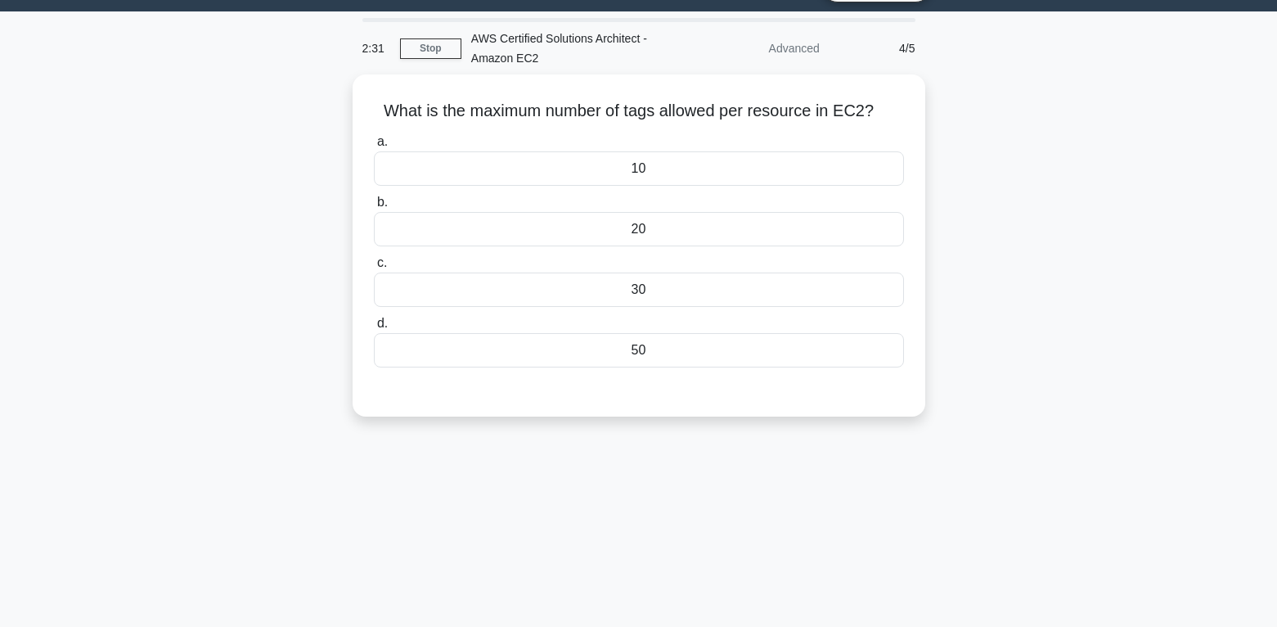
scroll to position [11, 0]
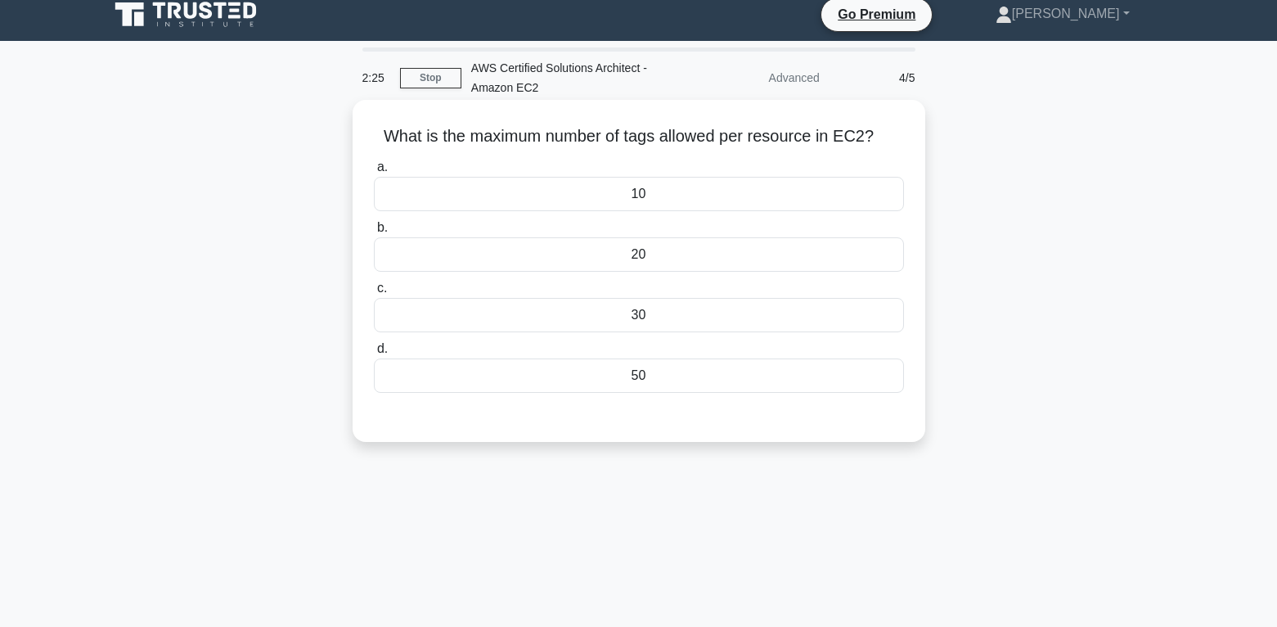
click at [668, 375] on div "50" at bounding box center [639, 375] width 530 height 34
click at [374, 354] on input "d. 50" at bounding box center [374, 349] width 0 height 11
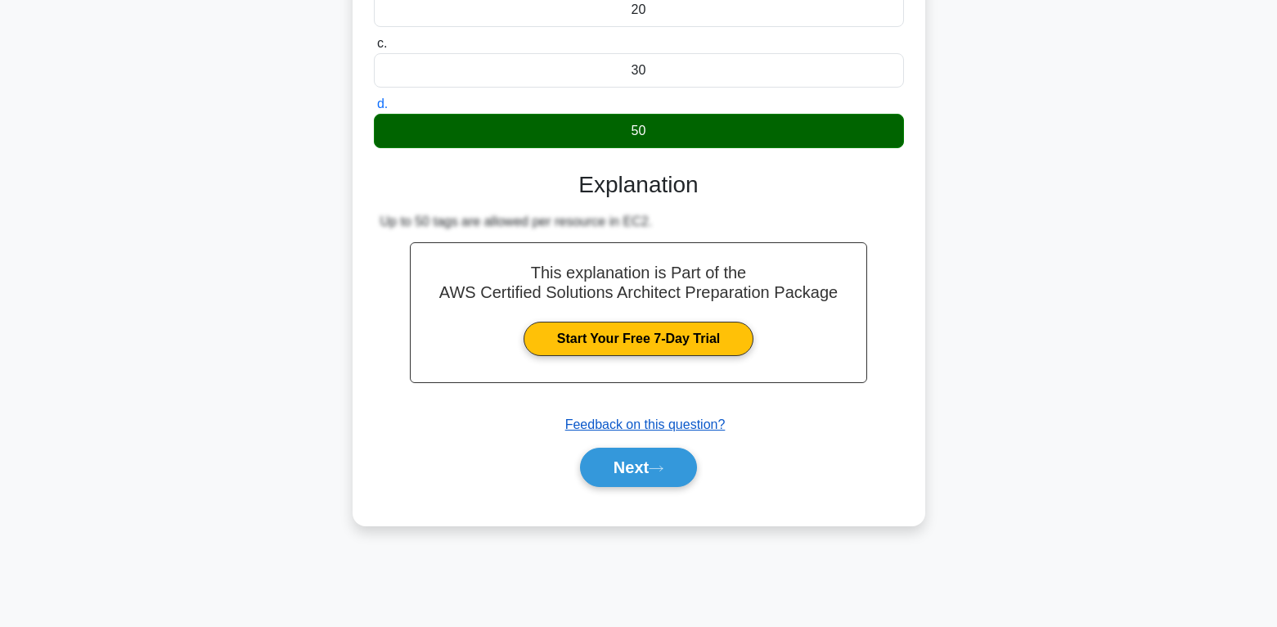
scroll to position [257, 0]
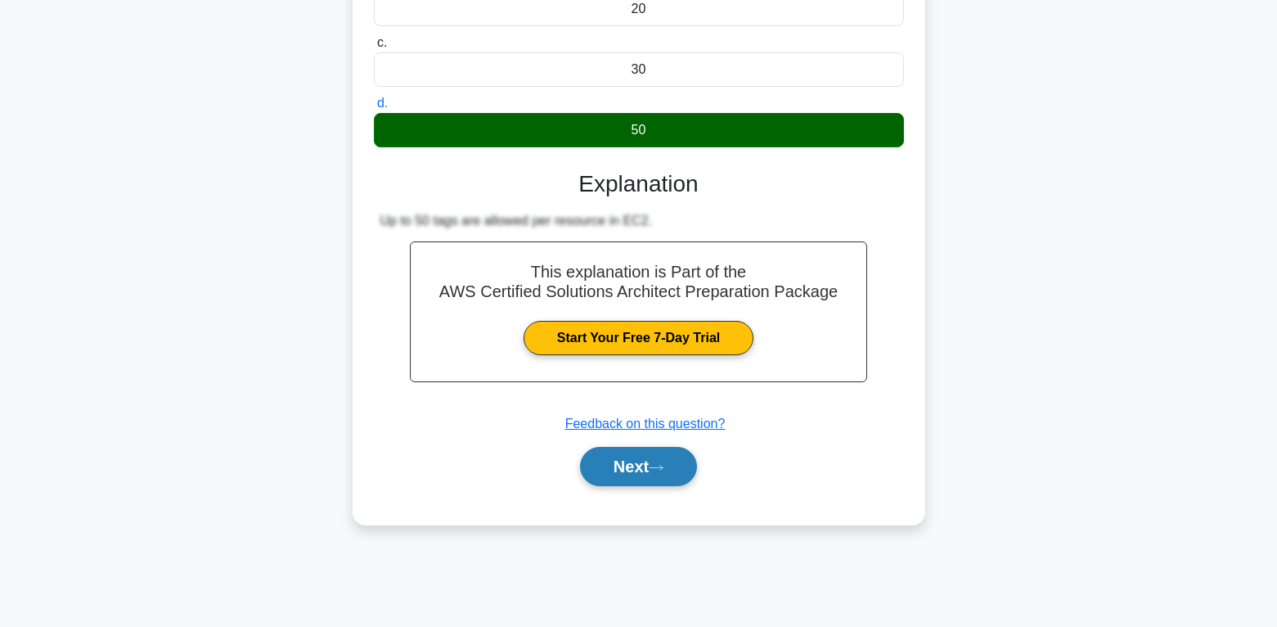
click at [663, 471] on icon at bounding box center [656, 467] width 15 height 9
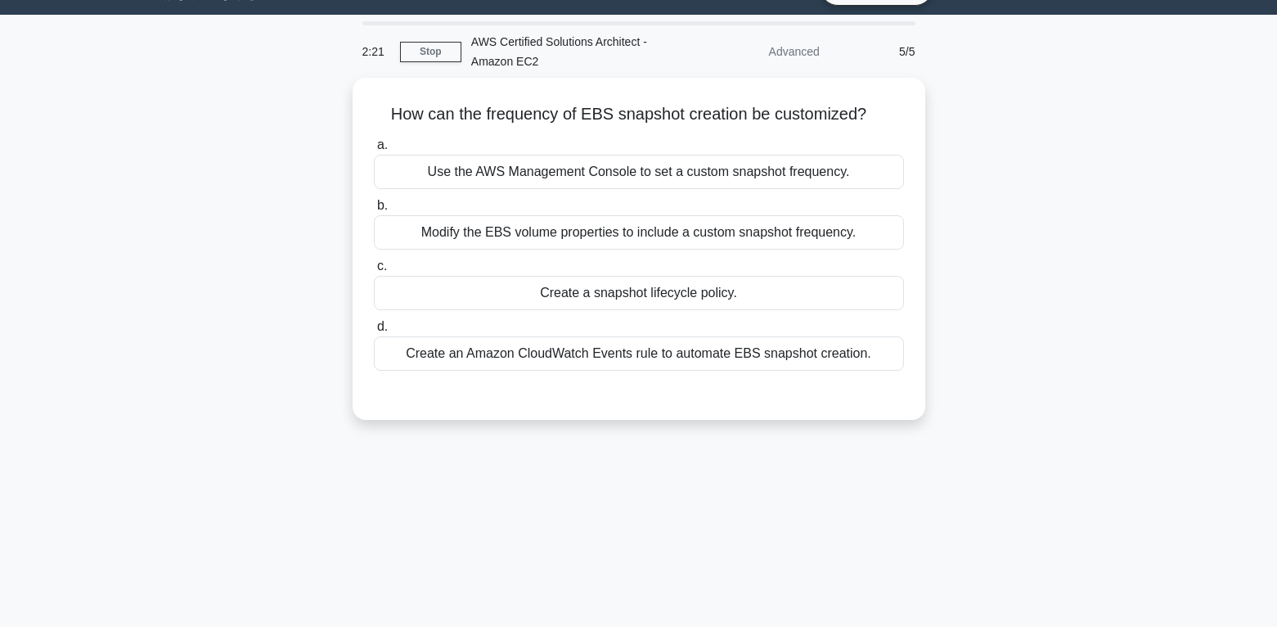
scroll to position [11, 0]
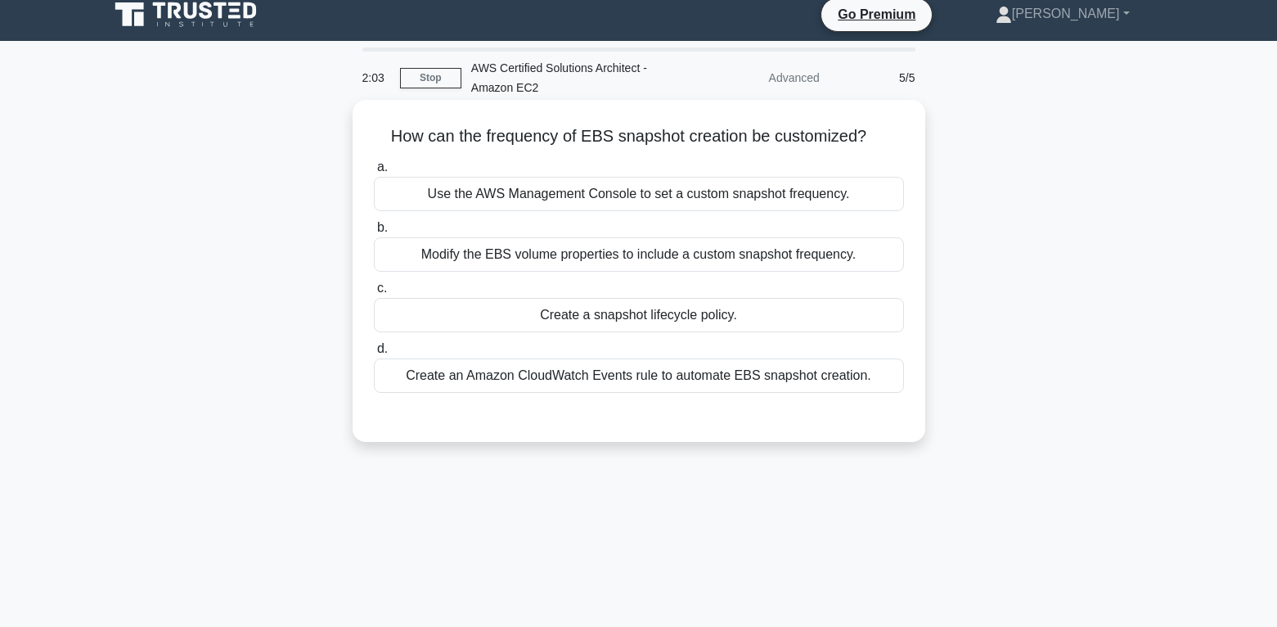
click at [649, 313] on div "Create a snapshot lifecycle policy." at bounding box center [639, 315] width 530 height 34
click at [374, 294] on input "c. Create a snapshot lifecycle policy." at bounding box center [374, 288] width 0 height 11
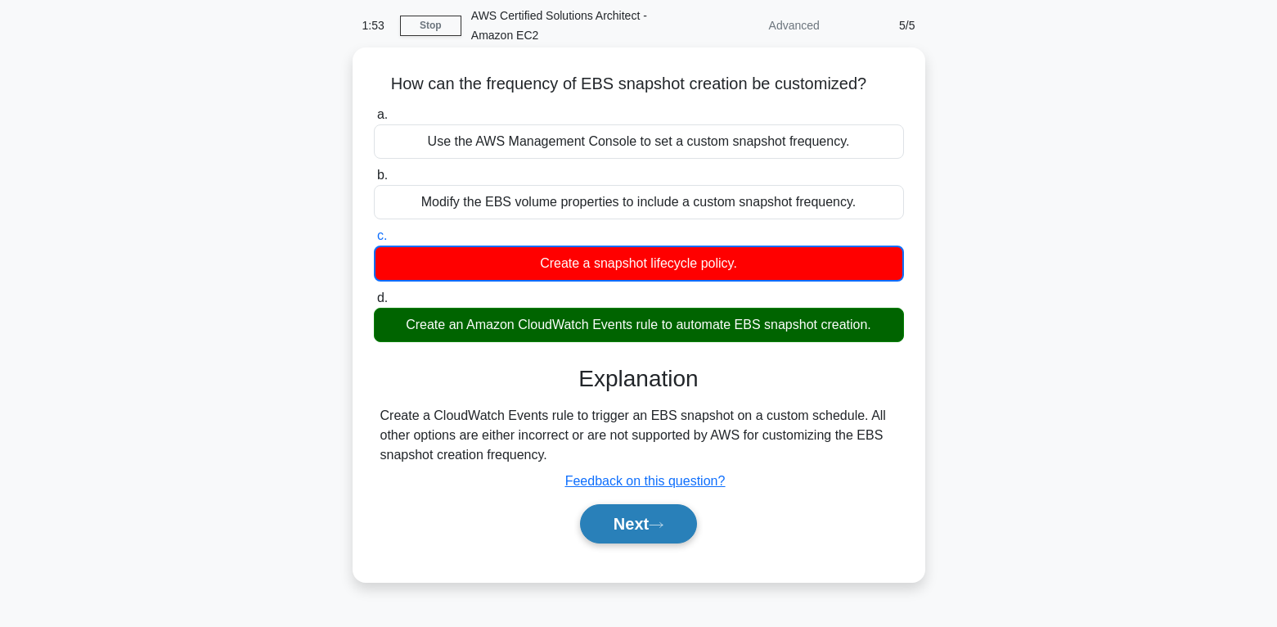
scroll to position [93, 0]
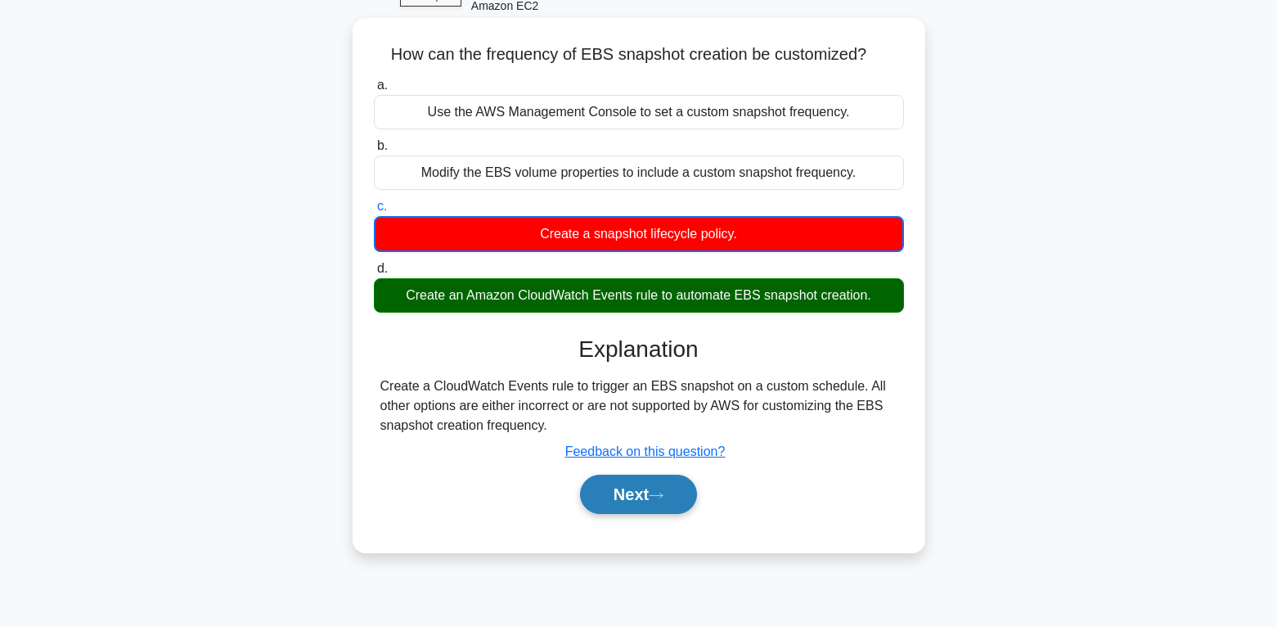
click at [677, 488] on button "Next" at bounding box center [638, 493] width 117 height 39
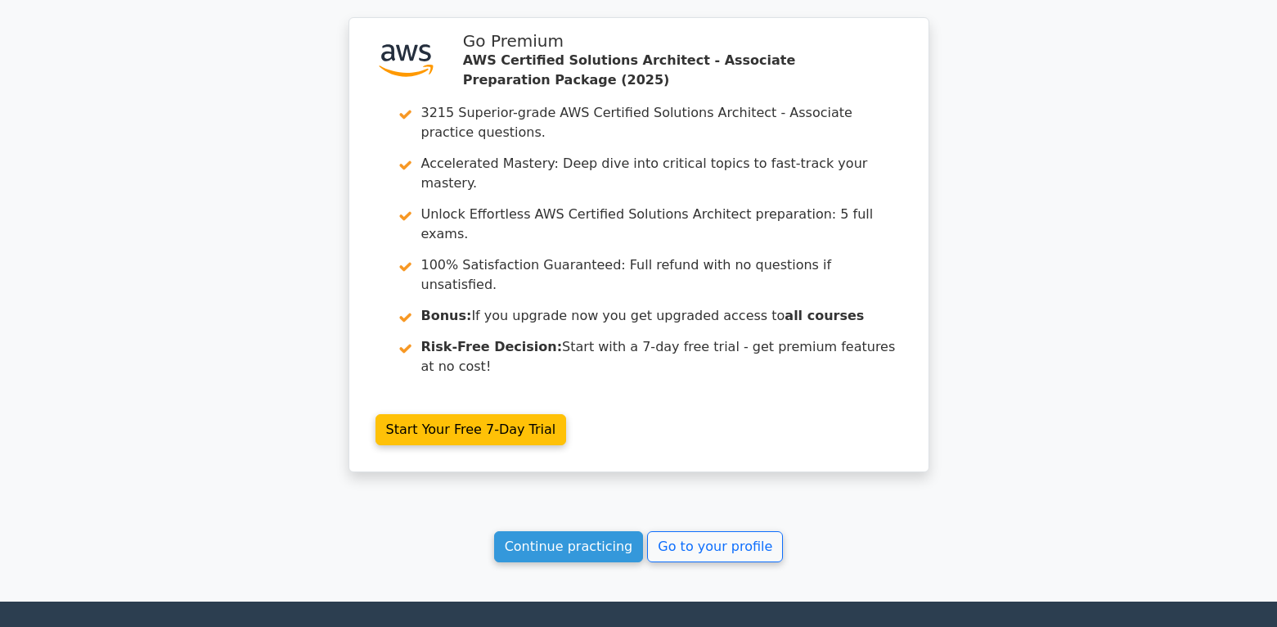
scroll to position [2245, 0]
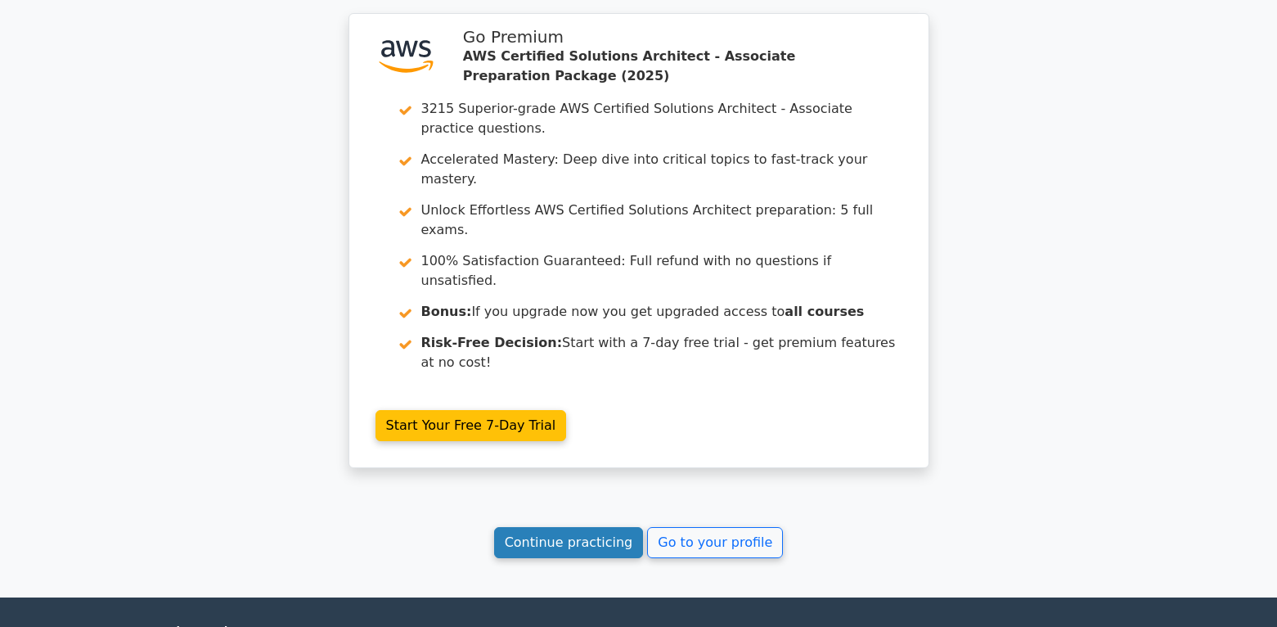
click at [584, 527] on link "Continue practicing" at bounding box center [569, 542] width 150 height 31
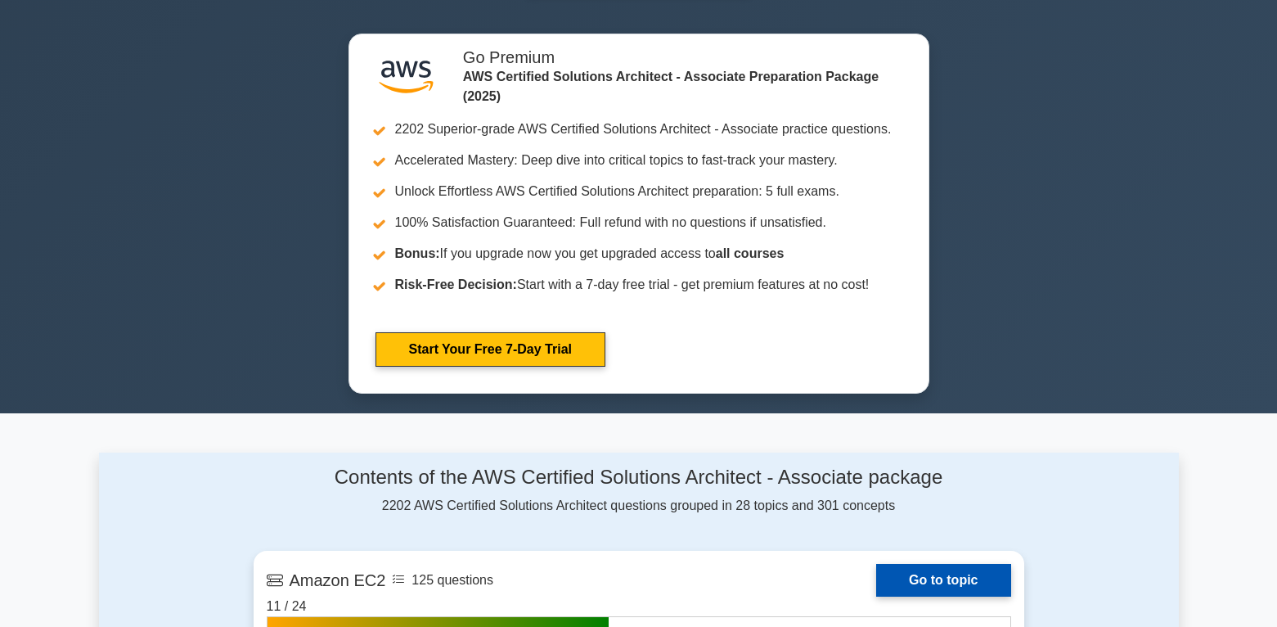
scroll to position [818, 0]
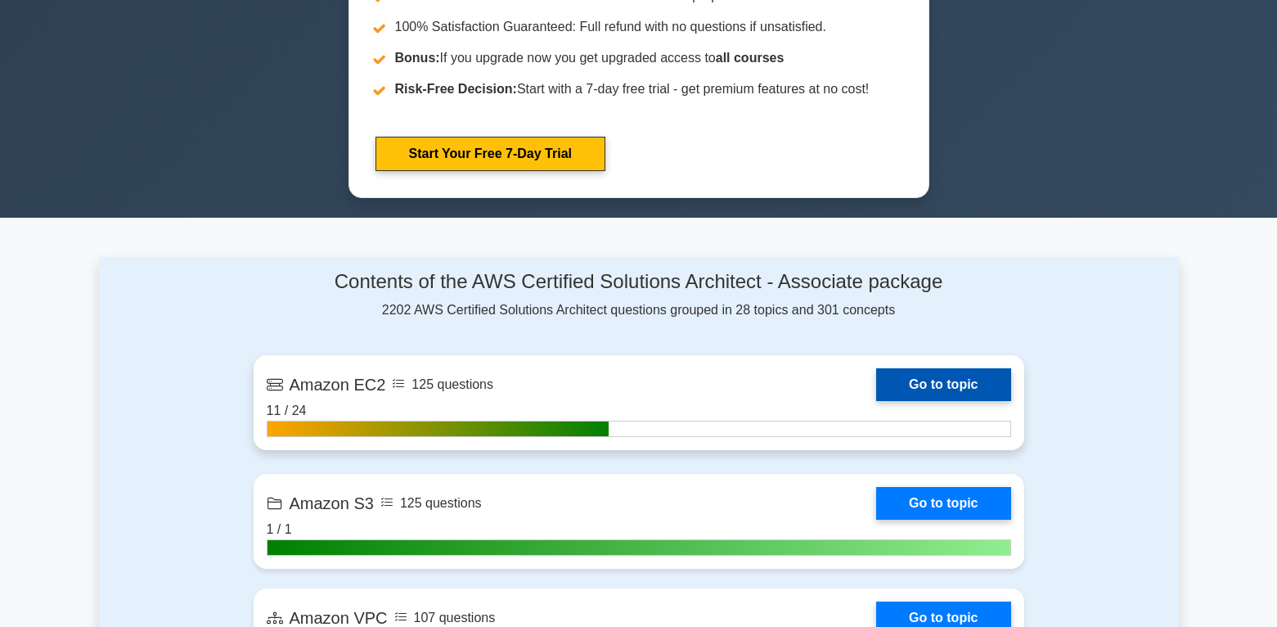
click at [934, 385] on link "Go to topic" at bounding box center [943, 384] width 134 height 33
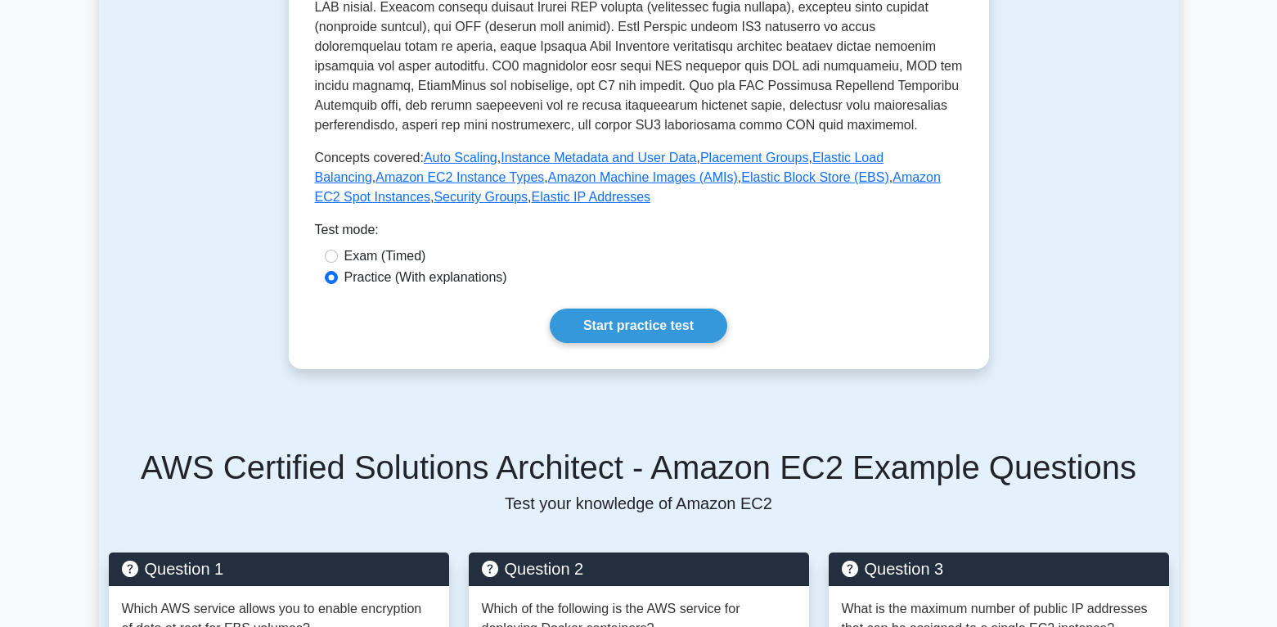
scroll to position [573, 0]
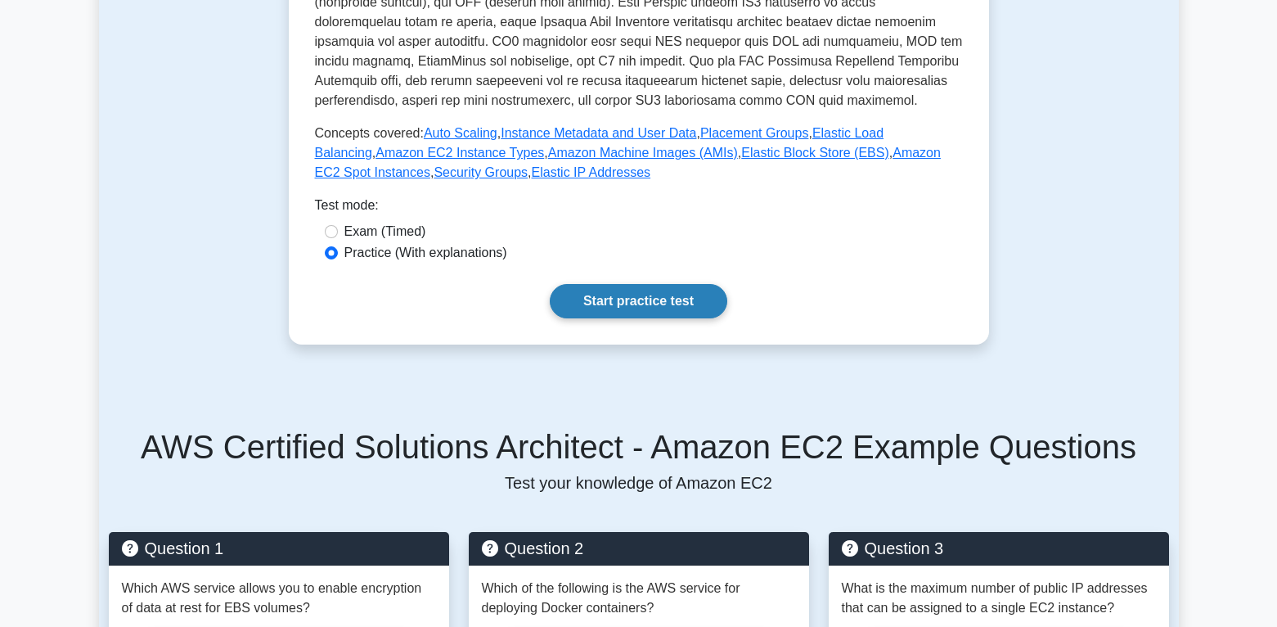
click at [659, 299] on link "Start practice test" at bounding box center [639, 301] width 178 height 34
click at [656, 292] on link "Start practice test" at bounding box center [639, 301] width 178 height 34
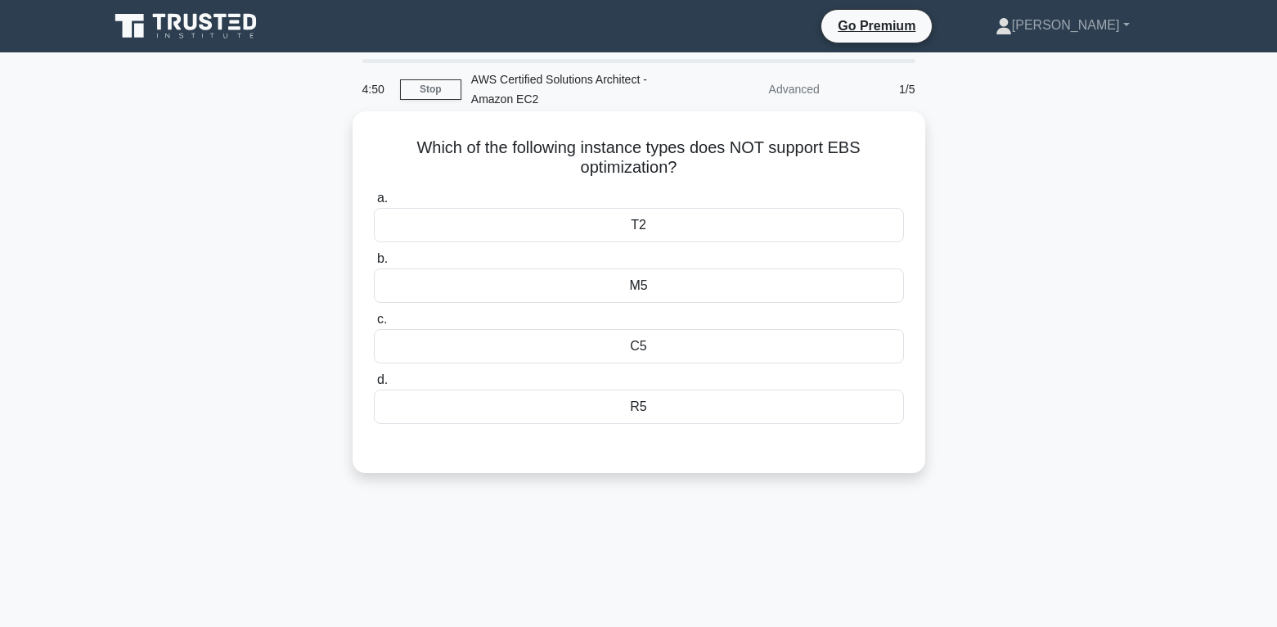
click at [632, 226] on div "T2" at bounding box center [639, 225] width 530 height 34
click at [374, 204] on input "a. T2" at bounding box center [374, 198] width 0 height 11
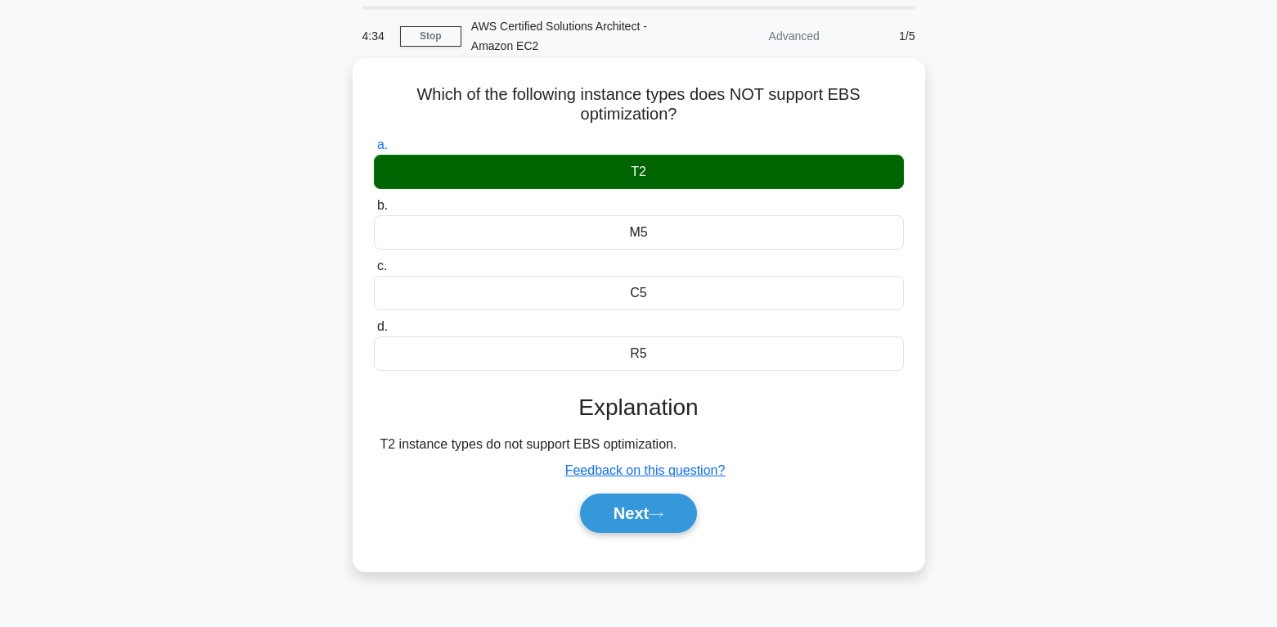
scroll to position [82, 0]
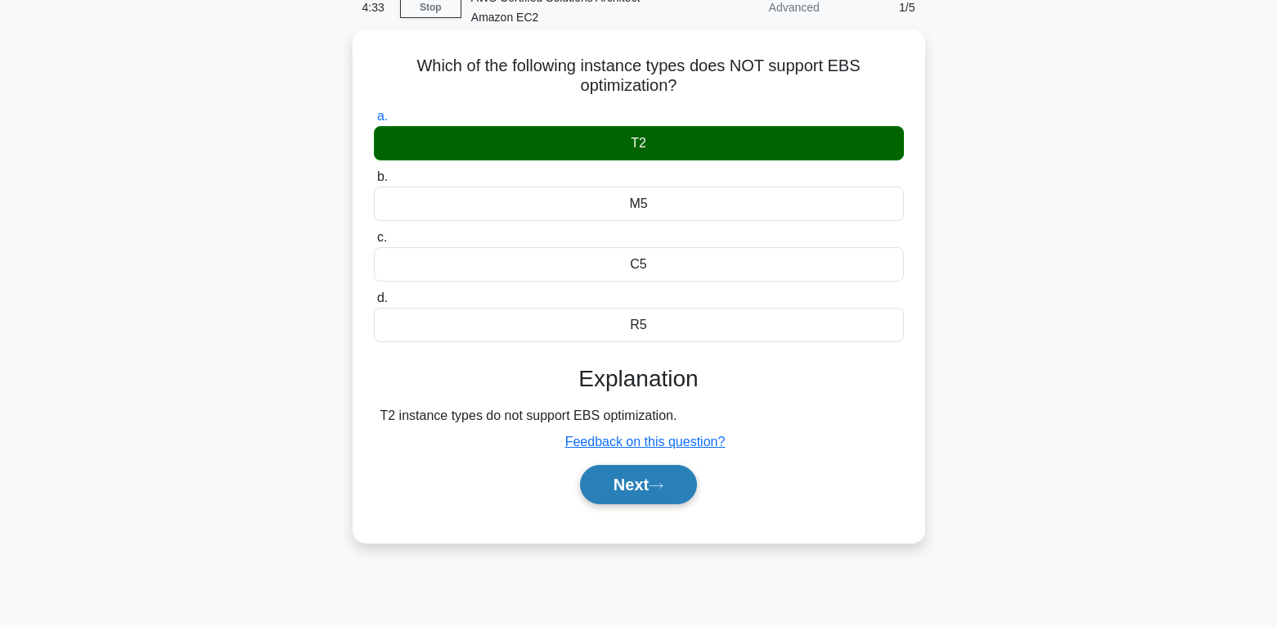
click at [663, 486] on icon at bounding box center [656, 485] width 15 height 9
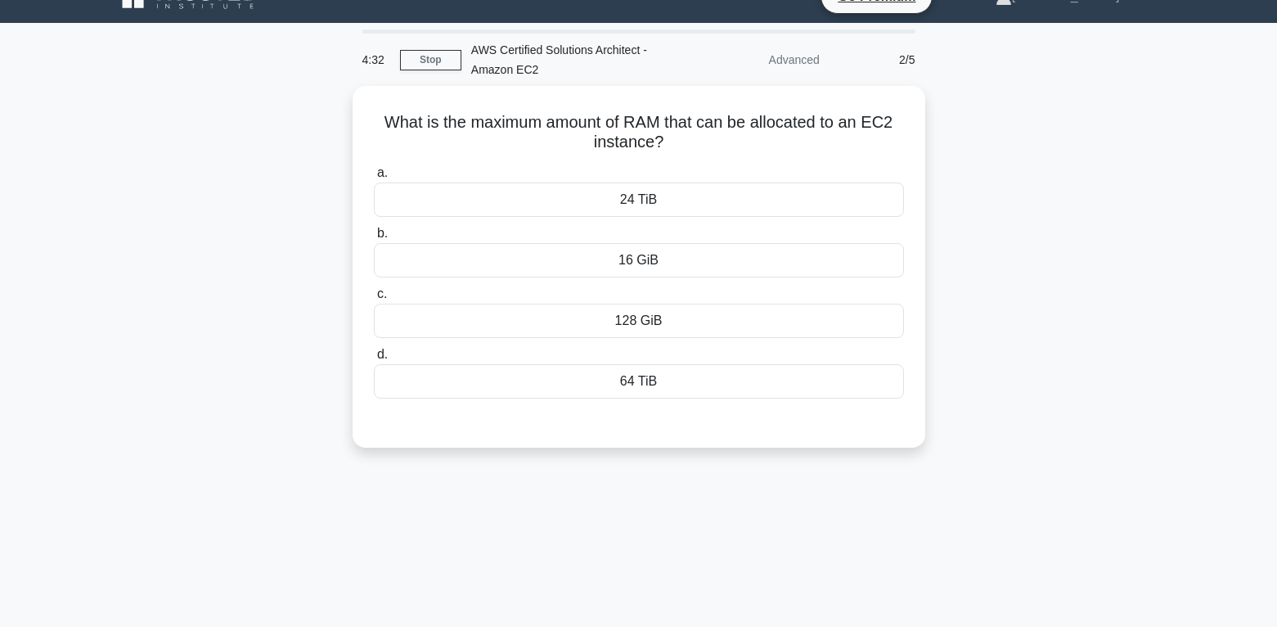
scroll to position [0, 0]
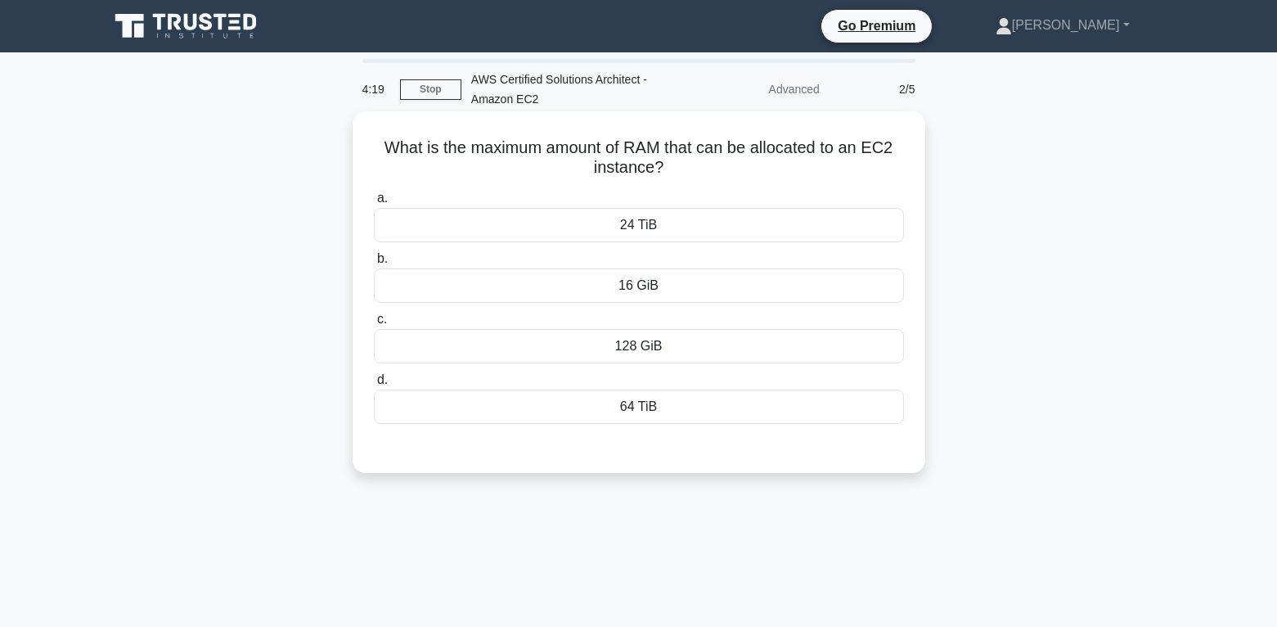
click at [643, 220] on div "24 TiB" at bounding box center [639, 225] width 530 height 34
click at [374, 204] on input "a. 24 TiB" at bounding box center [374, 198] width 0 height 11
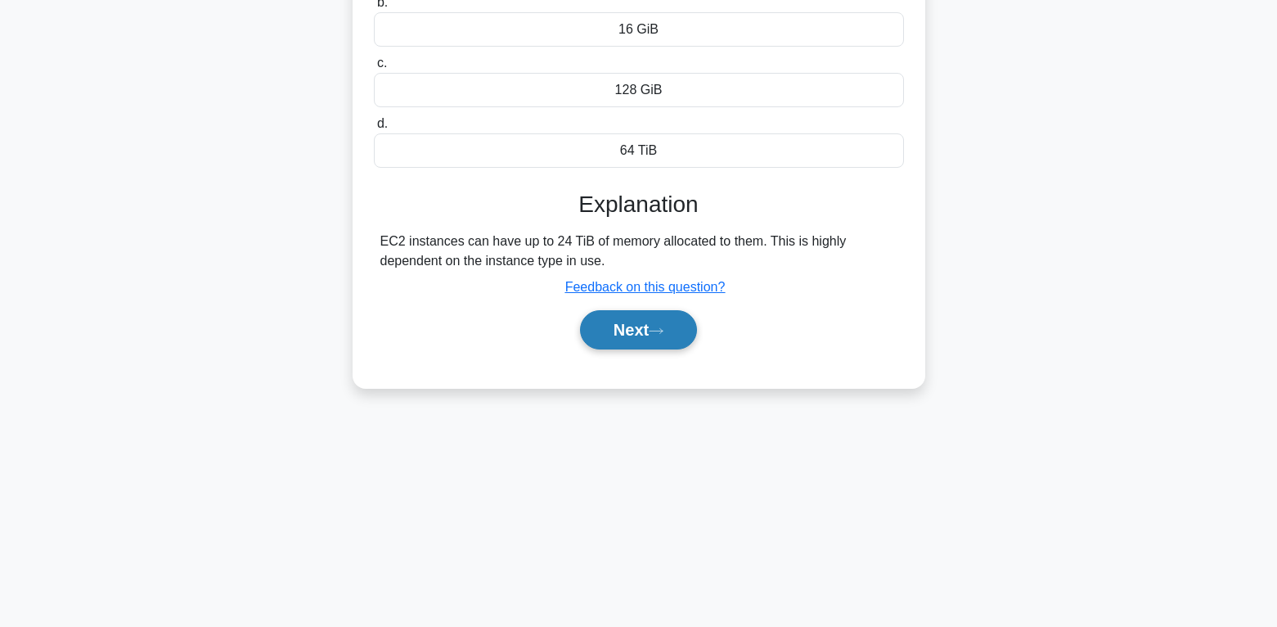
scroll to position [257, 0]
click at [663, 329] on icon at bounding box center [656, 330] width 15 height 9
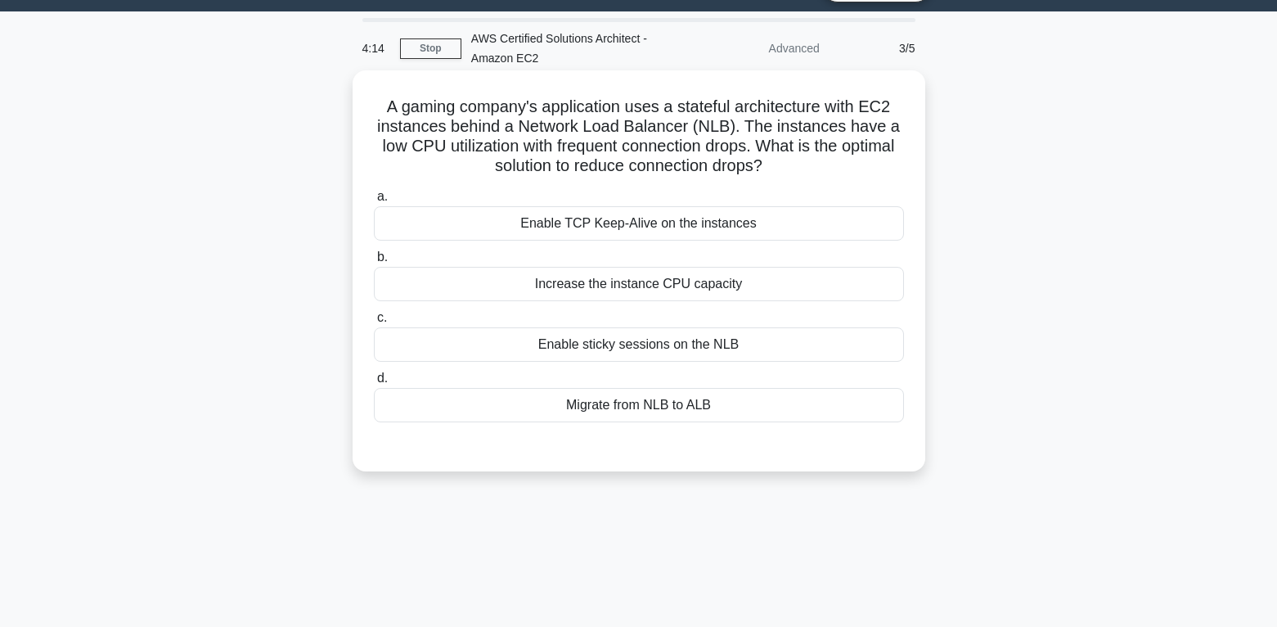
scroll to position [11, 0]
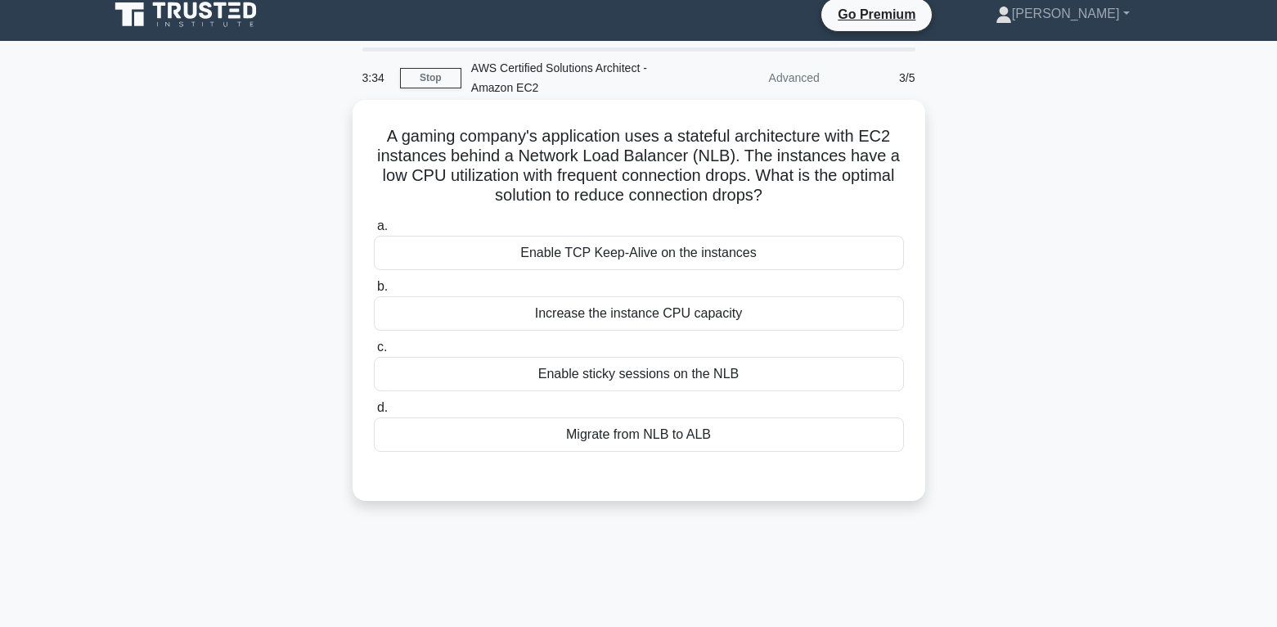
click at [711, 318] on div "Increase the instance CPU capacity" at bounding box center [639, 313] width 530 height 34
click at [374, 292] on input "b. Increase the instance CPU capacity" at bounding box center [374, 286] width 0 height 11
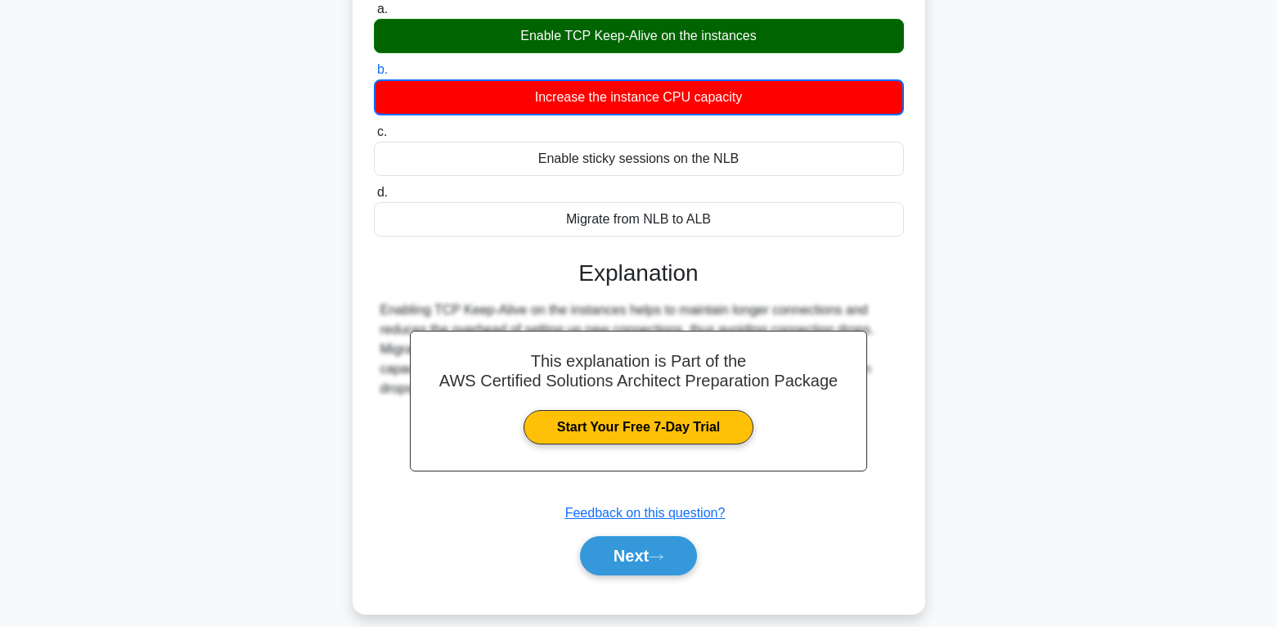
scroll to position [257, 0]
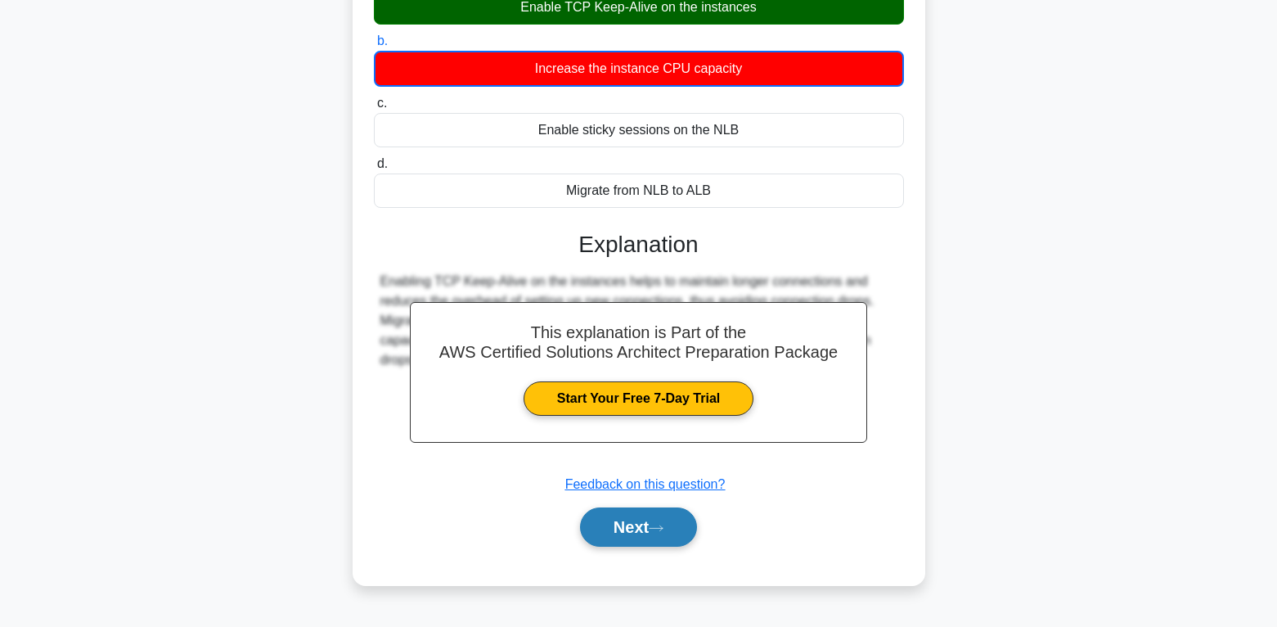
click at [663, 529] on icon at bounding box center [656, 527] width 13 height 5
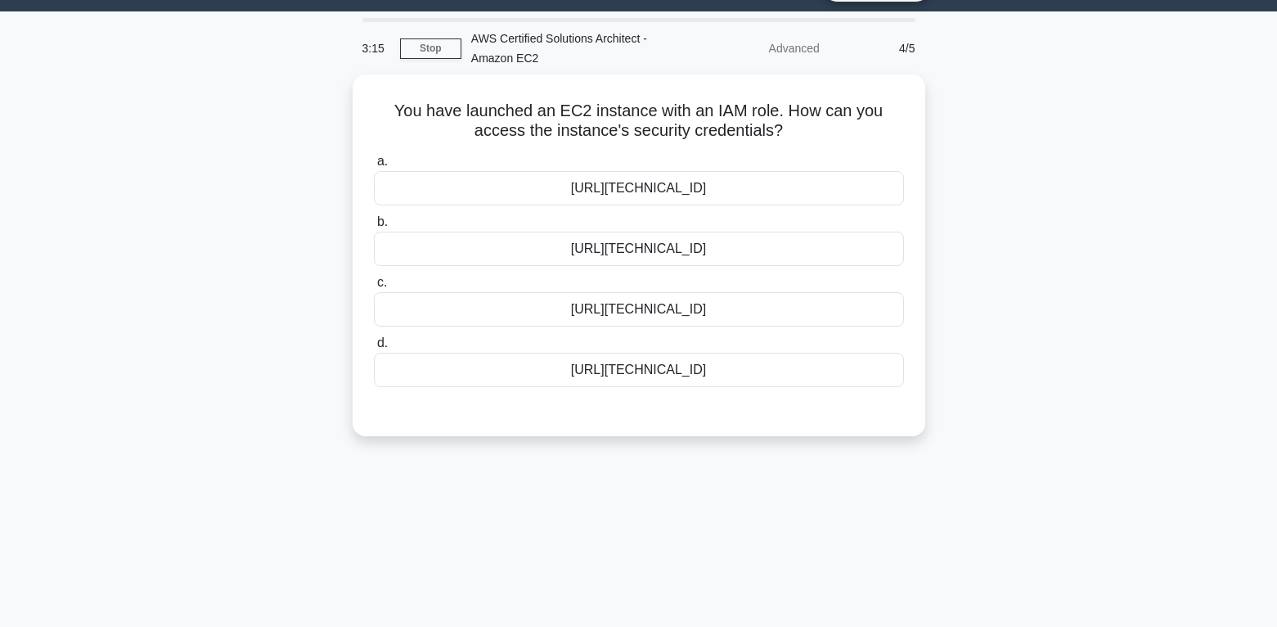
scroll to position [11, 0]
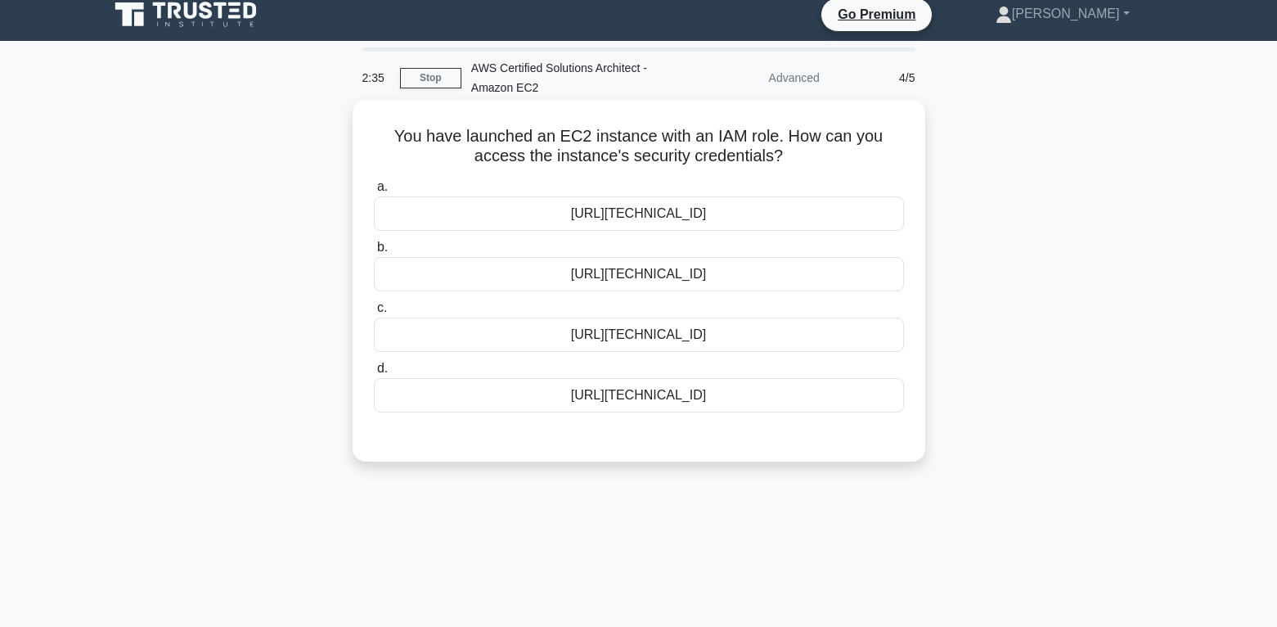
click at [721, 399] on div "http://169.254.169.254/latest/meta-data/iam/role-name" at bounding box center [639, 395] width 530 height 34
click at [374, 374] on input "d. http://169.254.169.254/latest/meta-data/iam/role-name" at bounding box center [374, 368] width 0 height 11
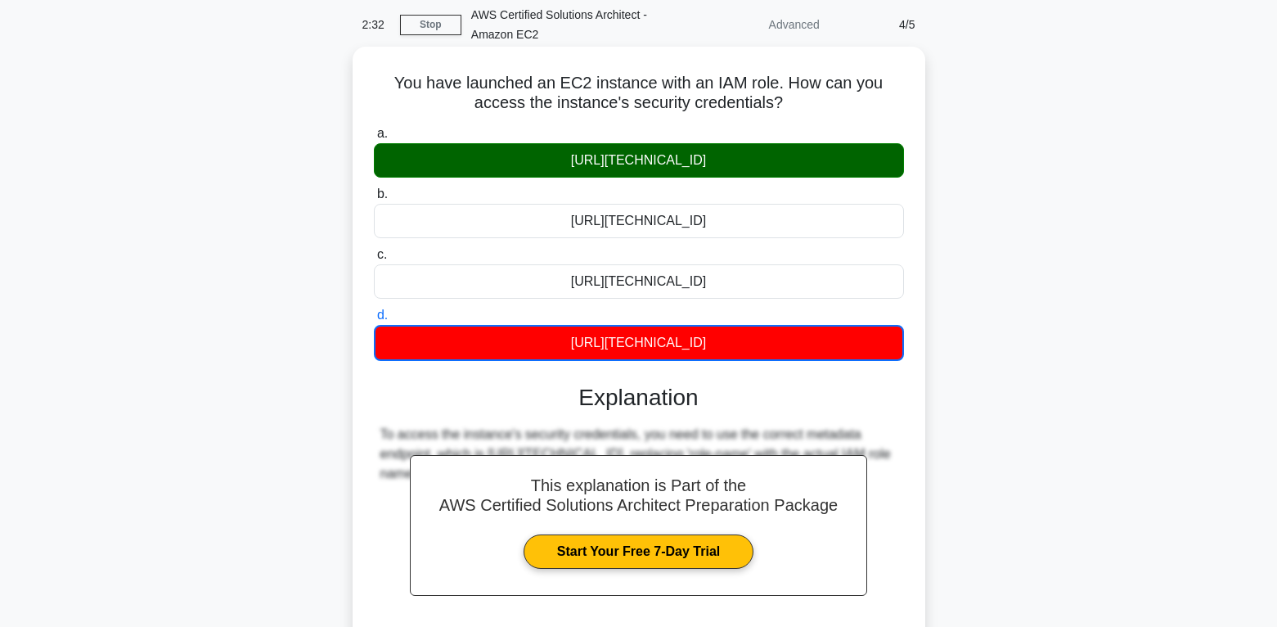
scroll to position [93, 0]
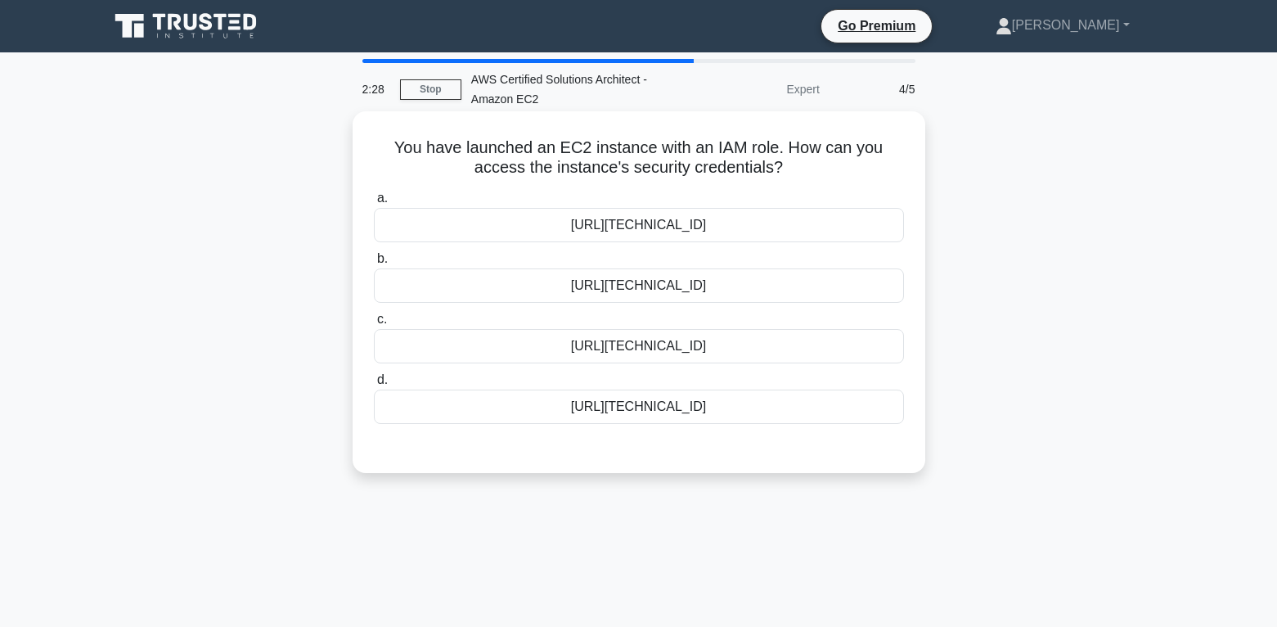
click at [607, 220] on div "[URL][TECHNICAL_ID]" at bounding box center [639, 225] width 530 height 34
click at [374, 204] on input "a. [URL][TECHNICAL_ID]" at bounding box center [374, 198] width 0 height 11
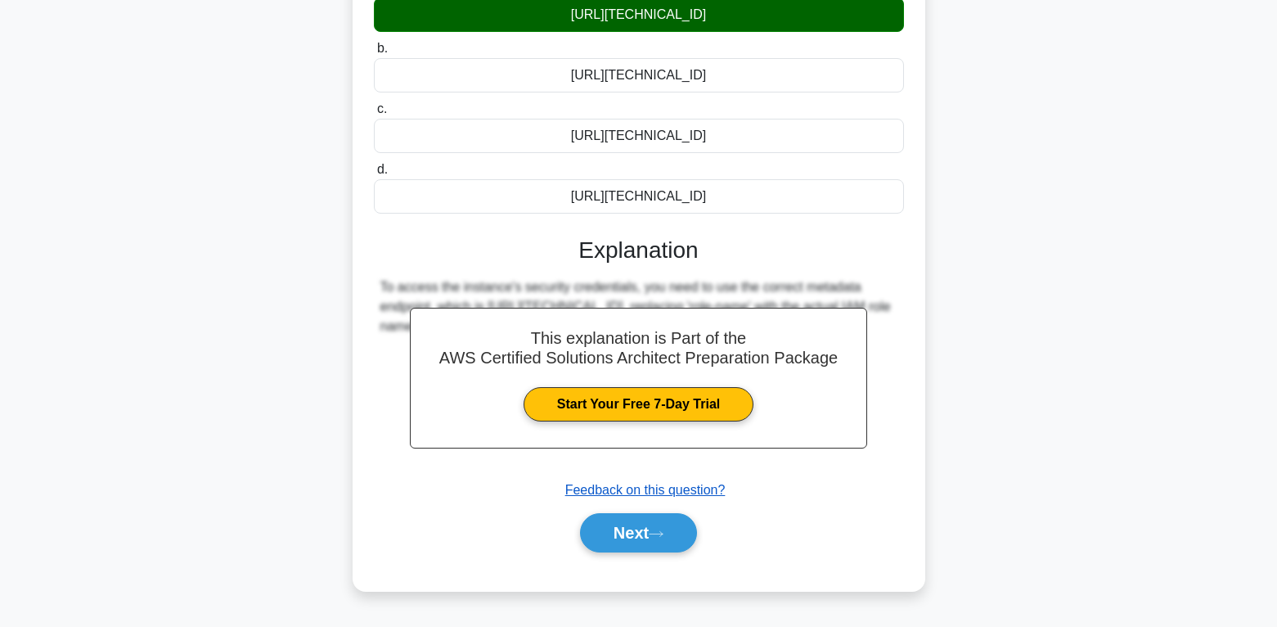
scroll to position [257, 0]
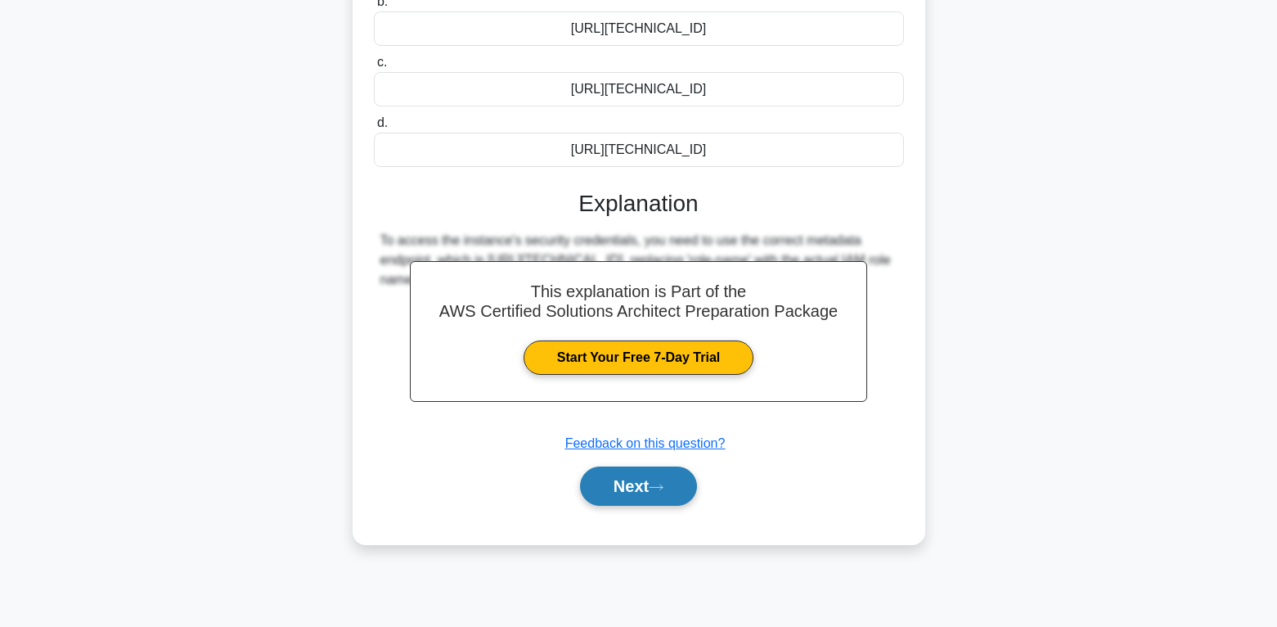
click at [666, 498] on button "Next" at bounding box center [638, 485] width 117 height 39
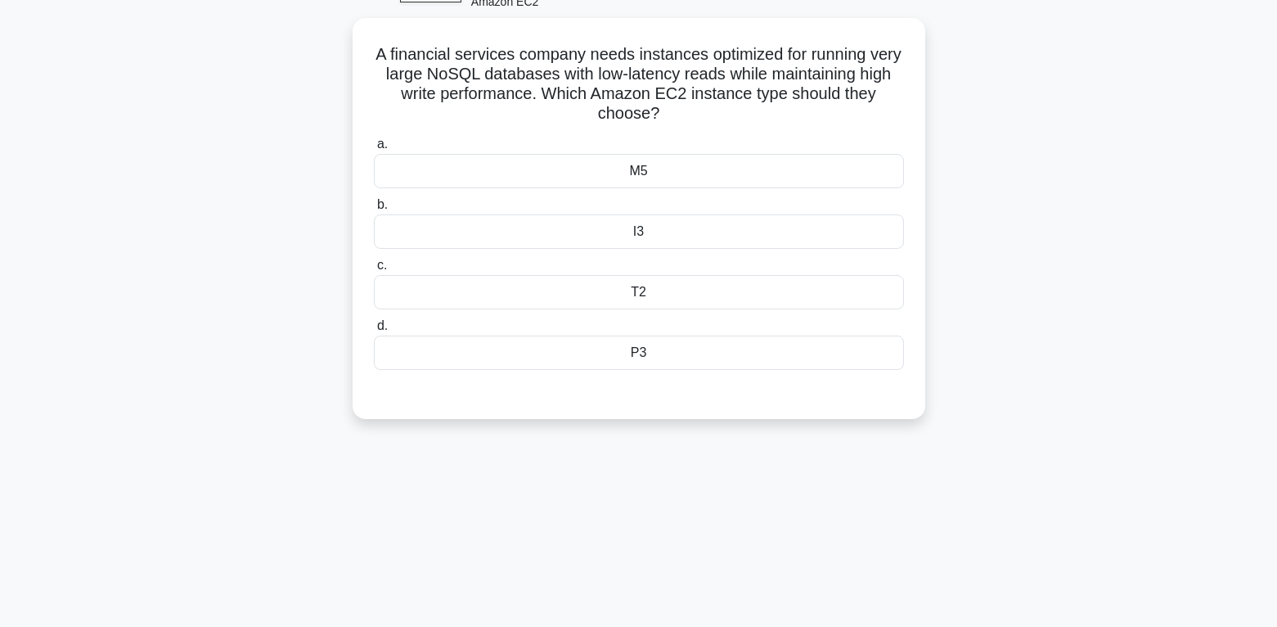
scroll to position [93, 0]
click at [627, 239] on div "I3" at bounding box center [639, 231] width 530 height 34
click at [374, 210] on input "b. I3" at bounding box center [374, 205] width 0 height 11
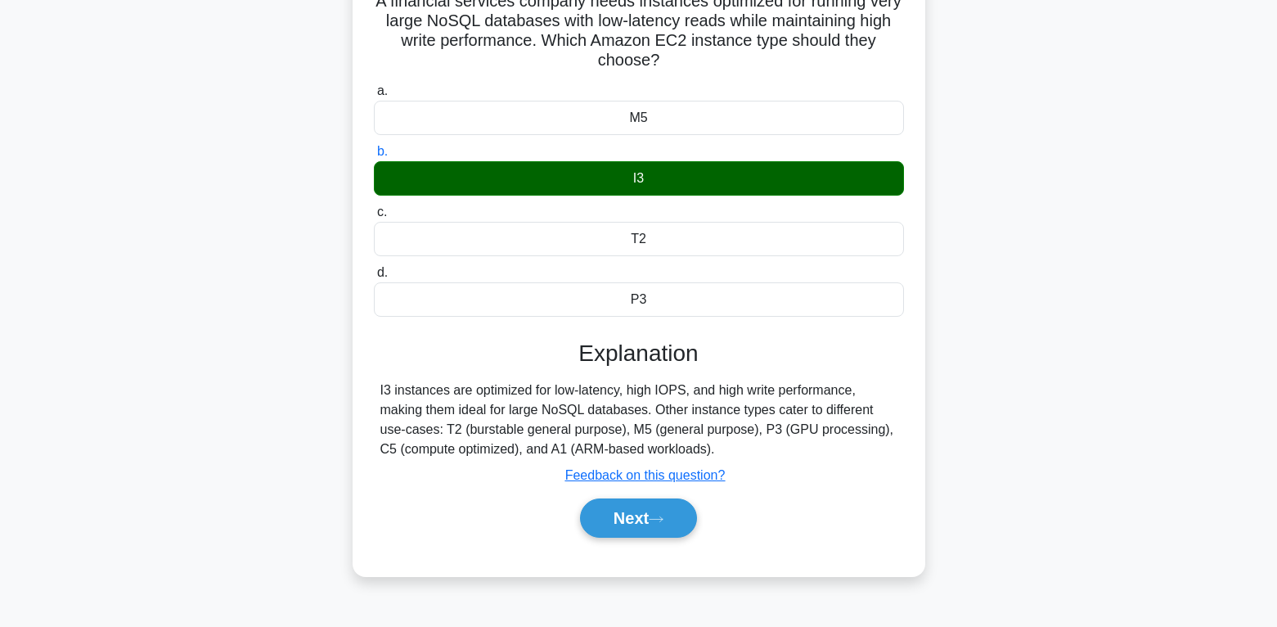
scroll to position [175, 0]
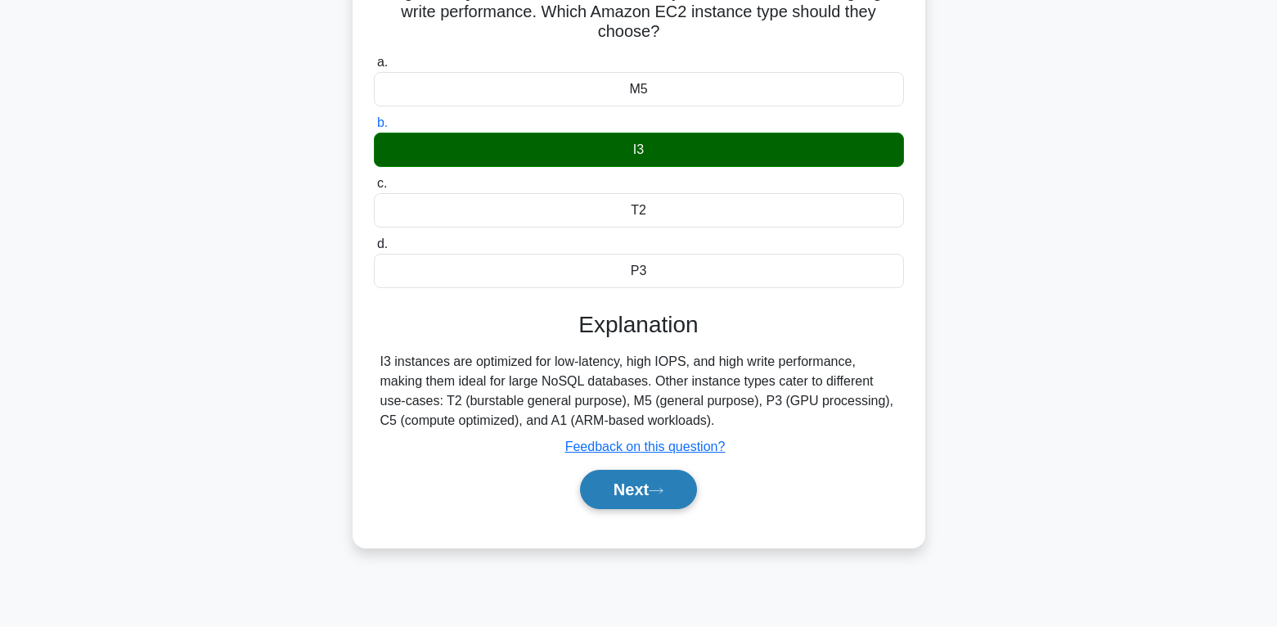
click at [663, 488] on icon at bounding box center [656, 490] width 15 height 9
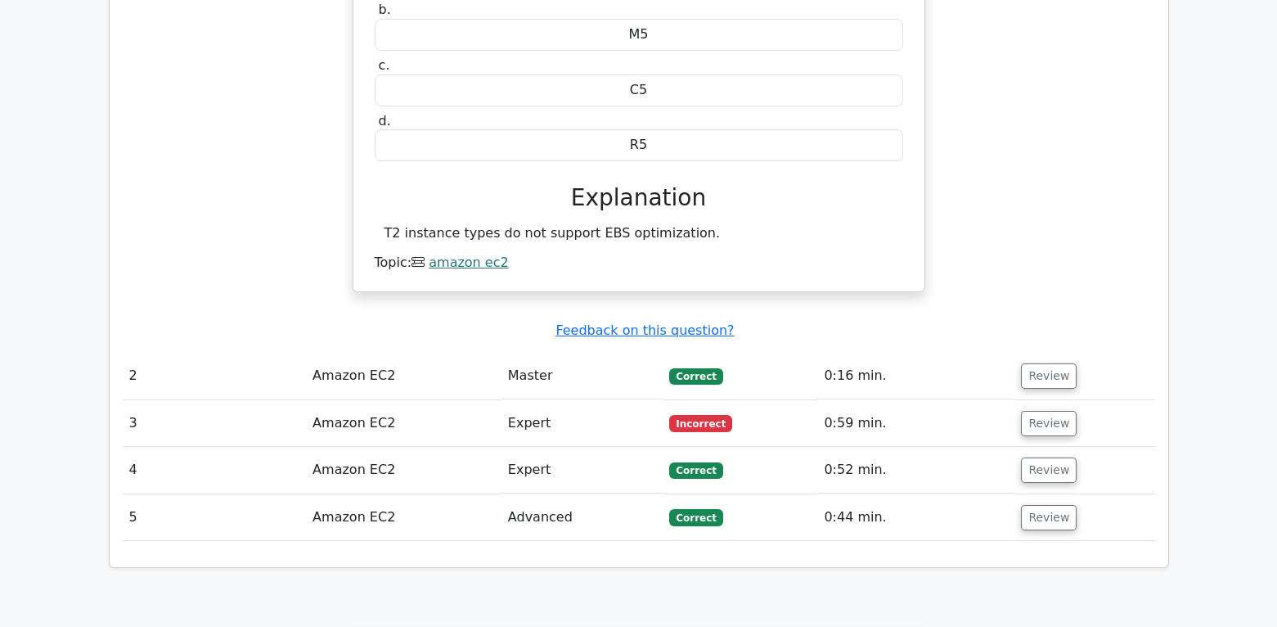
scroll to position [1718, 0]
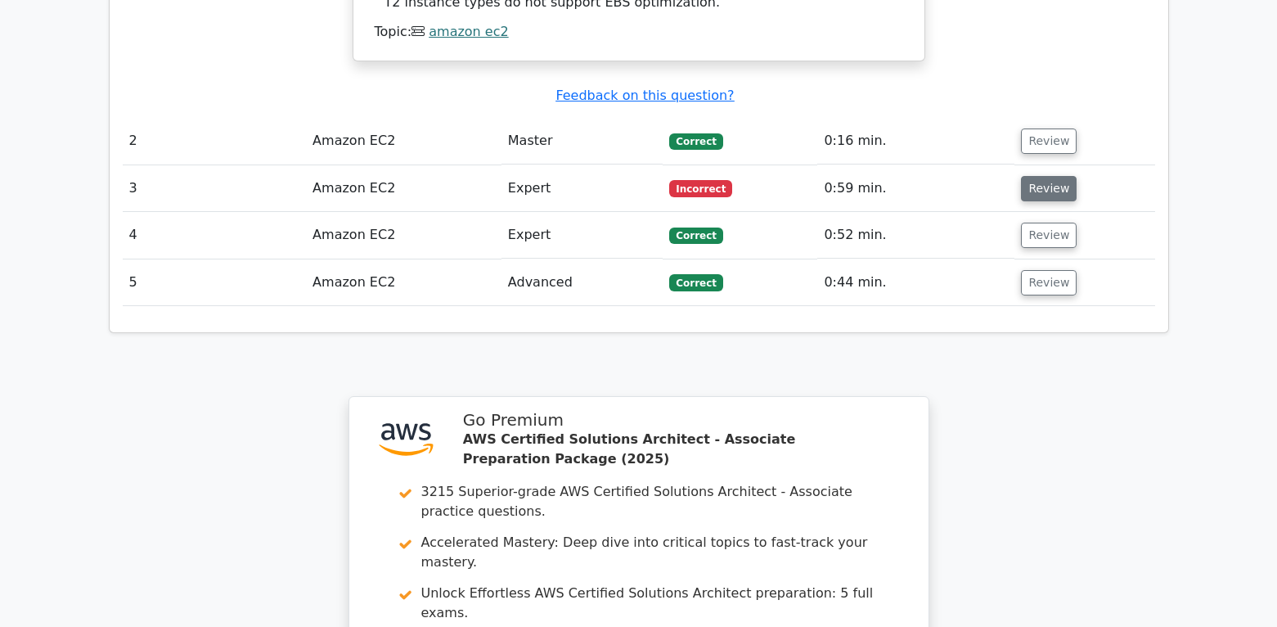
click at [1032, 176] on button "Review" at bounding box center [1049, 188] width 56 height 25
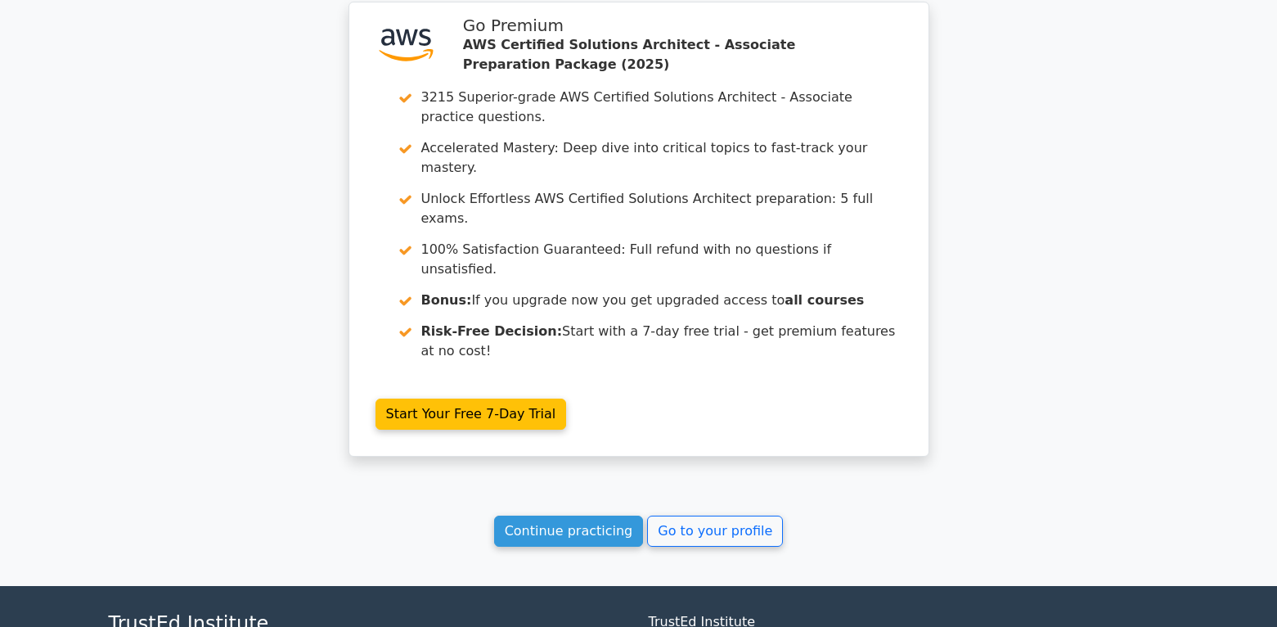
scroll to position [2820, 0]
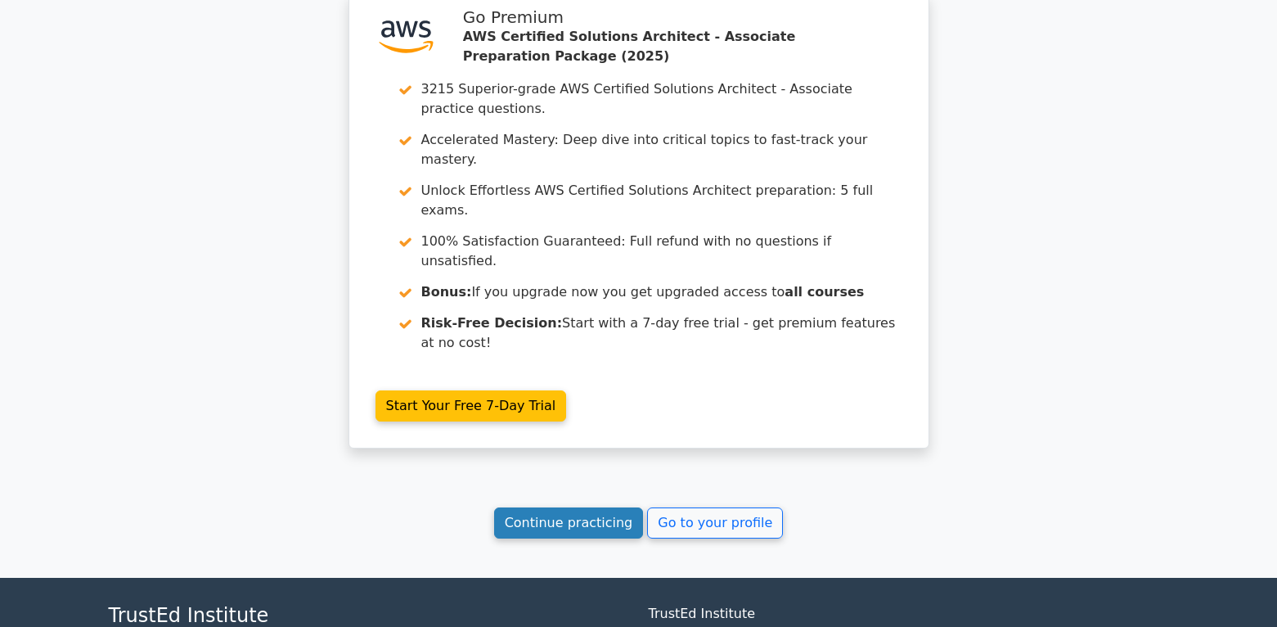
click at [600, 507] on link "Continue practicing" at bounding box center [569, 522] width 150 height 31
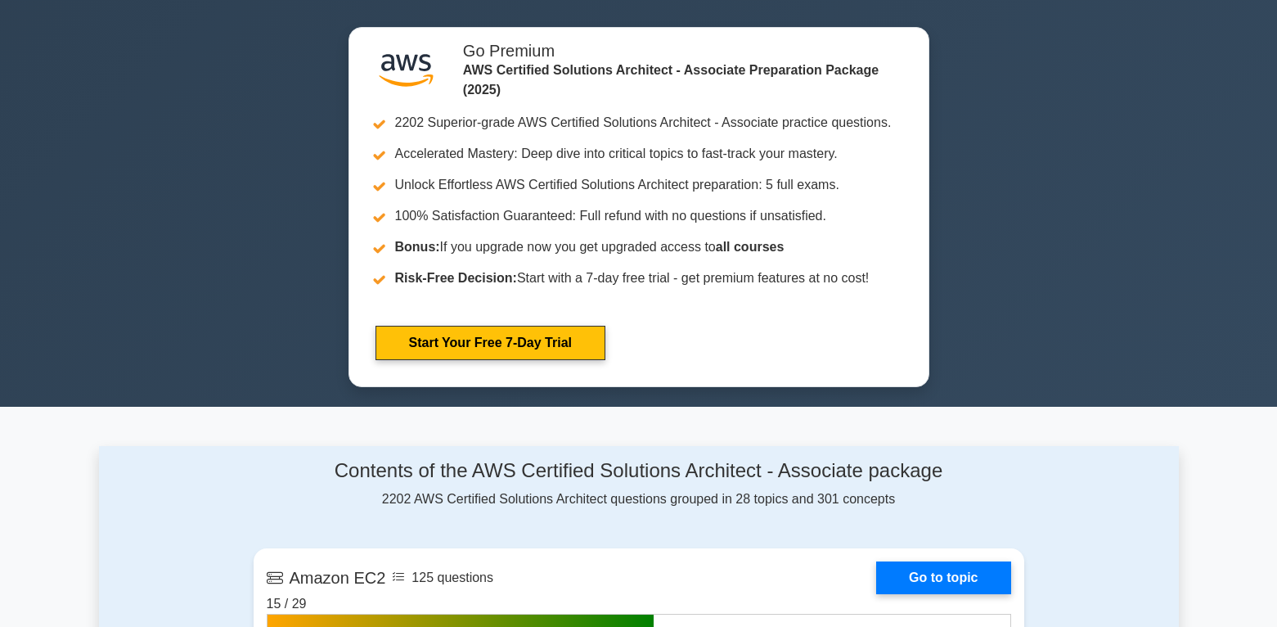
scroll to position [654, 0]
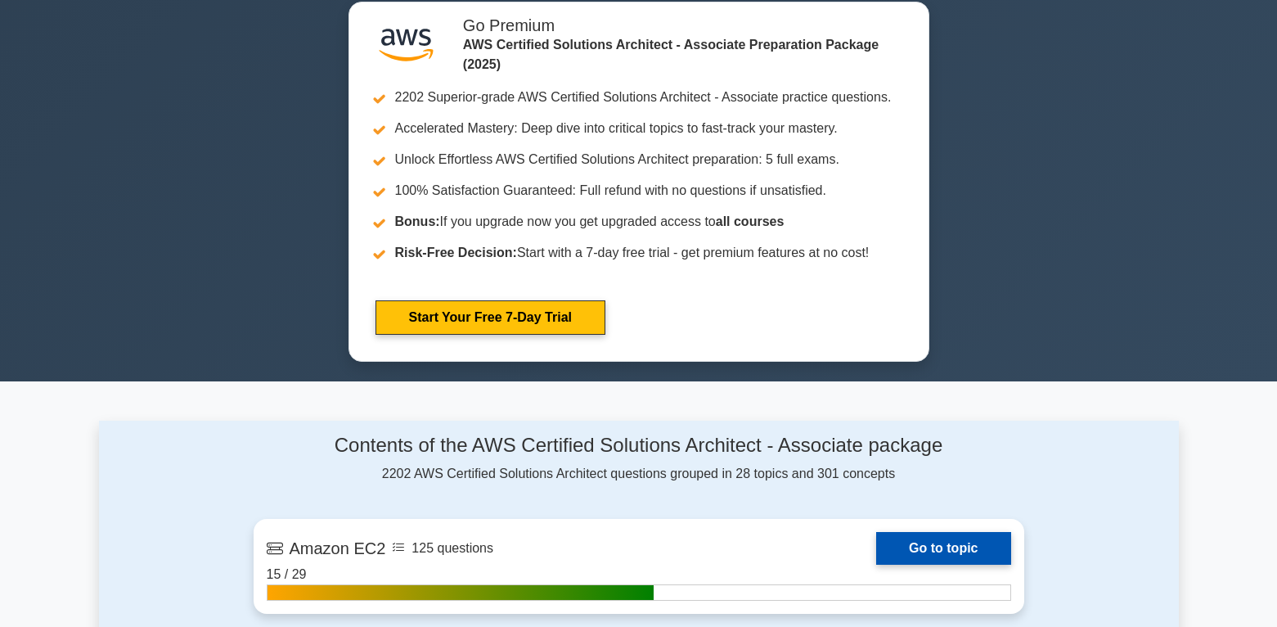
click at [944, 542] on link "Go to topic" at bounding box center [943, 548] width 134 height 33
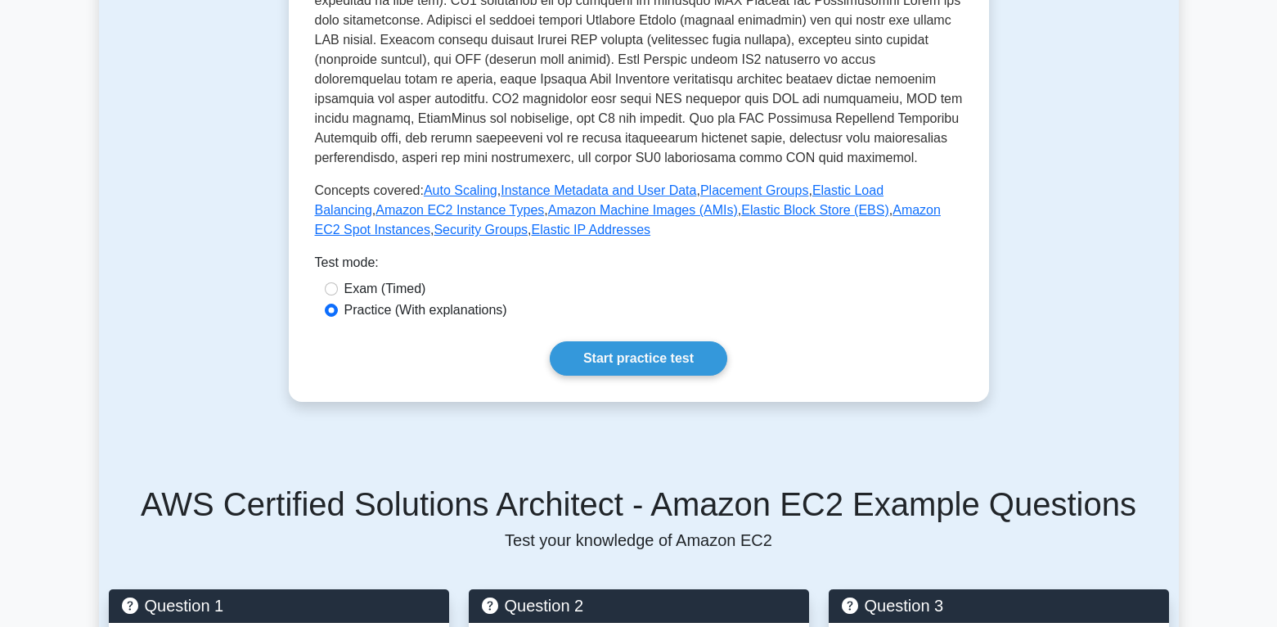
scroll to position [573, 0]
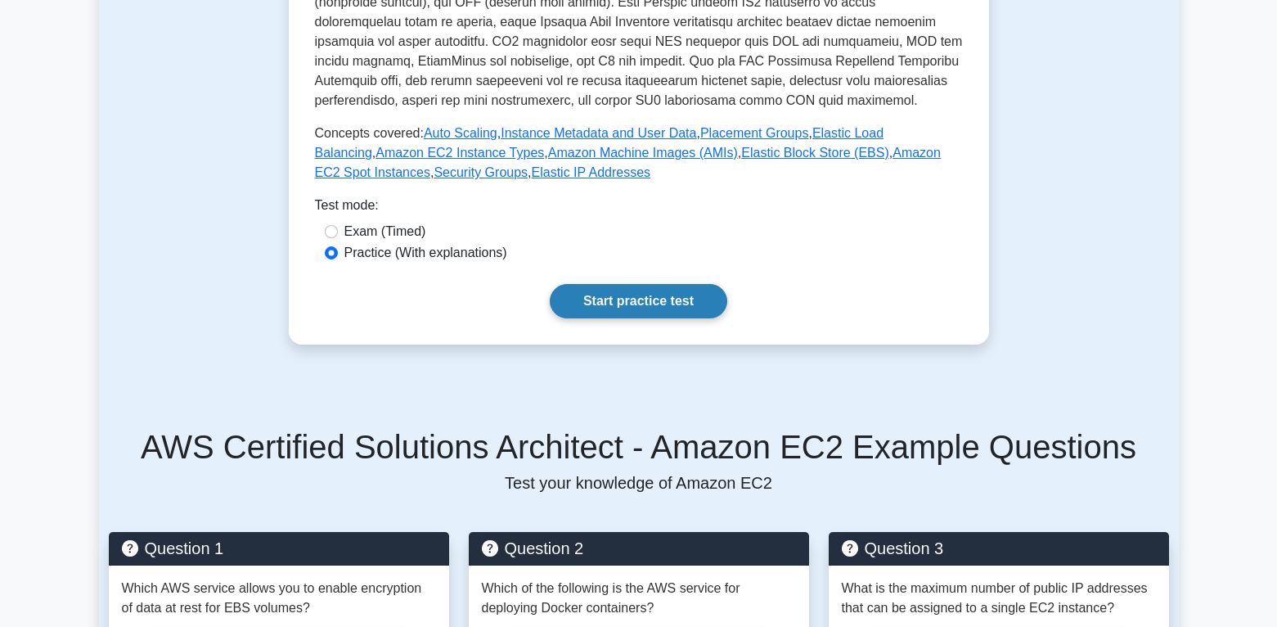
click at [642, 301] on link "Start practice test" at bounding box center [639, 301] width 178 height 34
click at [618, 290] on link "Start practice test" at bounding box center [639, 301] width 178 height 34
click at [642, 301] on link "Start practice test" at bounding box center [639, 301] width 178 height 34
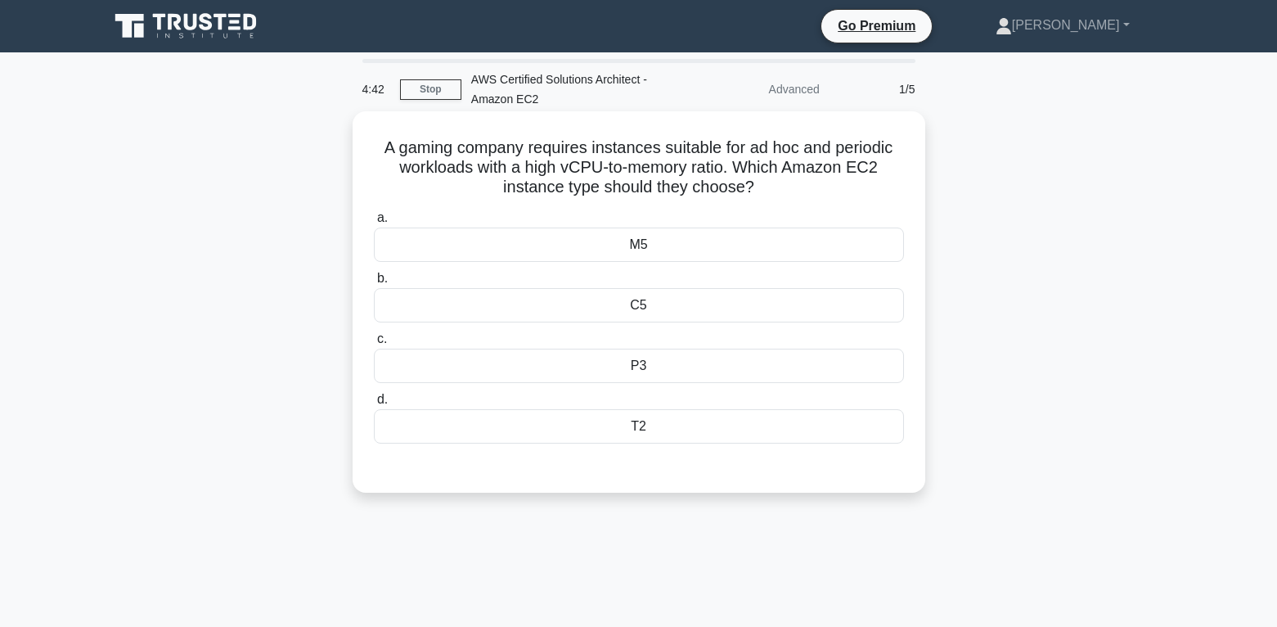
click at [642, 308] on div "C5" at bounding box center [639, 305] width 530 height 34
click at [374, 284] on input "b. C5" at bounding box center [374, 278] width 0 height 11
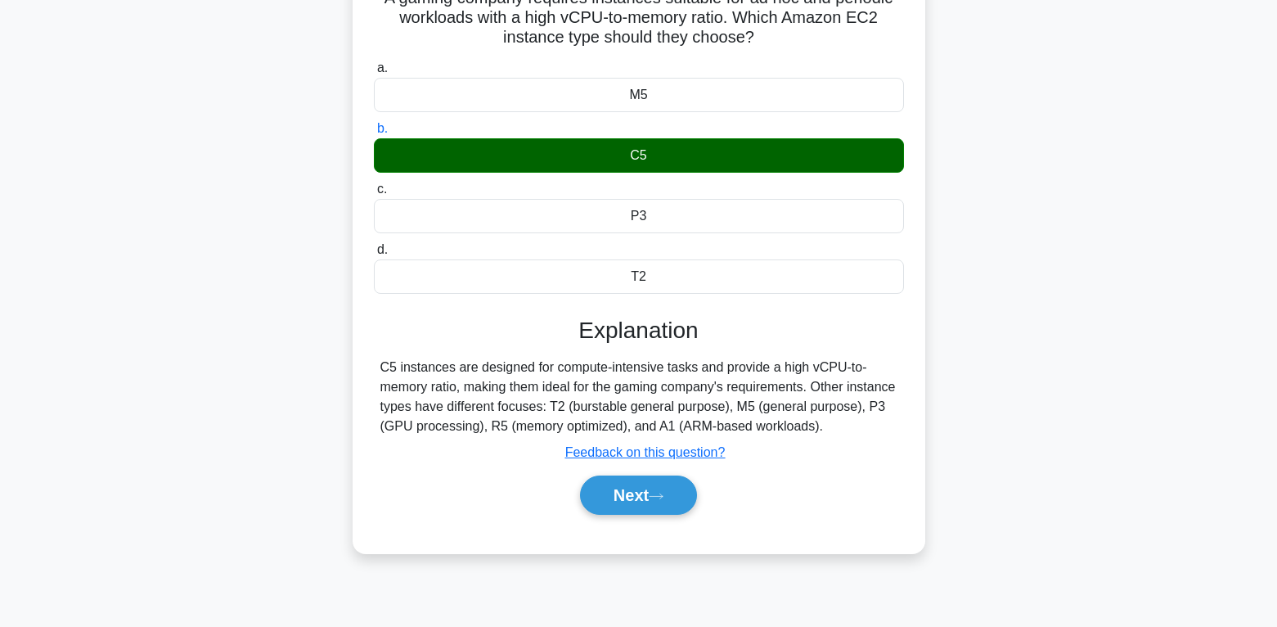
scroll to position [257, 0]
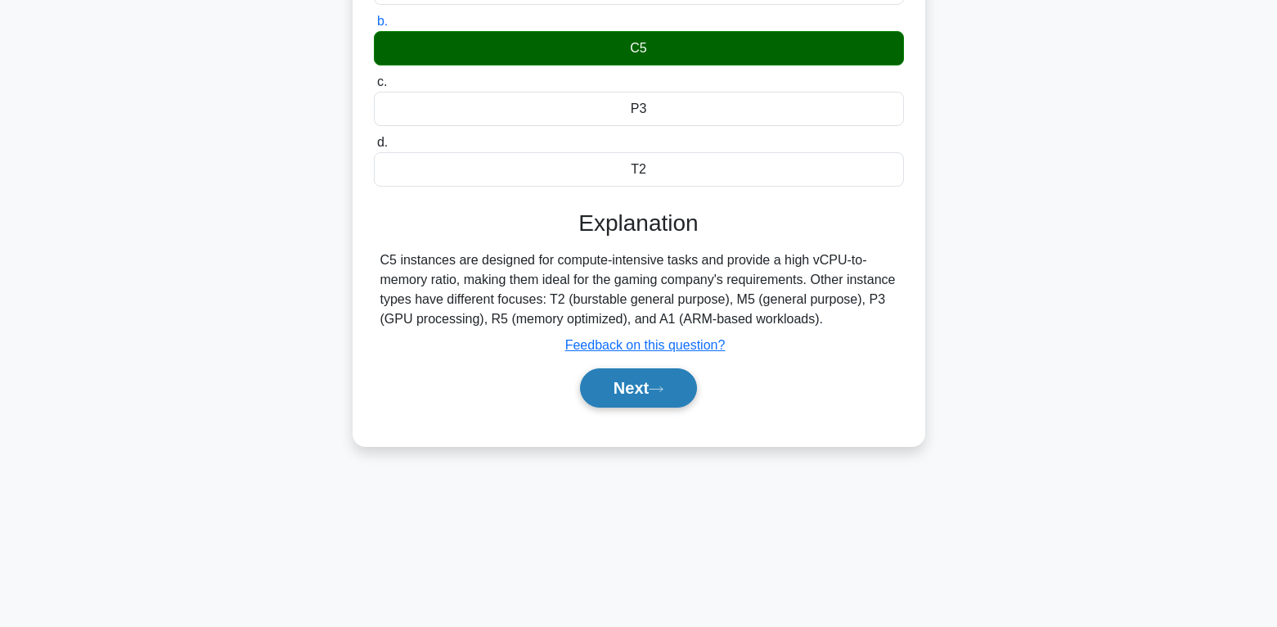
click at [675, 395] on button "Next" at bounding box center [638, 387] width 117 height 39
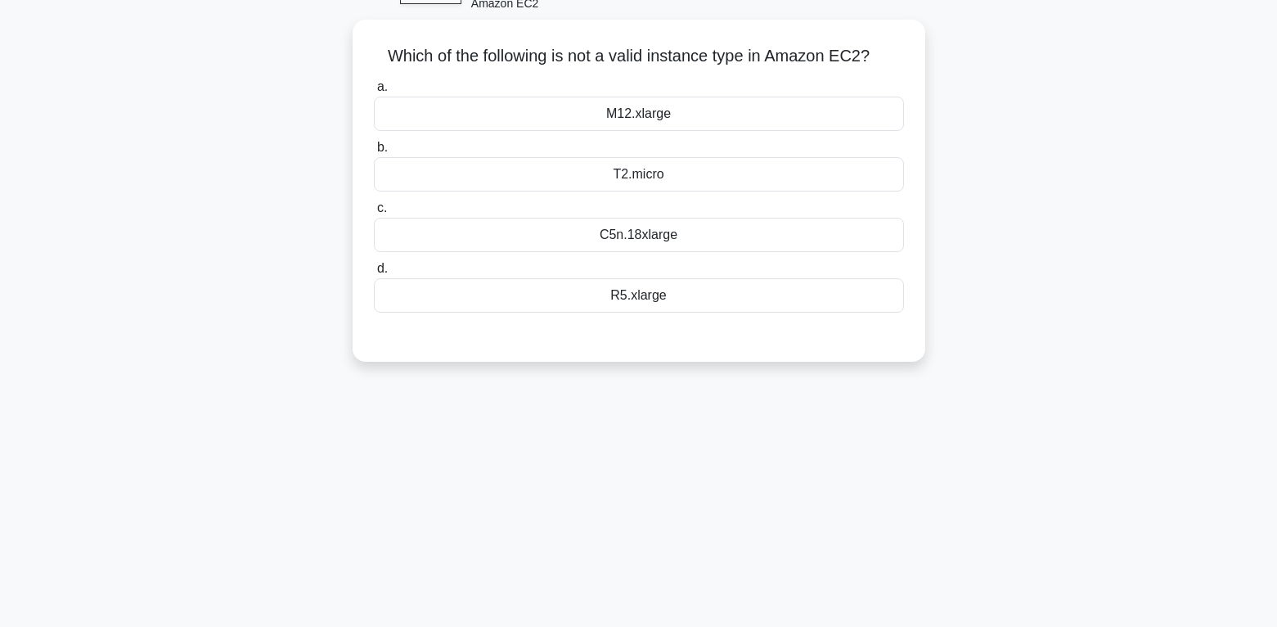
scroll to position [93, 0]
click at [634, 301] on div "R5.xlarge" at bounding box center [639, 293] width 530 height 34
click at [374, 272] on input "d. R5.xlarge" at bounding box center [374, 267] width 0 height 11
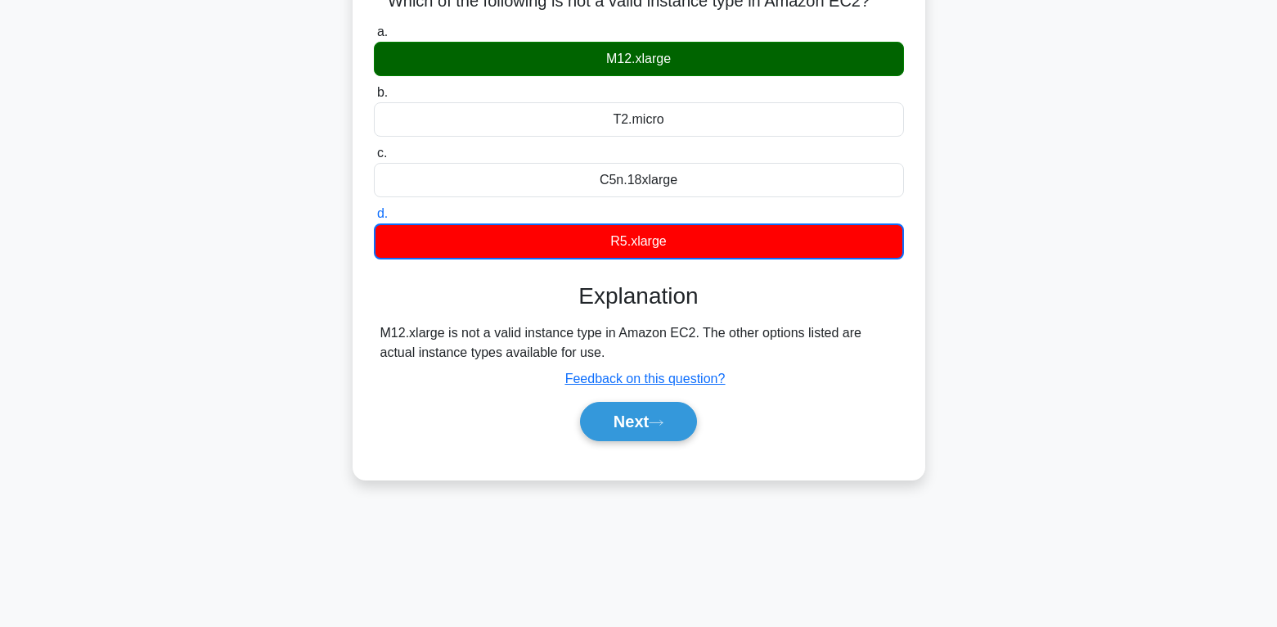
scroll to position [175, 0]
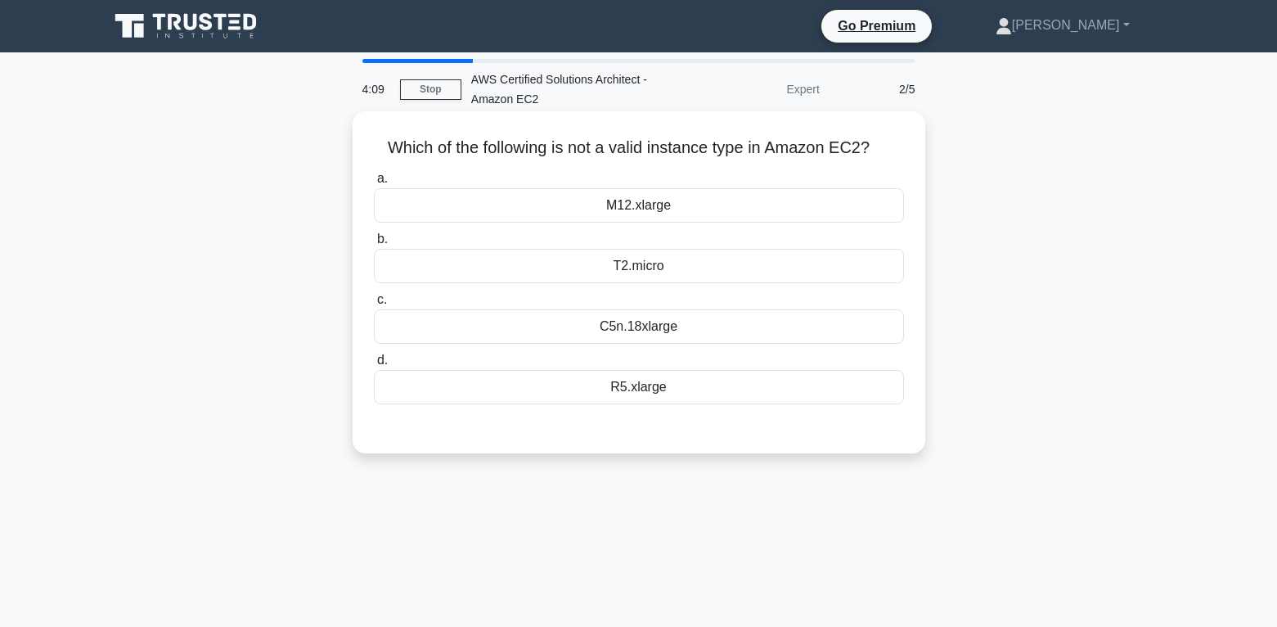
click at [595, 198] on div "M12.xlarge" at bounding box center [639, 205] width 530 height 34
click at [374, 184] on input "a. M12.xlarge" at bounding box center [374, 178] width 0 height 11
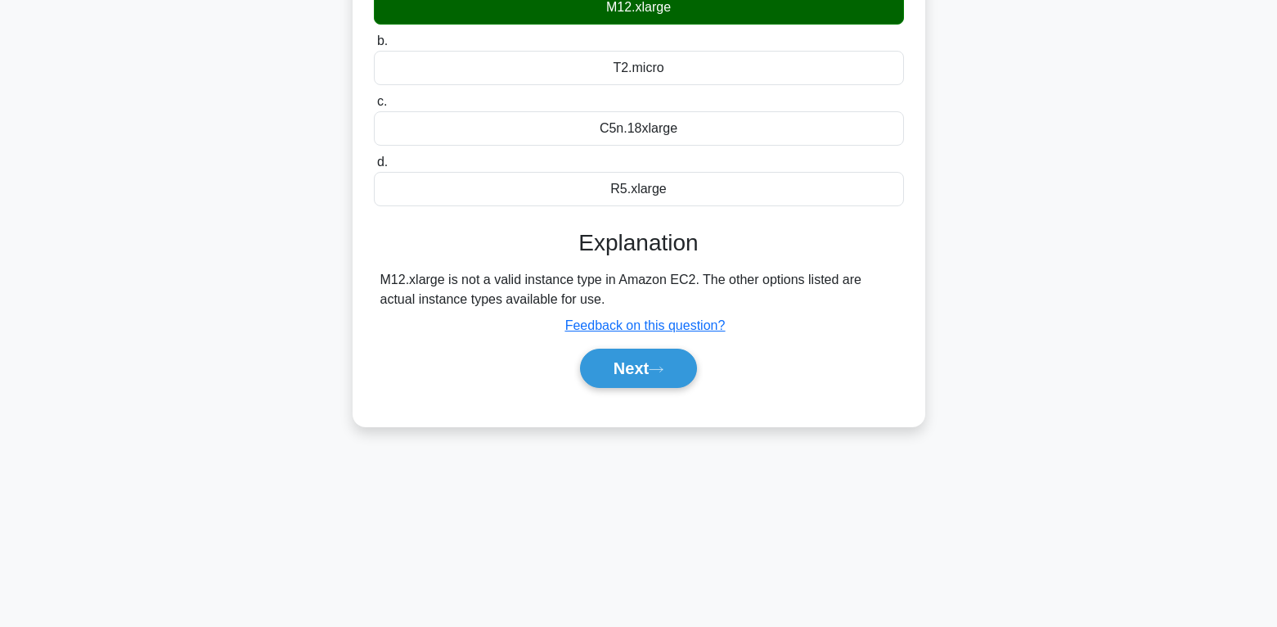
scroll to position [257, 0]
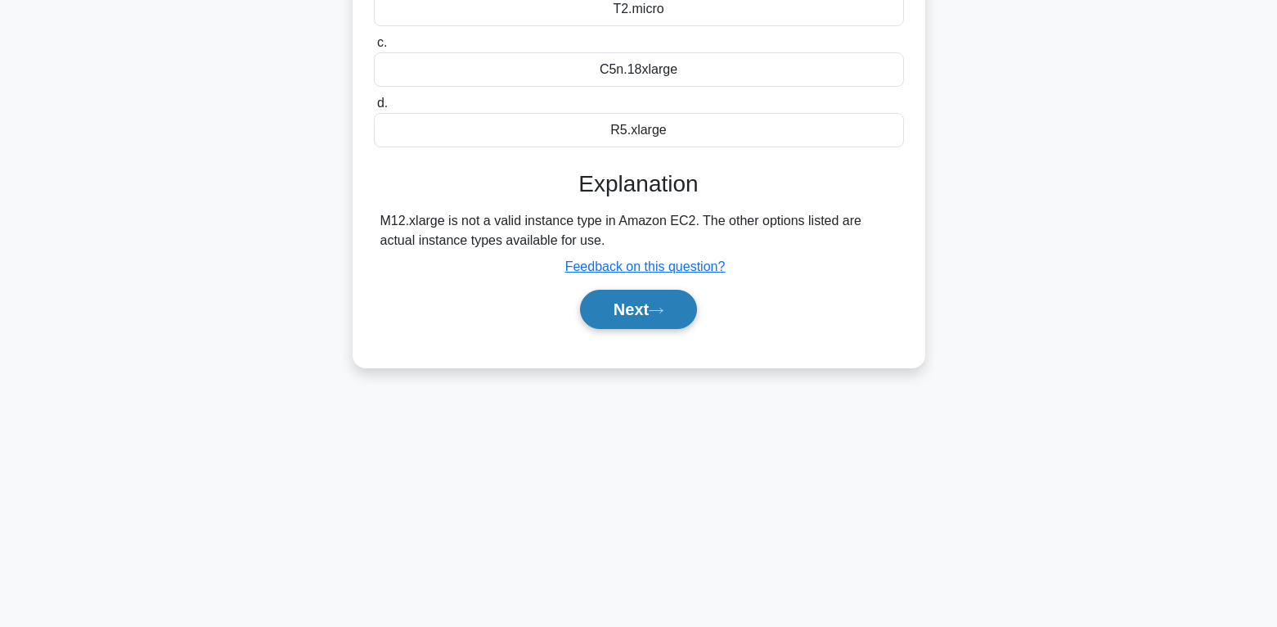
click at [663, 313] on icon at bounding box center [656, 310] width 15 height 9
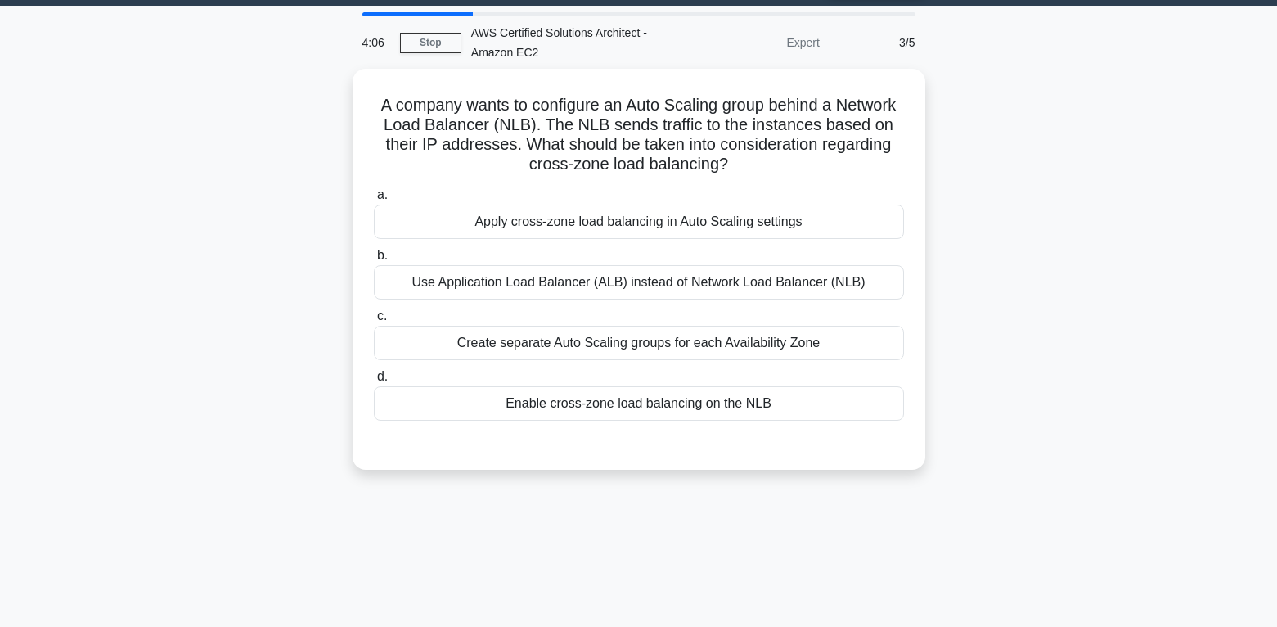
scroll to position [11, 0]
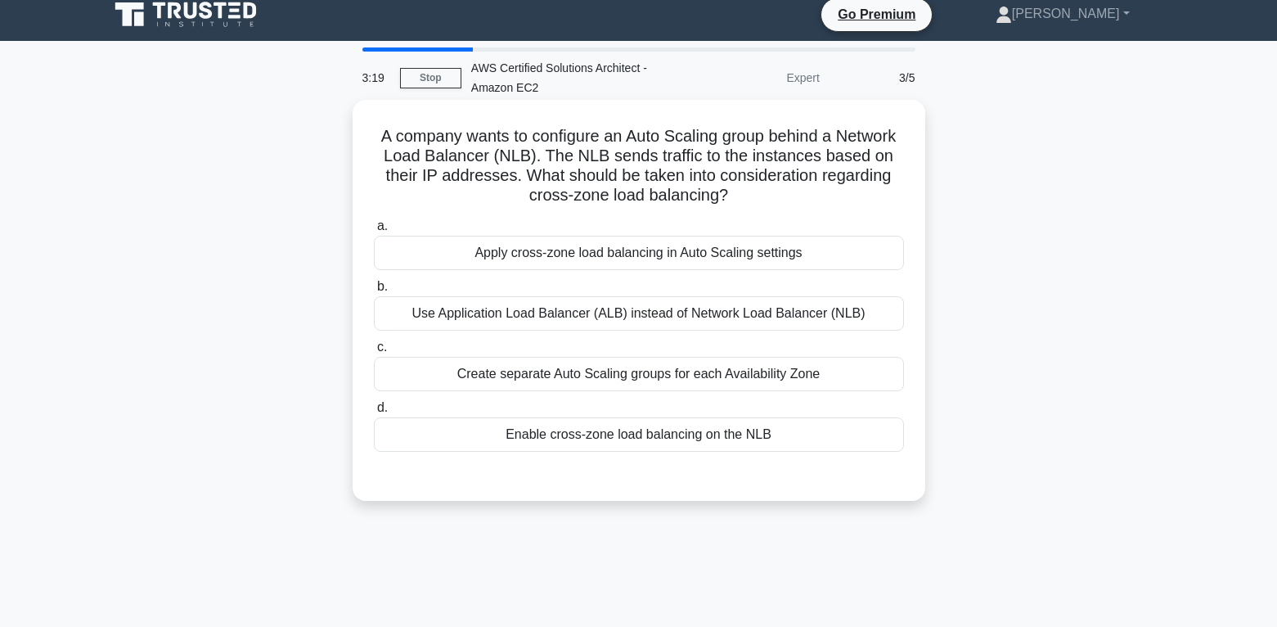
click at [723, 245] on div "Apply cross-zone load balancing in Auto Scaling settings" at bounding box center [639, 253] width 530 height 34
click at [374, 231] on input "a. Apply cross-zone load balancing in Auto Scaling settings" at bounding box center [374, 226] width 0 height 11
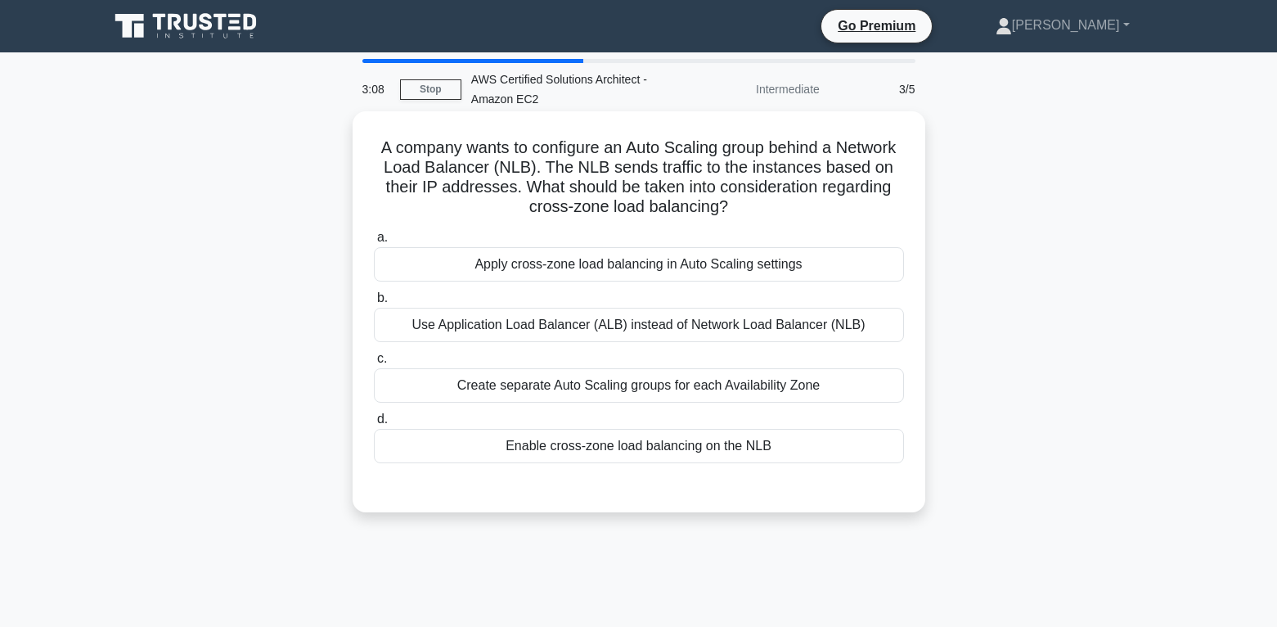
click at [654, 448] on div "Enable cross-zone load balancing on the NLB" at bounding box center [639, 446] width 530 height 34
click at [374, 425] on input "d. Enable cross-zone load balancing on the NLB" at bounding box center [374, 419] width 0 height 11
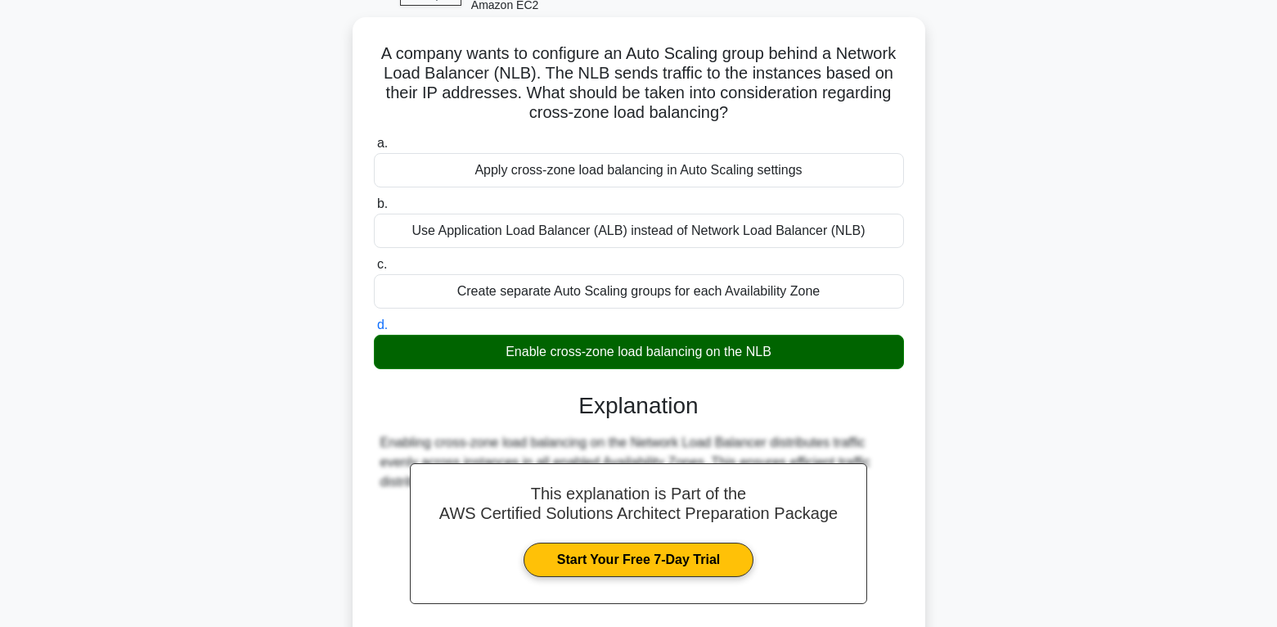
scroll to position [257, 0]
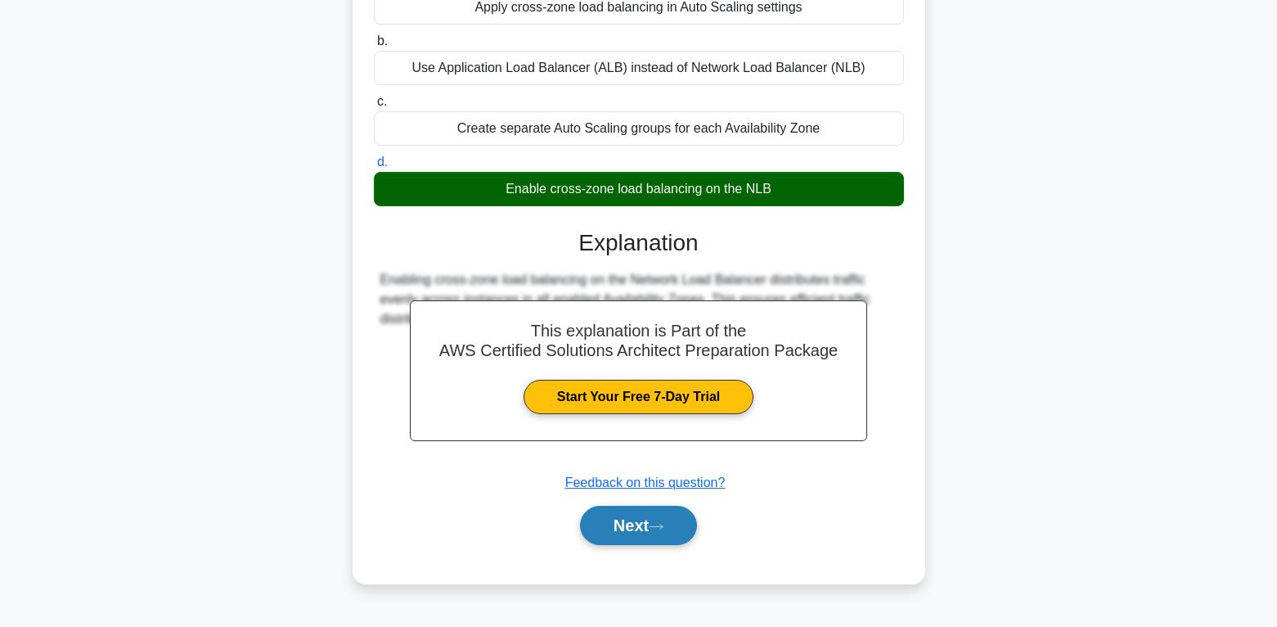
click at [651, 529] on button "Next" at bounding box center [638, 525] width 117 height 39
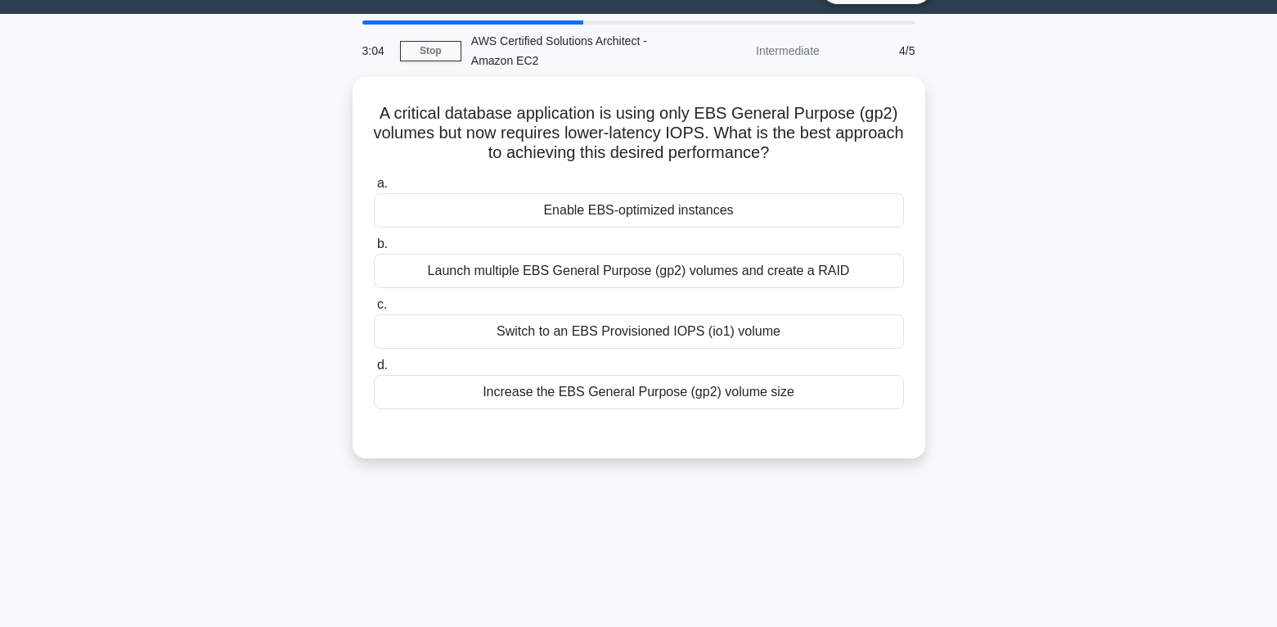
scroll to position [11, 0]
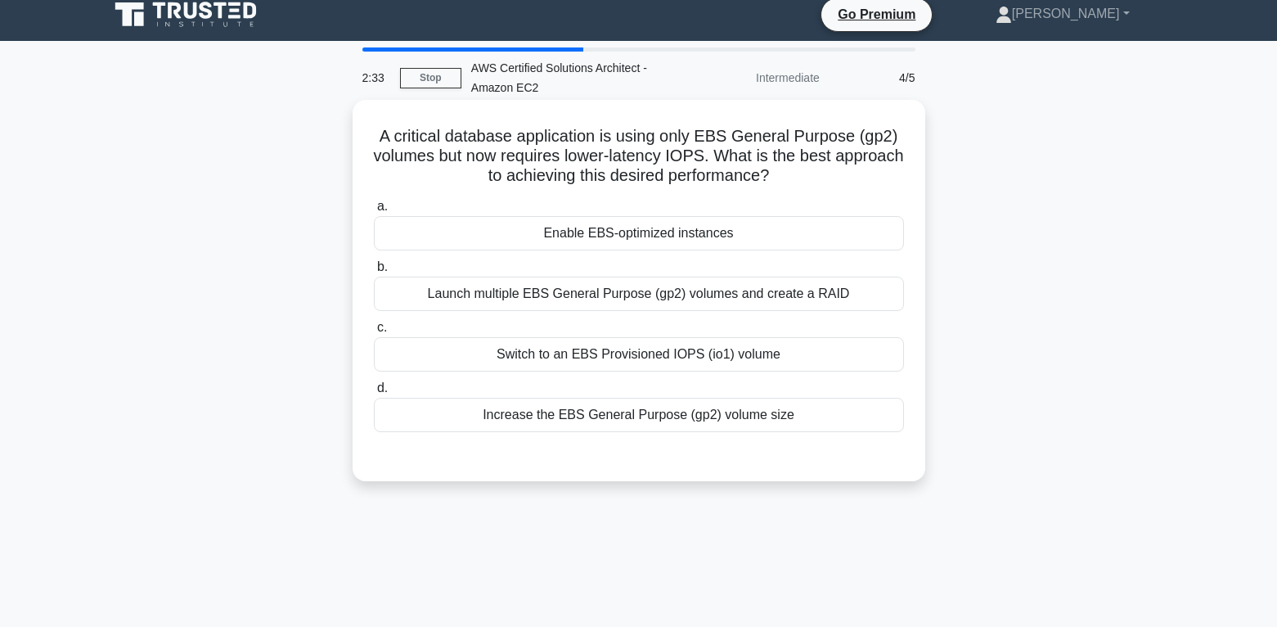
click at [671, 353] on div "Switch to an EBS Provisioned IOPS (io1) volume" at bounding box center [639, 354] width 530 height 34
click at [374, 333] on input "c. Switch to an EBS Provisioned IOPS (io1) volume" at bounding box center [374, 327] width 0 height 11
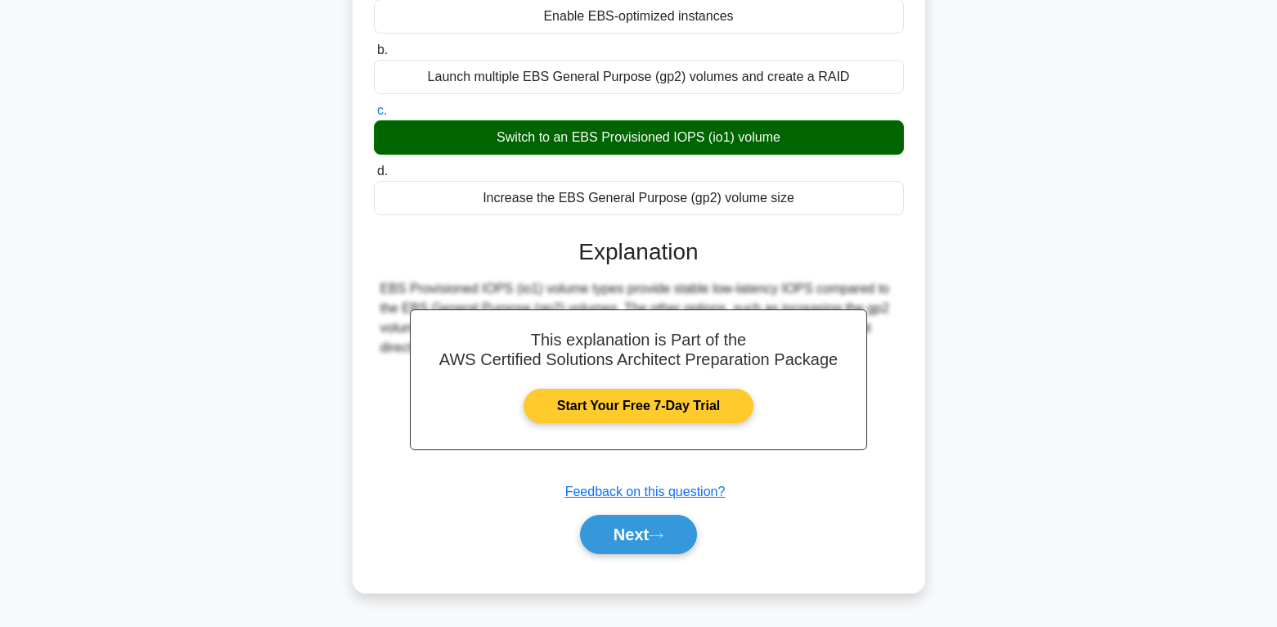
scroll to position [257, 0]
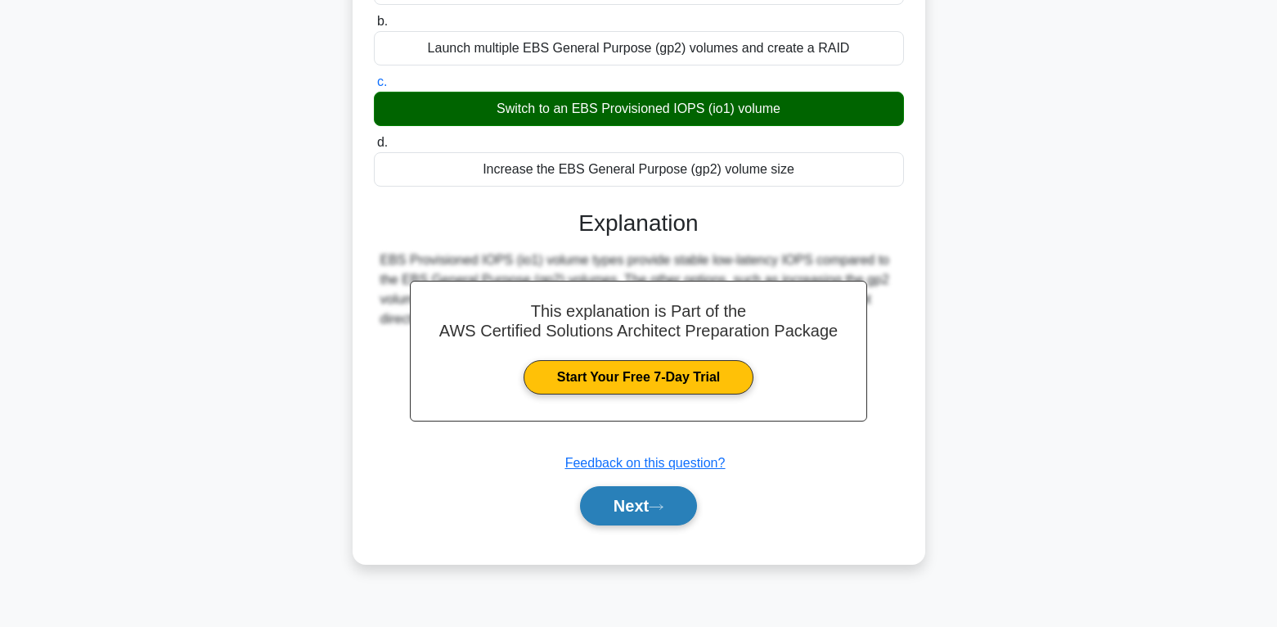
click at [672, 500] on button "Next" at bounding box center [638, 505] width 117 height 39
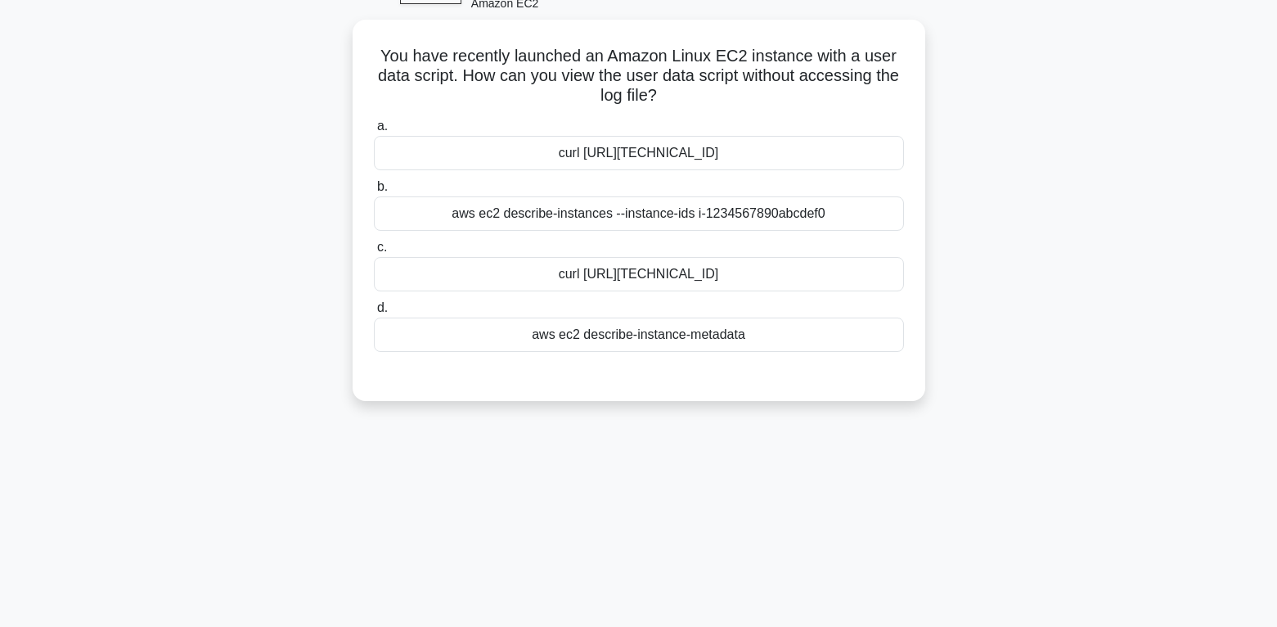
scroll to position [93, 0]
click at [724, 150] on div "curl [URL][TECHNICAL_ID]" at bounding box center [639, 151] width 530 height 34
click at [374, 130] on input "a. curl [URL][TECHNICAL_ID]" at bounding box center [374, 124] width 0 height 11
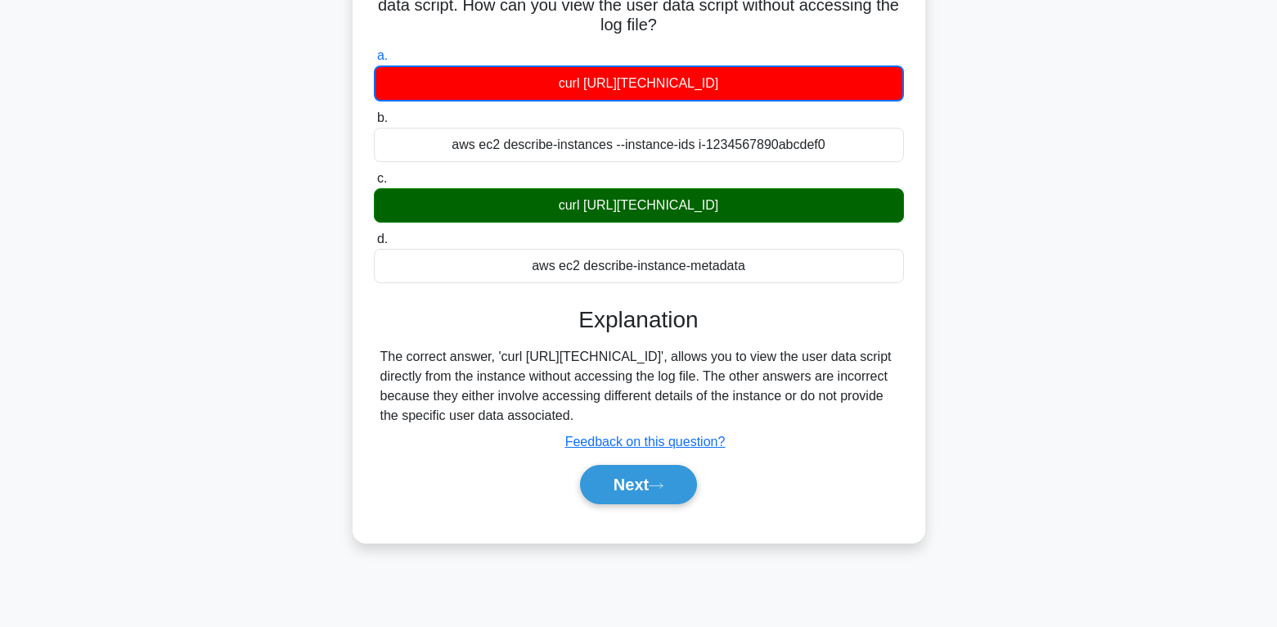
scroll to position [257, 0]
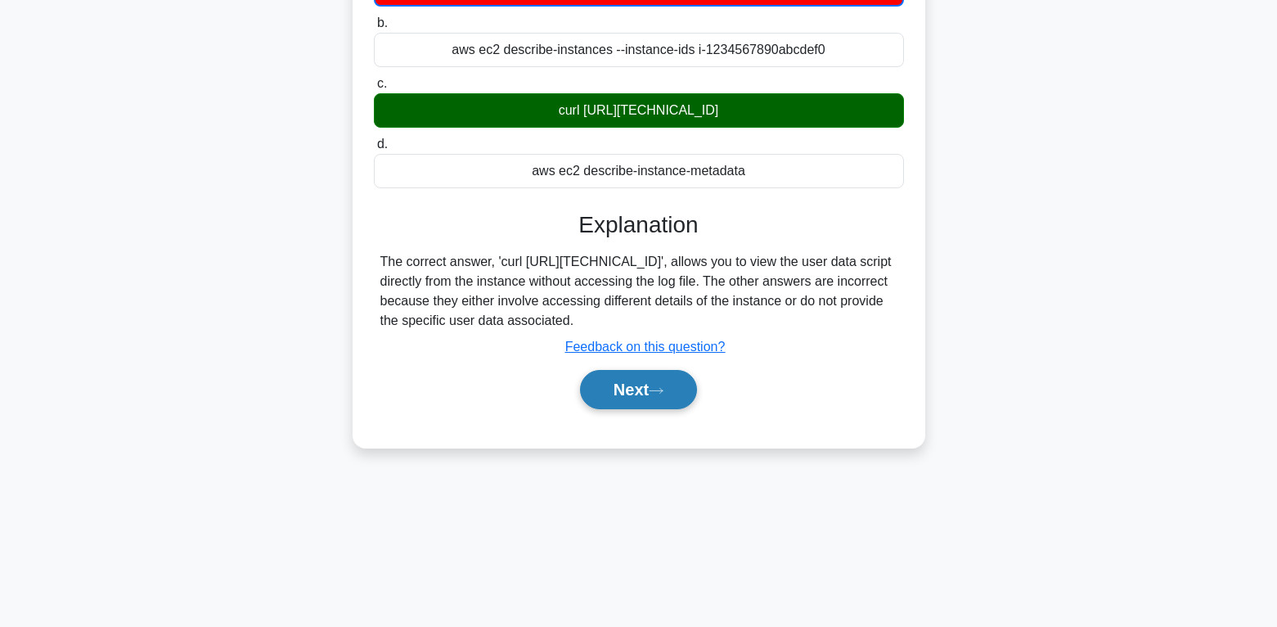
click at [663, 394] on icon at bounding box center [656, 390] width 15 height 9
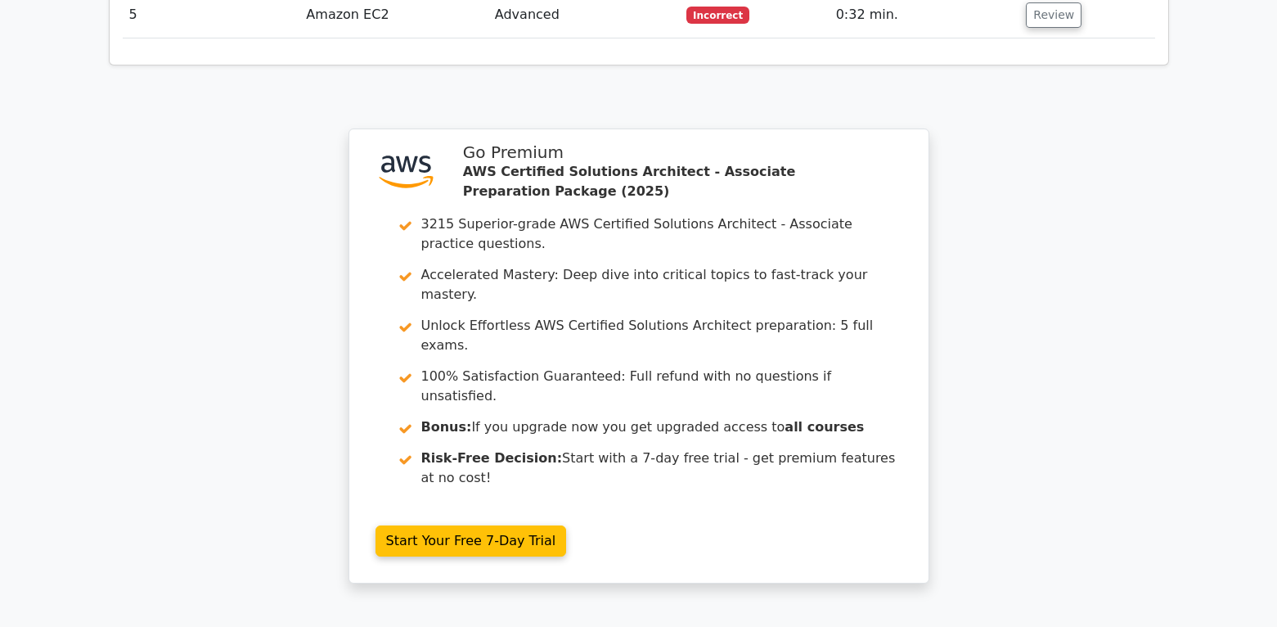
scroll to position [2208, 0]
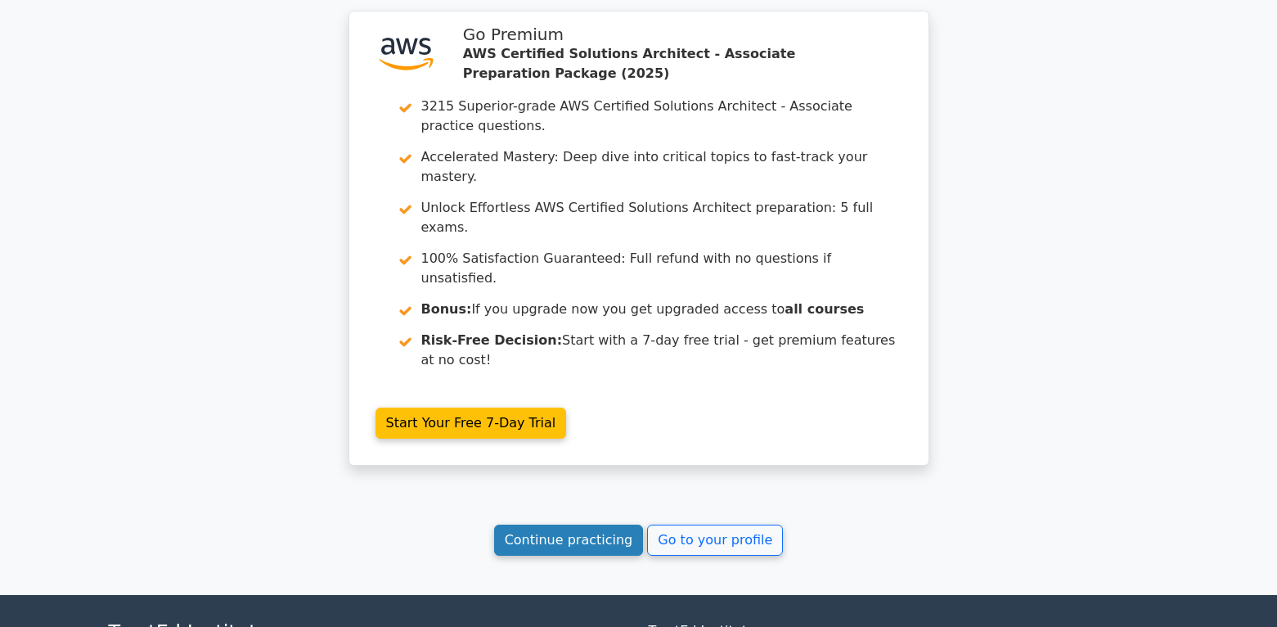
click at [591, 524] on link "Continue practicing" at bounding box center [569, 539] width 150 height 31
